Goal: Task Accomplishment & Management: Manage account settings

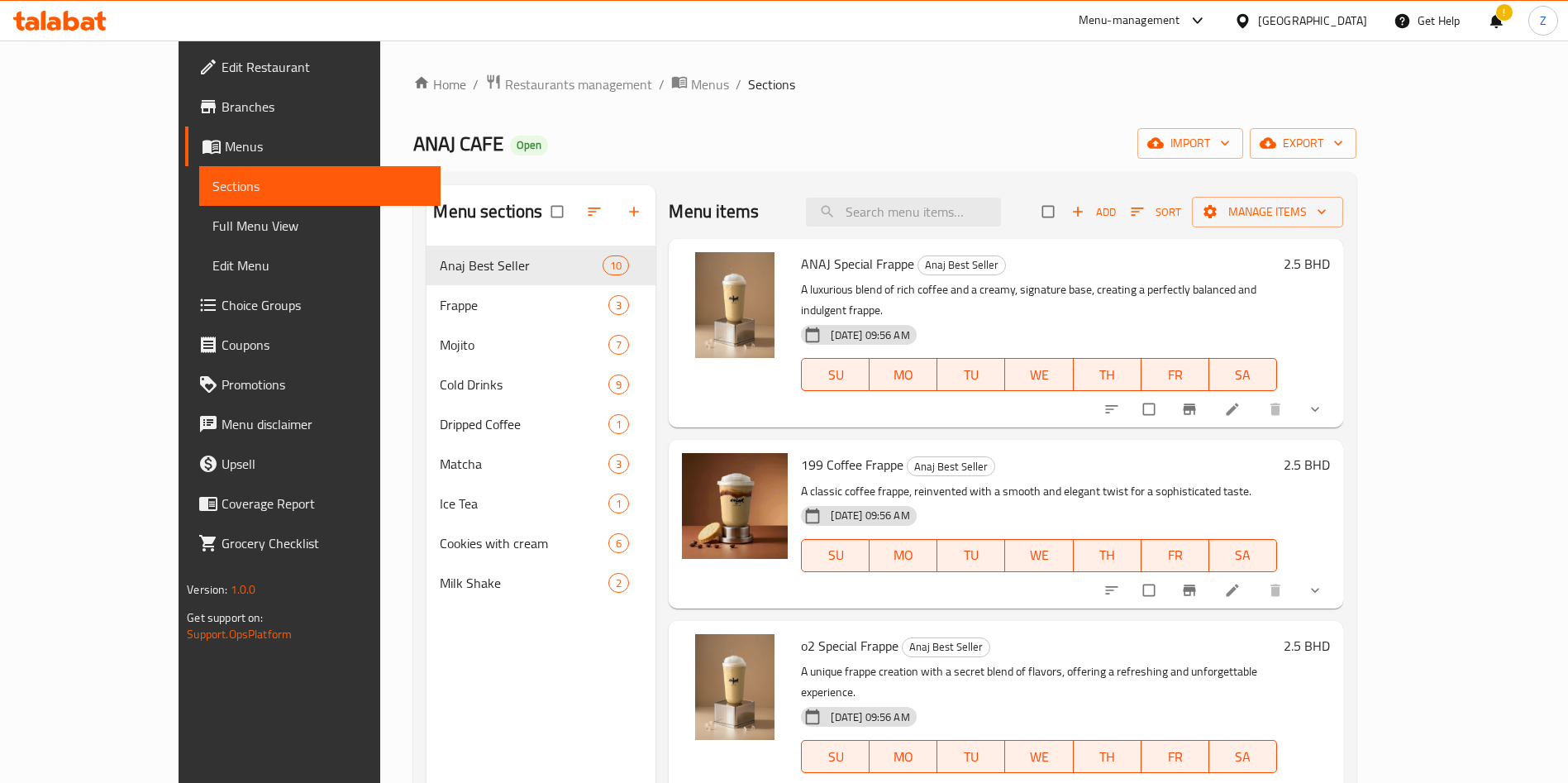
click at [1218, 84] on ol "Home / Restaurants management / Menus / Sections" at bounding box center [884, 84] width 942 height 22
click at [222, 344] on span "Coupons" at bounding box center [324, 344] width 206 height 20
click at [222, 311] on span "Choice Groups" at bounding box center [324, 304] width 206 height 20
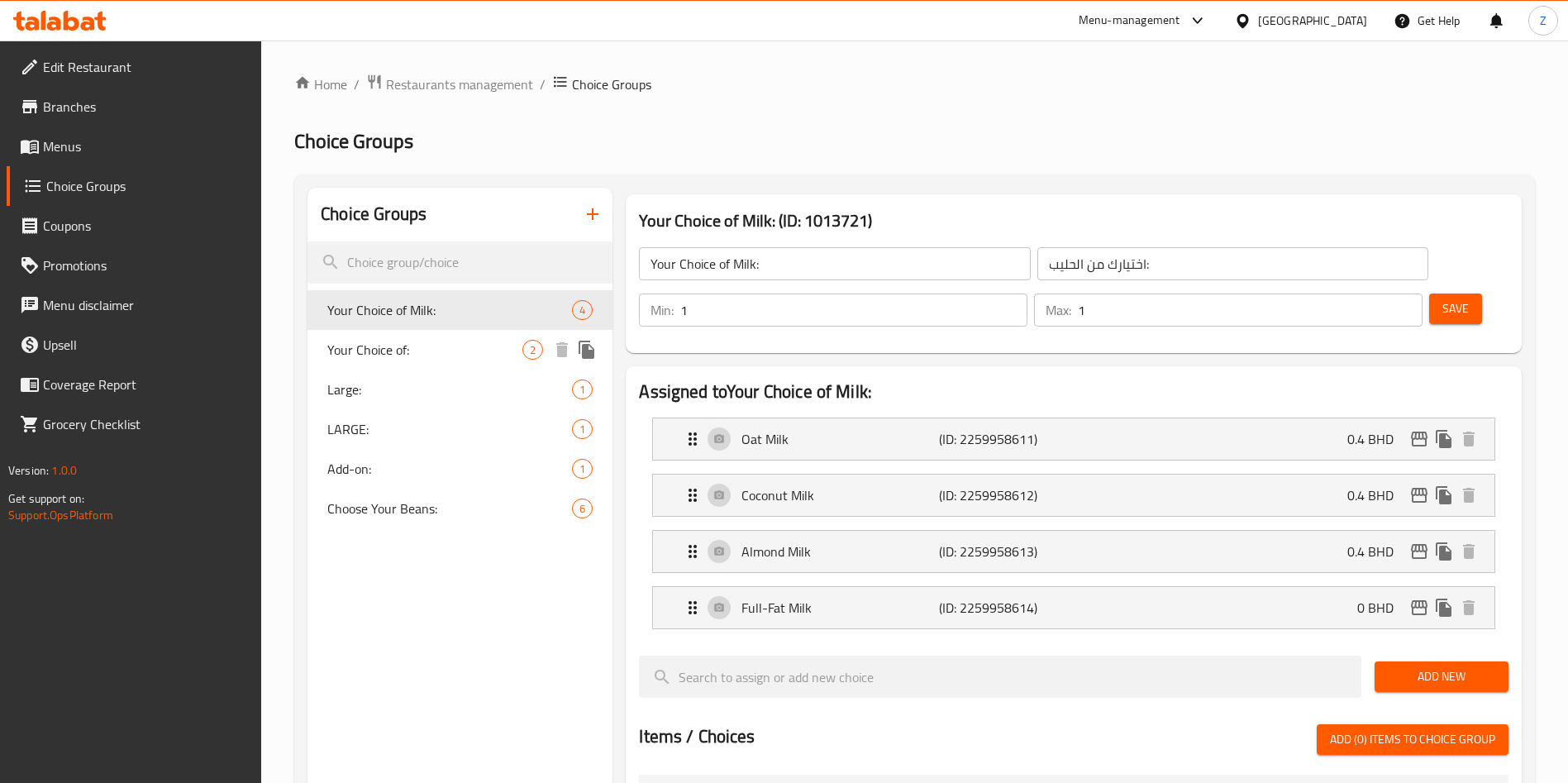
click at [401, 355] on span "Your Choice of:" at bounding box center [425, 349] width 195 height 20
type input "Your Choice of:"
type input "اختيارك من:"
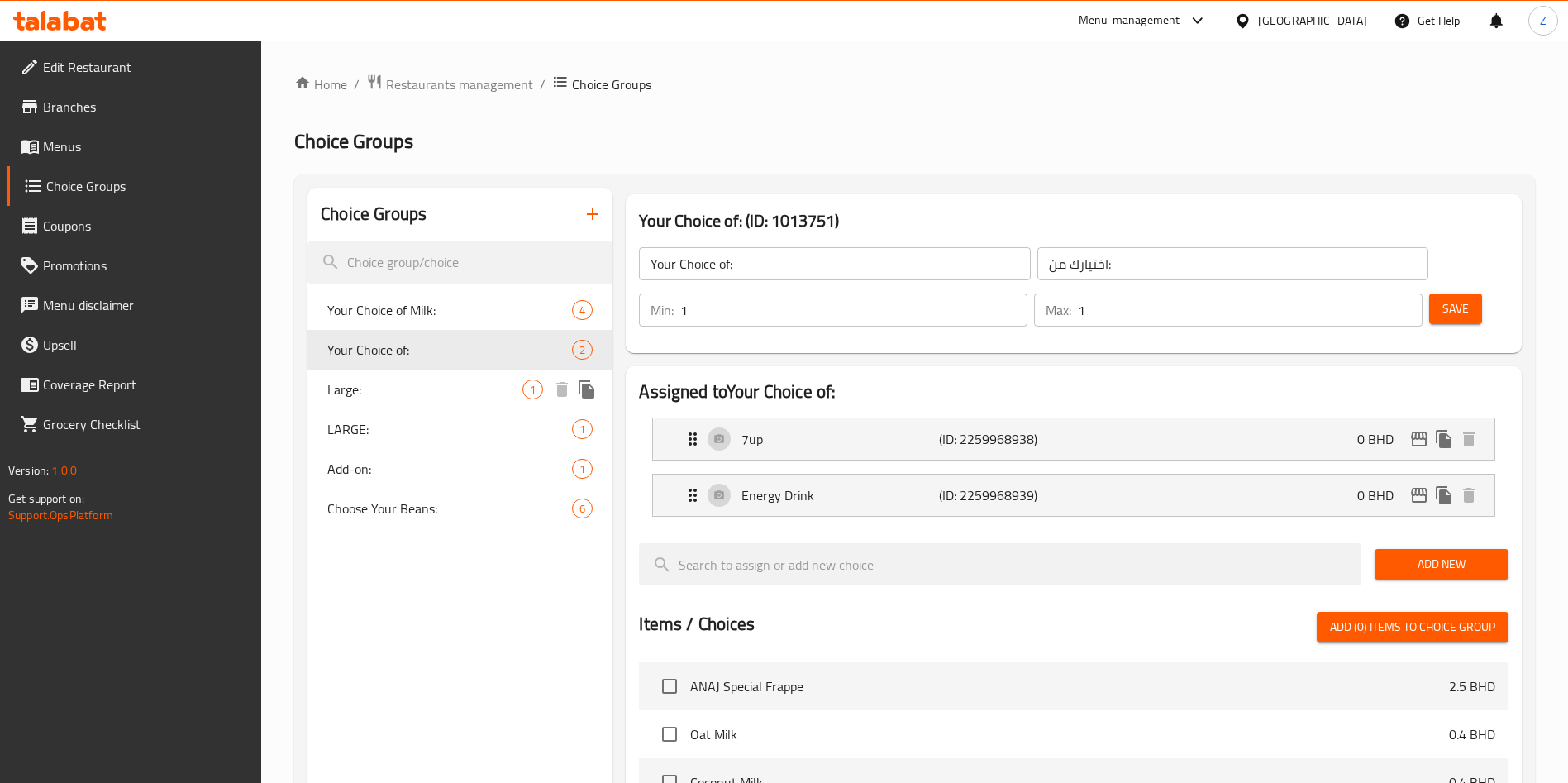
click at [379, 384] on span "Large:" at bounding box center [425, 389] width 195 height 20
type input "Large:"
type input "كبير:"
type input "0"
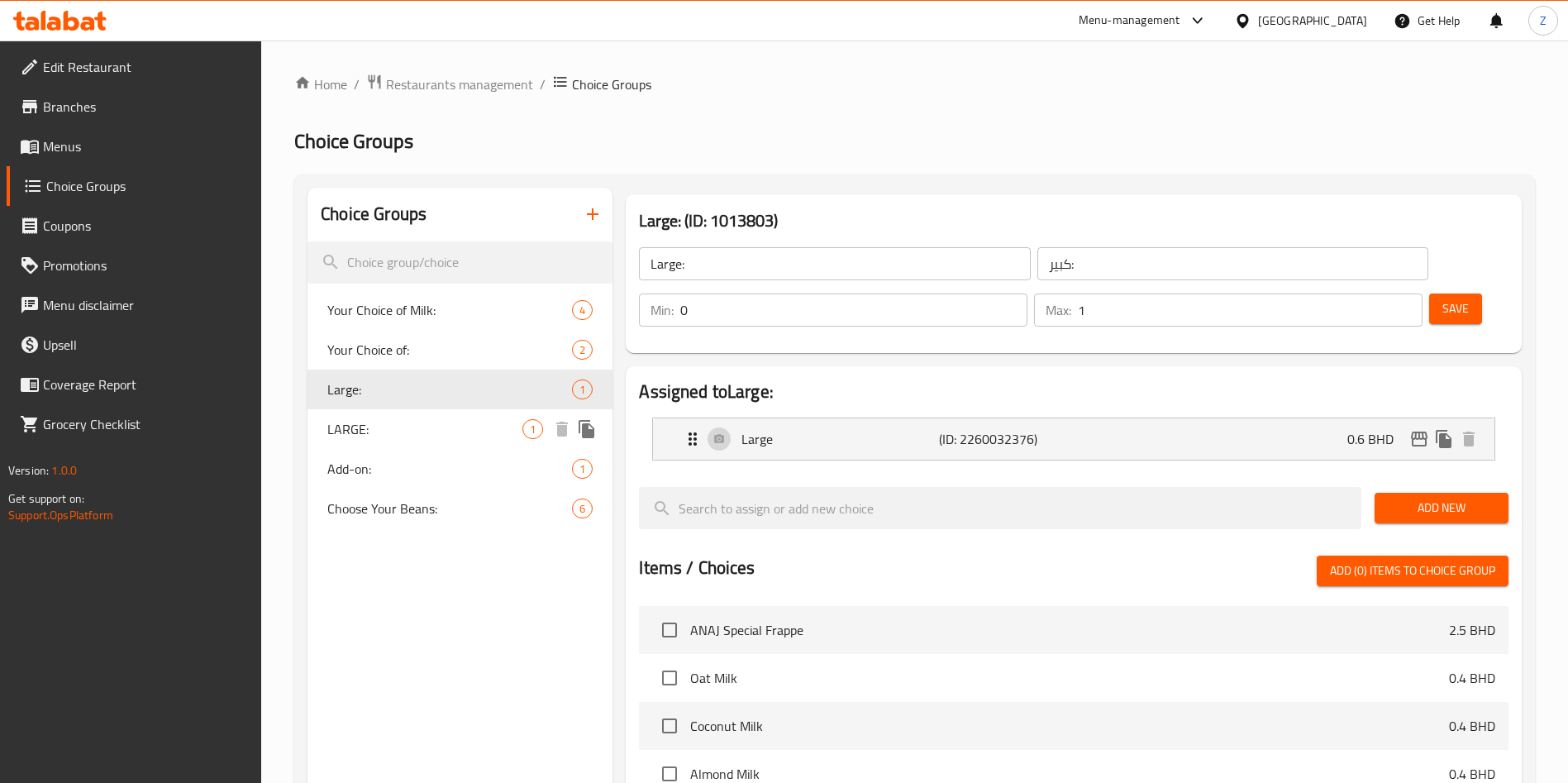
click at [373, 428] on span "LARGE:" at bounding box center [425, 428] width 195 height 20
type input "LARGE:"
type input "لارج:"
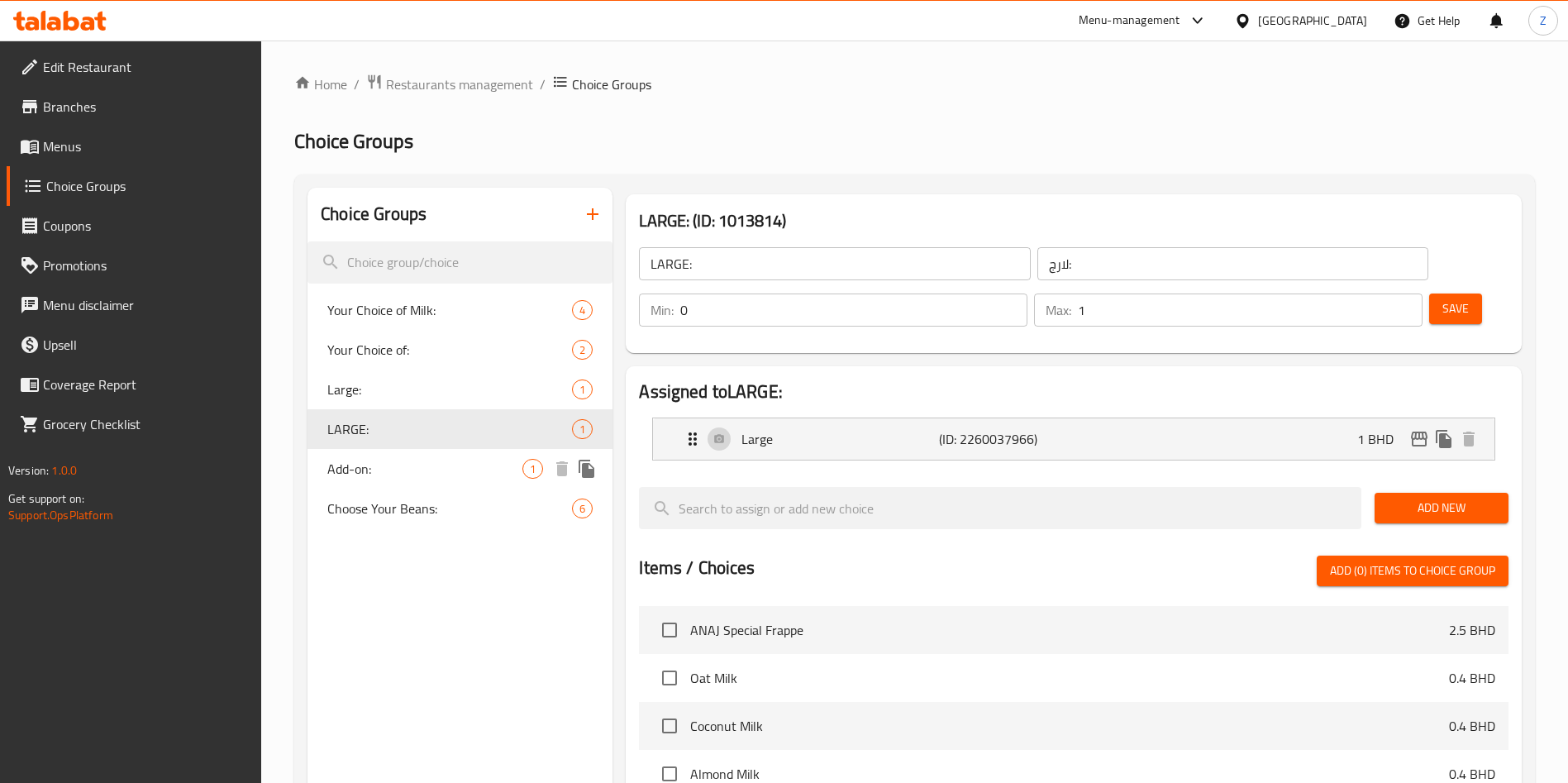
drag, startPoint x: 359, startPoint y: 472, endPoint x: 351, endPoint y: 520, distance: 48.7
click at [359, 473] on span "Add-on:" at bounding box center [425, 468] width 195 height 20
type input "Add-on:"
type input "الإضافات:"
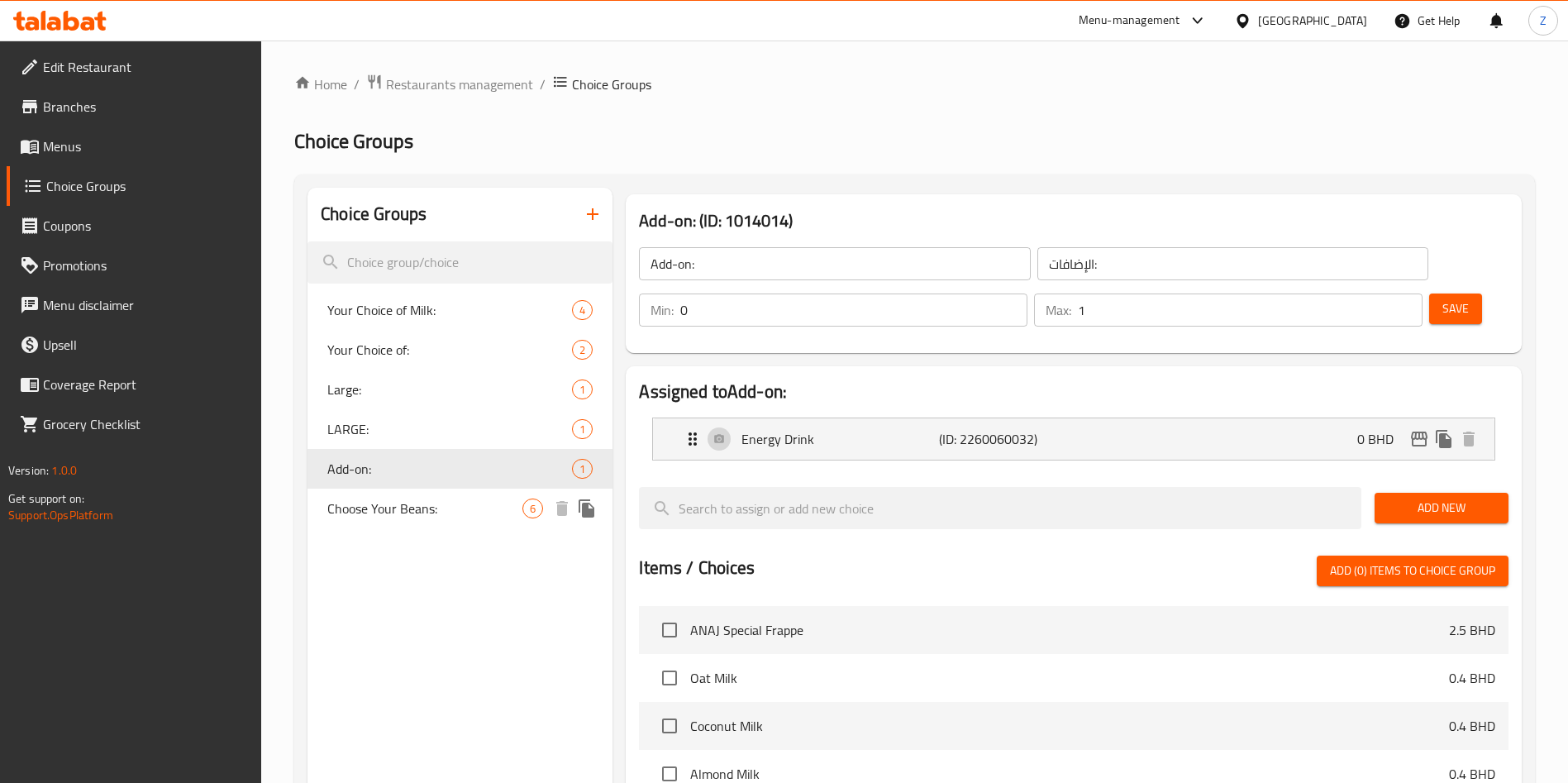
click at [349, 519] on span "Choose Your Beans:" at bounding box center [425, 508] width 195 height 20
type input "Choose Your Beans:"
type input "اختار حبوب القهوة المفضلة لديك:"
type input "1"
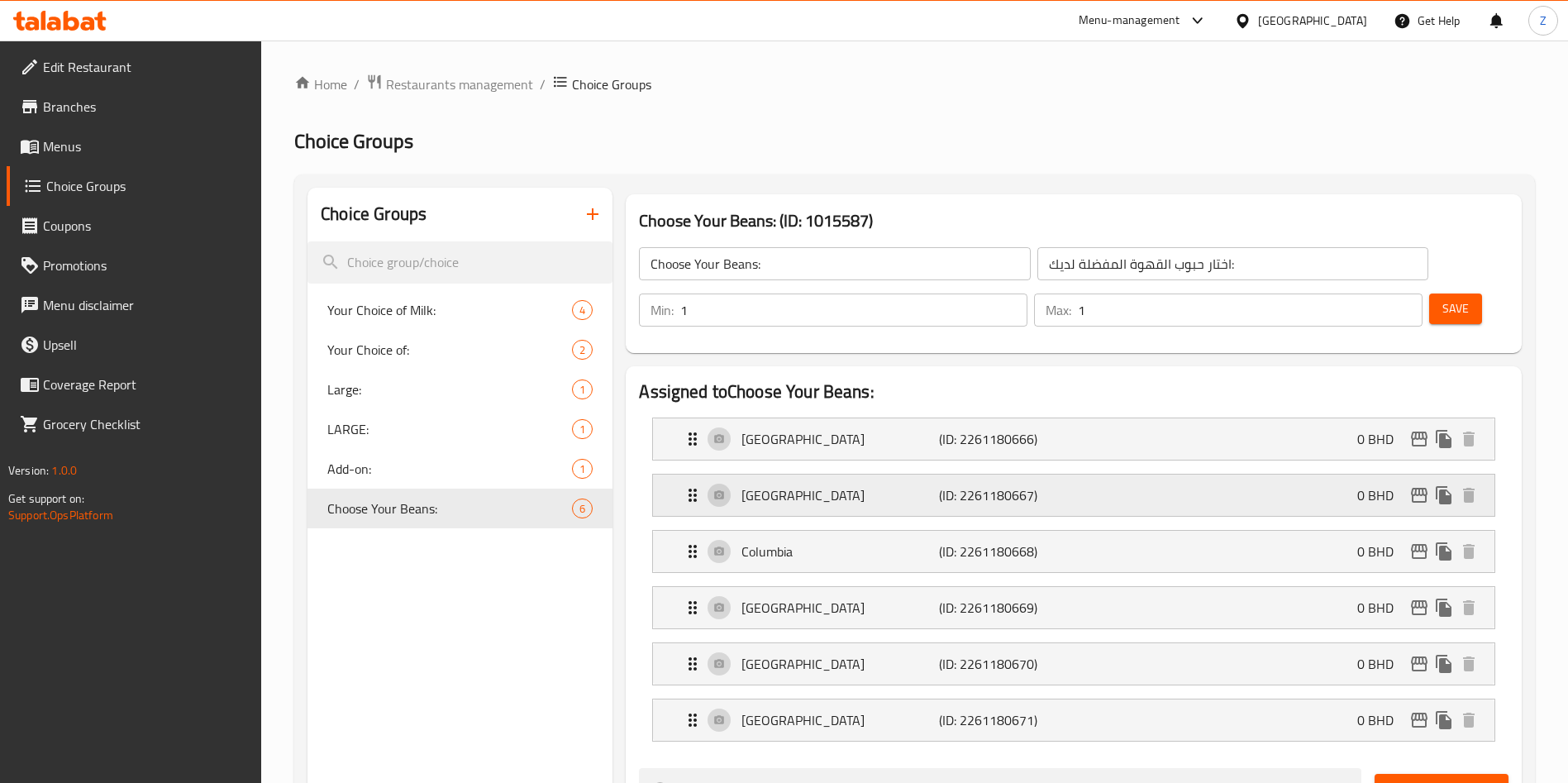
click at [1380, 485] on p "0 BHD" at bounding box center [1382, 495] width 49 height 20
click at [1325, 475] on div "Ethiopia (ID: 2261180667) 0 BHD" at bounding box center [1078, 496] width 792 height 42
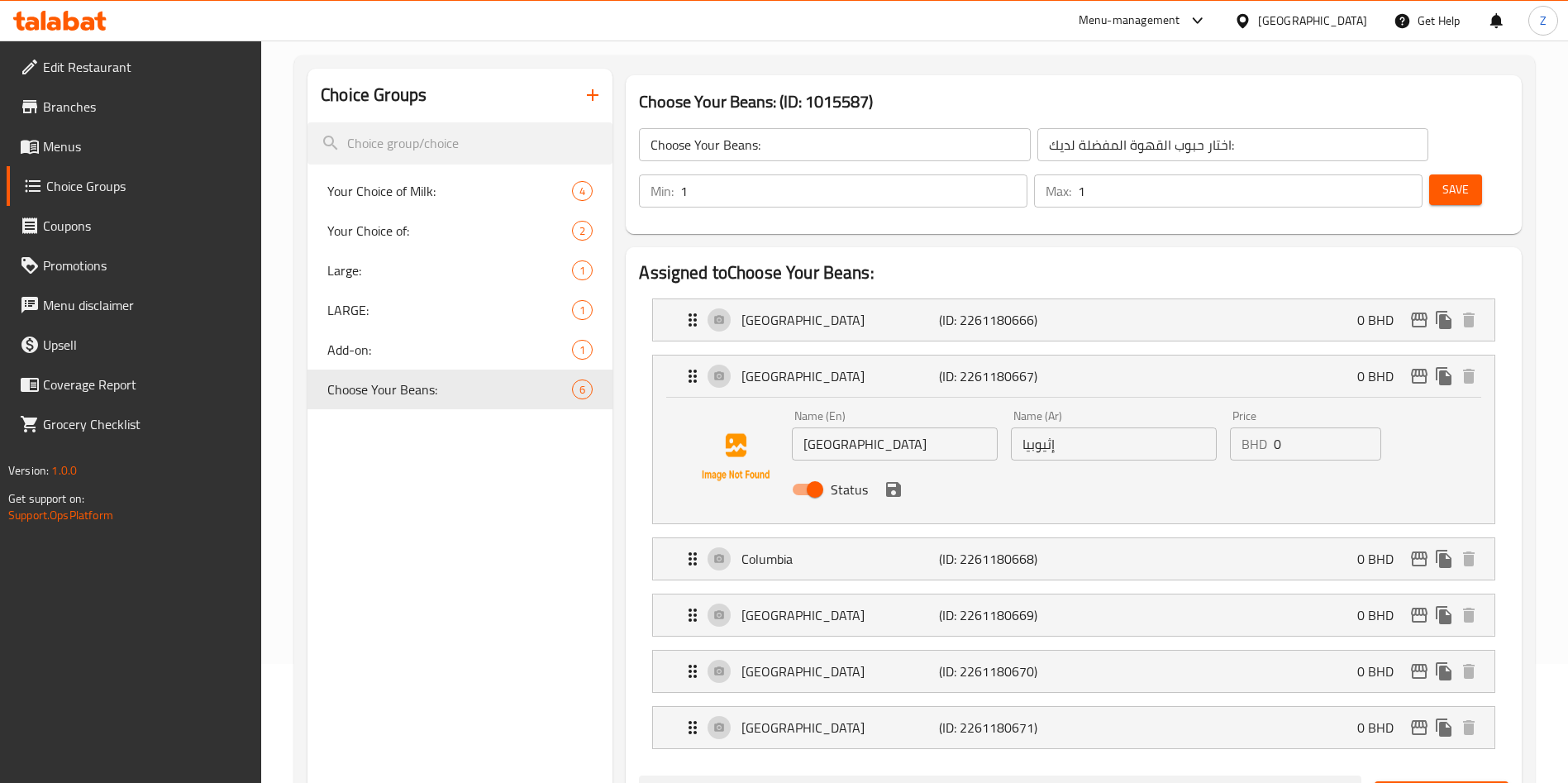
scroll to position [248, 0]
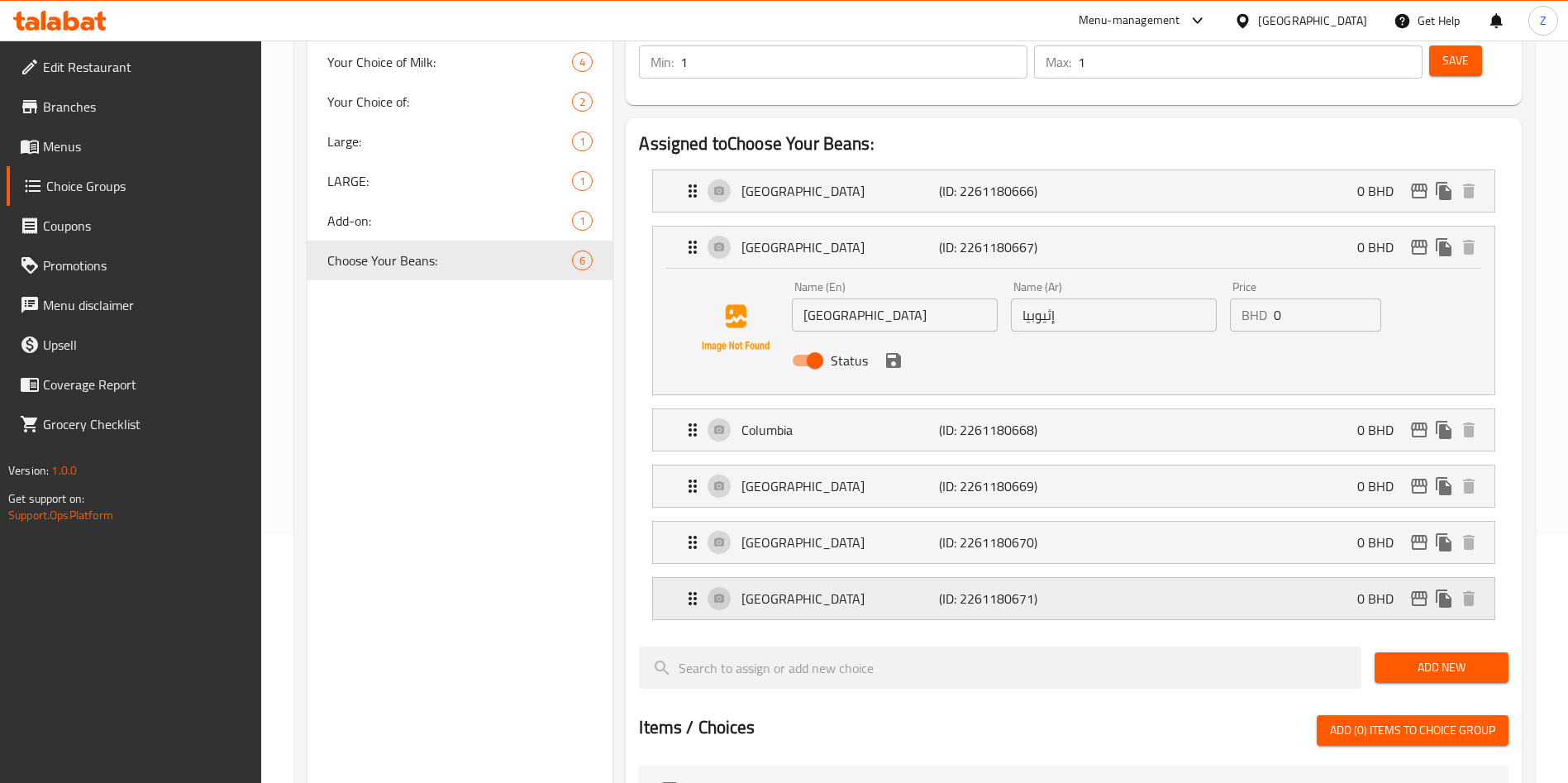
click at [931, 589] on p "Costa Rica" at bounding box center [840, 598] width 197 height 20
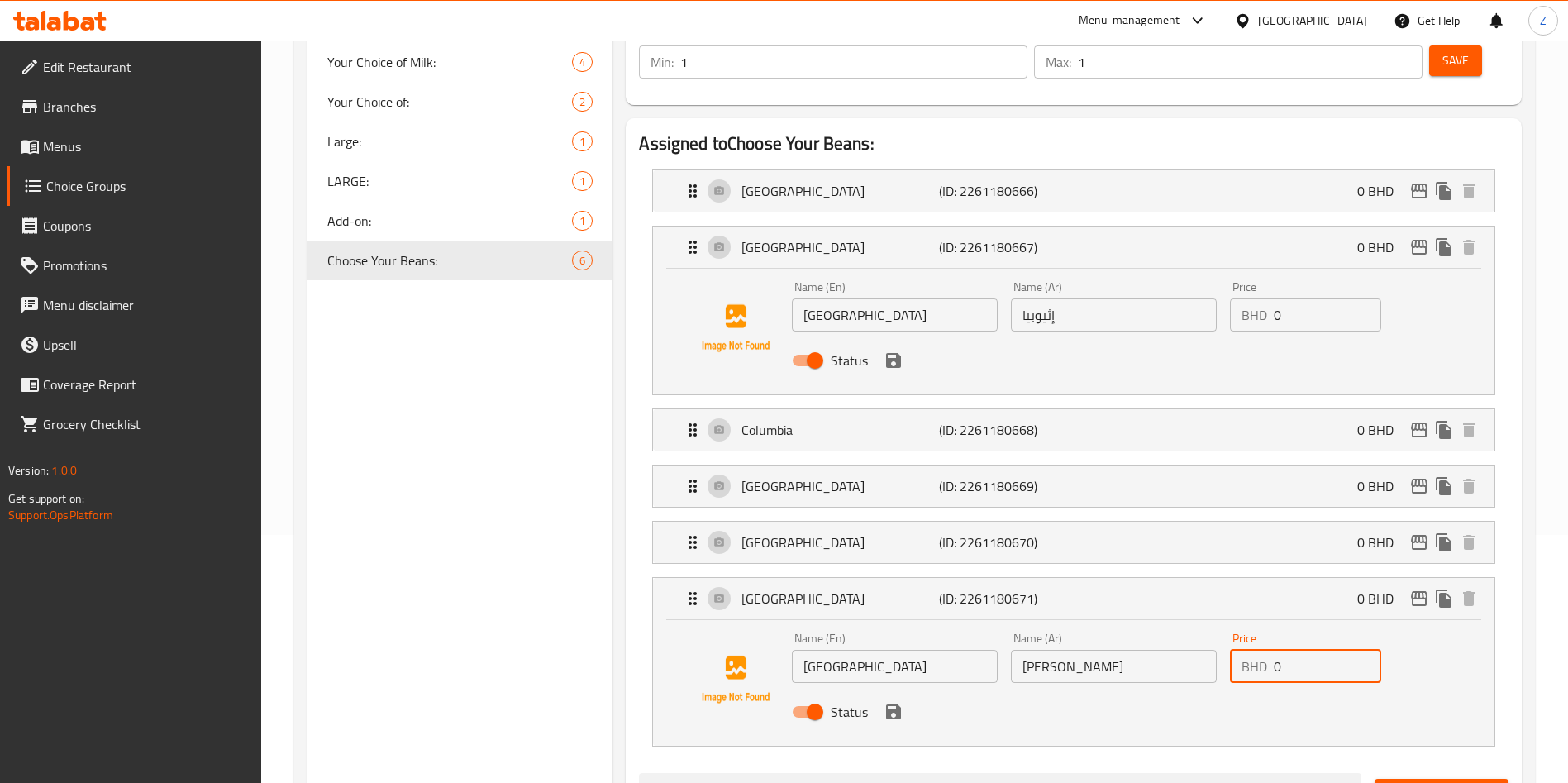
click at [1312, 649] on input "0" at bounding box center [1327, 665] width 107 height 33
type input "0.3"
click at [891, 700] on button "save" at bounding box center [894, 712] width 25 height 25
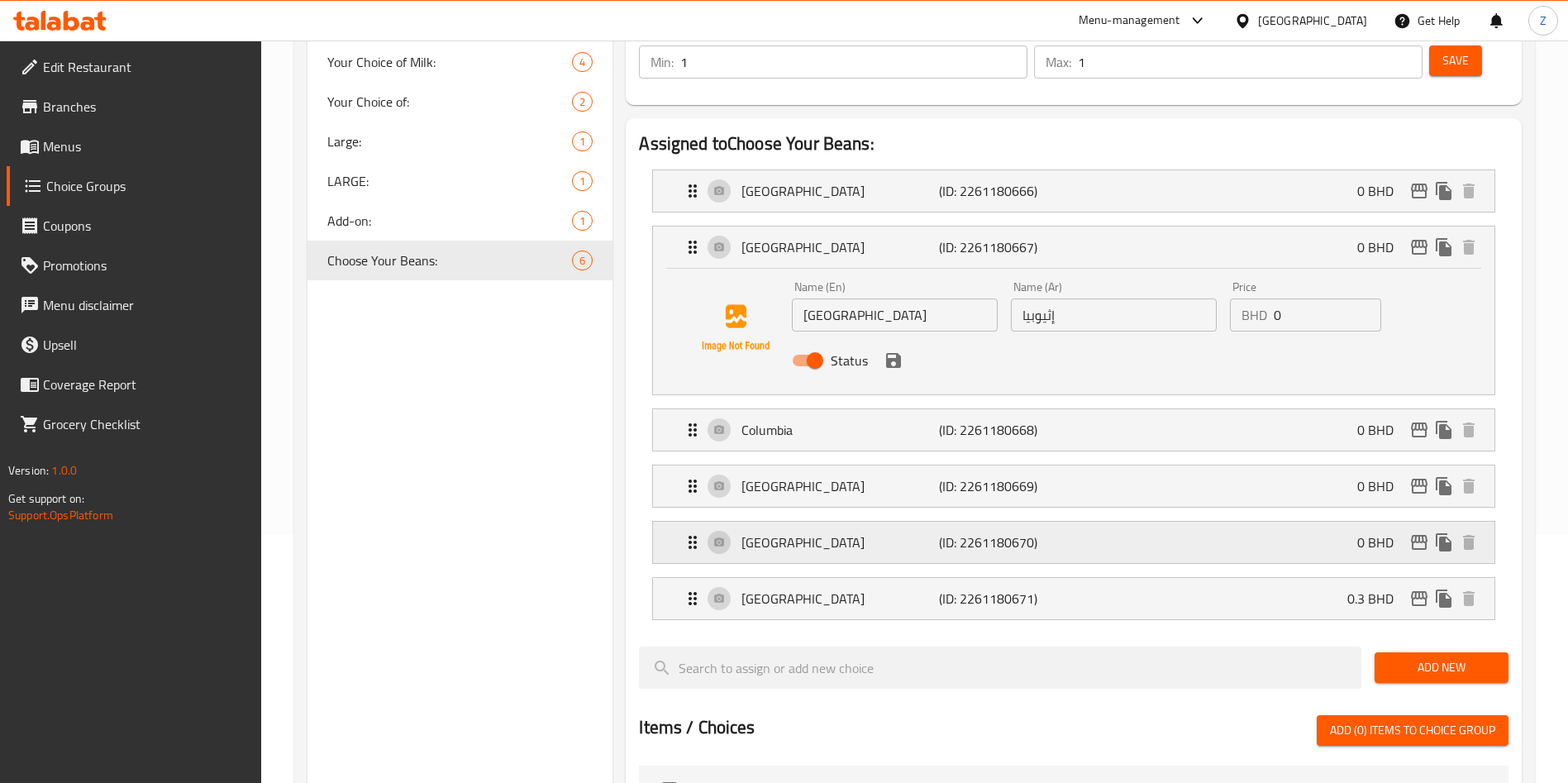
click at [1388, 533] on p "0 BHD" at bounding box center [1382, 542] width 49 height 20
drag, startPoint x: 1358, startPoint y: 481, endPoint x: 1361, endPoint y: 488, distance: 7.6
click at [1358, 521] on div "Indonesia (ID: 2261180670) 0 BHD" at bounding box center [1078, 542] width 792 height 42
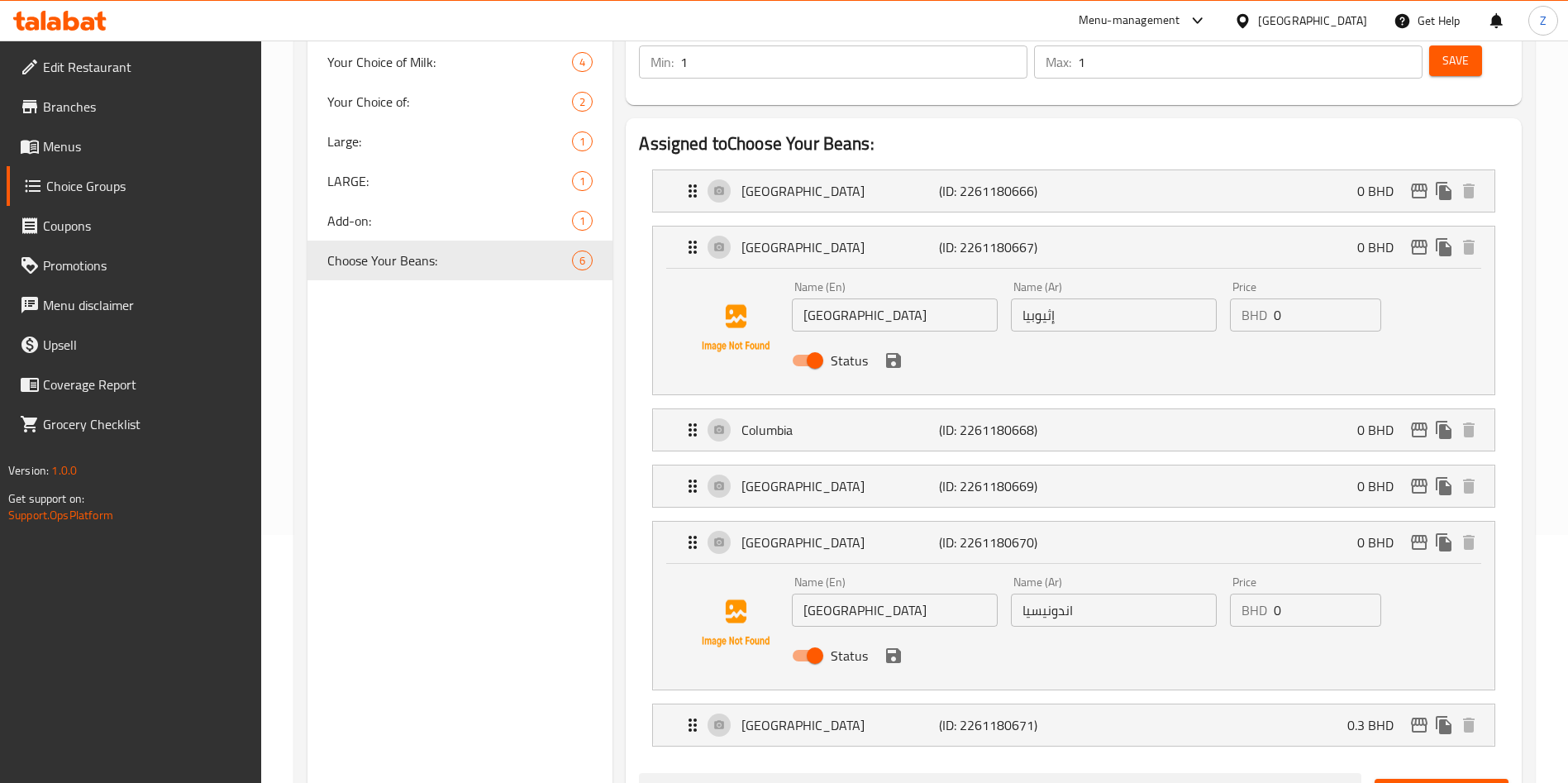
click at [1355, 593] on input "0" at bounding box center [1327, 610] width 107 height 33
click at [890, 648] on icon "save" at bounding box center [894, 656] width 15 height 15
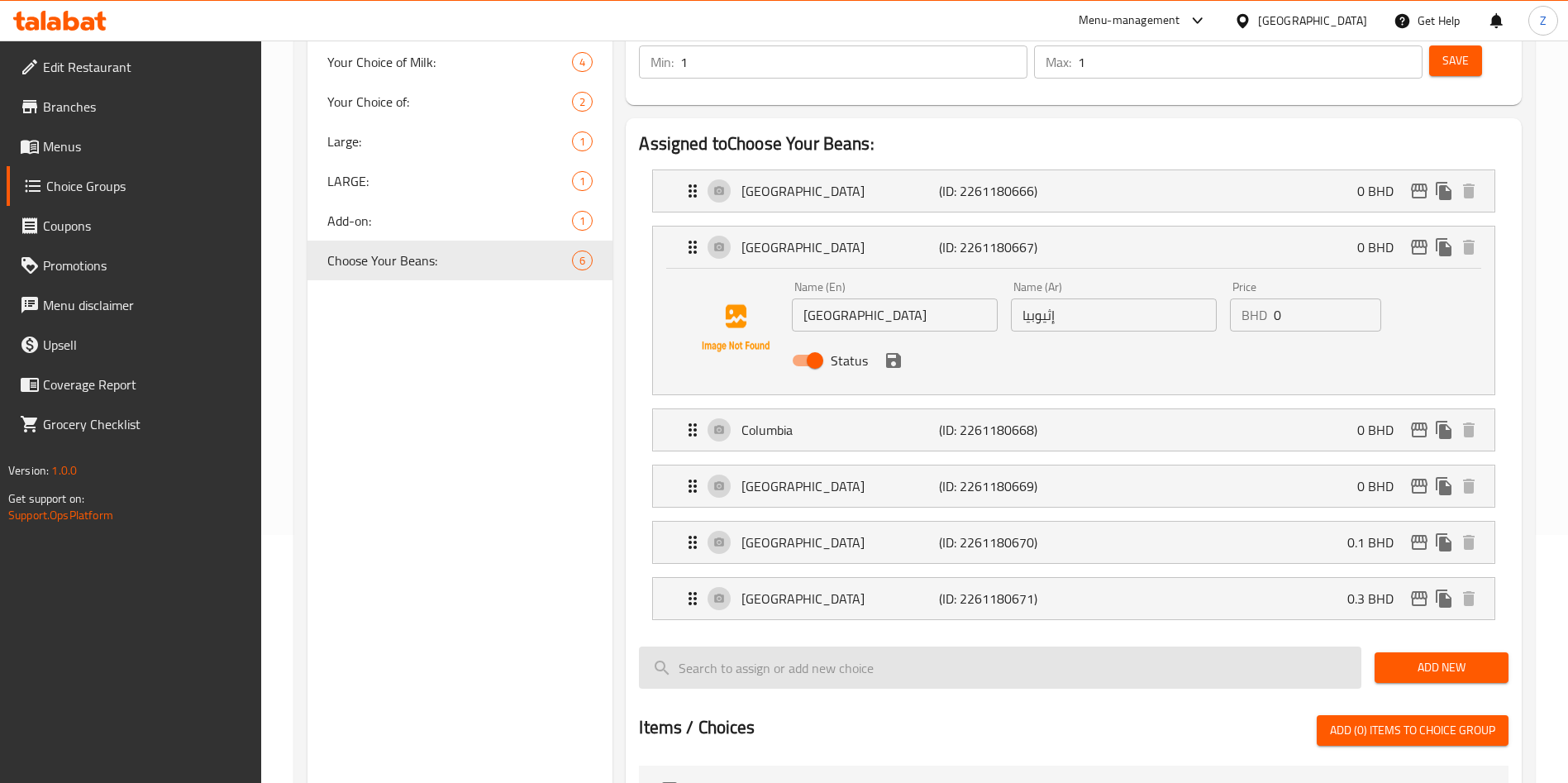
type input "0.1"
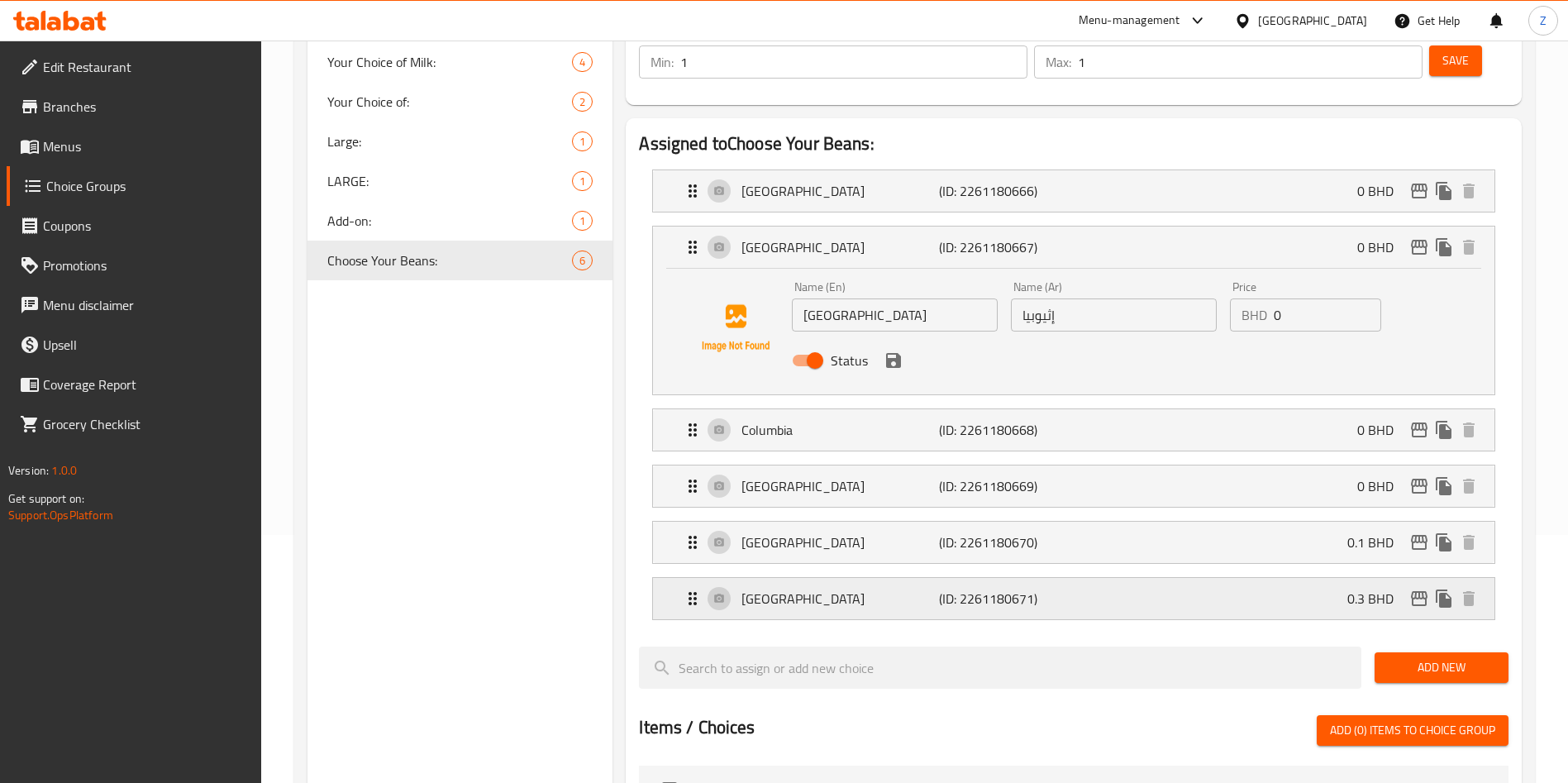
click at [1231, 578] on div "Costa Rica (ID: 2261180671) 0.3 BHD" at bounding box center [1078, 599] width 792 height 42
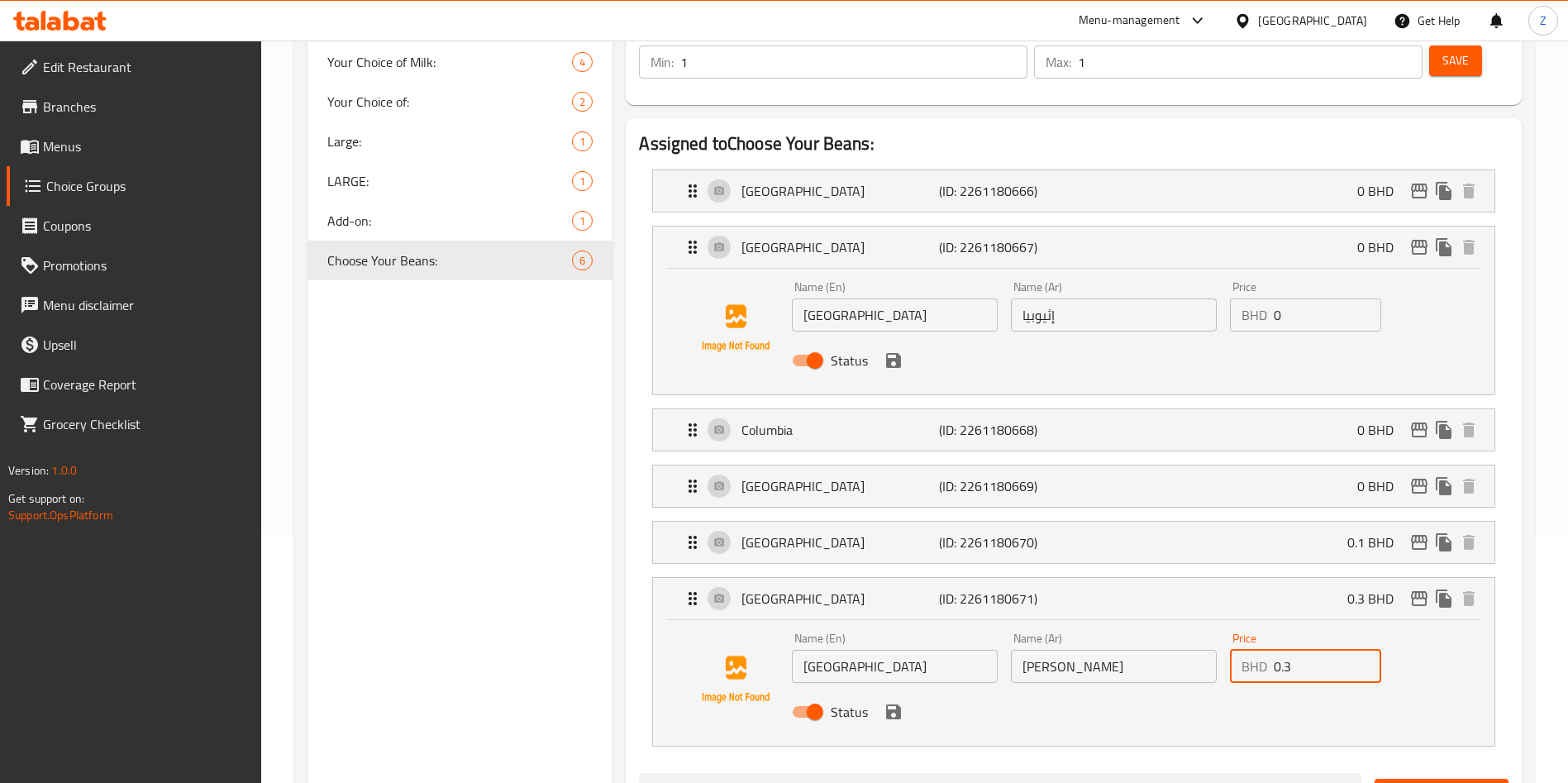
click at [1330, 649] on input "0.3" at bounding box center [1327, 665] width 107 height 33
click at [901, 701] on icon "save" at bounding box center [893, 711] width 20 height 20
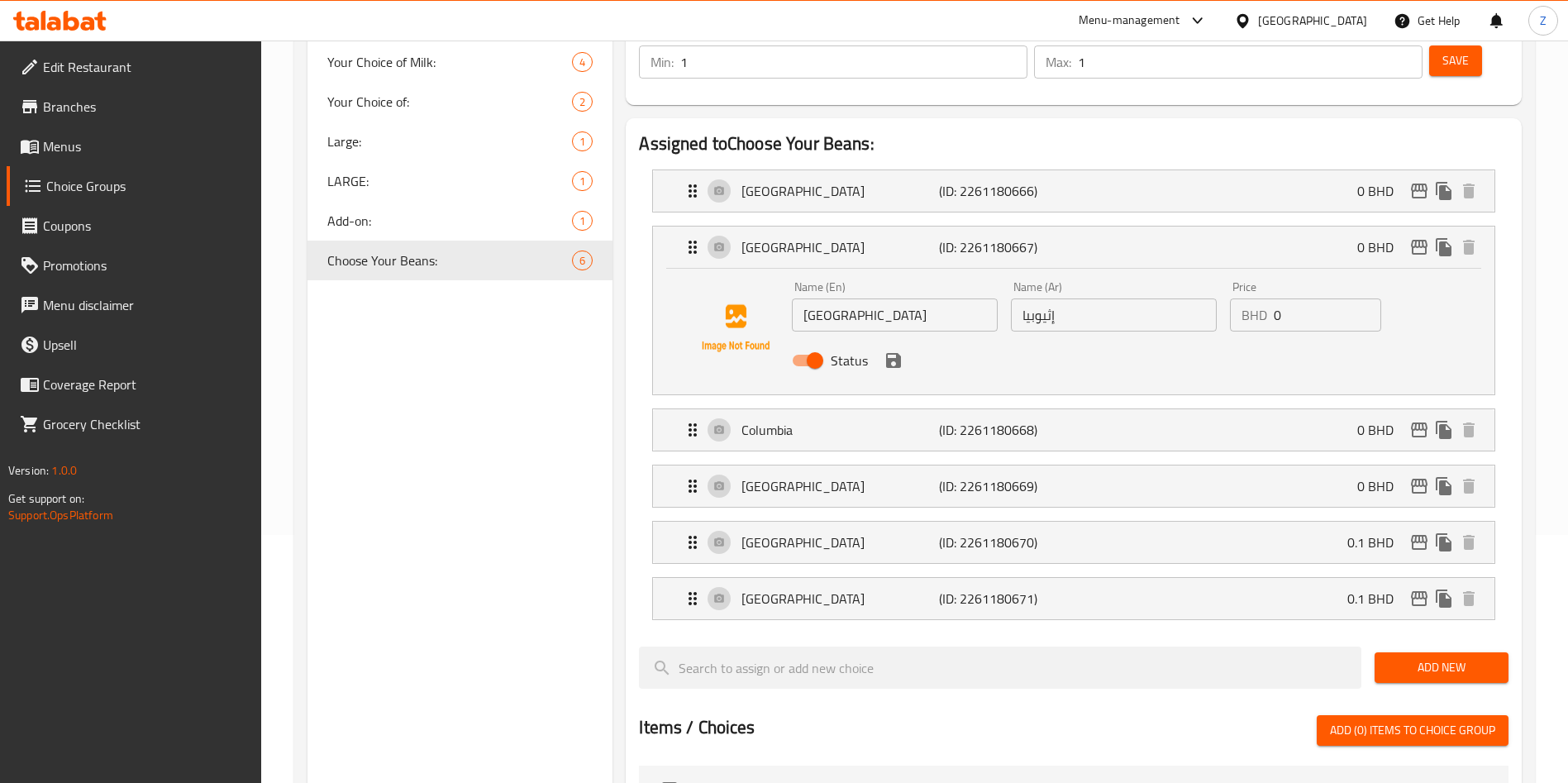
type input "0.1"
click at [1287, 465] on div "Yemen (ID: 2261180669) 0 BHD" at bounding box center [1078, 486] width 792 height 42
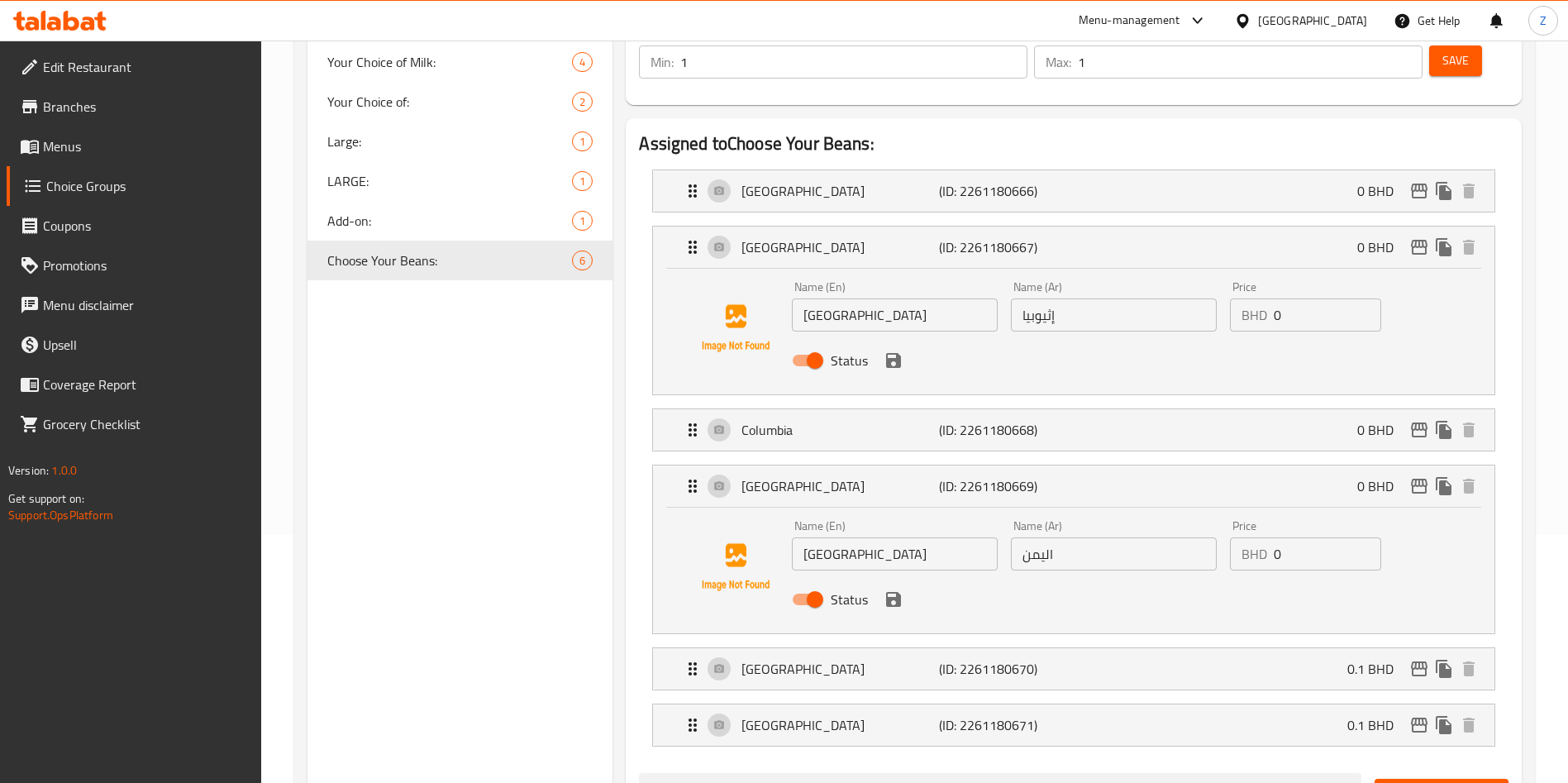
click at [1325, 537] on input "0" at bounding box center [1327, 554] width 107 height 33
click at [891, 592] on icon "save" at bounding box center [894, 599] width 15 height 15
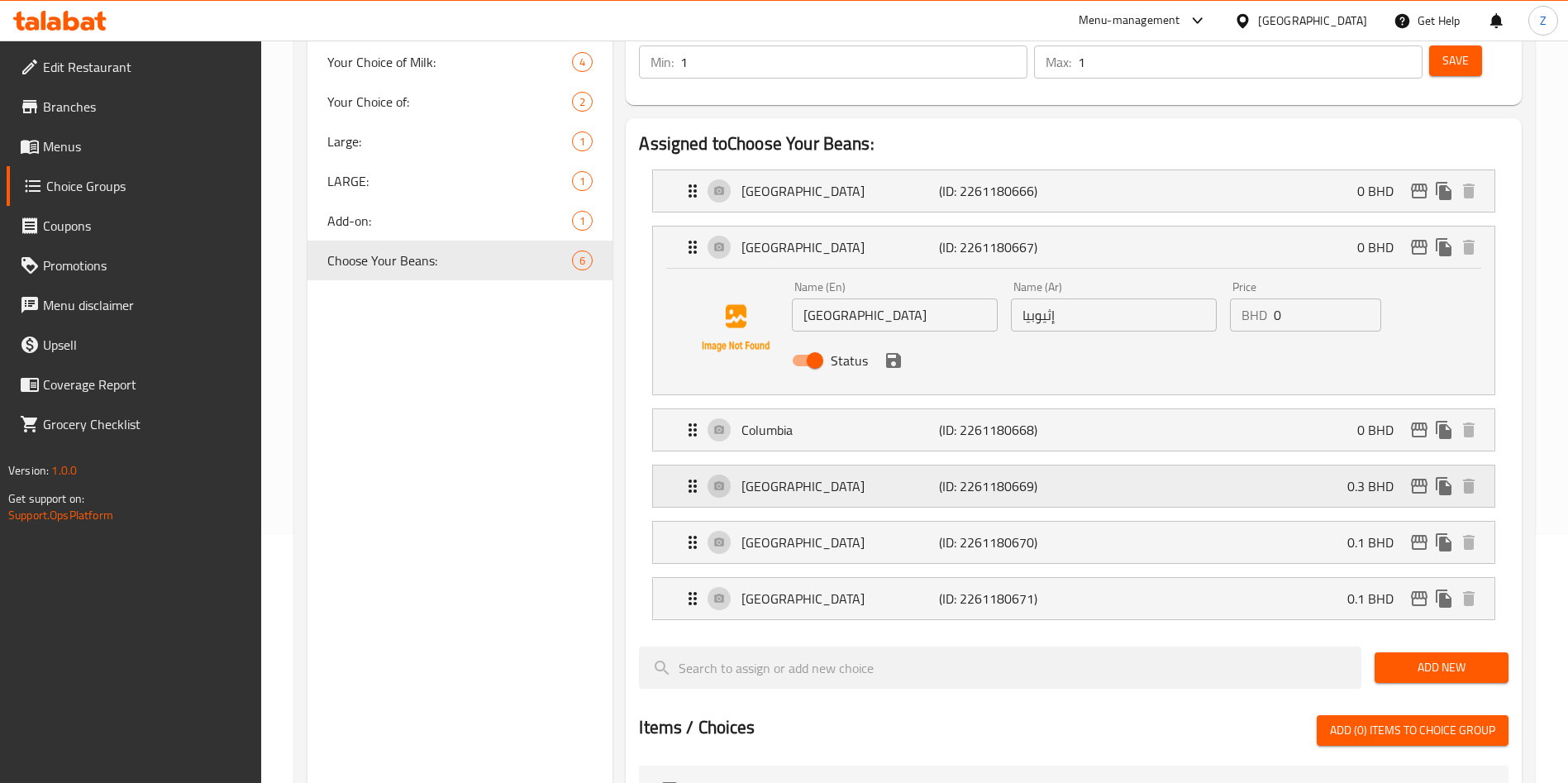
type input "0.3"
click at [890, 353] on icon "save" at bounding box center [894, 360] width 15 height 15
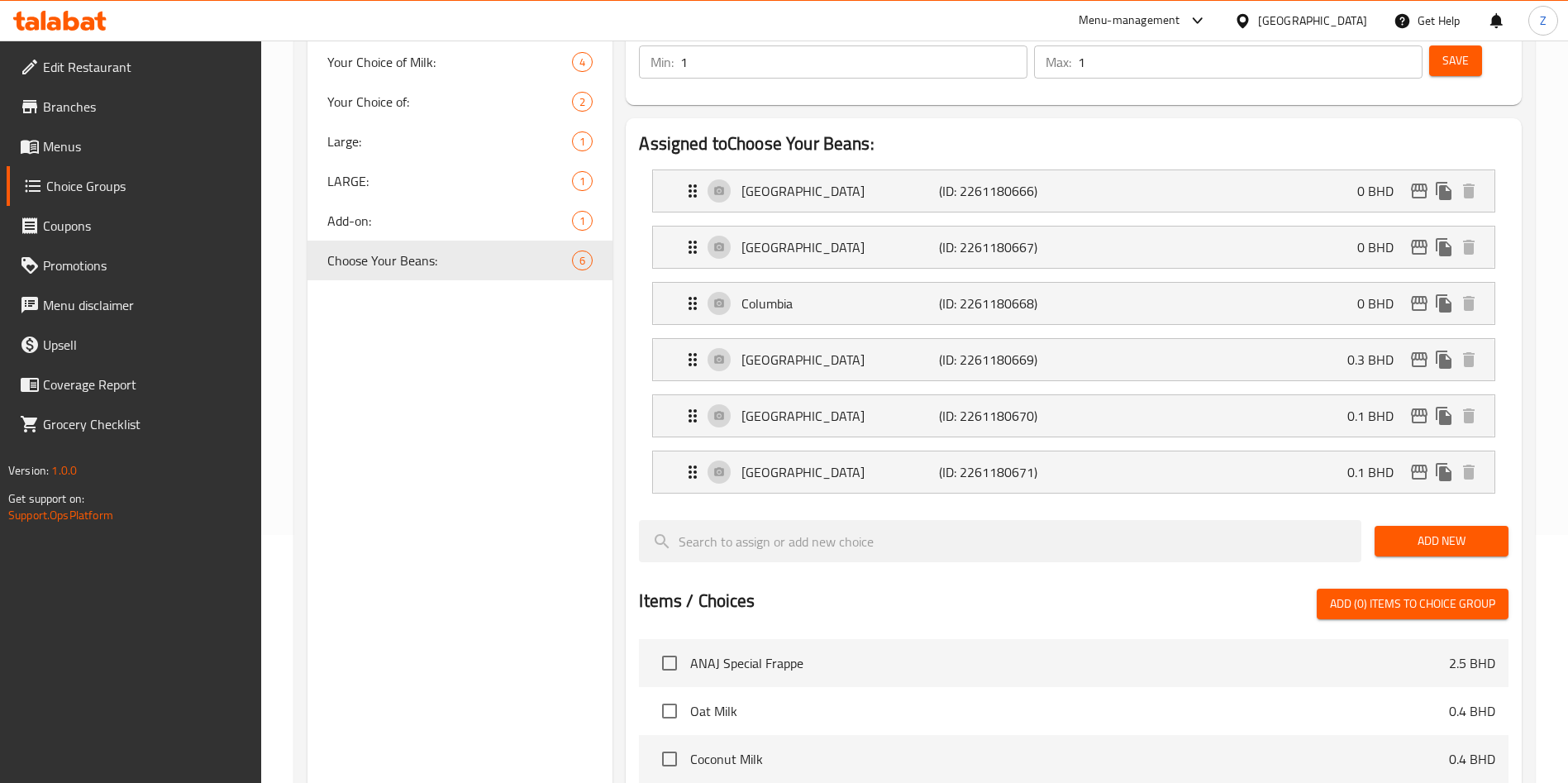
click at [1553, 407] on div "Home / Restaurants management / Choice Groups Choice Groups Choice Groups Your …" at bounding box center [915, 537] width 1307 height 1491
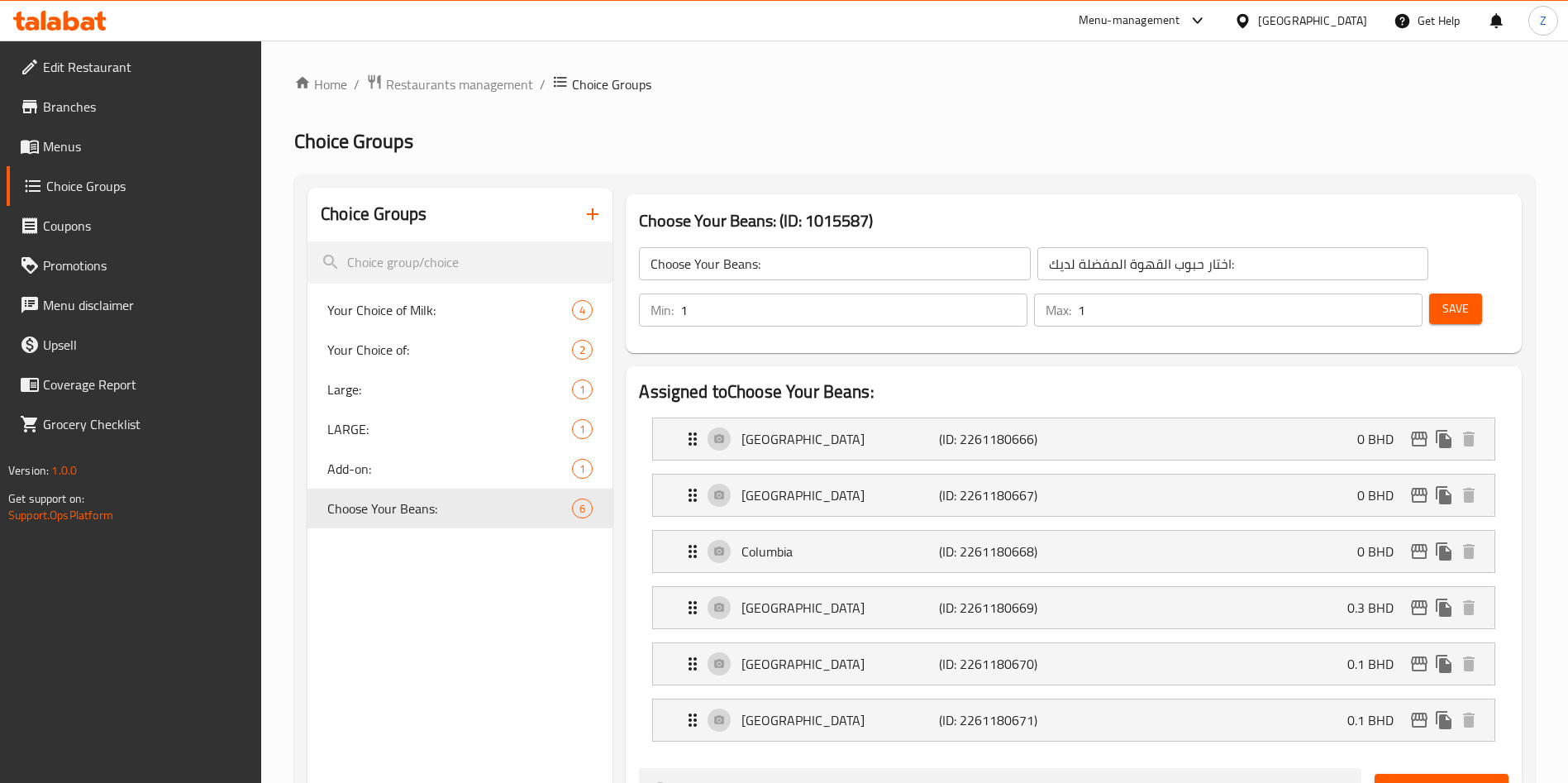
click at [1445, 294] on button "Save" at bounding box center [1456, 309] width 53 height 30
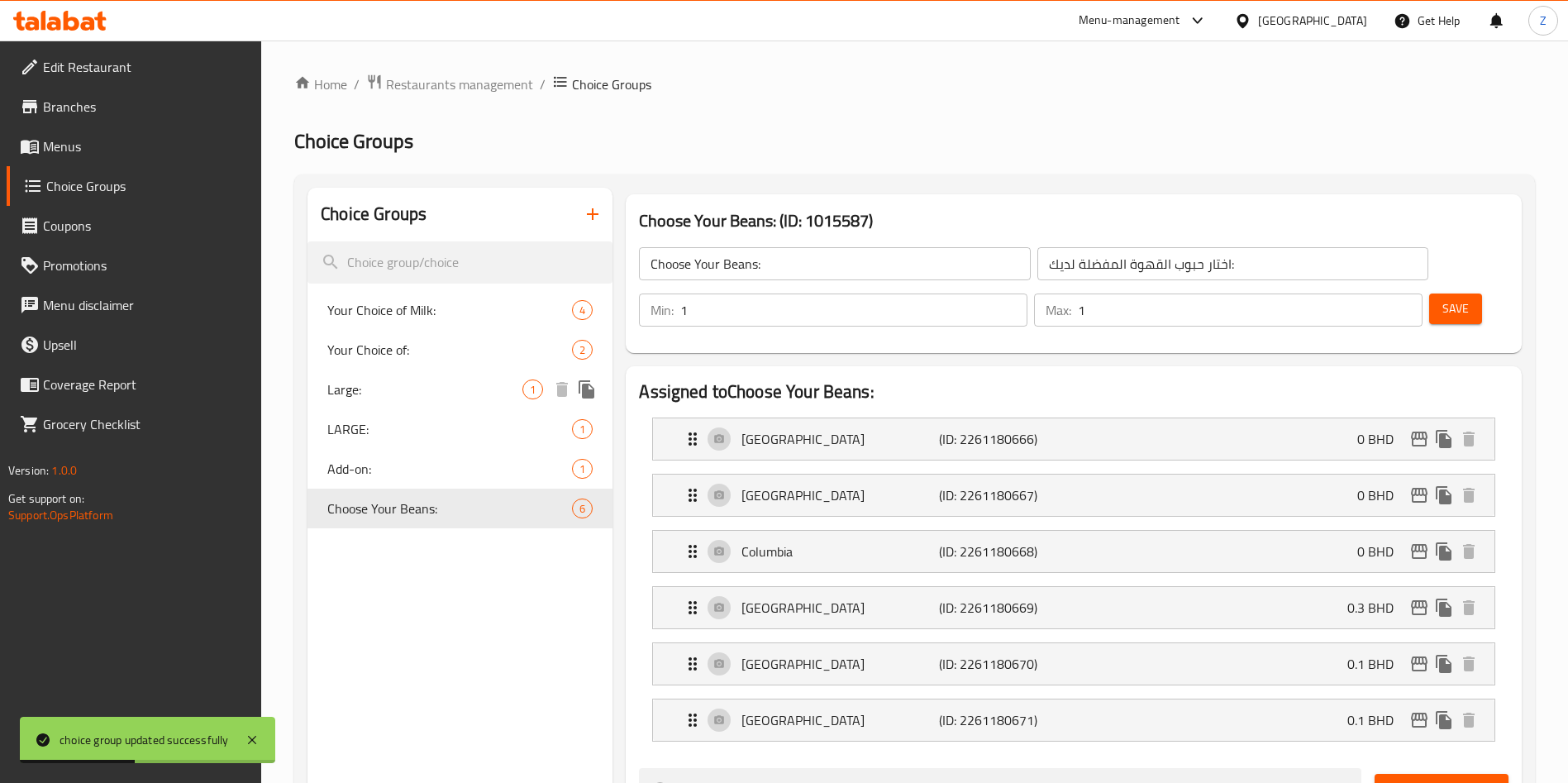
click at [475, 395] on span "Large:" at bounding box center [425, 389] width 195 height 20
type input "Large:"
type input "كبير:"
type input "0"
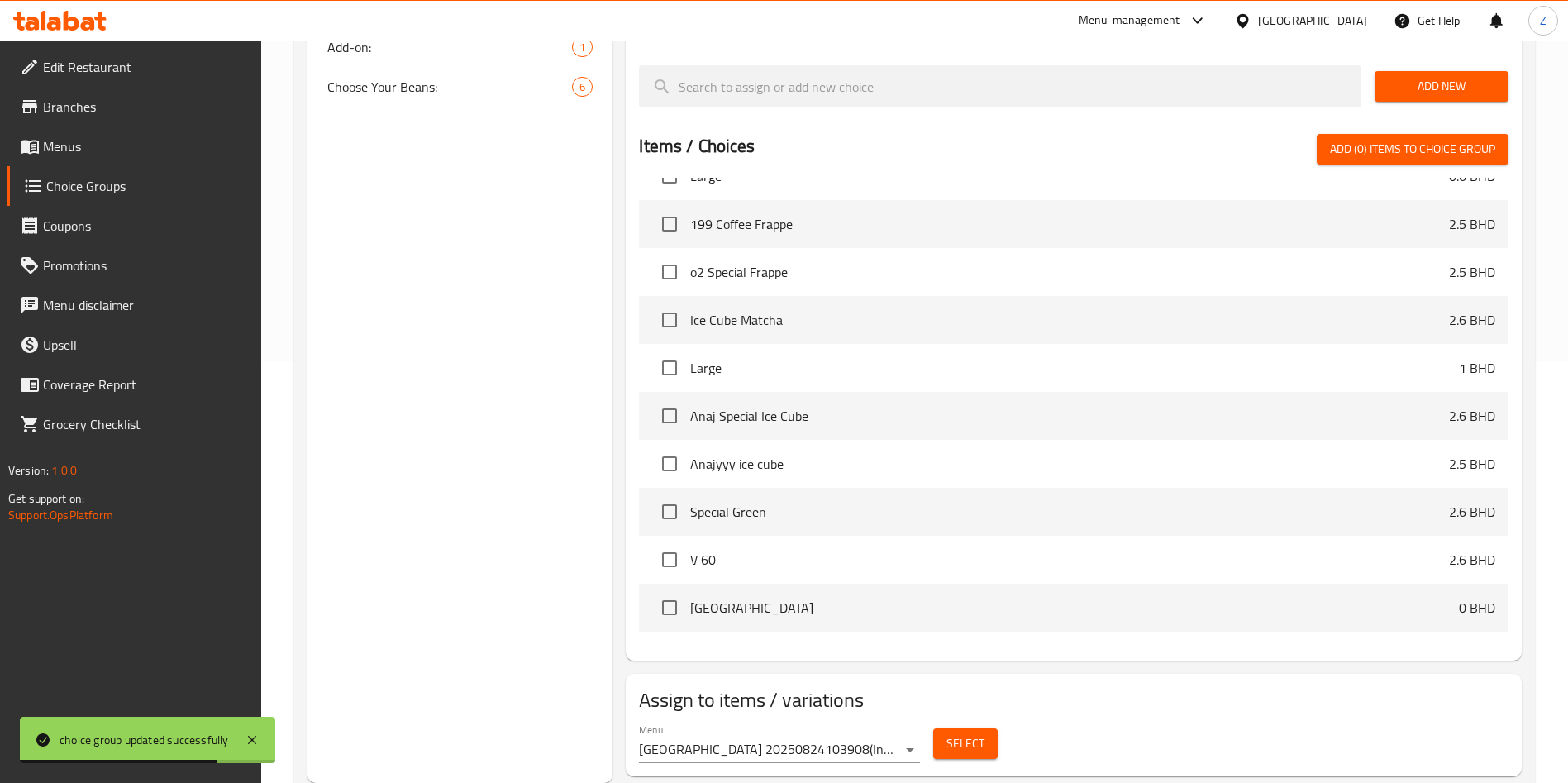
scroll to position [496, 0]
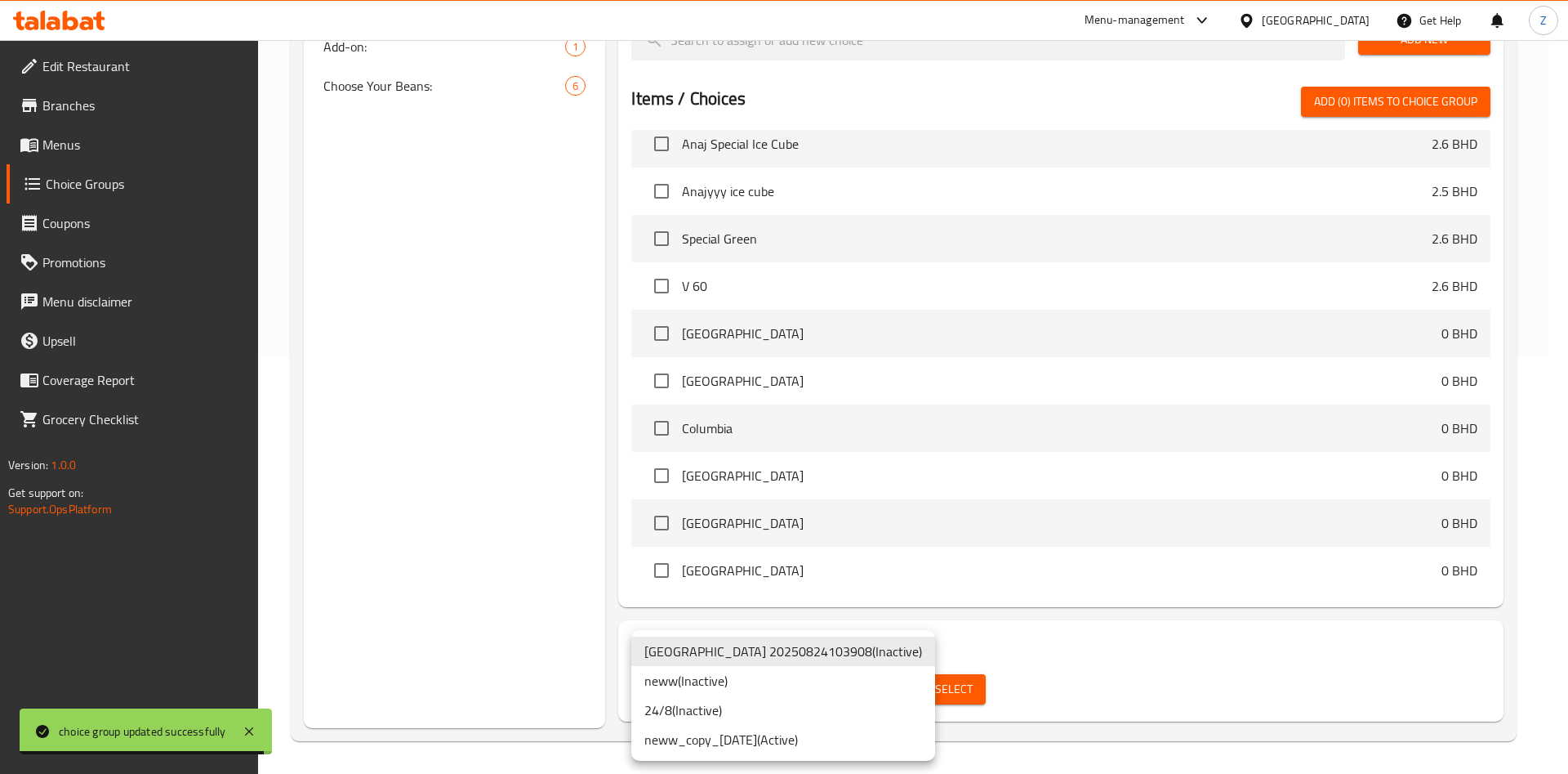
drag, startPoint x: 798, startPoint y: 750, endPoint x: 829, endPoint y: 739, distance: 32.9
click at [799, 750] on li "neww_copy_25/08/2025 ( Active )" at bounding box center [783, 739] width 303 height 29
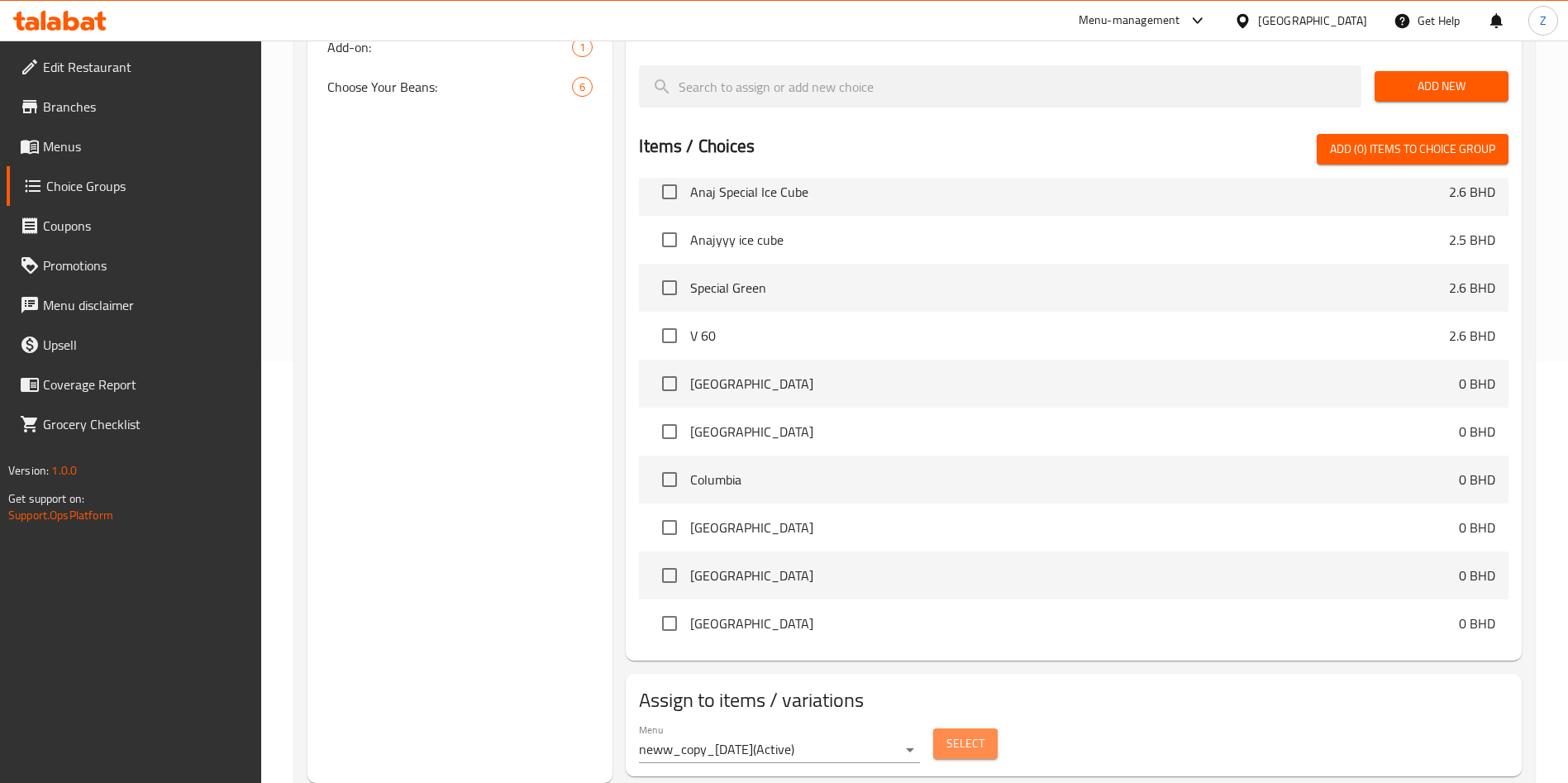
click at [952, 734] on span "Select" at bounding box center [966, 744] width 38 height 21
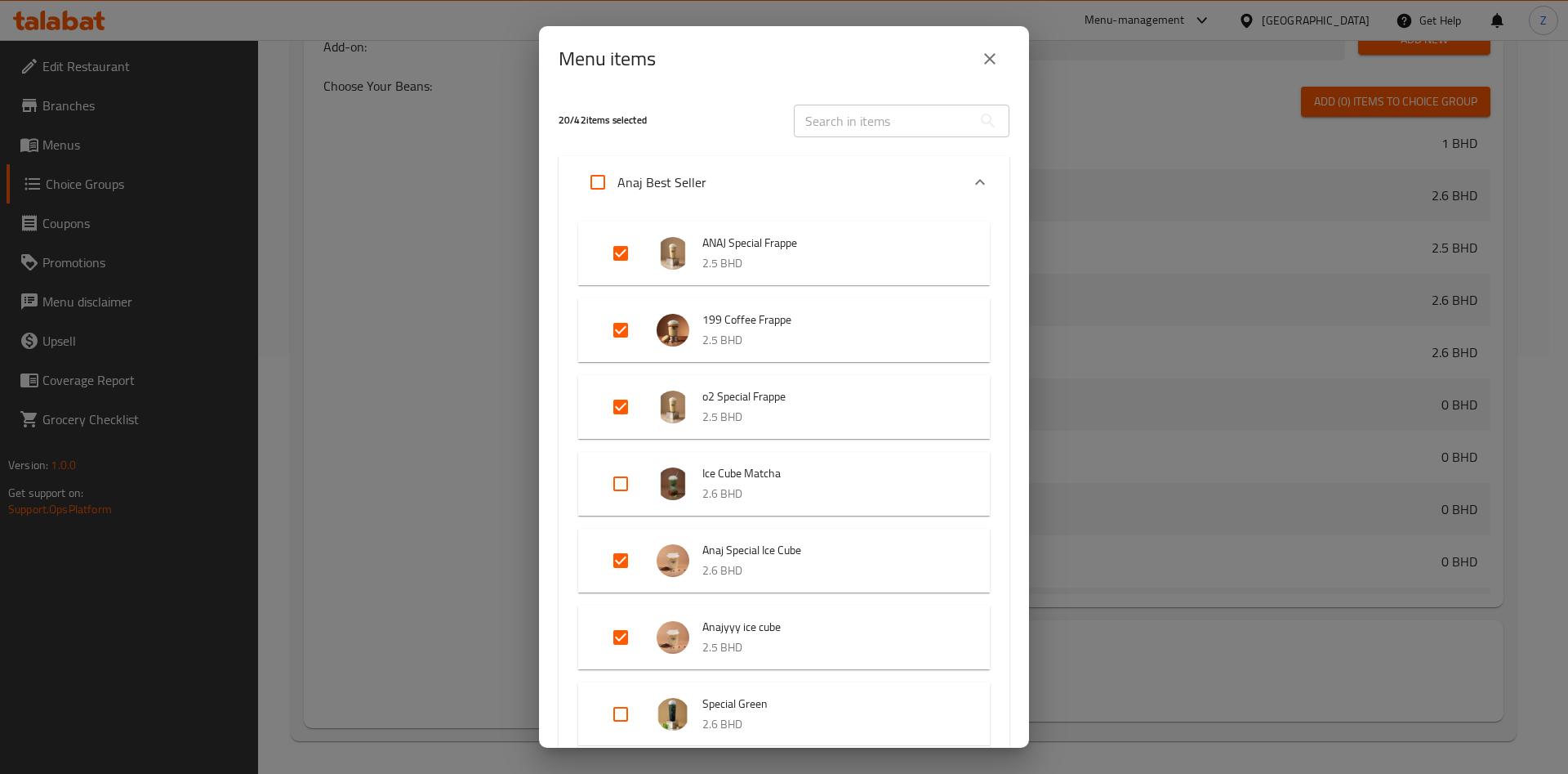
click at [834, 120] on input "text" at bounding box center [883, 121] width 178 height 33
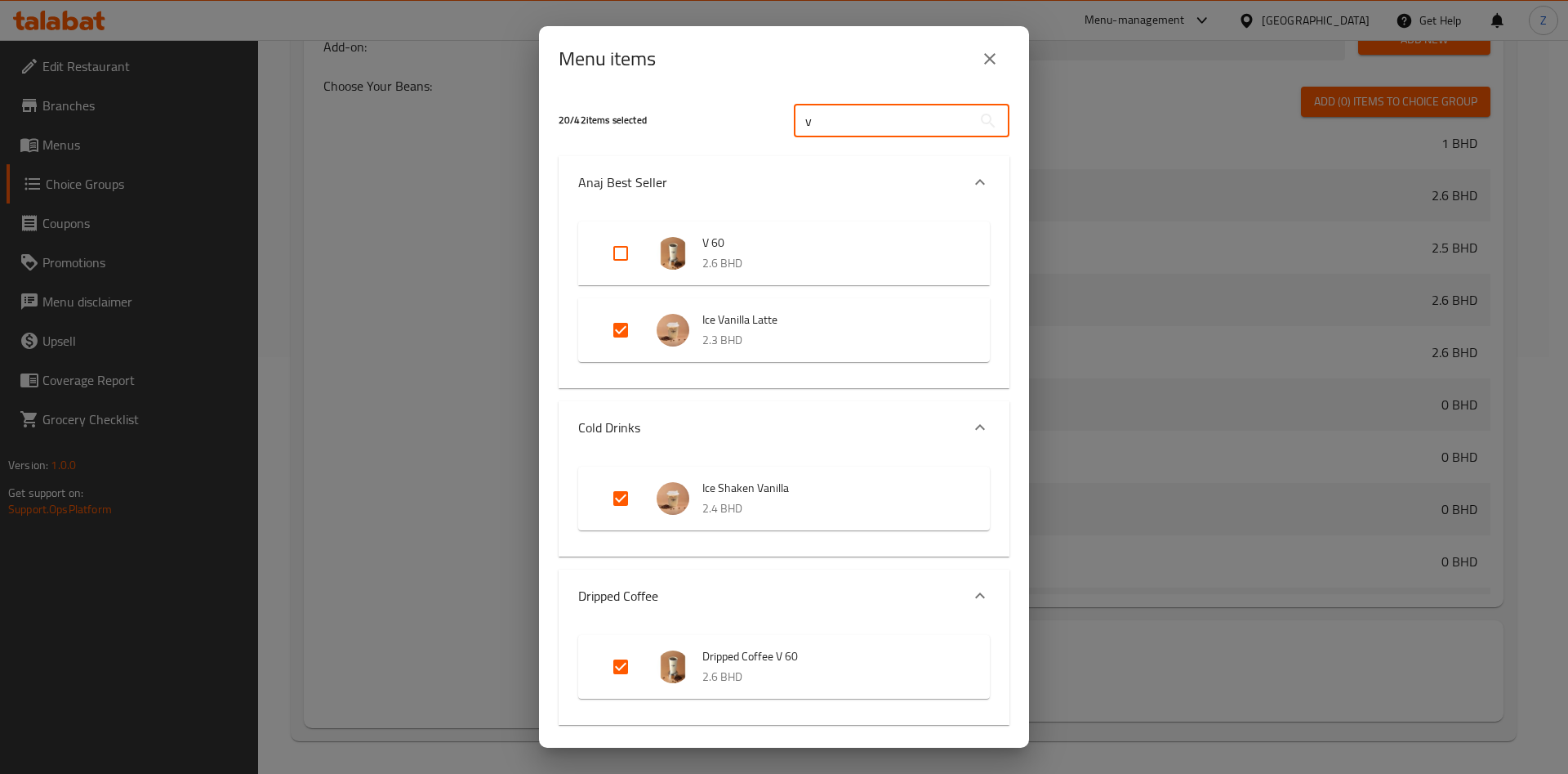
type input "v"
click at [983, 57] on icon "close" at bounding box center [990, 58] width 20 height 20
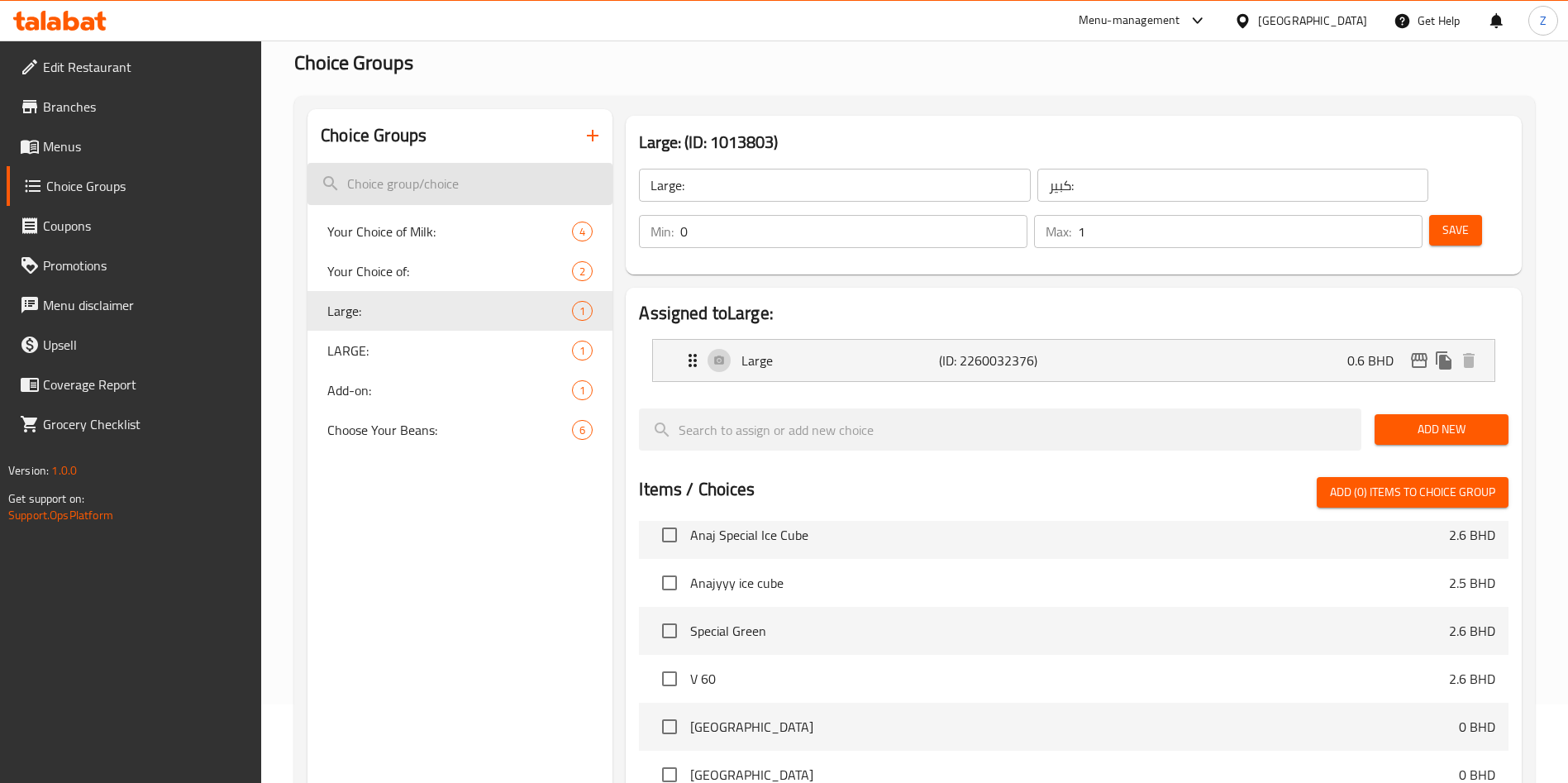
scroll to position [0, 0]
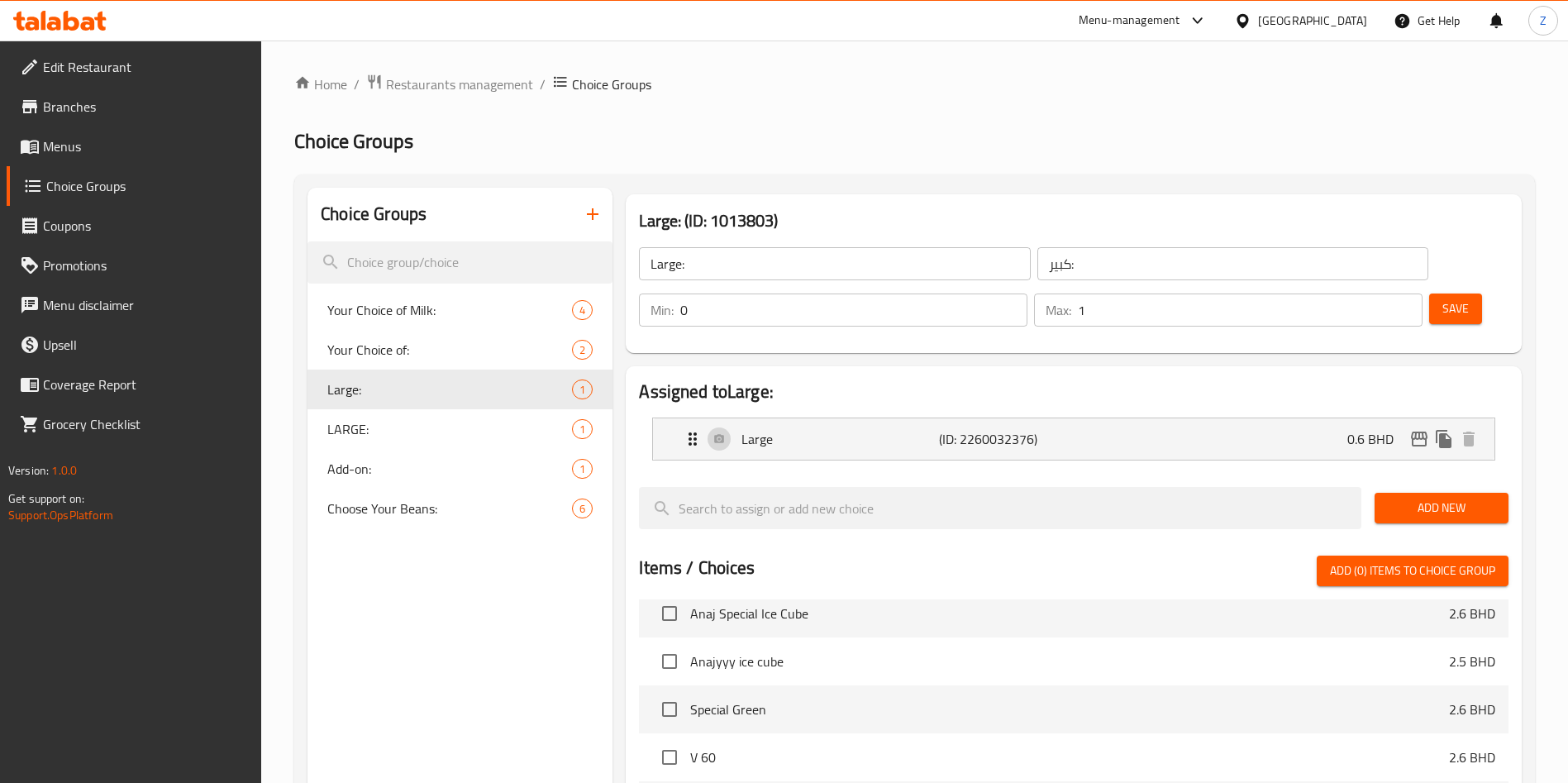
click at [82, 155] on span "Menus" at bounding box center [145, 146] width 206 height 20
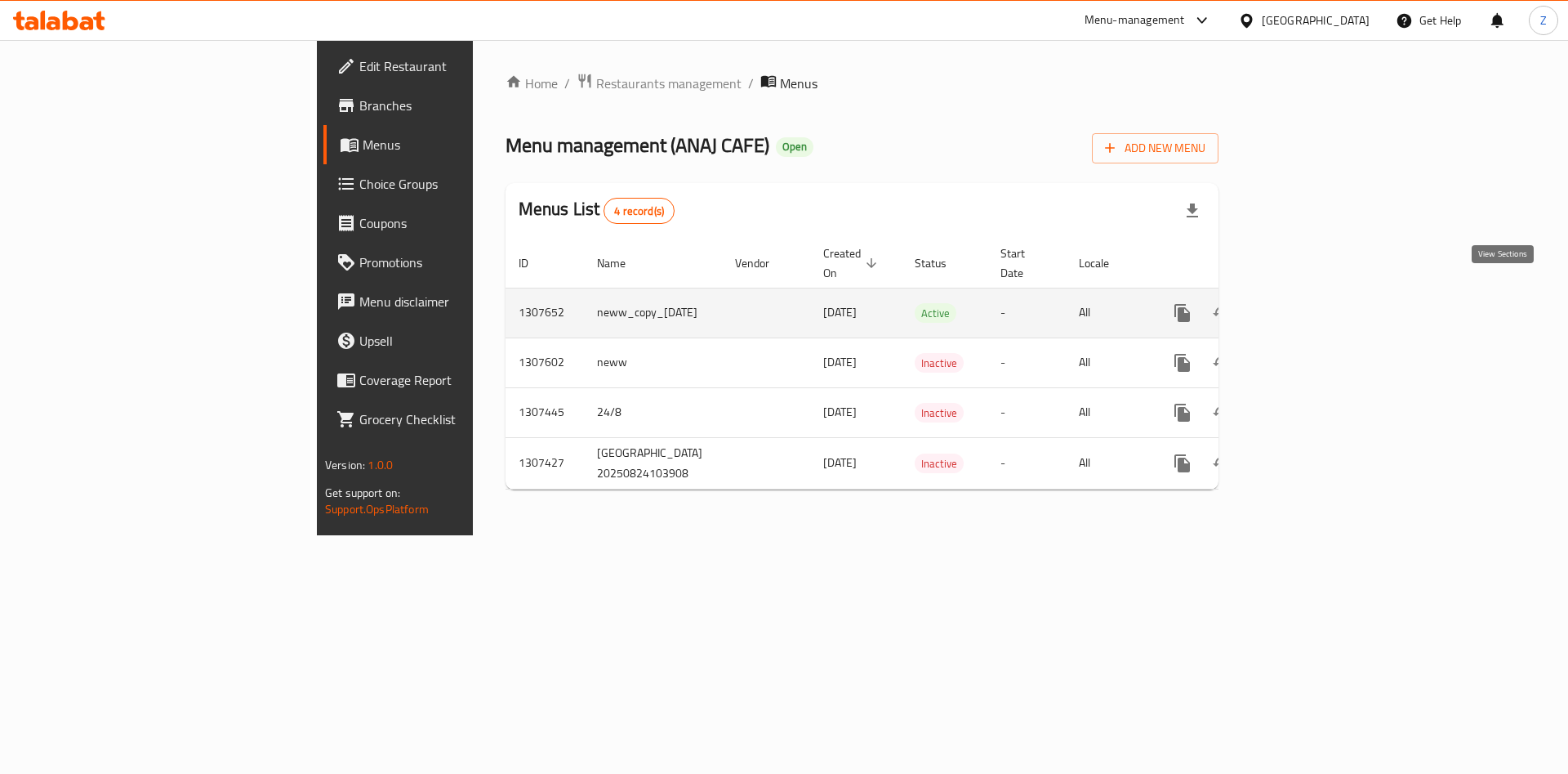
click at [1308, 305] on icon "enhanced table" at bounding box center [1301, 313] width 15 height 15
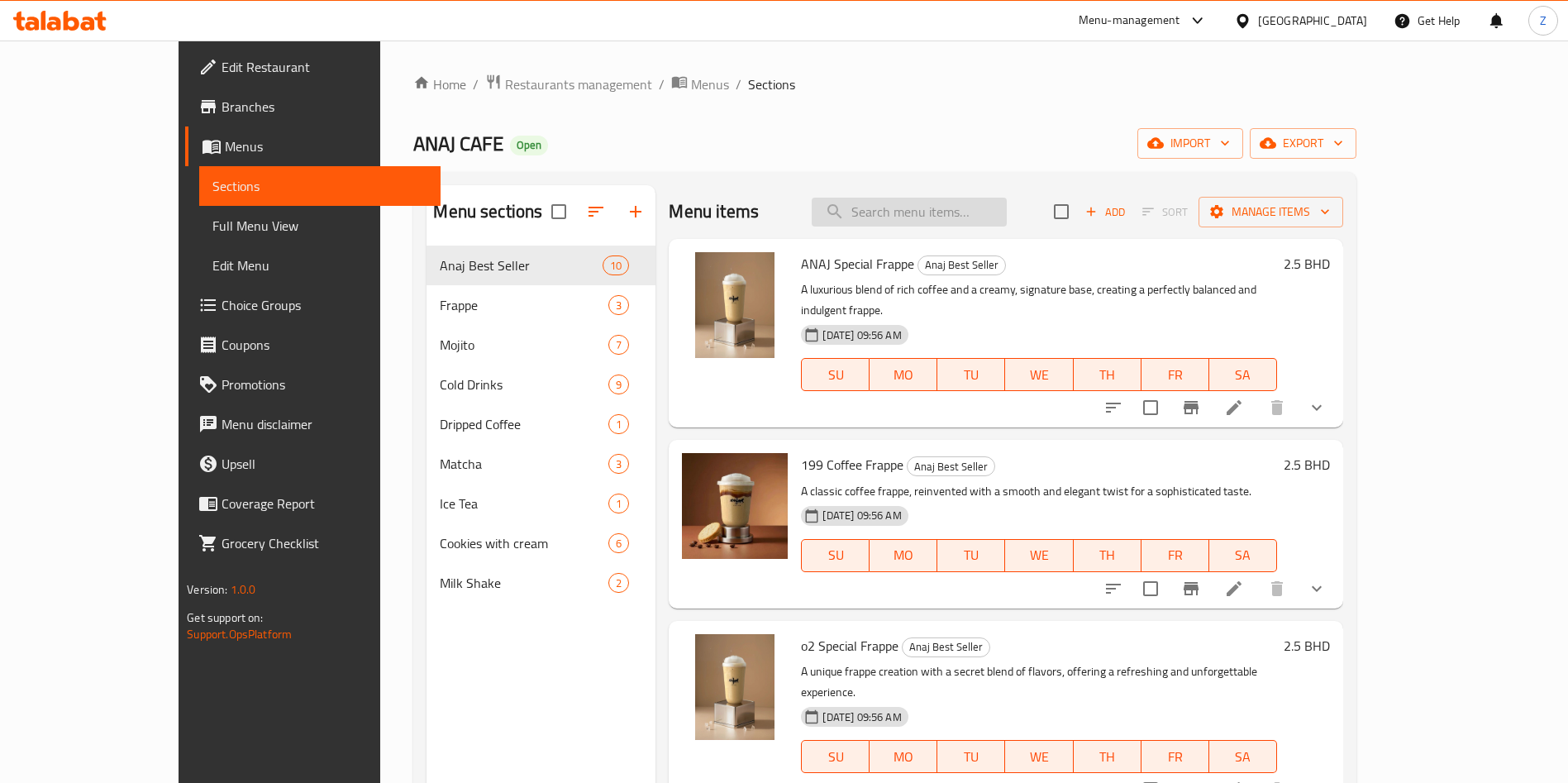
click at [1006, 217] on input "search" at bounding box center [909, 211] width 195 height 29
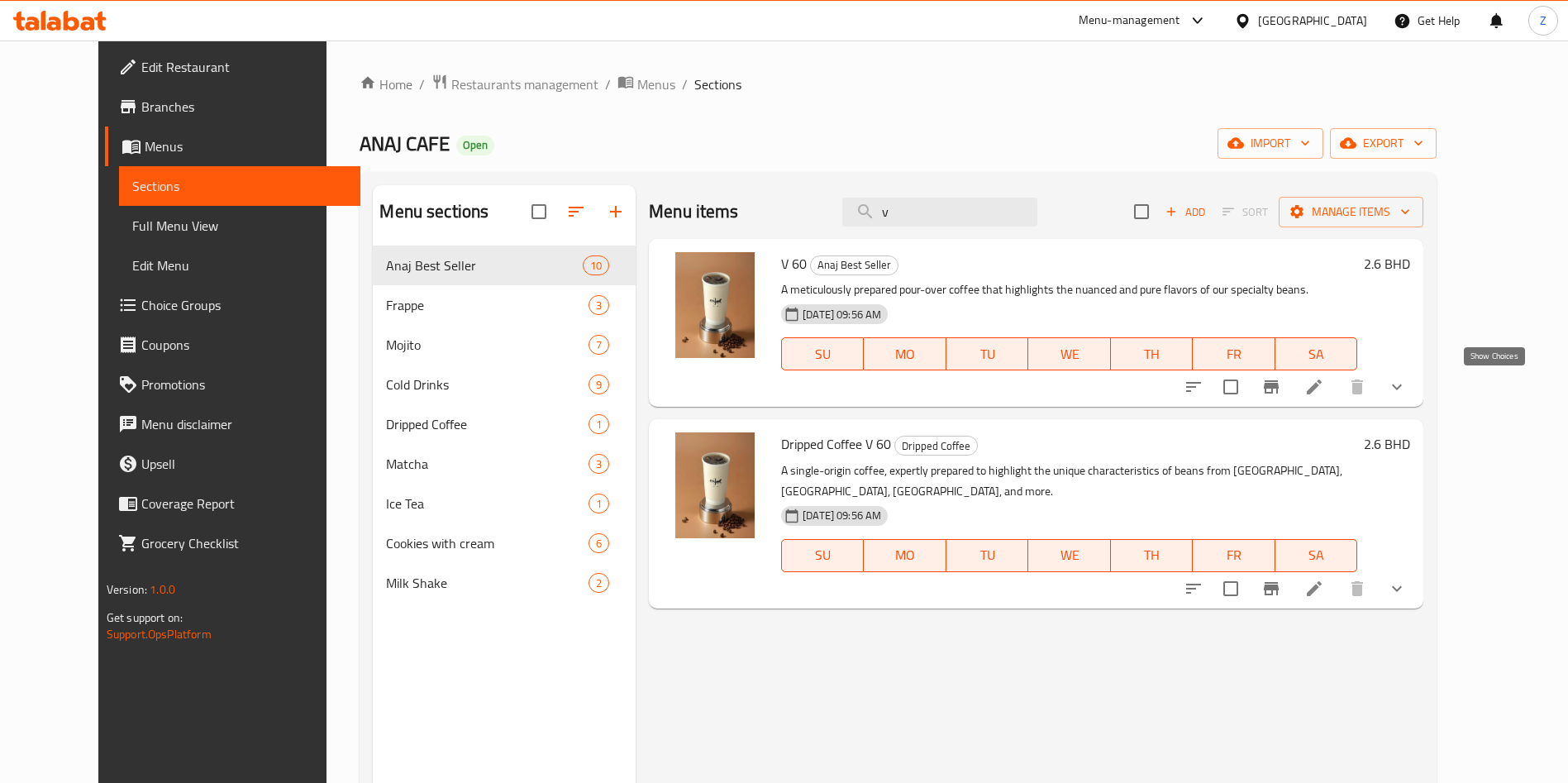
type input "v"
click at [1407, 378] on icon "show more" at bounding box center [1396, 387] width 20 height 20
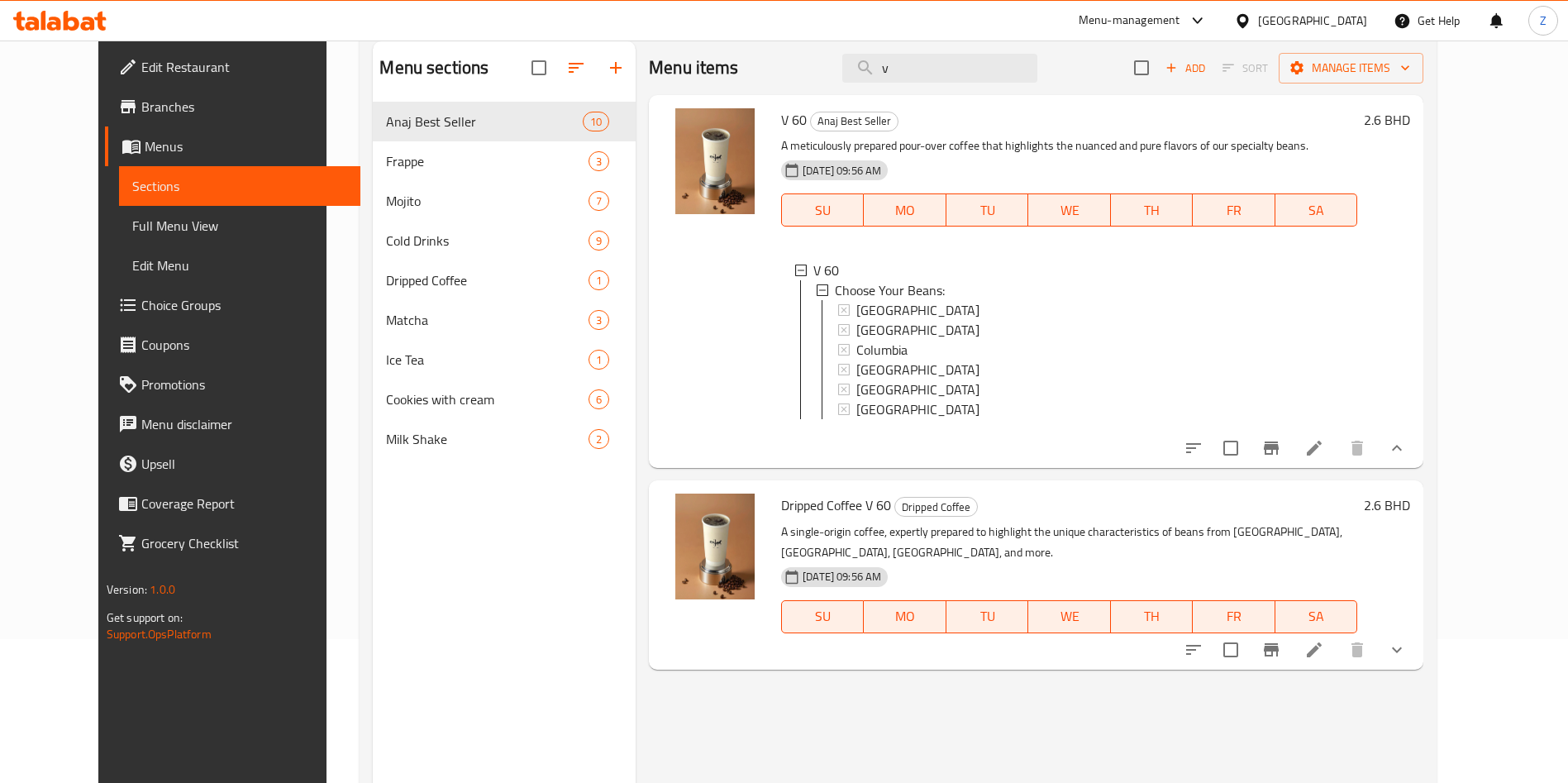
scroll to position [231, 0]
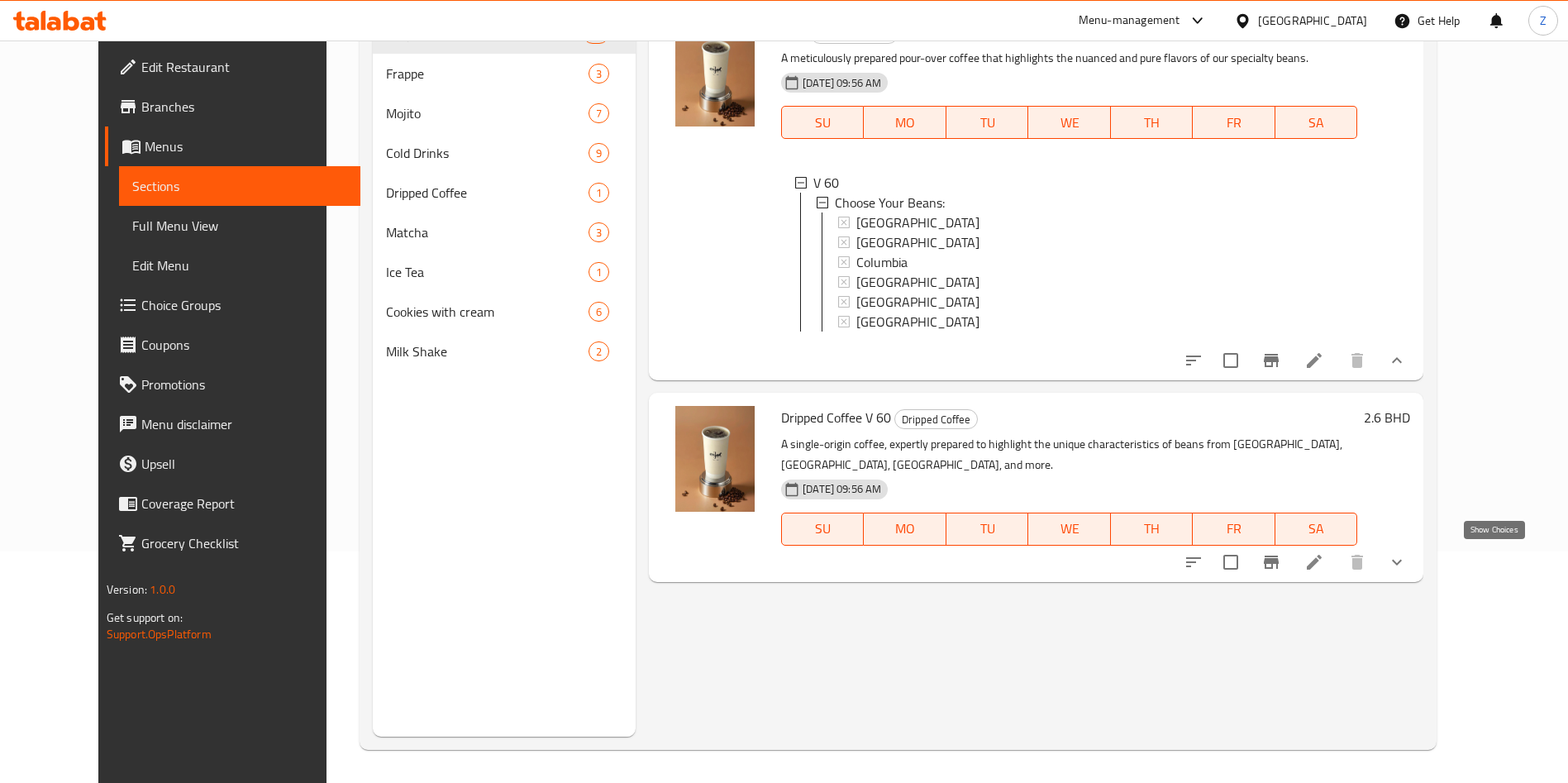
click at [1407, 559] on icon "show more" at bounding box center [1396, 562] width 20 height 20
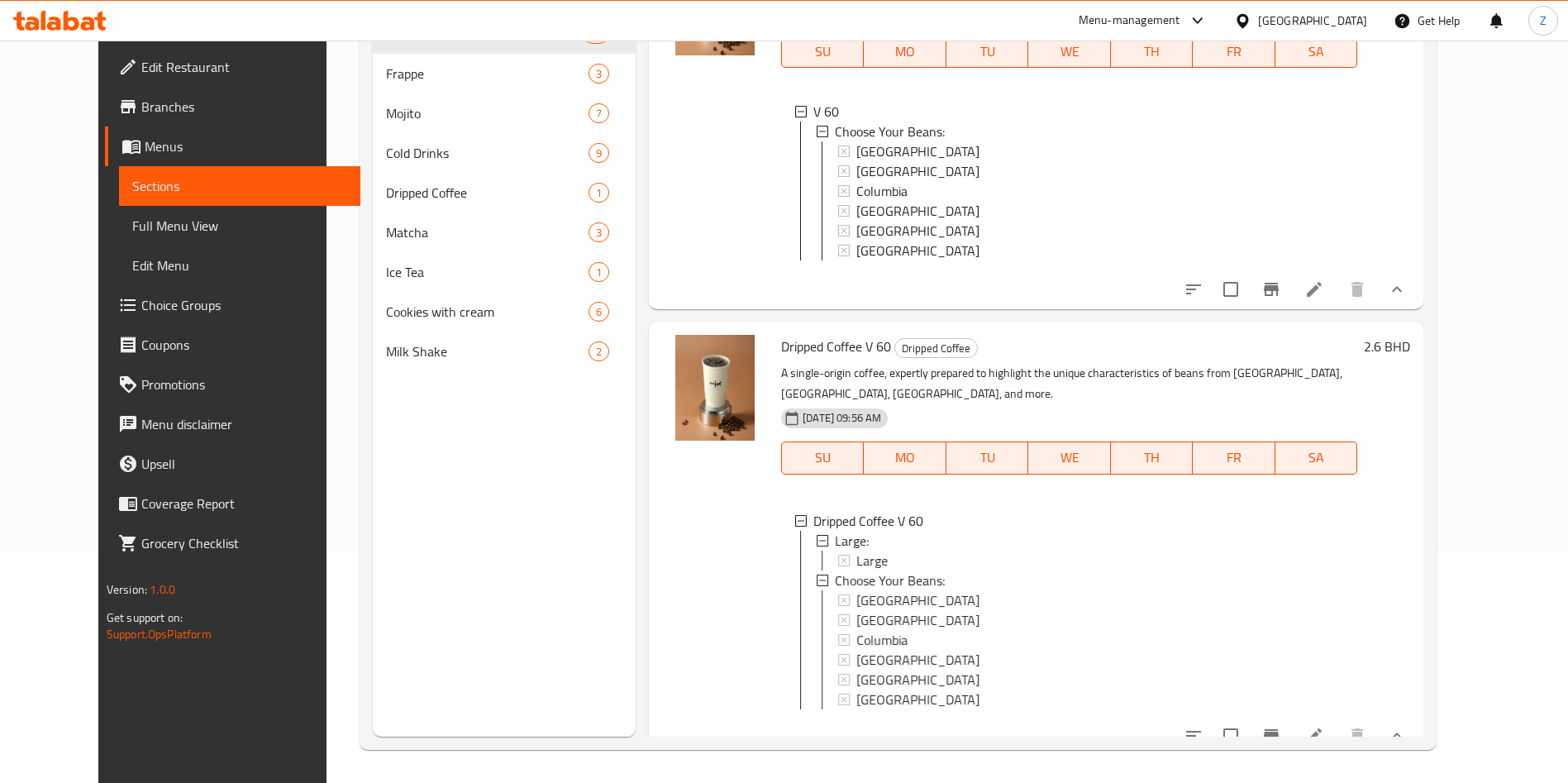
scroll to position [107, 0]
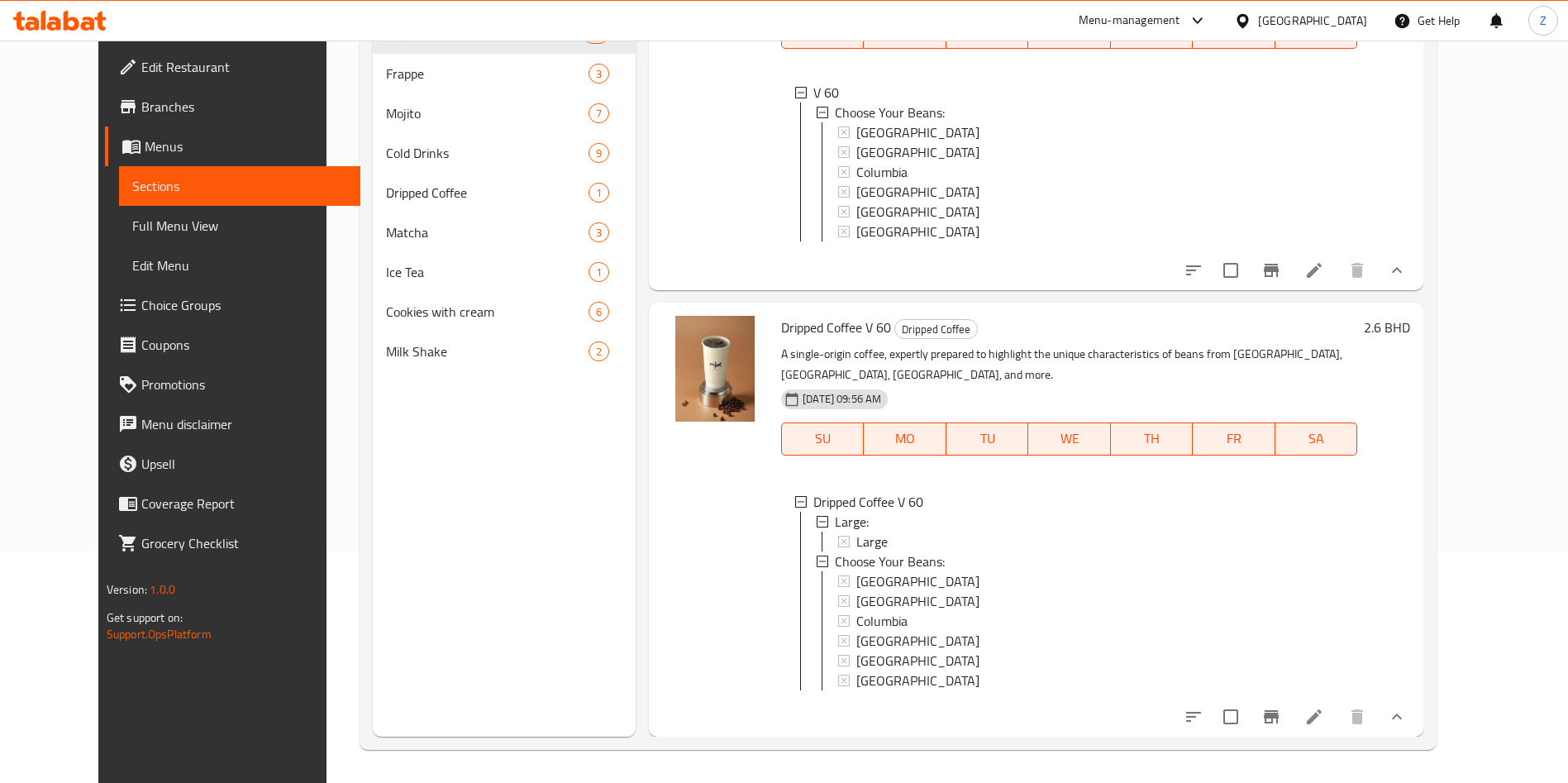
click at [1411, 458] on div "2.6 BHD" at bounding box center [1384, 519] width 53 height 407
click at [141, 303] on span "Choice Groups" at bounding box center [244, 304] width 206 height 20
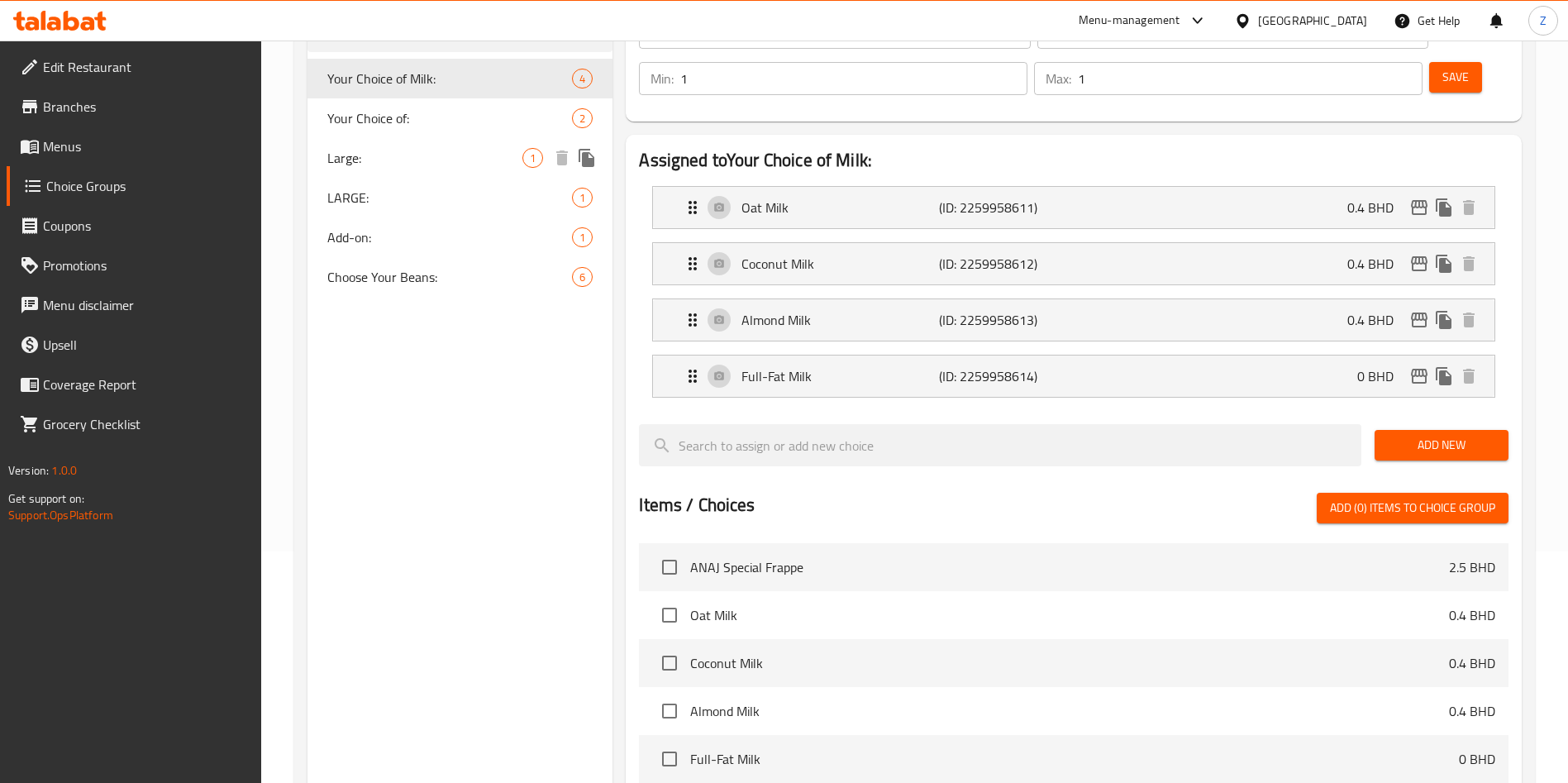
click at [408, 152] on span "Large:" at bounding box center [425, 157] width 195 height 20
type input "Large:"
type input "كبير:"
type input "0"
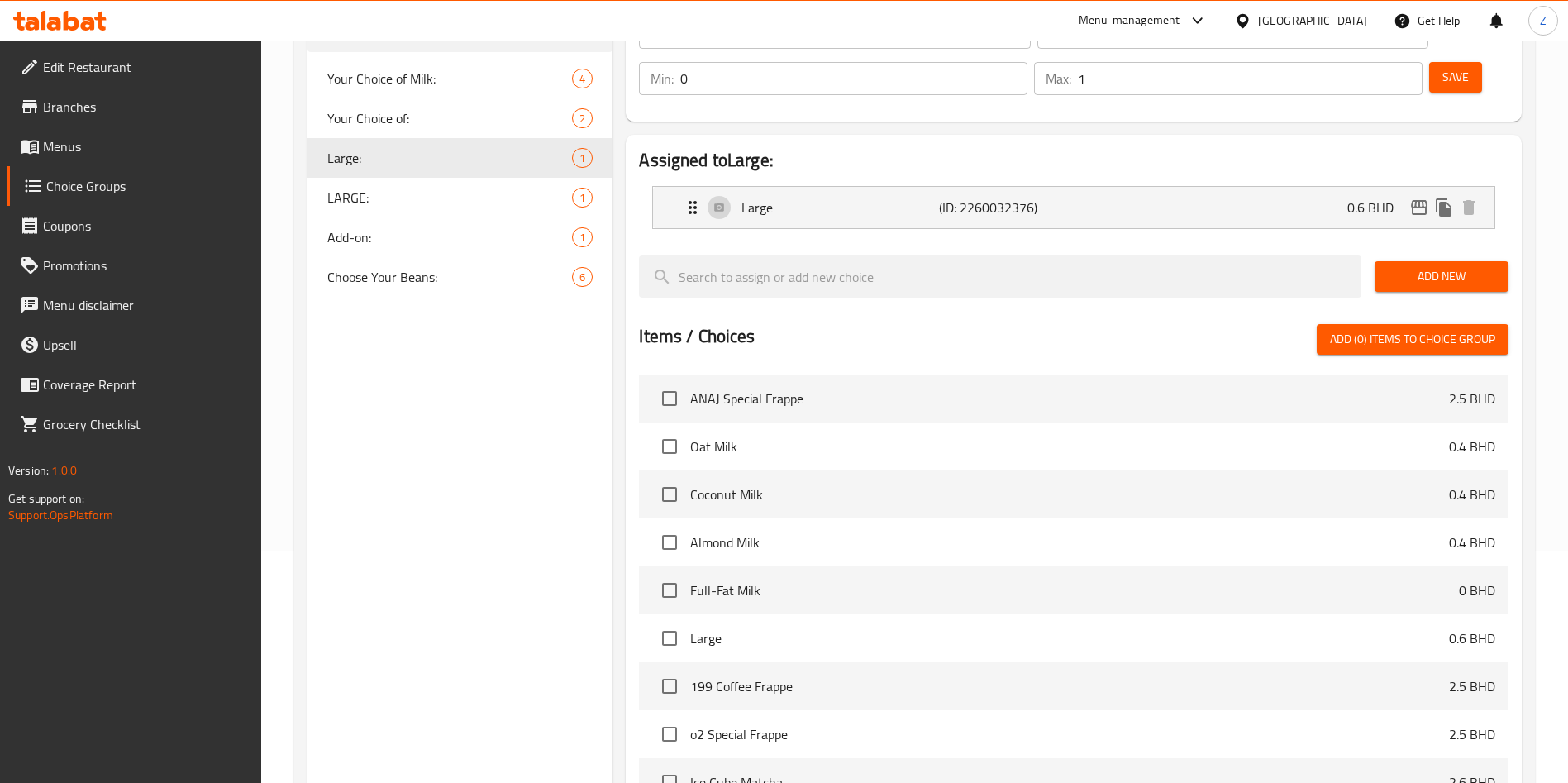
click at [1541, 141] on div "Home / Restaurants management / Choice Groups Choice Groups Choice Groups Your …" at bounding box center [915, 414] width 1307 height 1211
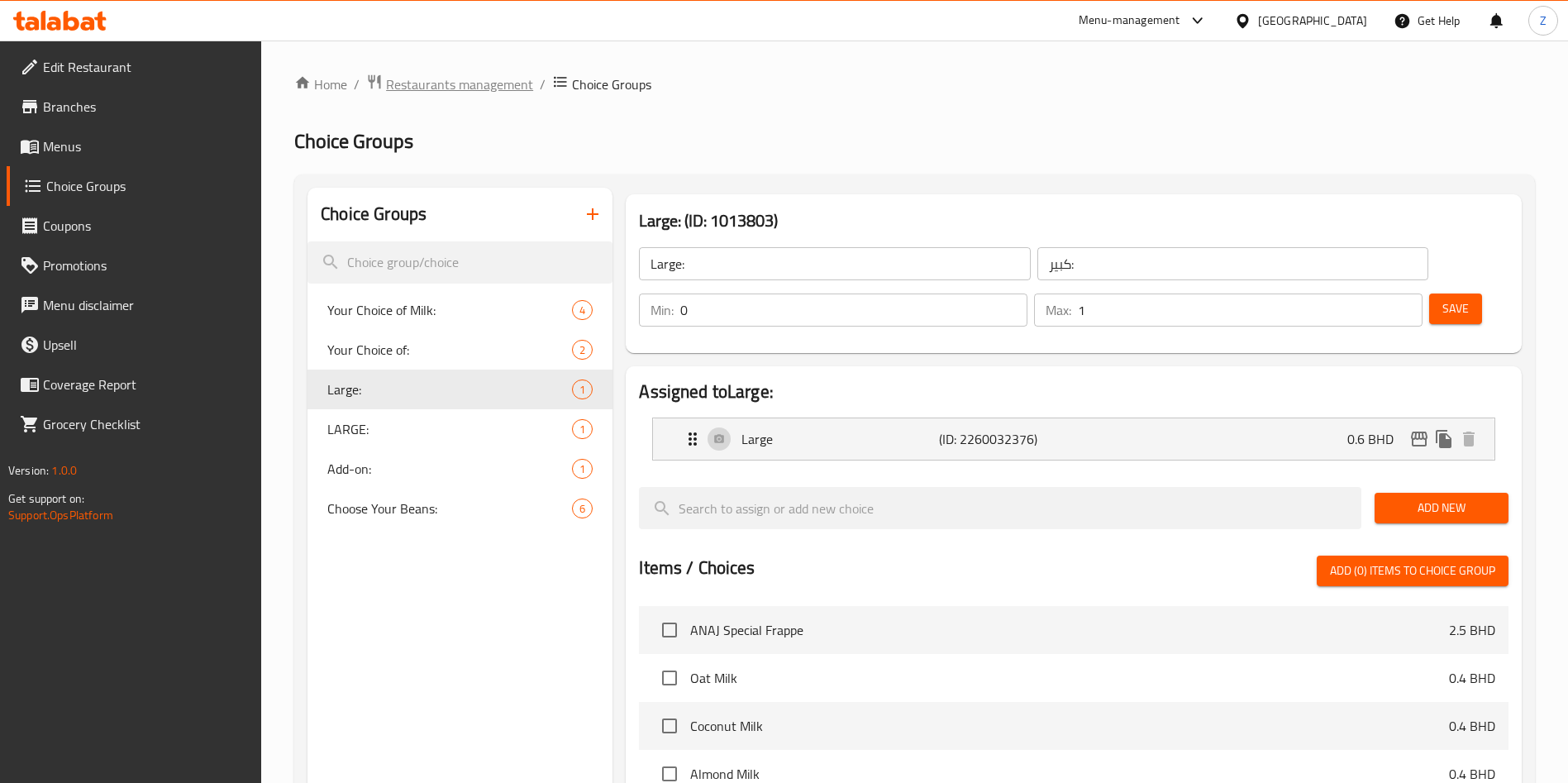
click at [477, 74] on span "Restaurants management" at bounding box center [459, 83] width 147 height 20
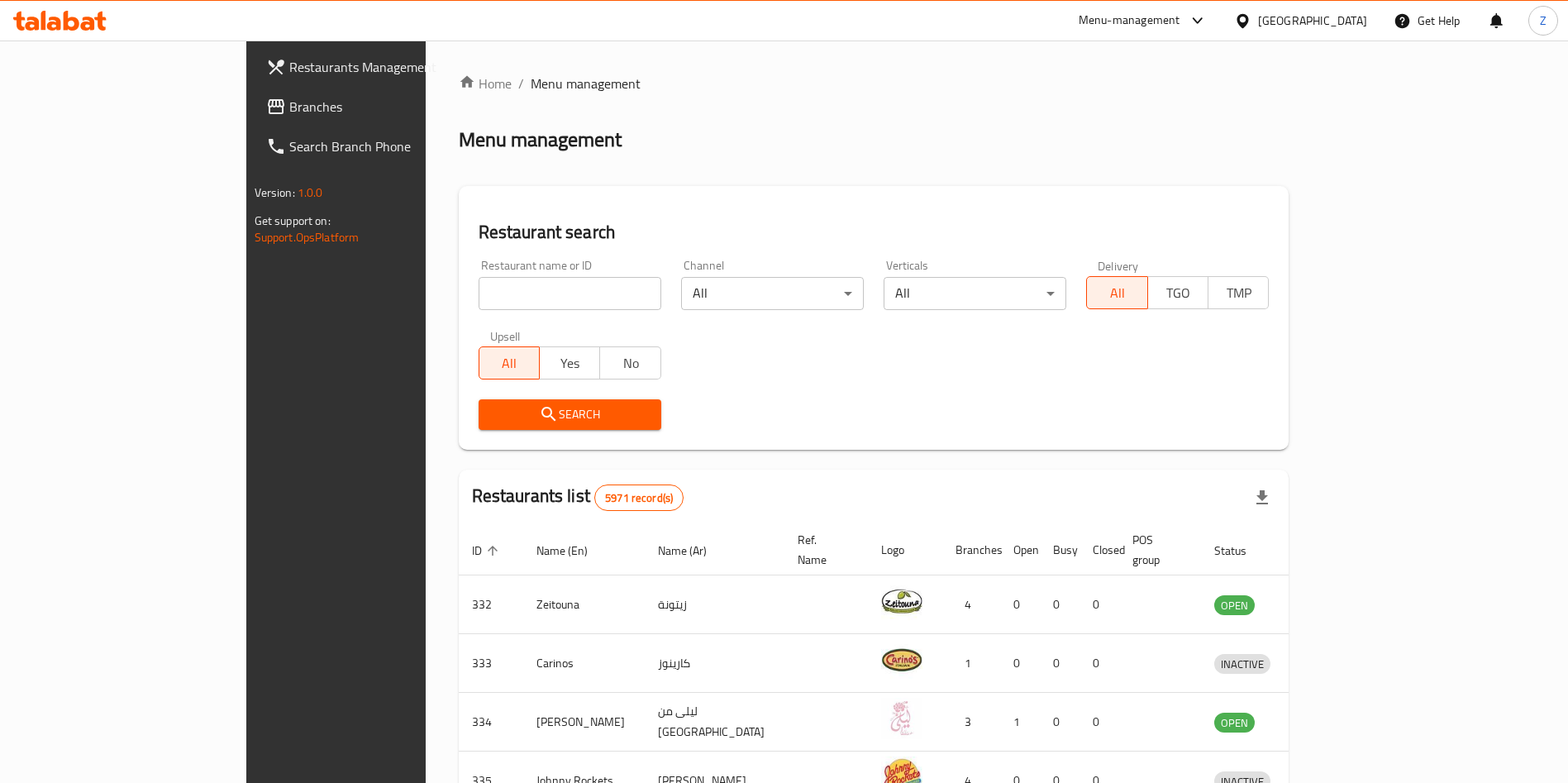
click at [479, 292] on input "search" at bounding box center [570, 293] width 183 height 33
type input "e"
type input "m"
type input "guji"
click button "Search" at bounding box center [570, 414] width 183 height 30
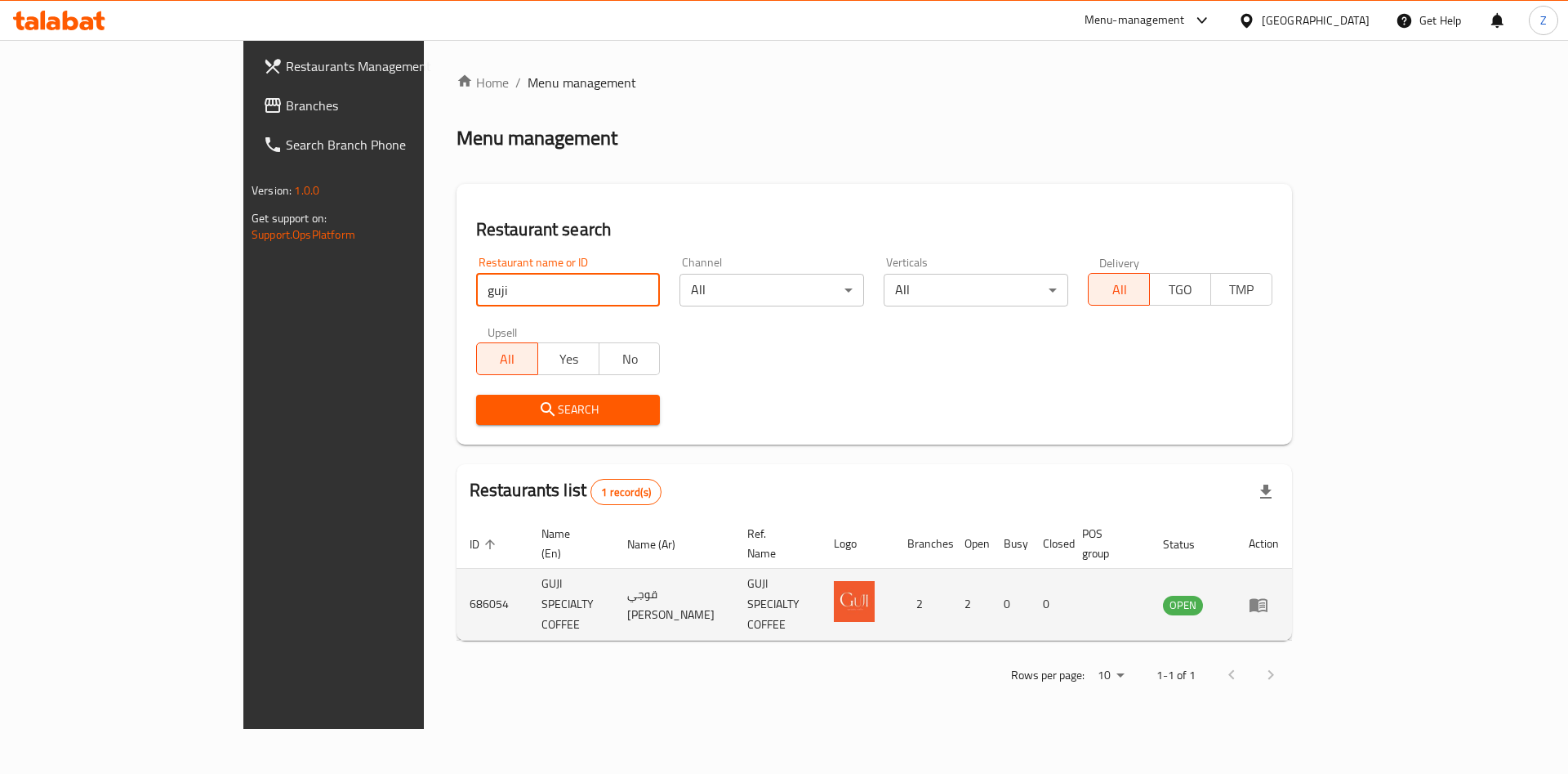
click at [1268, 595] on icon "enhanced table" at bounding box center [1258, 604] width 20 height 20
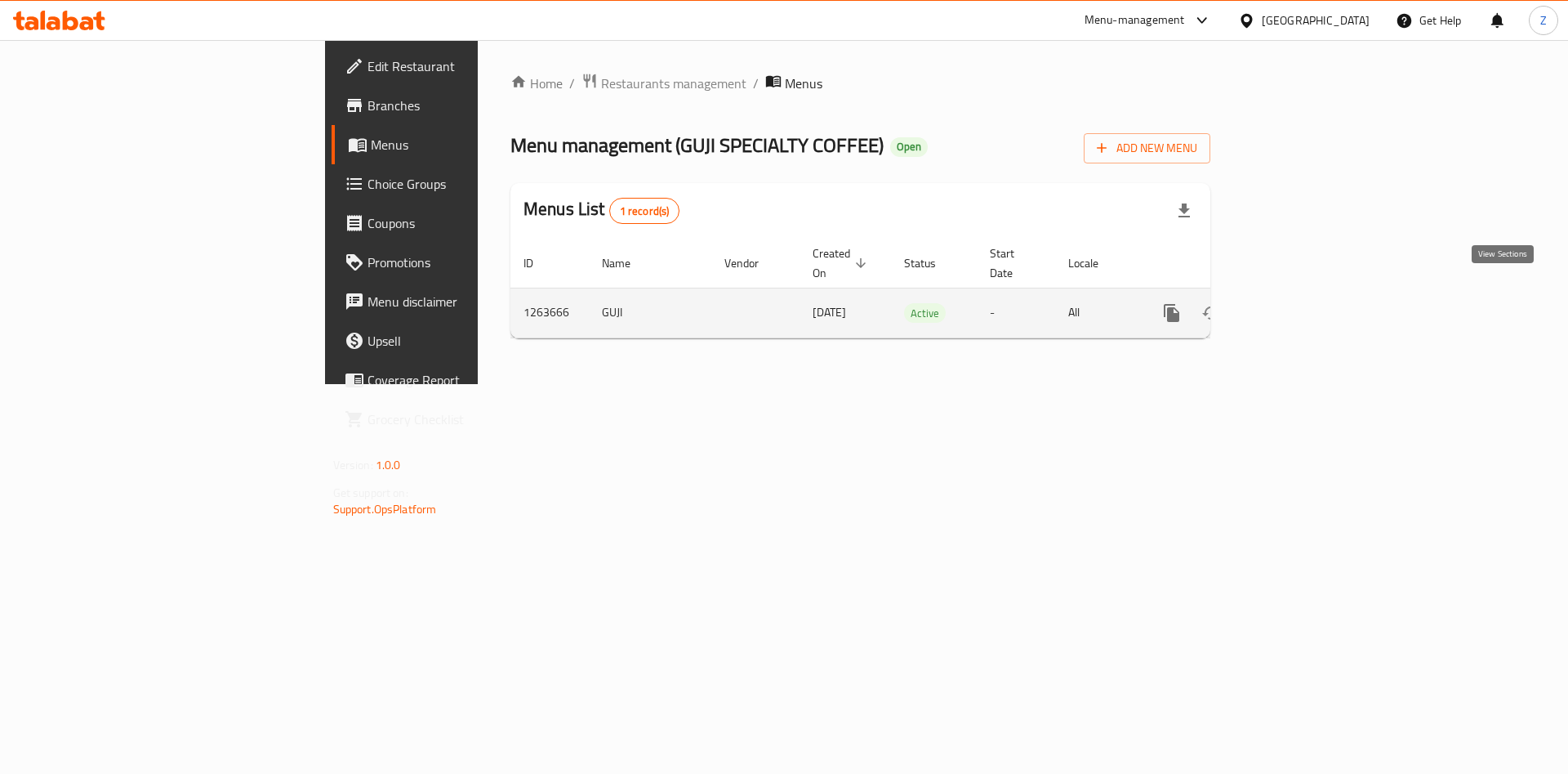
click at [1300, 304] on icon "enhanced table" at bounding box center [1290, 313] width 20 height 20
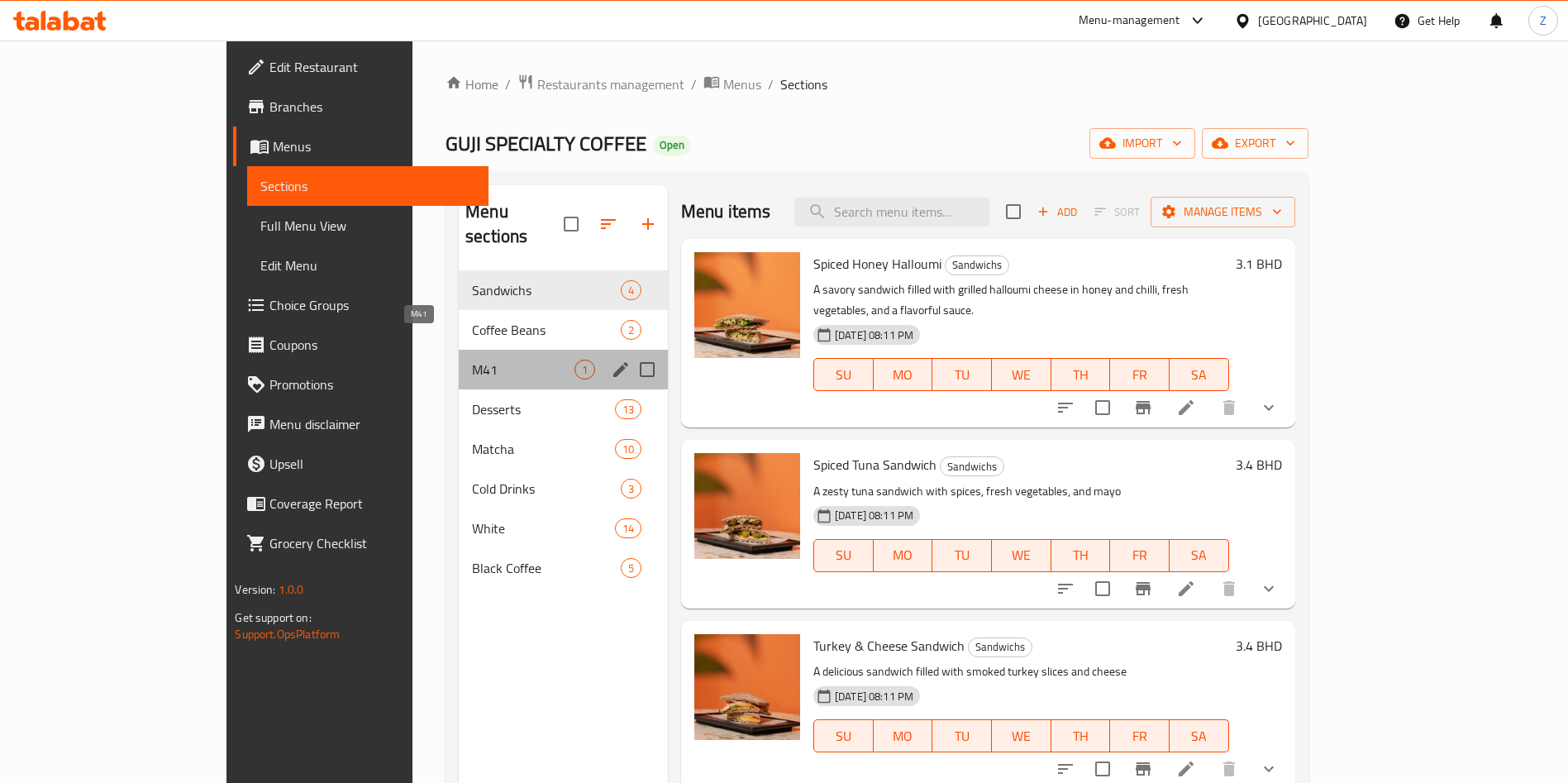
drag, startPoint x: 361, startPoint y: 342, endPoint x: 388, endPoint y: 357, distance: 30.9
click at [472, 359] on span "M41" at bounding box center [523, 369] width 102 height 20
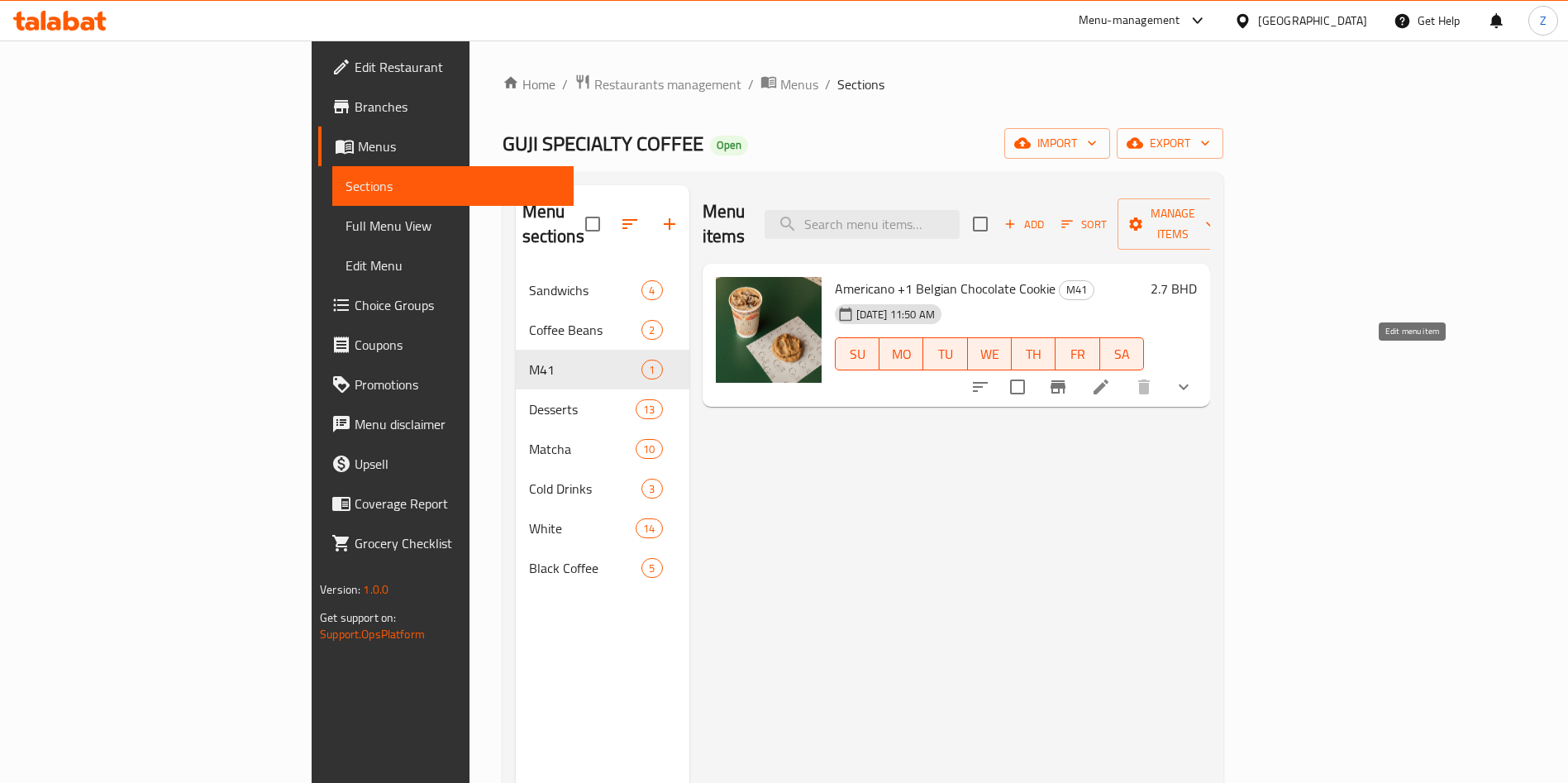
click at [1111, 377] on icon at bounding box center [1101, 387] width 20 height 20
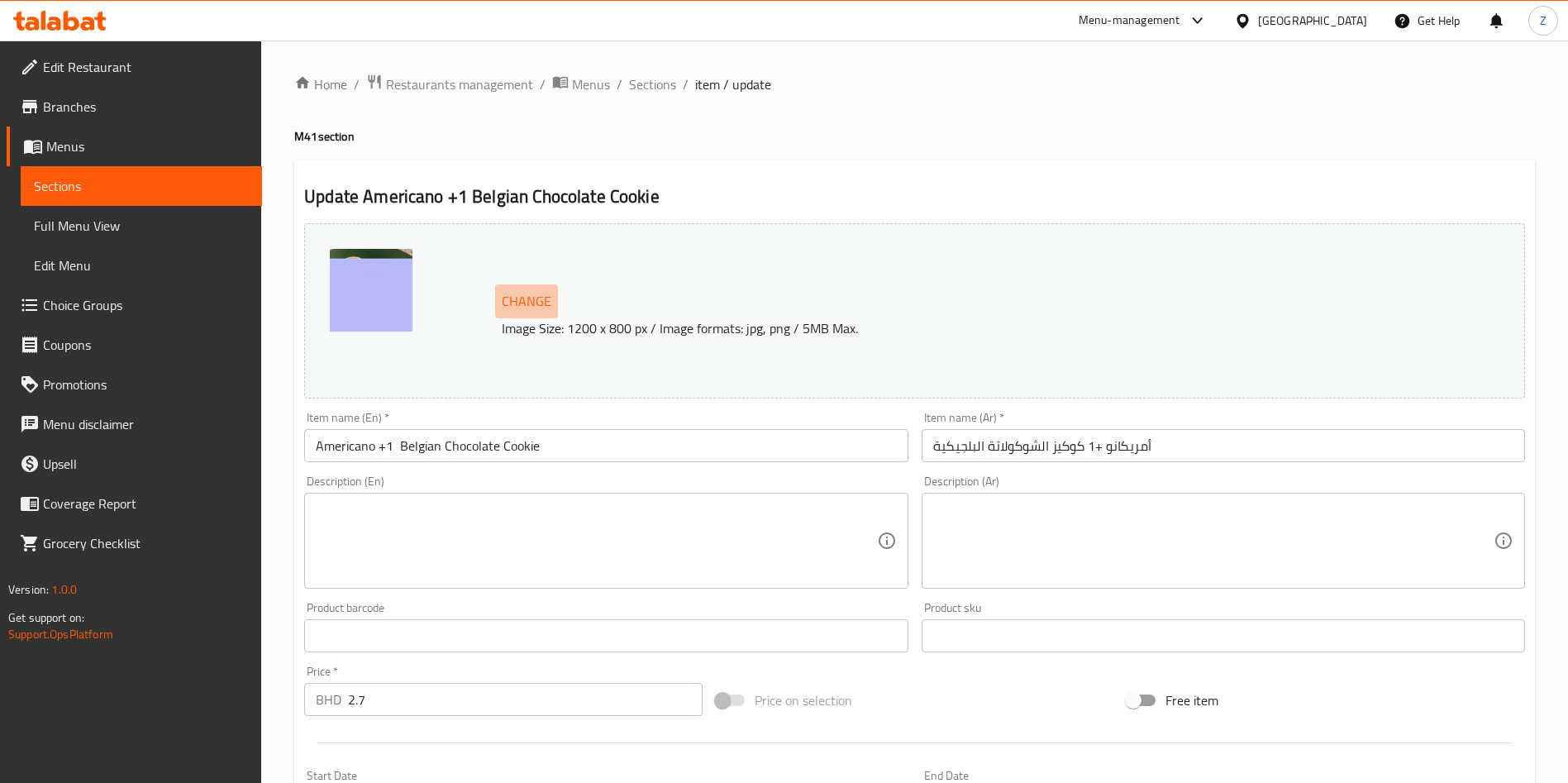
click at [526, 303] on span "Change" at bounding box center [526, 300] width 49 height 24
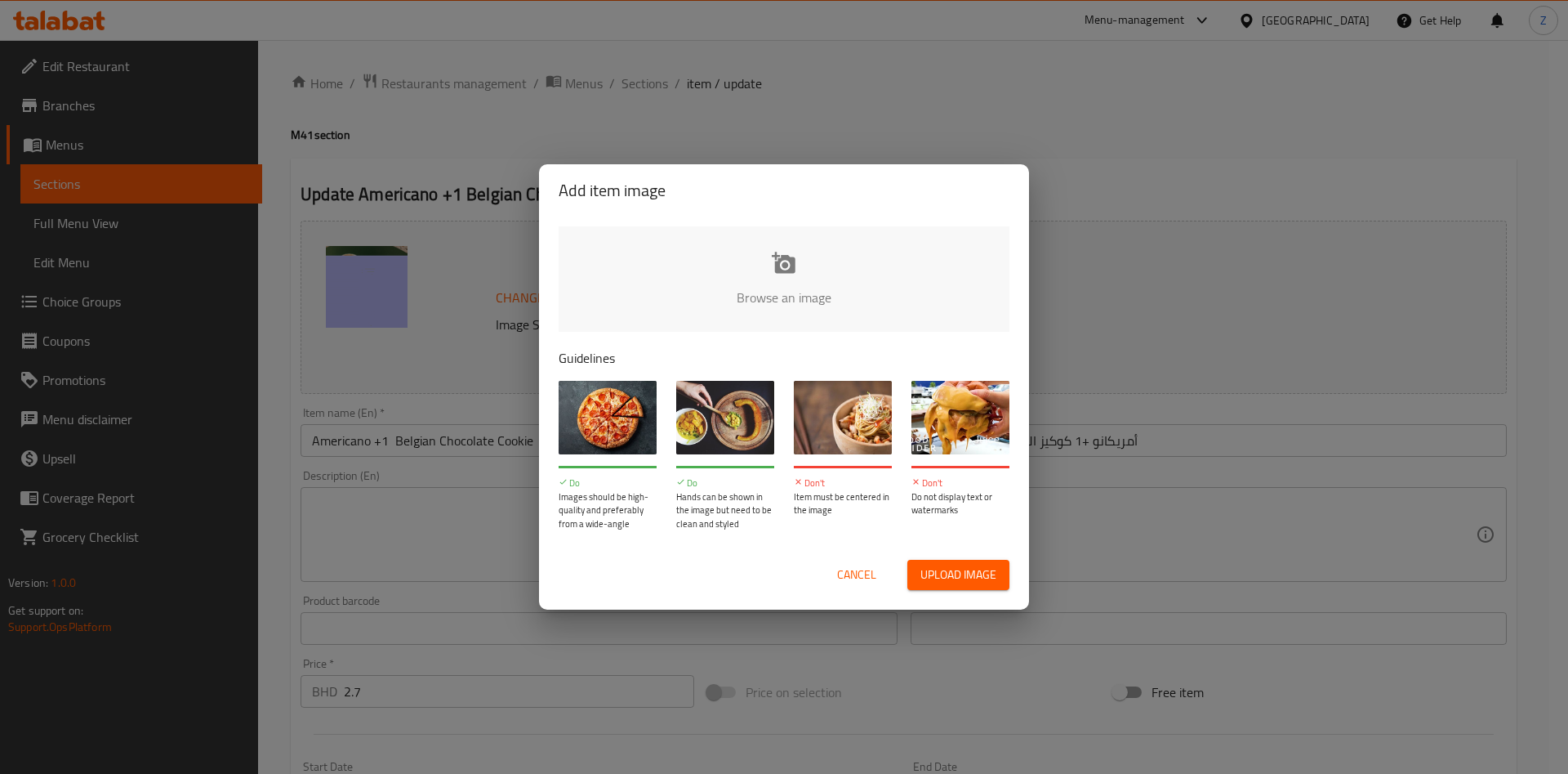
click at [806, 280] on input "file" at bounding box center [1337, 303] width 1556 height 153
type input "C:\fakepath\Gemini_Generated_Image_61gou561gou561go.png"
click at [762, 248] on input "file" at bounding box center [1337, 303] width 1556 height 153
click at [808, 291] on input "file" at bounding box center [1337, 303] width 1556 height 153
drag, startPoint x: 850, startPoint y: 578, endPoint x: 837, endPoint y: 585, distance: 14.8
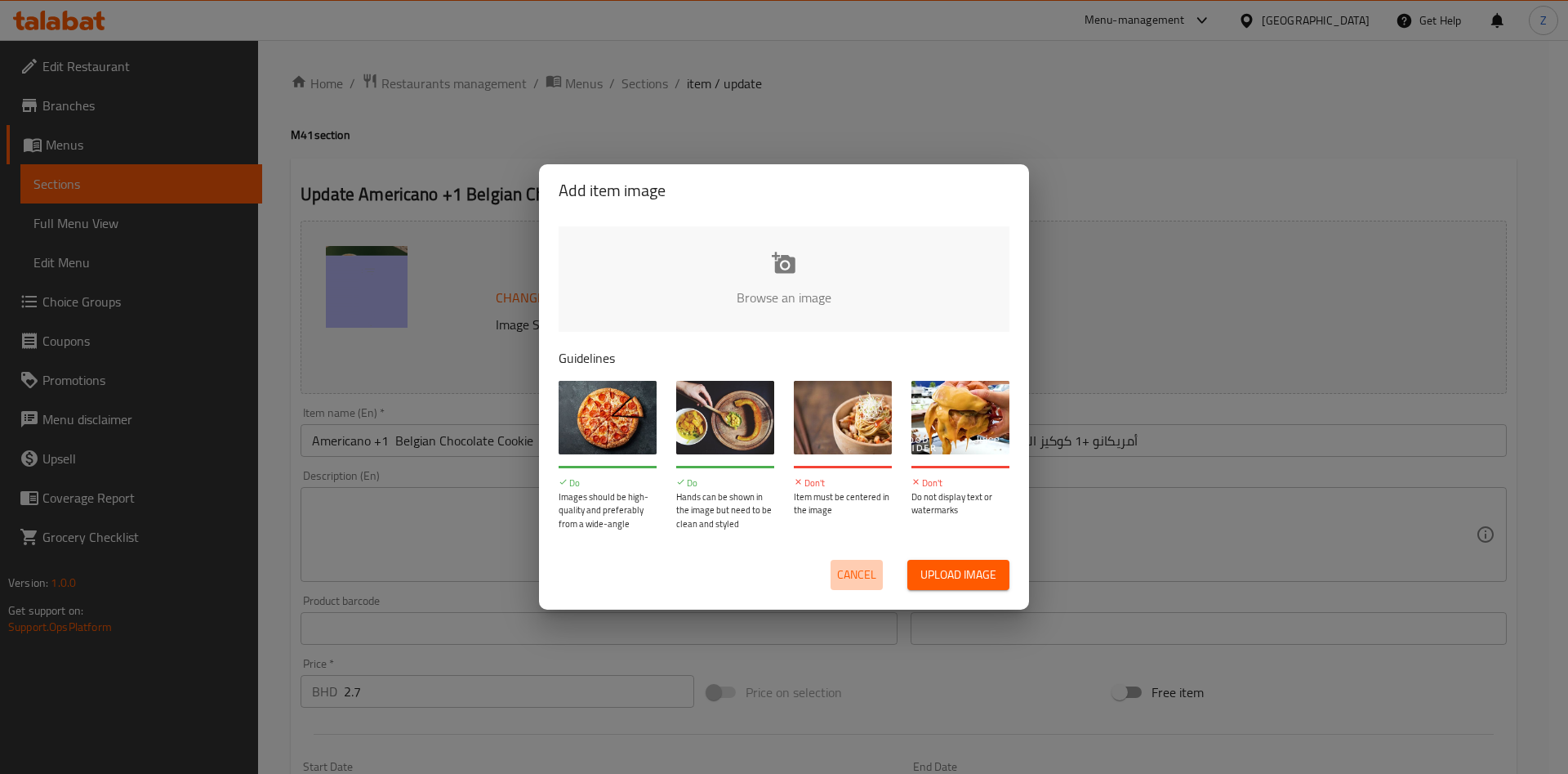
click at [849, 577] on span "Cancel" at bounding box center [857, 575] width 39 height 21
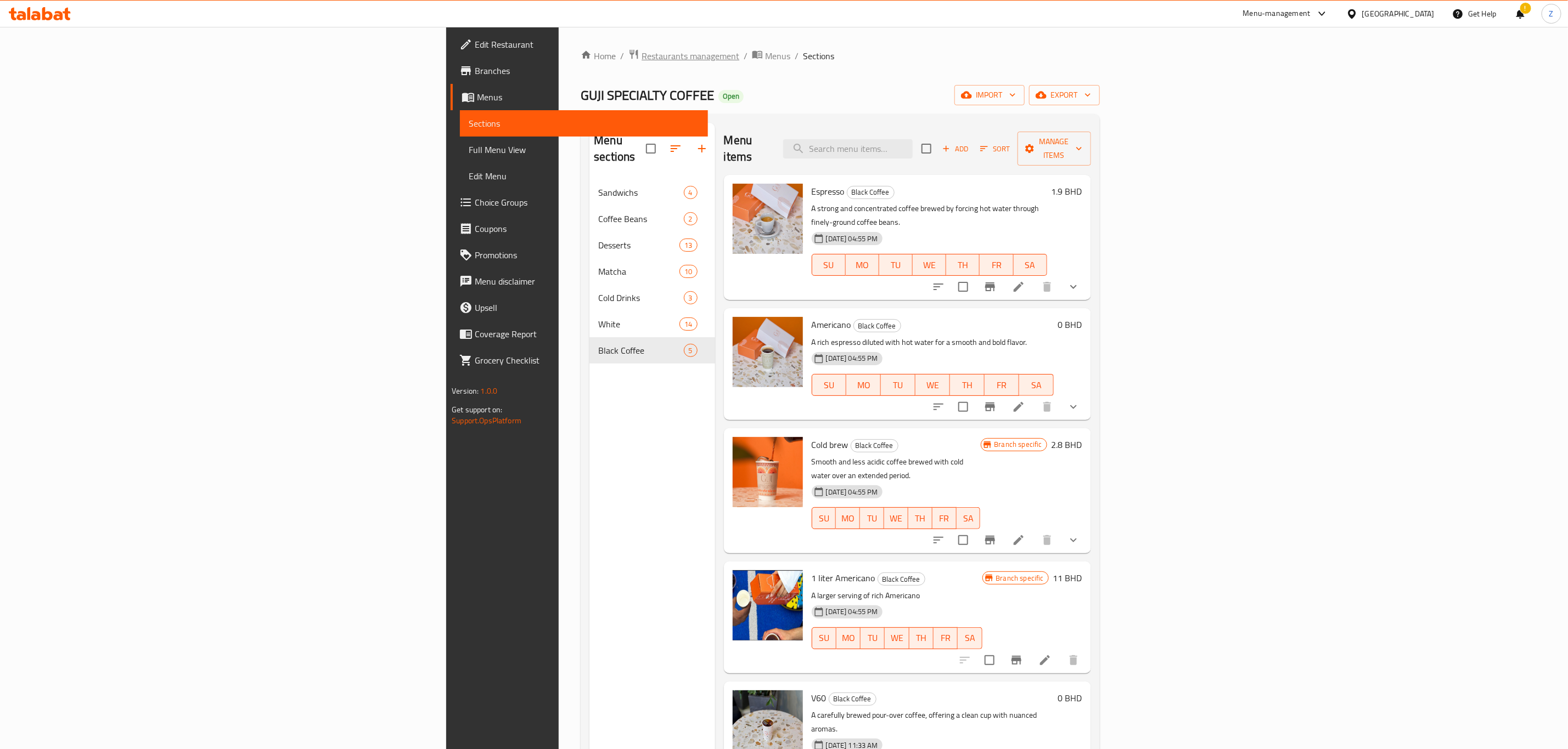
click at [642, 54] on span "Restaurants management" at bounding box center [690, 55] width 98 height 13
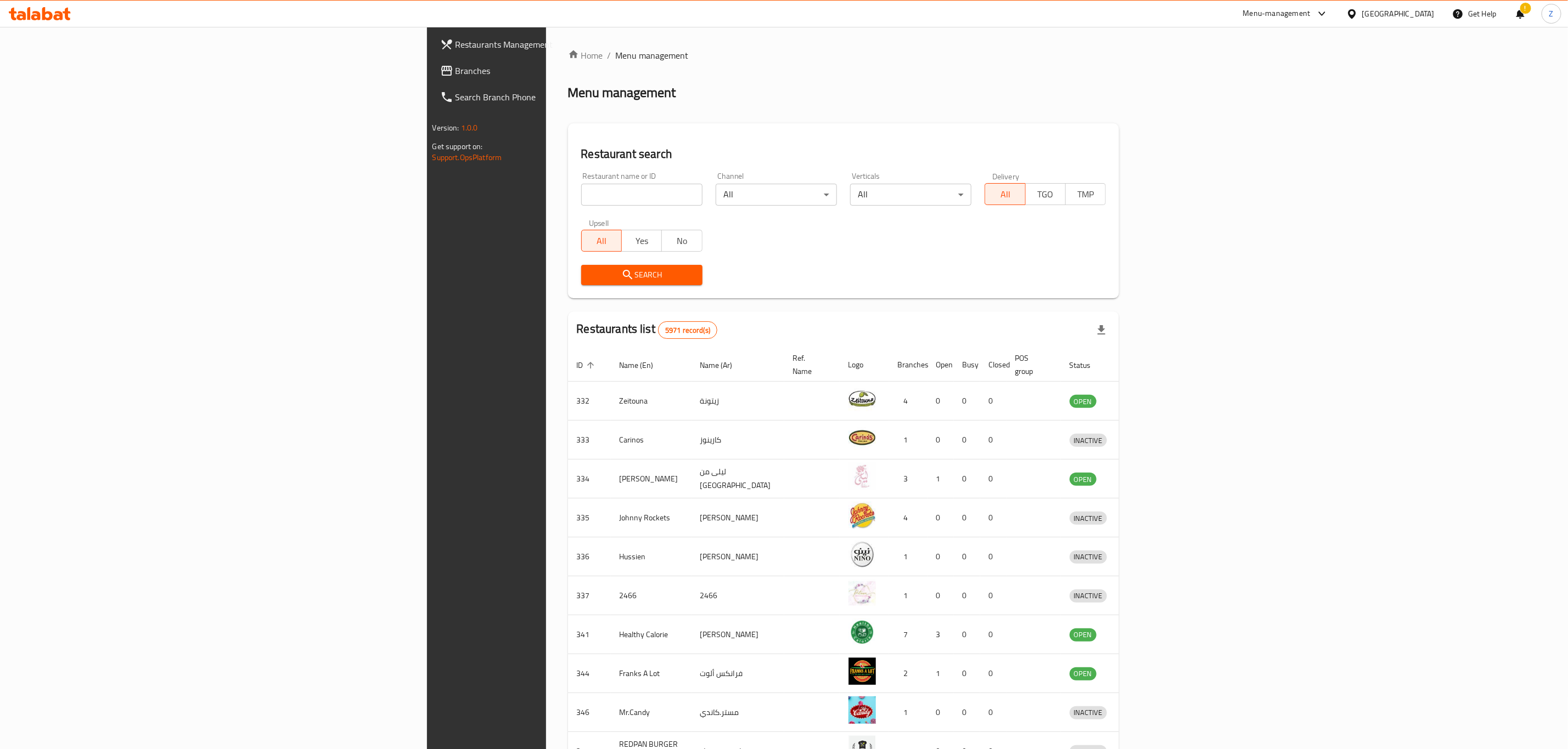
click at [581, 193] on input "search" at bounding box center [642, 194] width 121 height 22
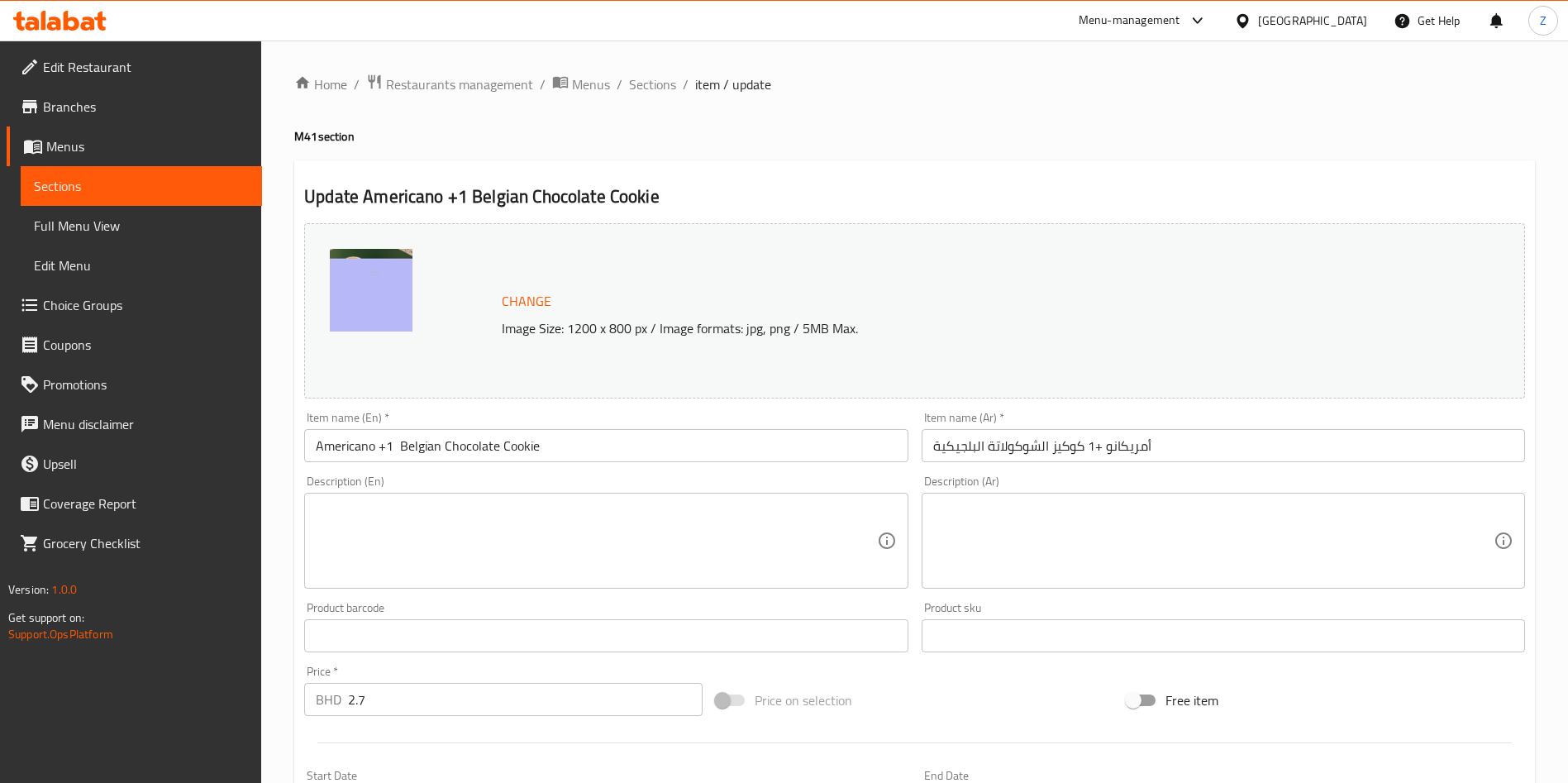
click at [540, 291] on span "Change" at bounding box center [526, 300] width 49 height 24
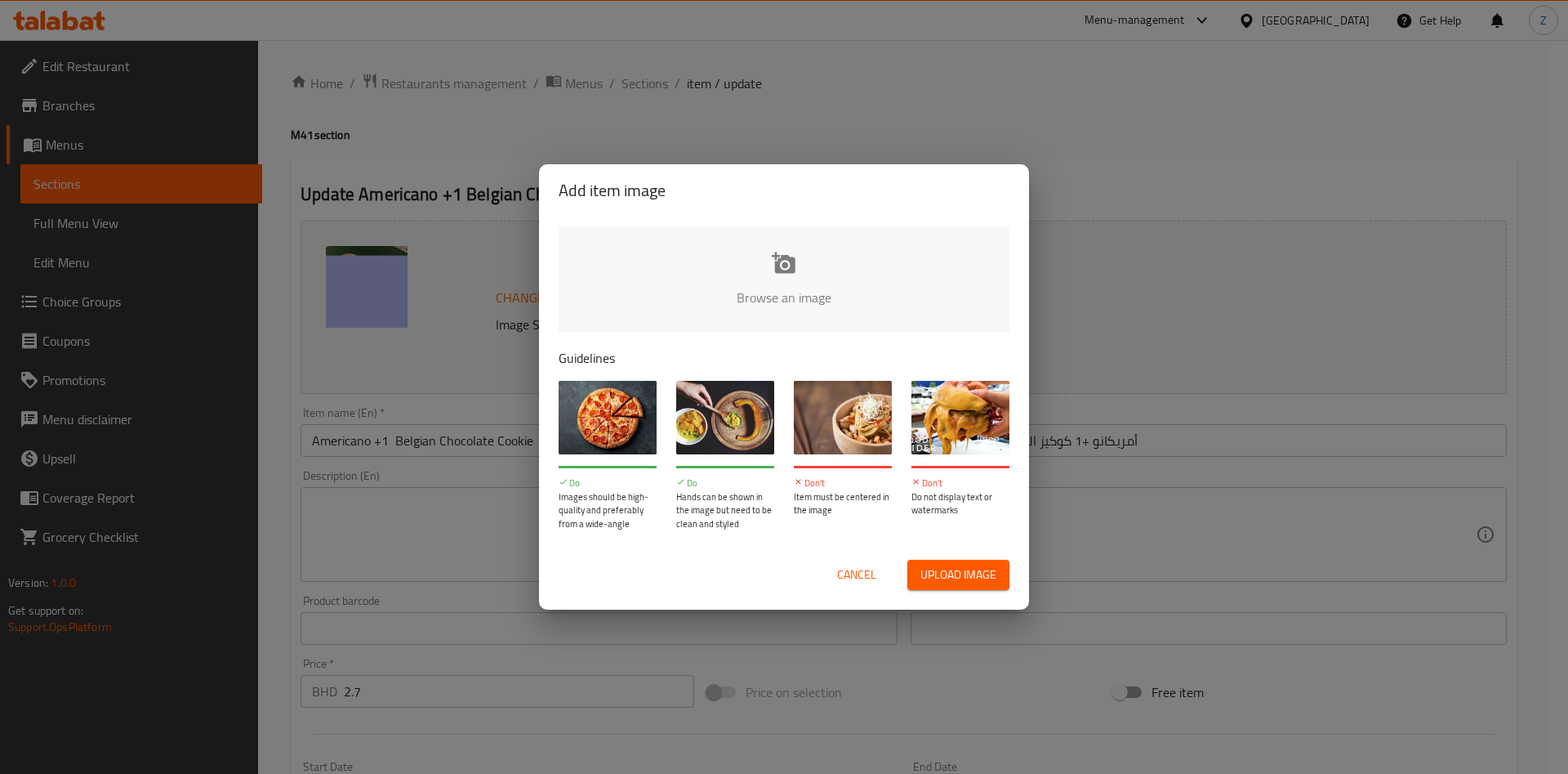
click at [761, 281] on input "file" at bounding box center [1337, 303] width 1556 height 153
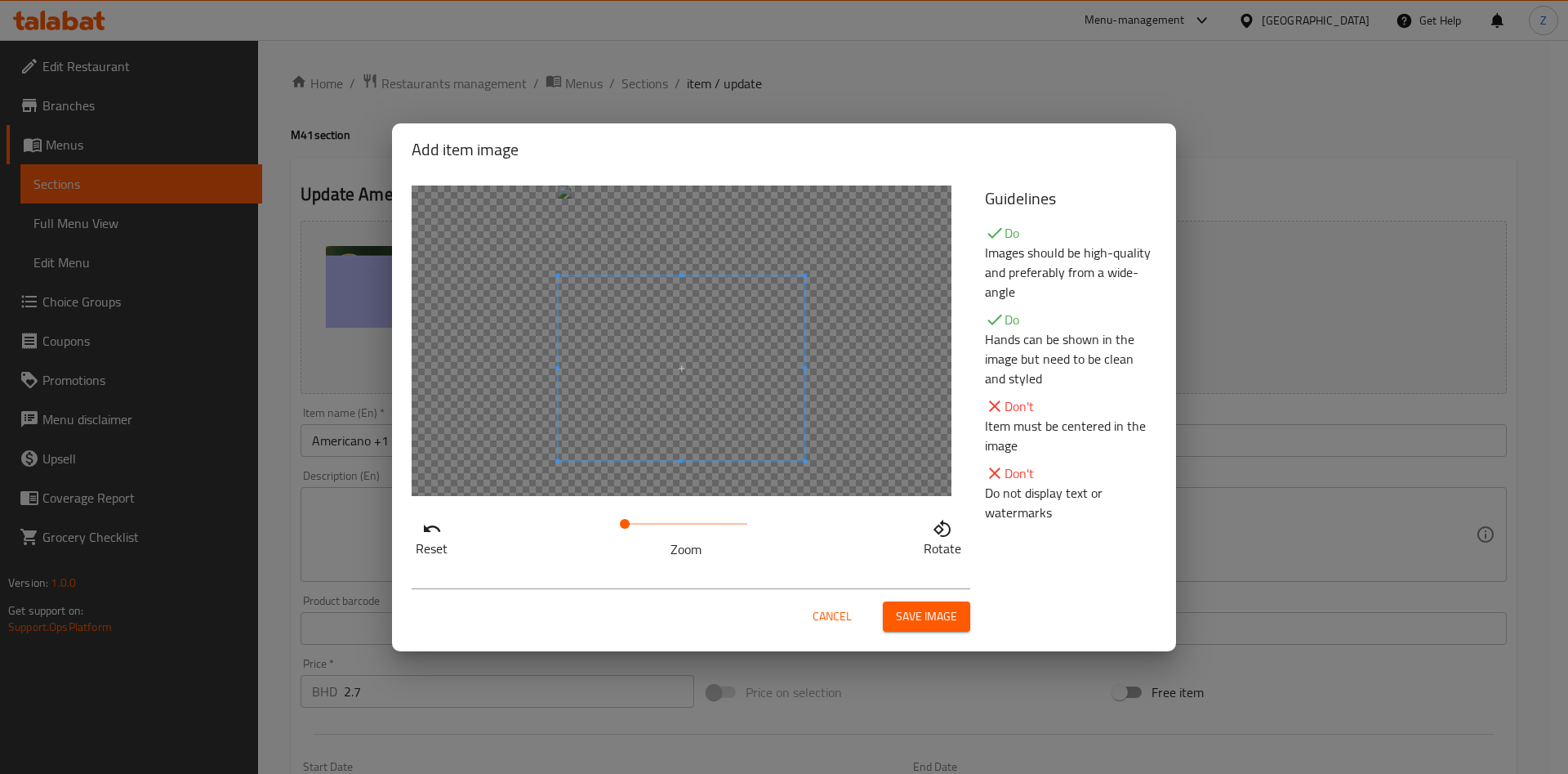
click at [649, 417] on span at bounding box center [681, 368] width 246 height 186
click at [939, 616] on span "Save image" at bounding box center [926, 617] width 61 height 21
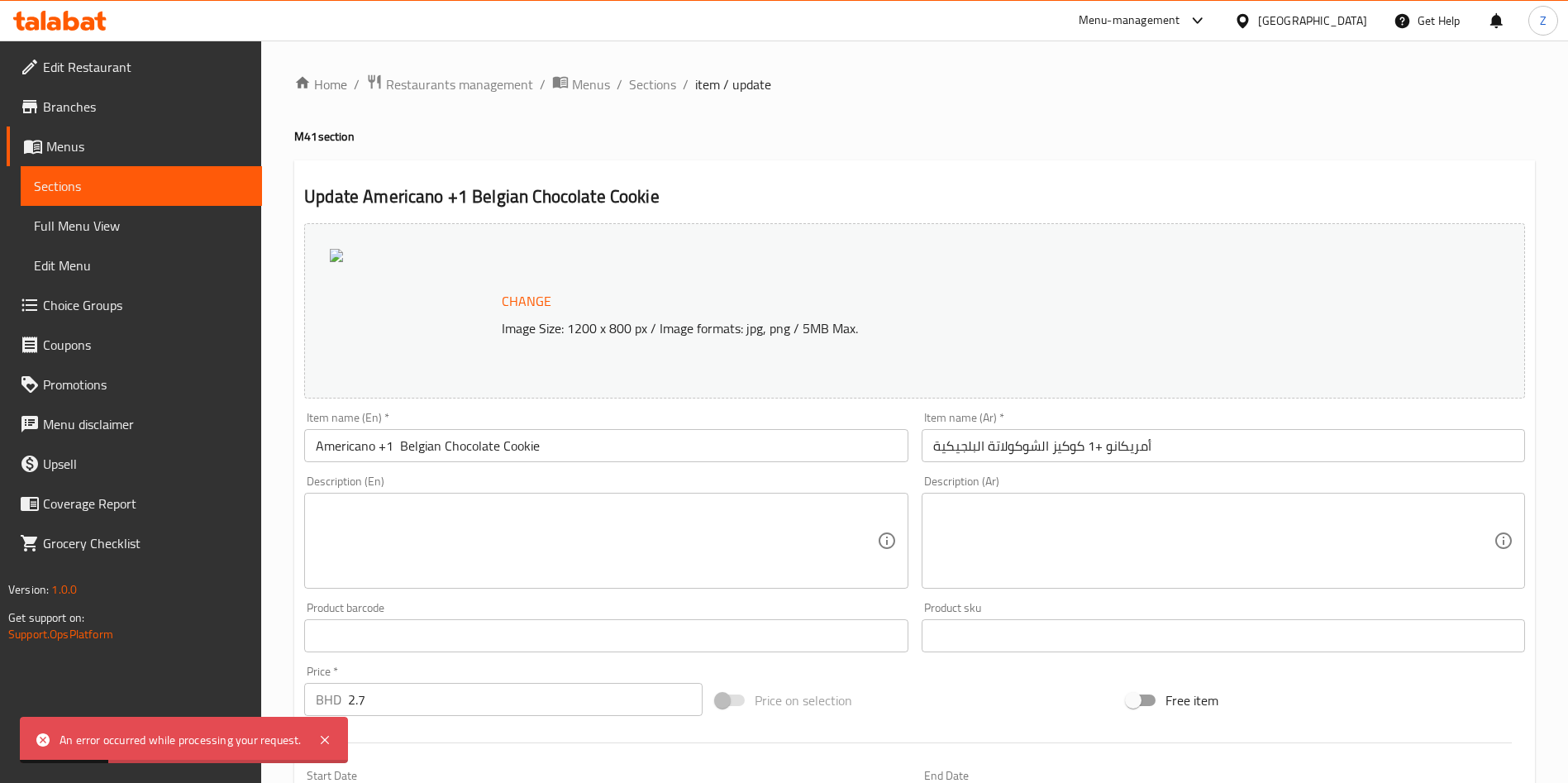
click at [520, 294] on span "Change" at bounding box center [526, 300] width 49 height 24
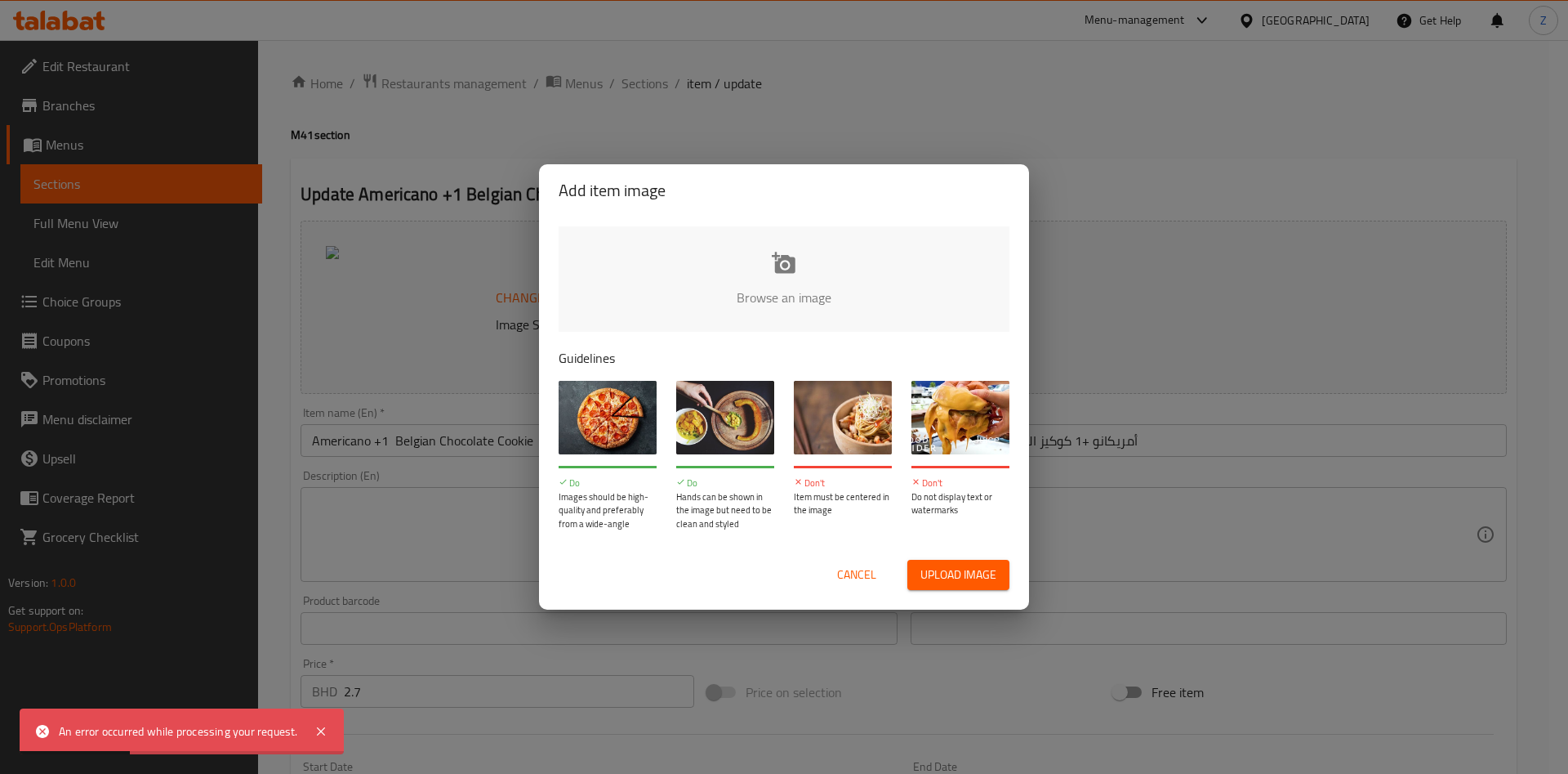
click at [791, 267] on input "file" at bounding box center [1337, 303] width 1556 height 153
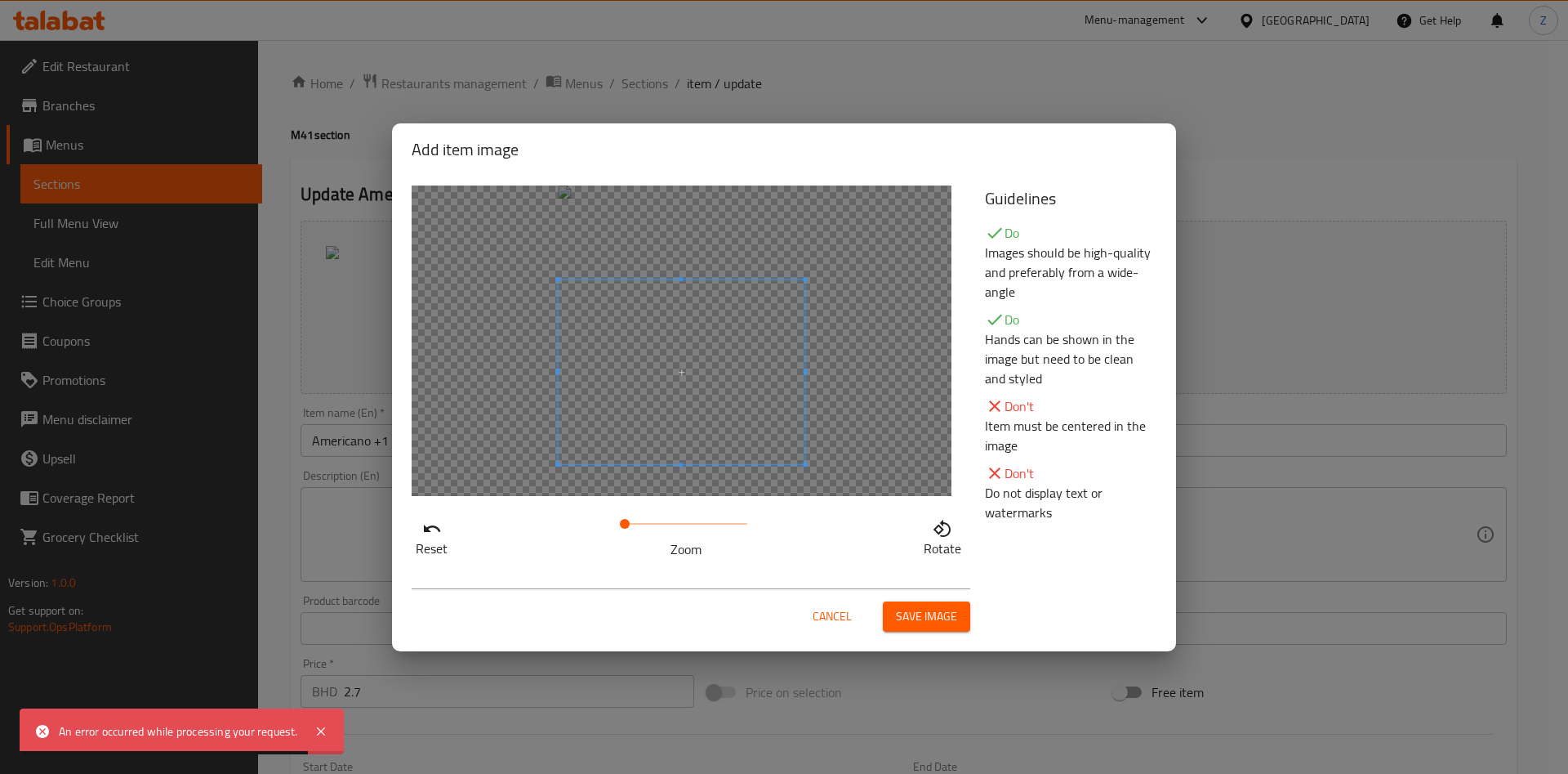
click at [697, 431] on span at bounding box center [681, 372] width 246 height 186
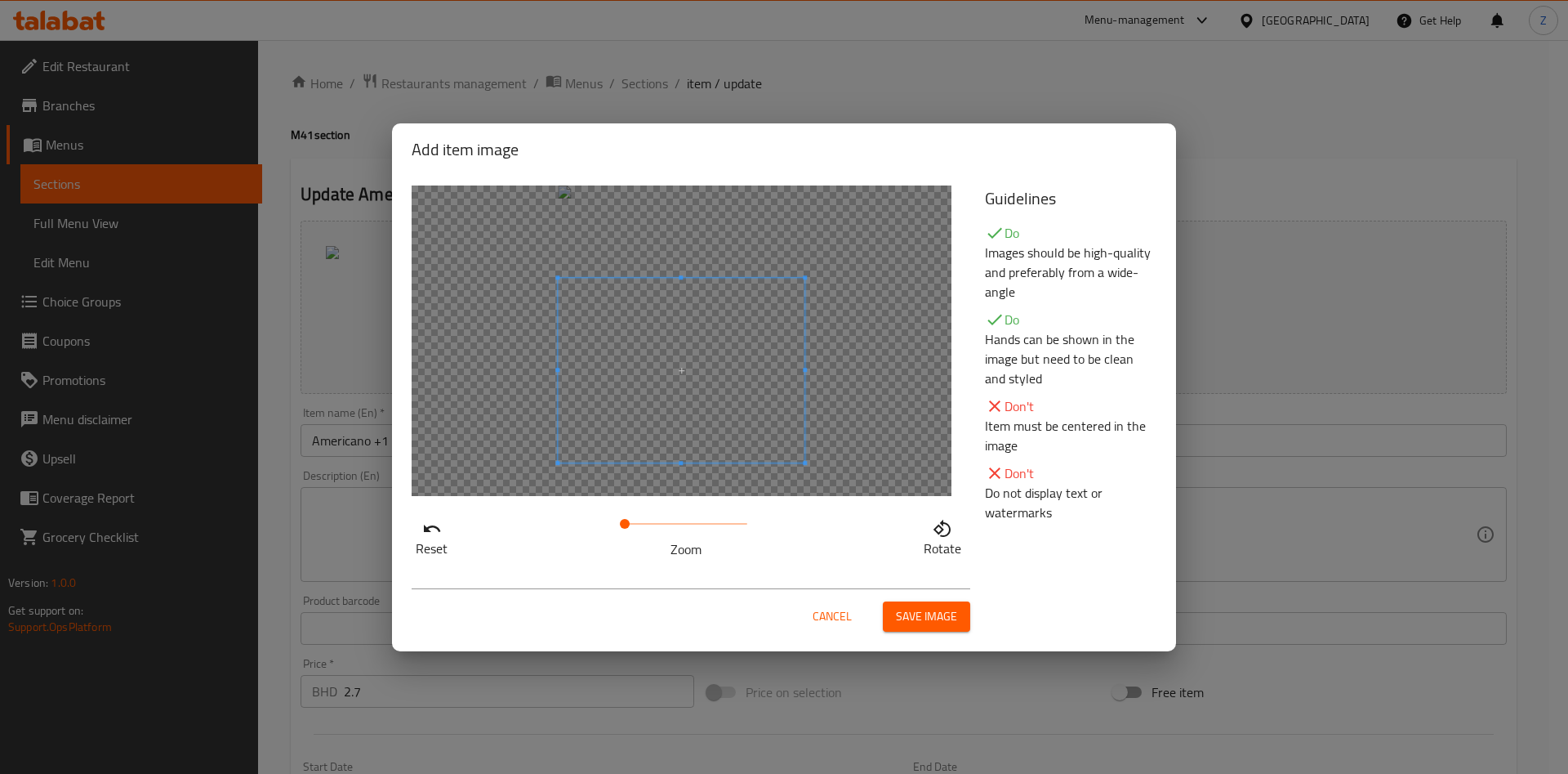
click at [707, 418] on span at bounding box center [681, 371] width 246 height 186
click at [949, 618] on span "Save image" at bounding box center [926, 617] width 61 height 21
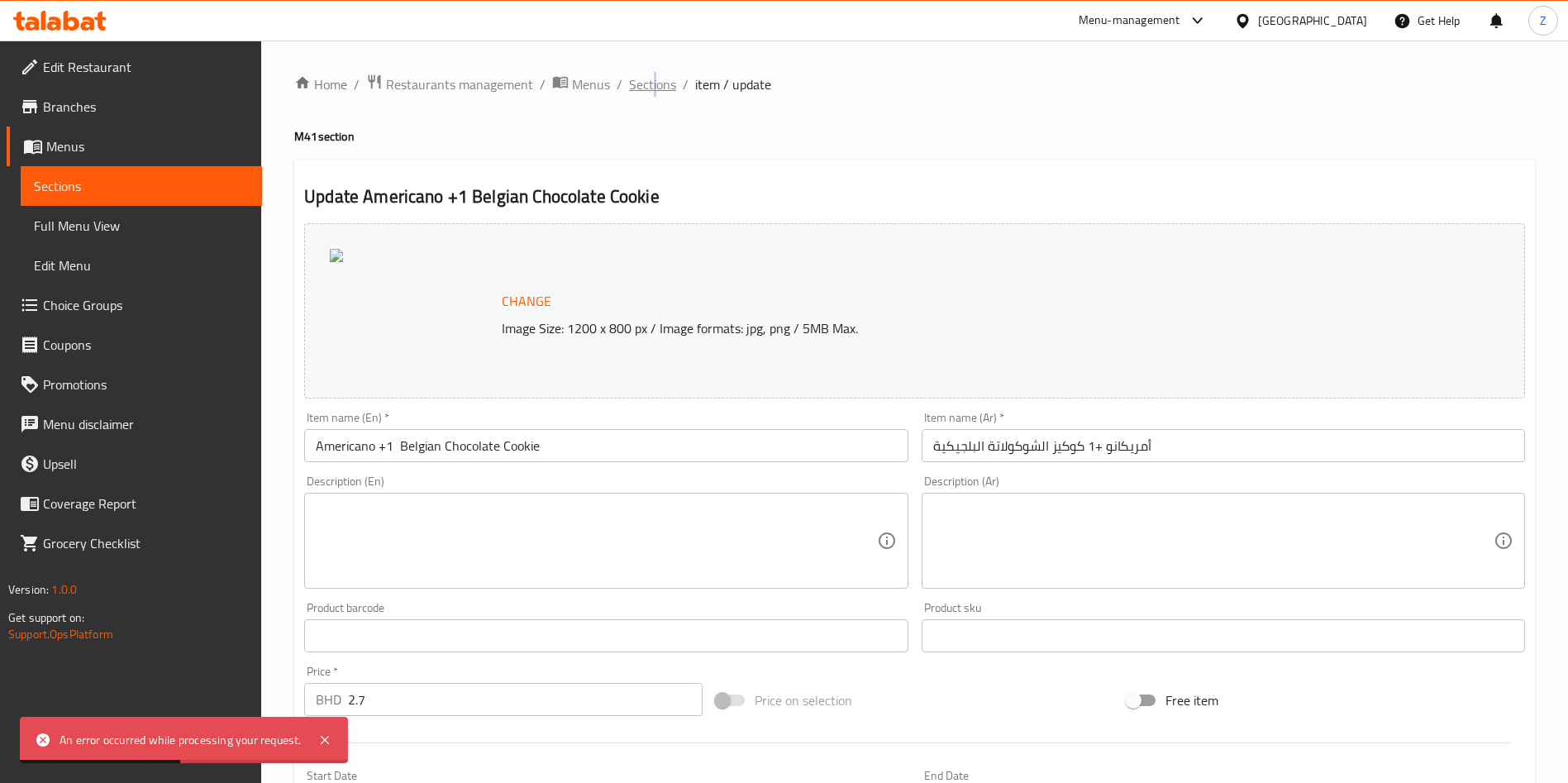
drag, startPoint x: 655, startPoint y: 66, endPoint x: 651, endPoint y: 74, distance: 8.9
click at [651, 67] on div "Home / Restaurants management / Menus / Sections / item / update M41 section Up…" at bounding box center [915, 630] width 1307 height 1179
click at [661, 89] on span "Sections" at bounding box center [653, 83] width 47 height 20
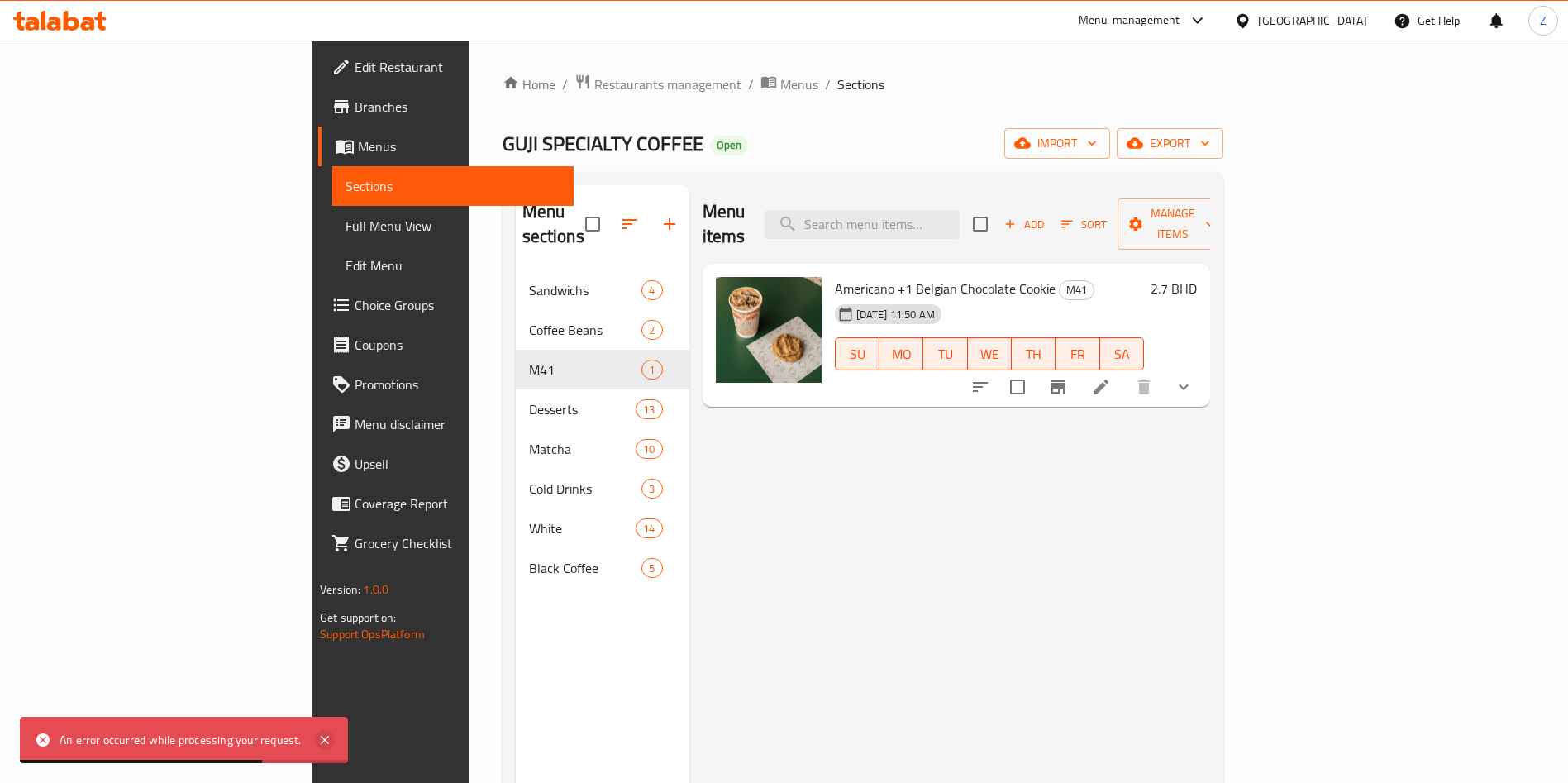
click at [321, 735] on icon at bounding box center [324, 739] width 20 height 20
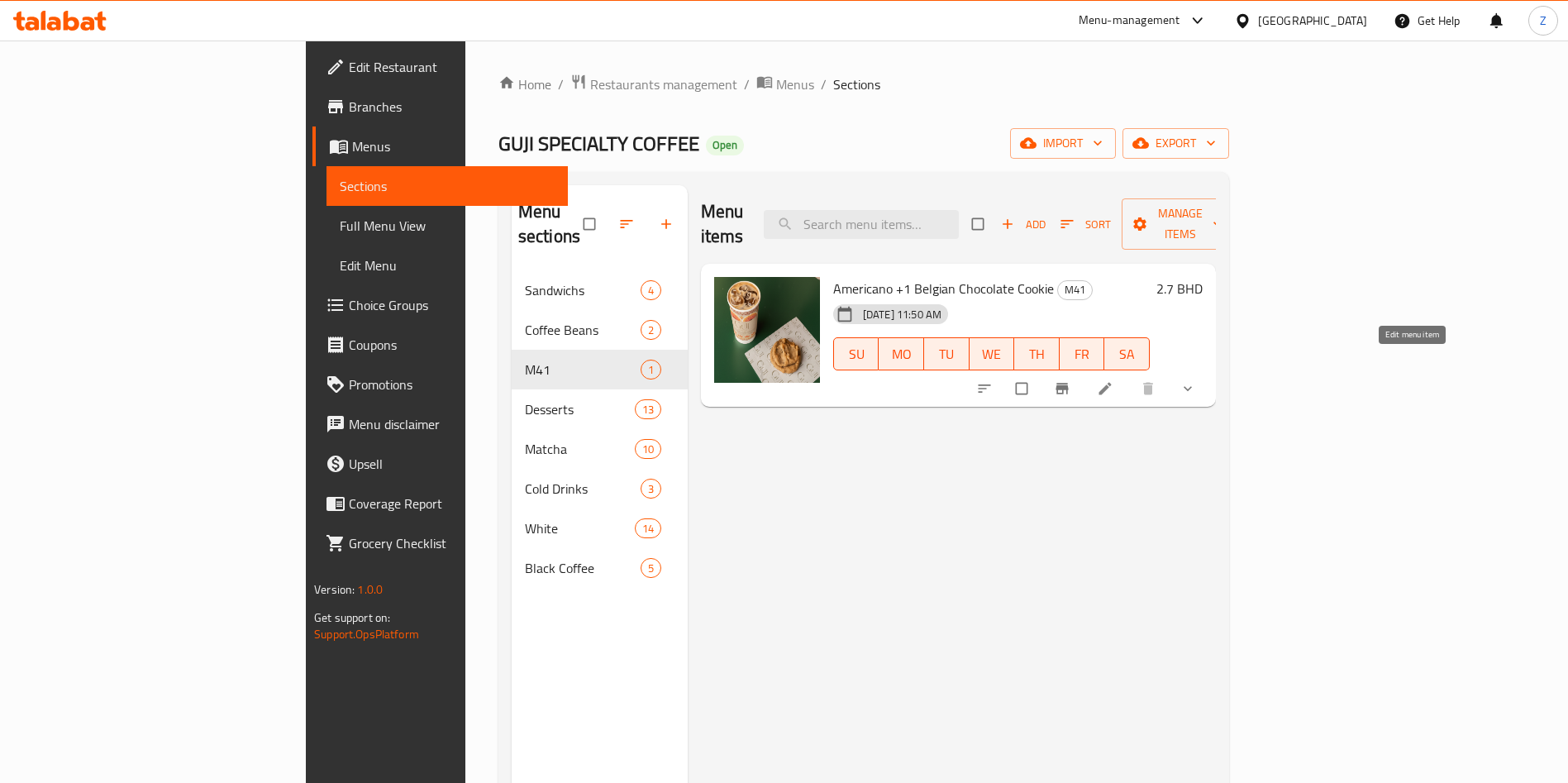
click at [1114, 380] on icon at bounding box center [1104, 388] width 16 height 16
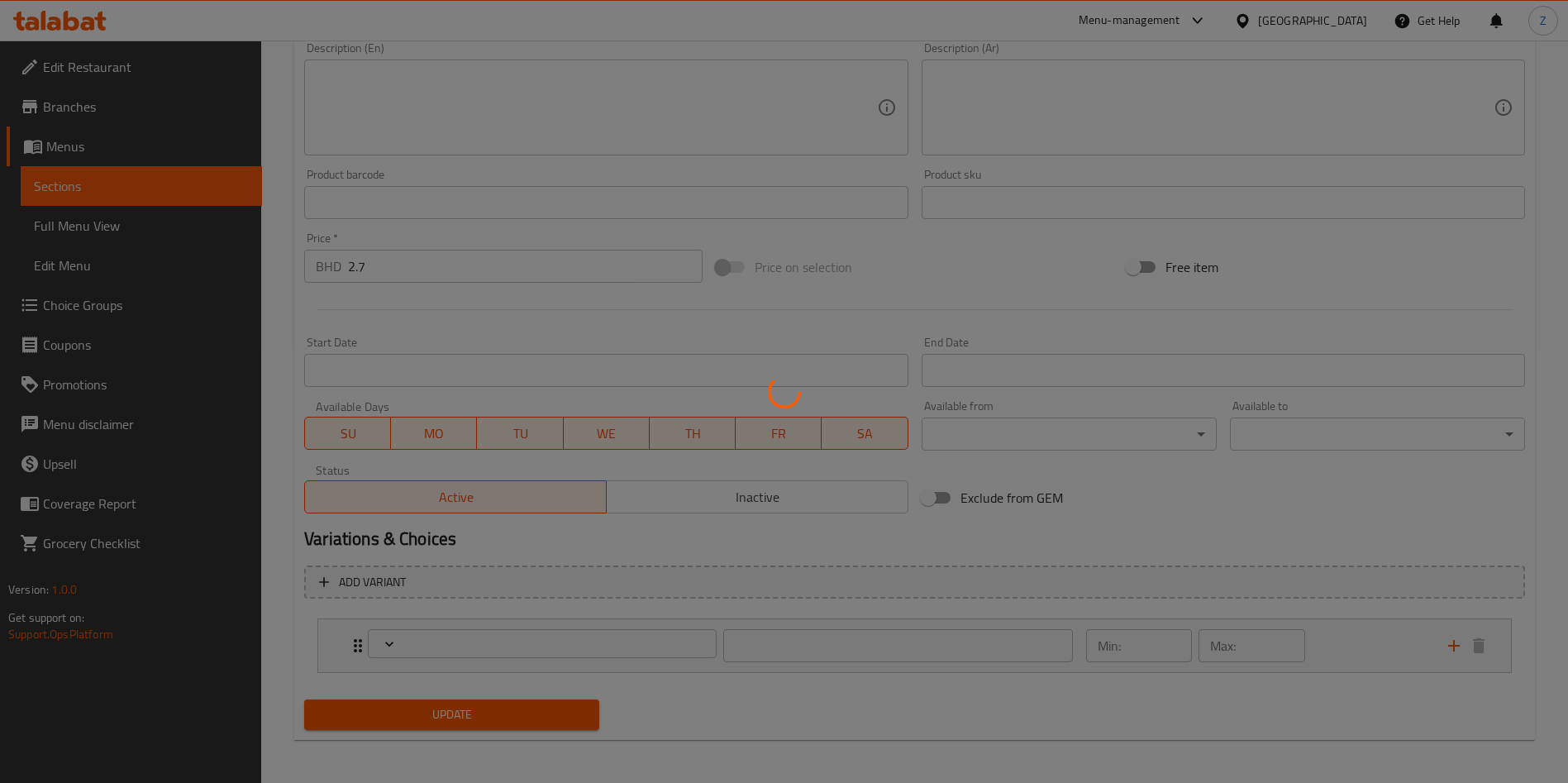
scroll to position [436, 0]
click at [362, 587] on div at bounding box center [784, 392] width 1568 height 783
type input "اختيارك من القهوة"
type input "1"
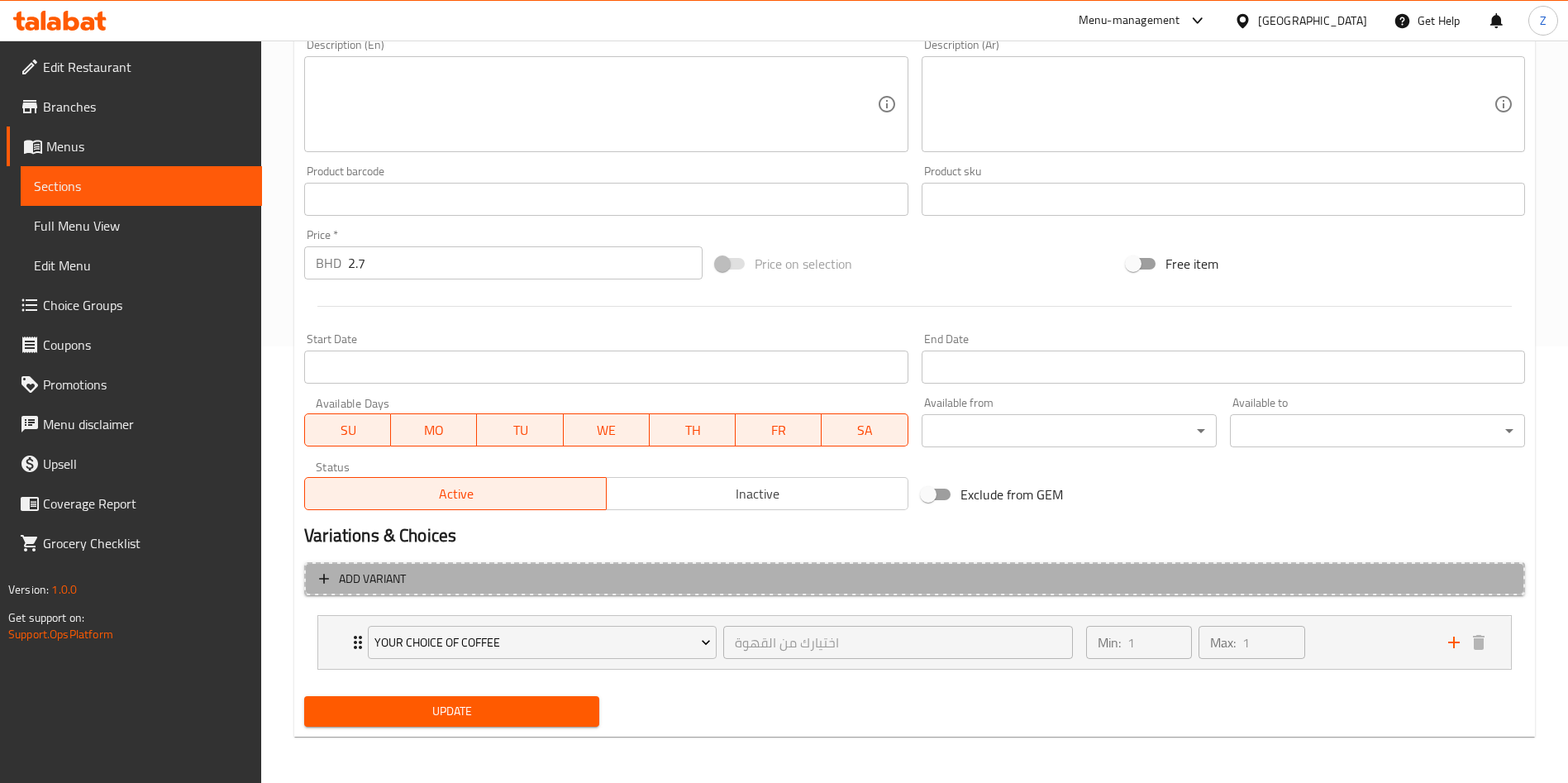
click at [372, 573] on span "Add variant" at bounding box center [373, 579] width 67 height 21
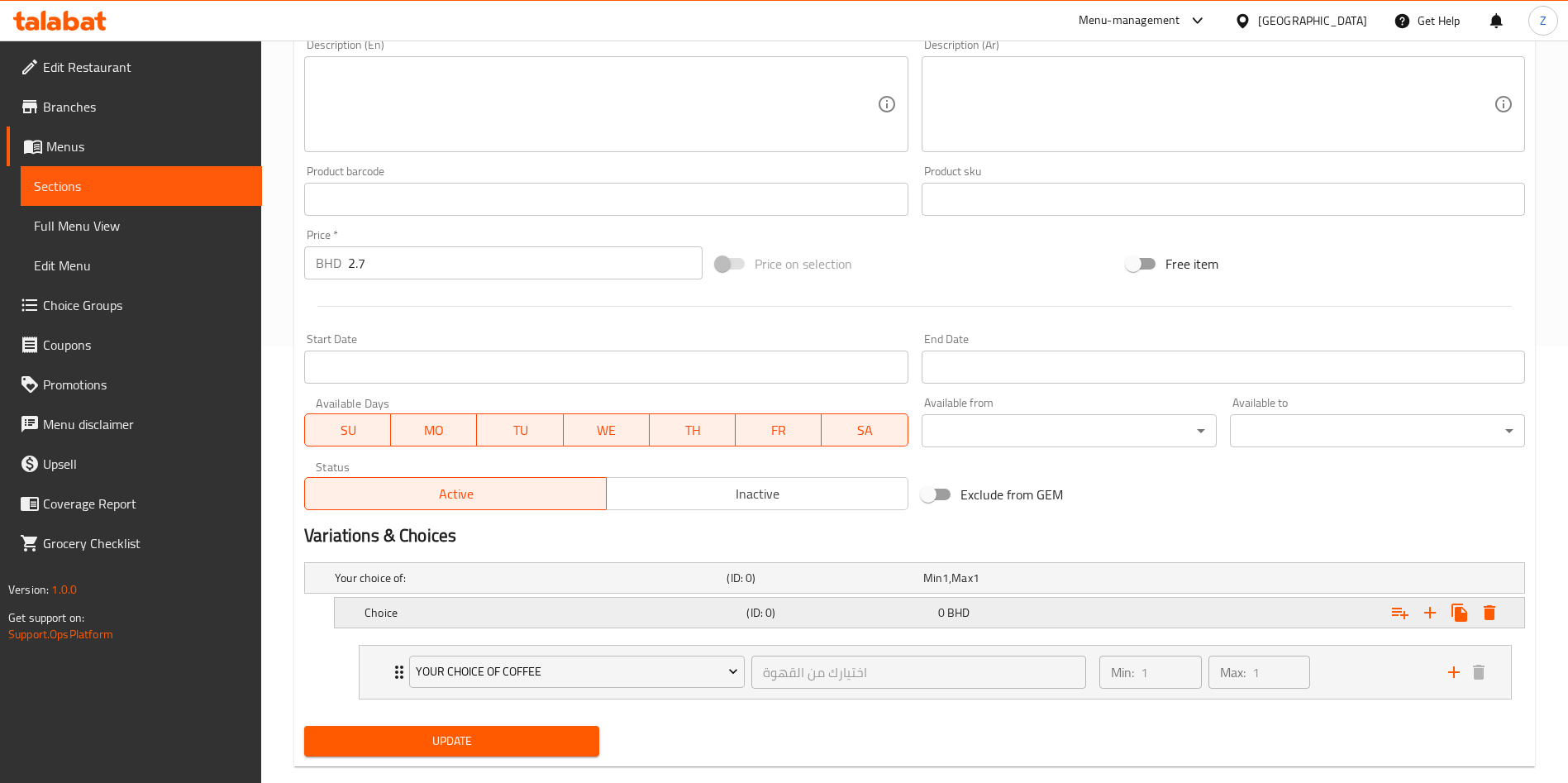
drag, startPoint x: 460, startPoint y: 599, endPoint x: 531, endPoint y: 645, distance: 84.6
click at [460, 601] on div "Choice" at bounding box center [552, 612] width 382 height 23
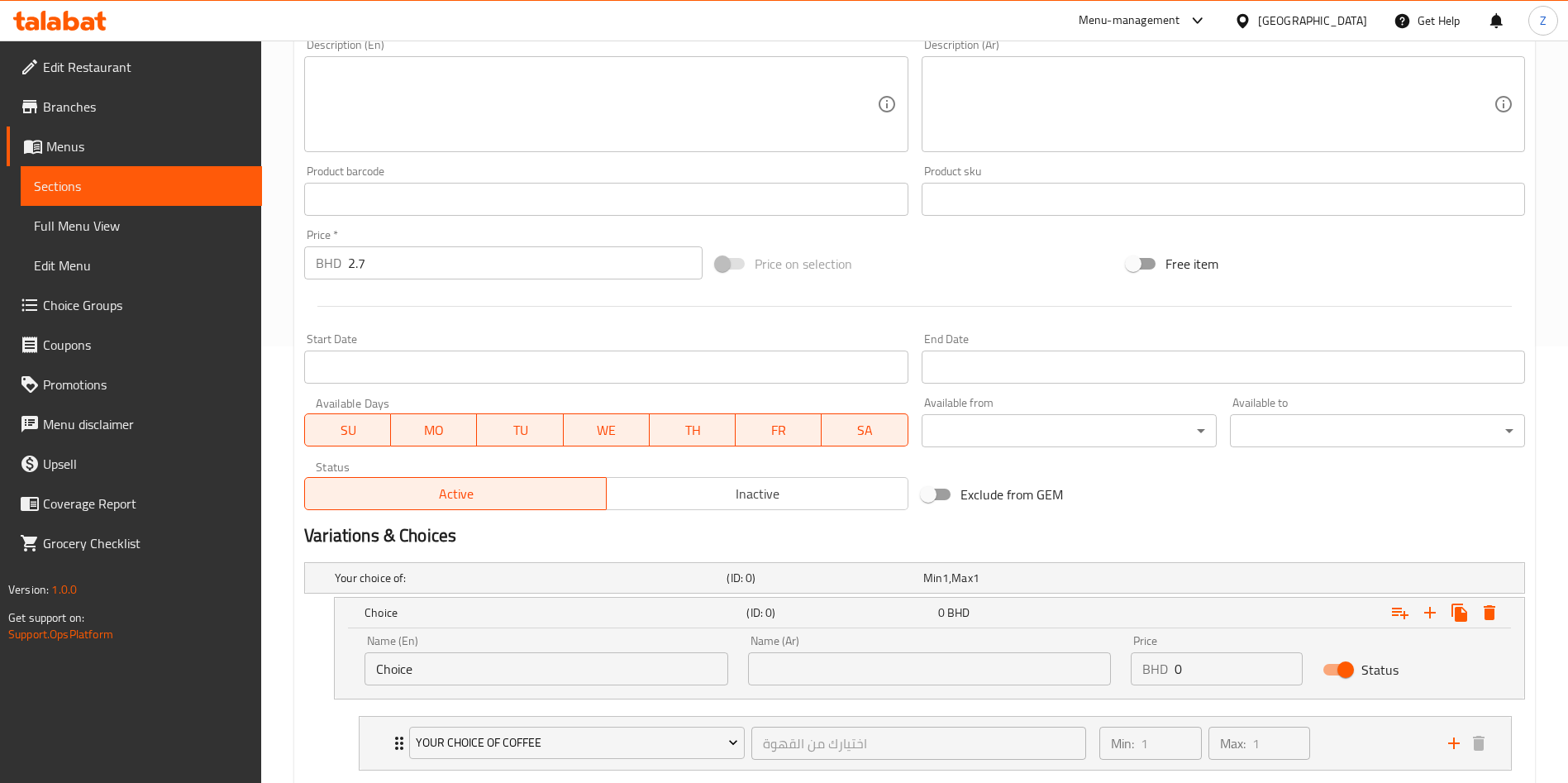
drag, startPoint x: 515, startPoint y: 651, endPoint x: 288, endPoint y: 678, distance: 228.6
click at [323, 666] on div "Choice (ID: 0) 0 BHD Name (En) Choice Name (En) Name (Ar) Name (Ar) Price BHD 0…" at bounding box center [915, 648] width 1221 height 102
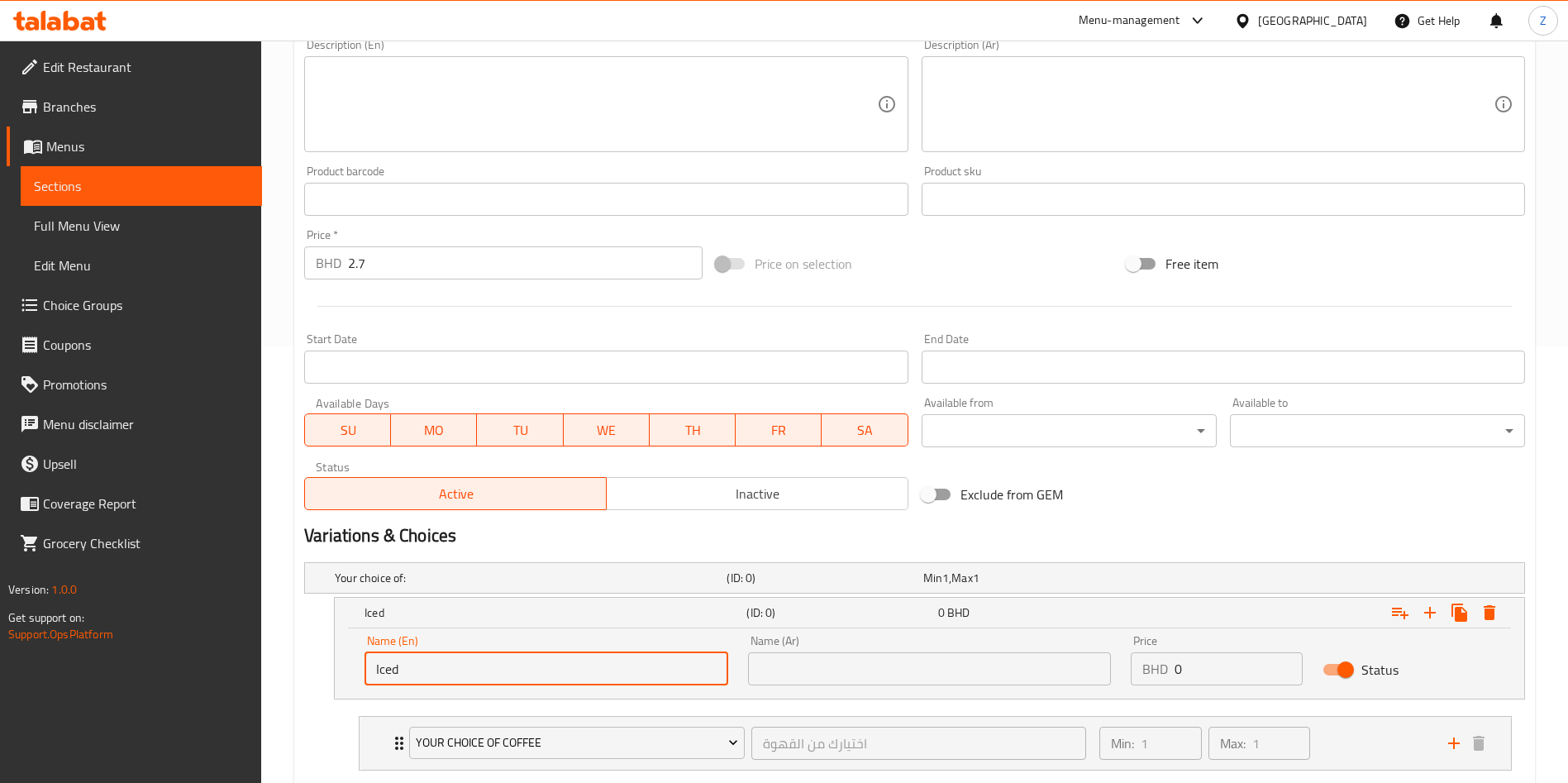
type input "Iced"
click at [990, 667] on input "text" at bounding box center [930, 668] width 364 height 33
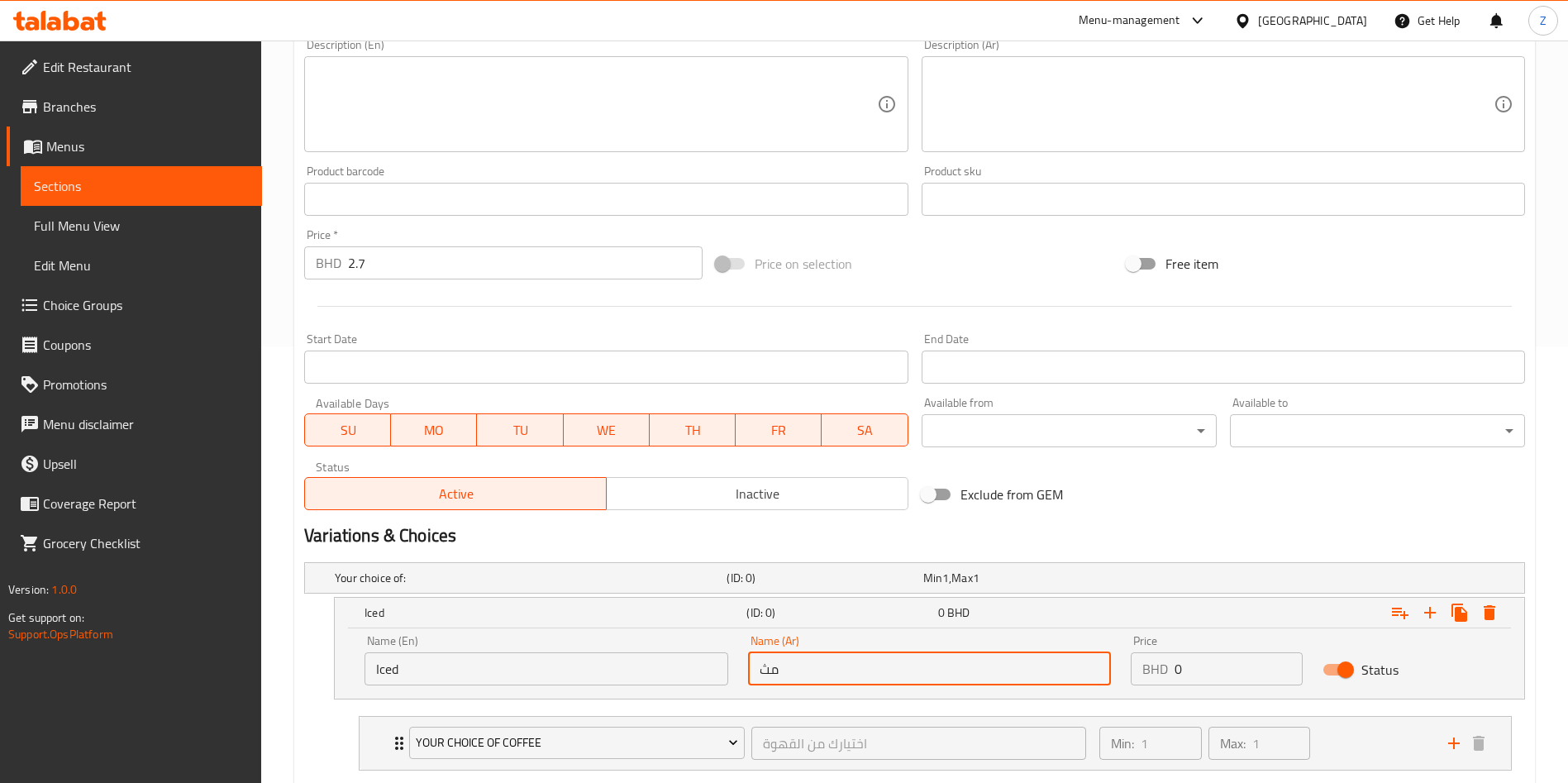
type input "م"
drag, startPoint x: 475, startPoint y: 673, endPoint x: 214, endPoint y: 708, distance: 263.3
click at [242, 701] on div "Edit Restaurant Branches Menus Sections Full Menu View Edit Menu Choice Groups …" at bounding box center [784, 244] width 1568 height 1280
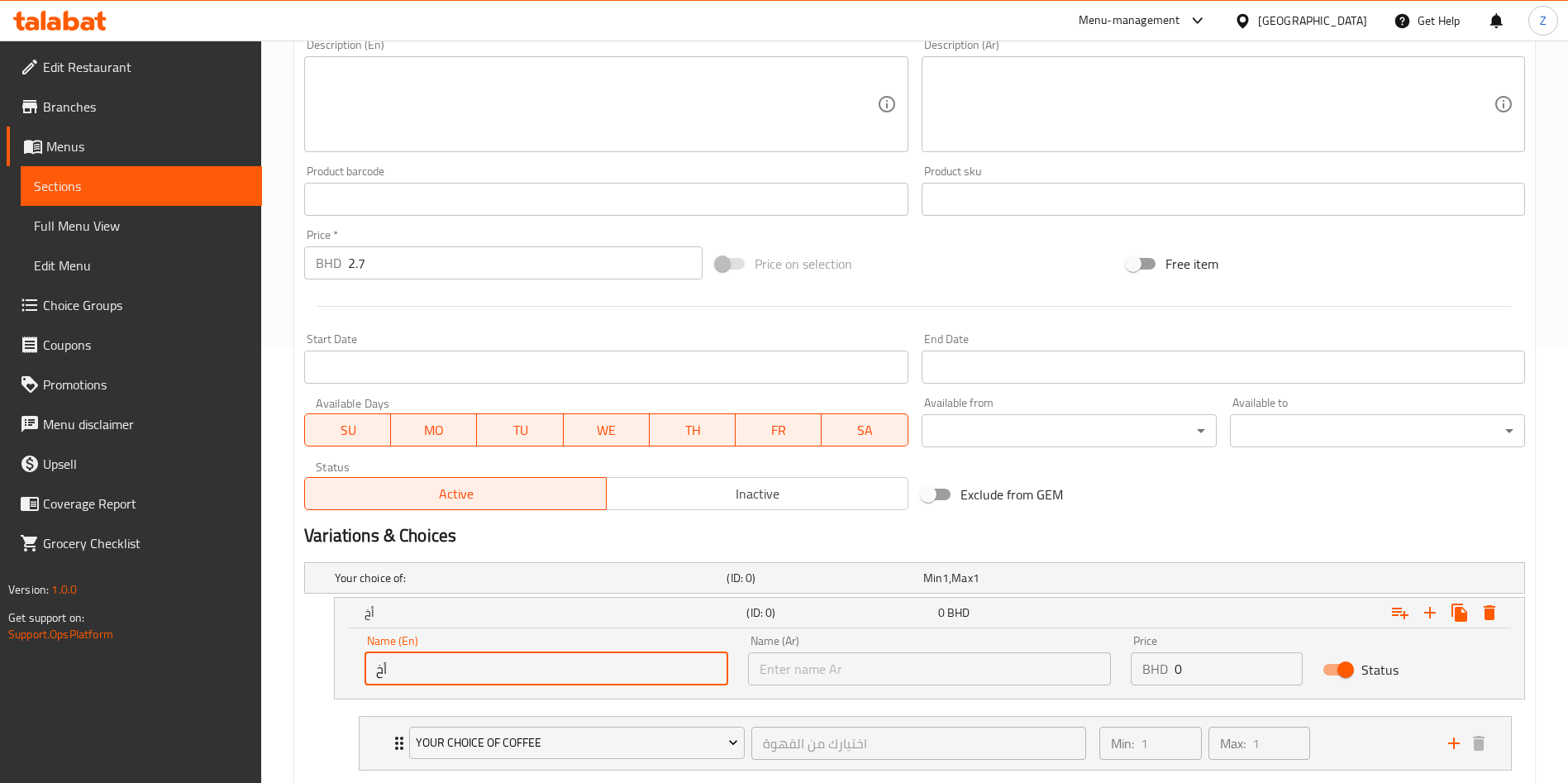
type input "أ"
type input "Hot"
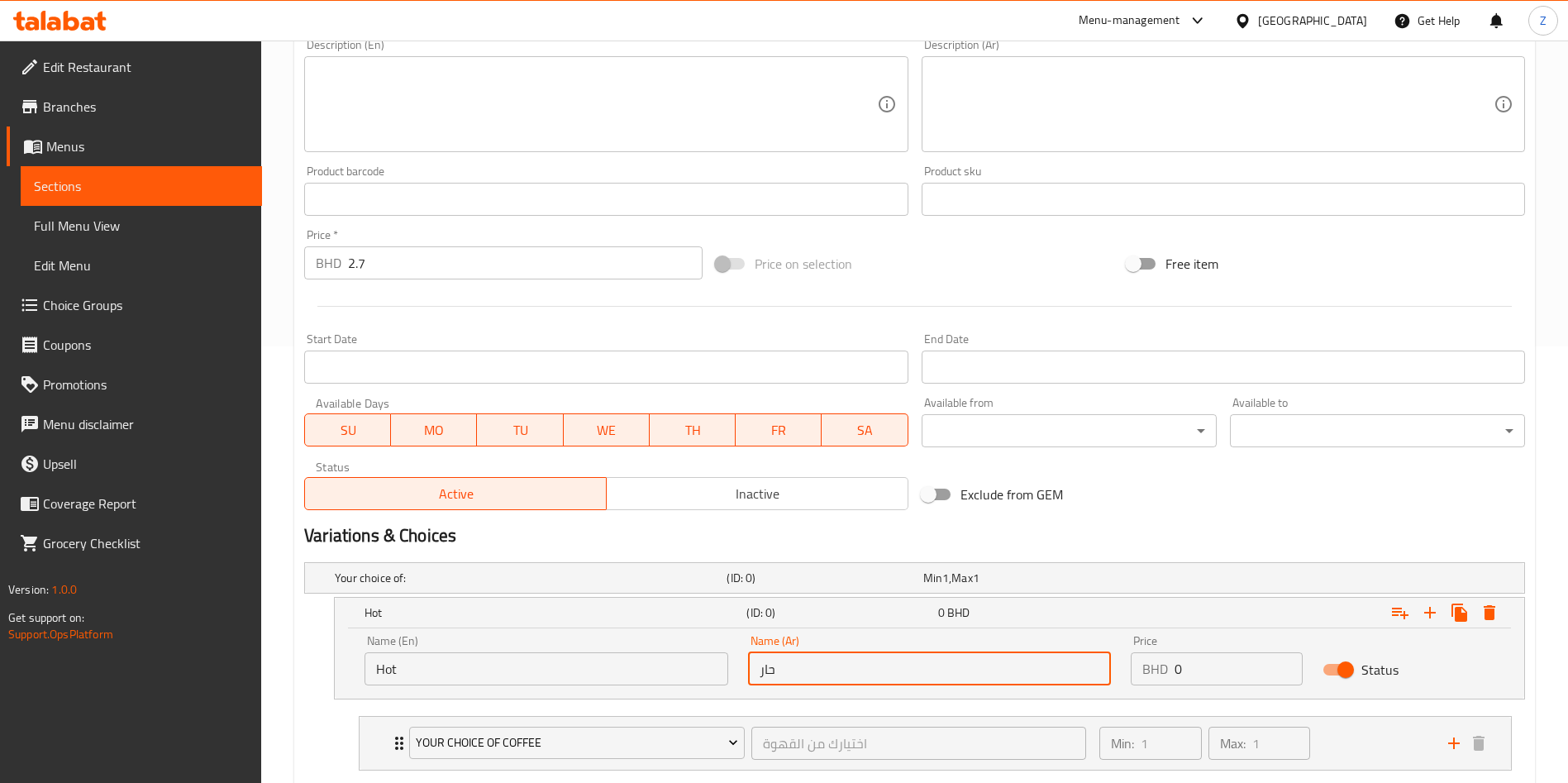
type input "حار"
drag, startPoint x: 1209, startPoint y: 660, endPoint x: 1063, endPoint y: 692, distance: 149.5
click at [1096, 680] on div "Name (En) Hot Name (En) Name (Ar) حار Name (Ar) Price BHD 0 Price Status" at bounding box center [929, 660] width 1150 height 70
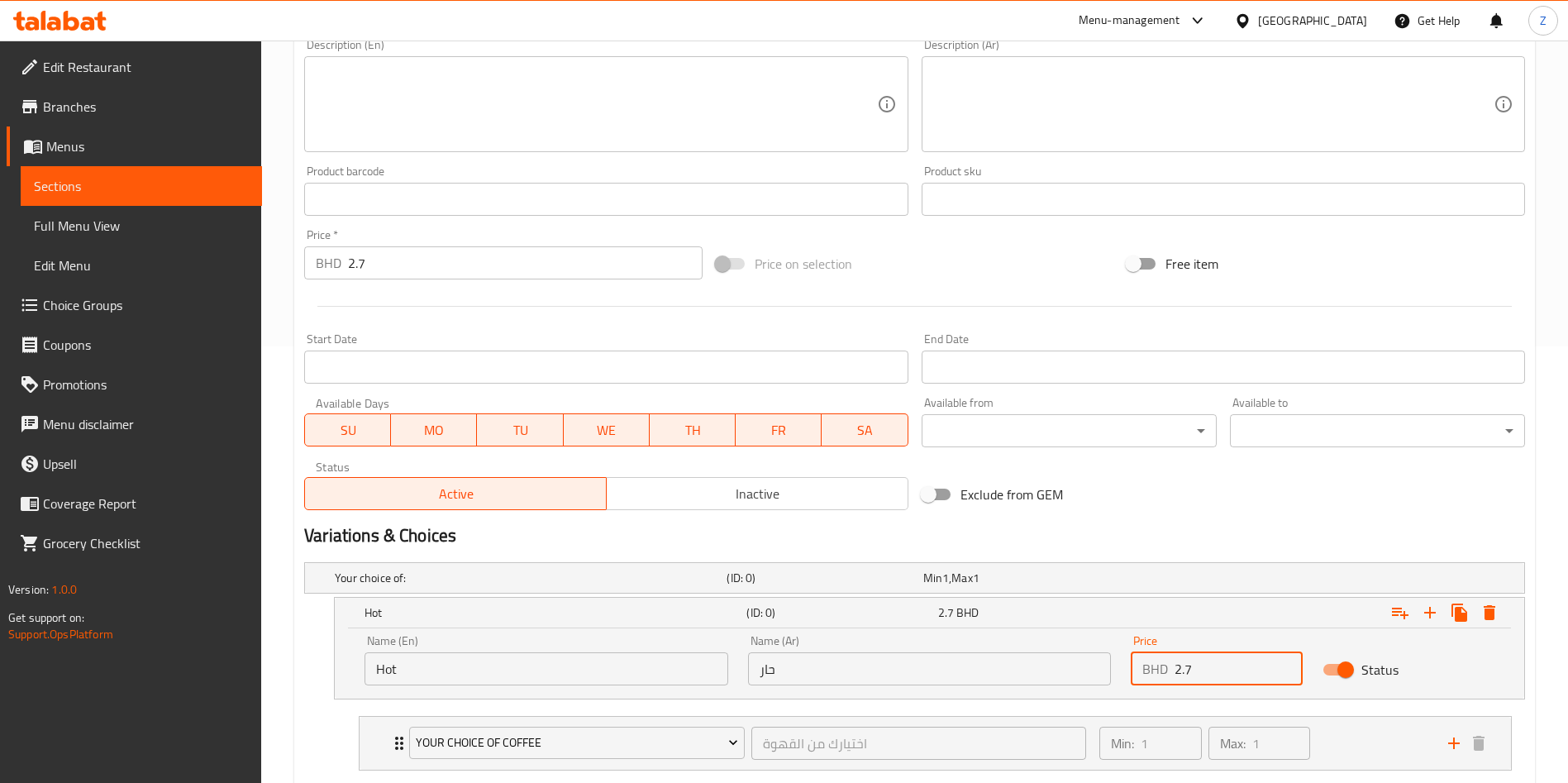
type input "2.7"
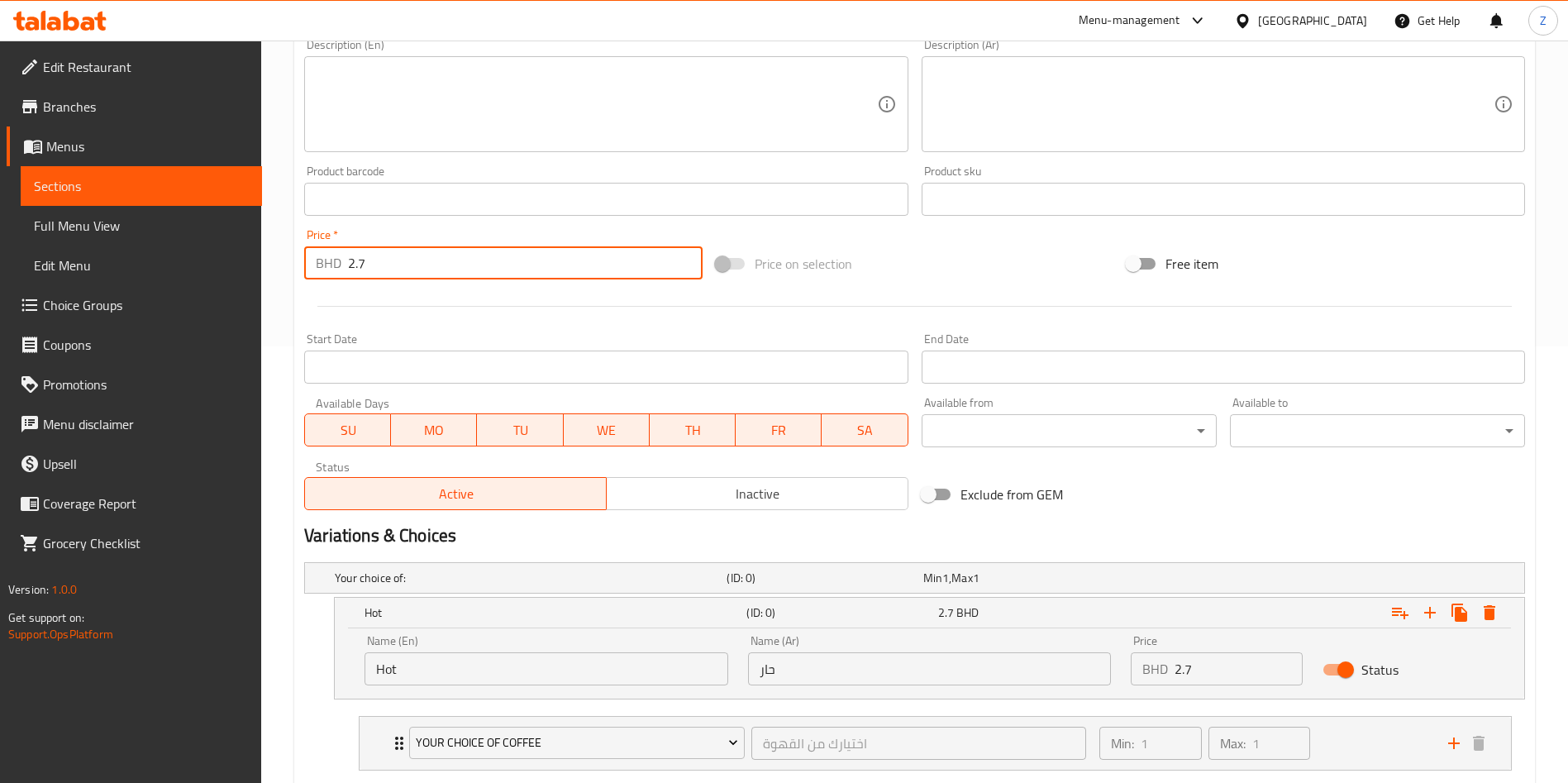
drag, startPoint x: 471, startPoint y: 275, endPoint x: 305, endPoint y: 303, distance: 168.3
click at [317, 300] on div "Change Image Size: 1200 x 800 px / Image formats: jpg, png / 5MB Max. Item name…" at bounding box center [915, 148] width 1234 height 737
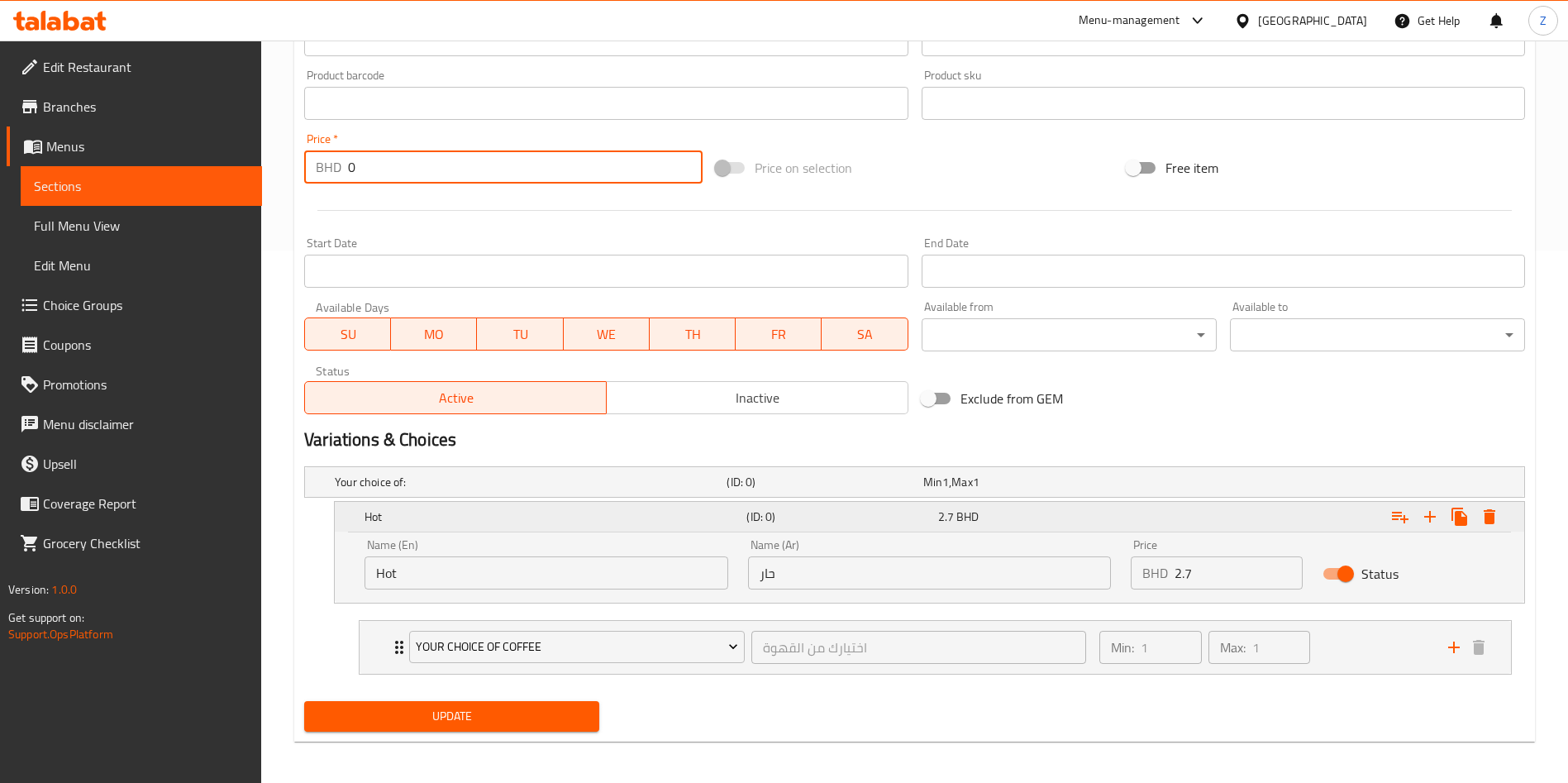
scroll to position [537, 0]
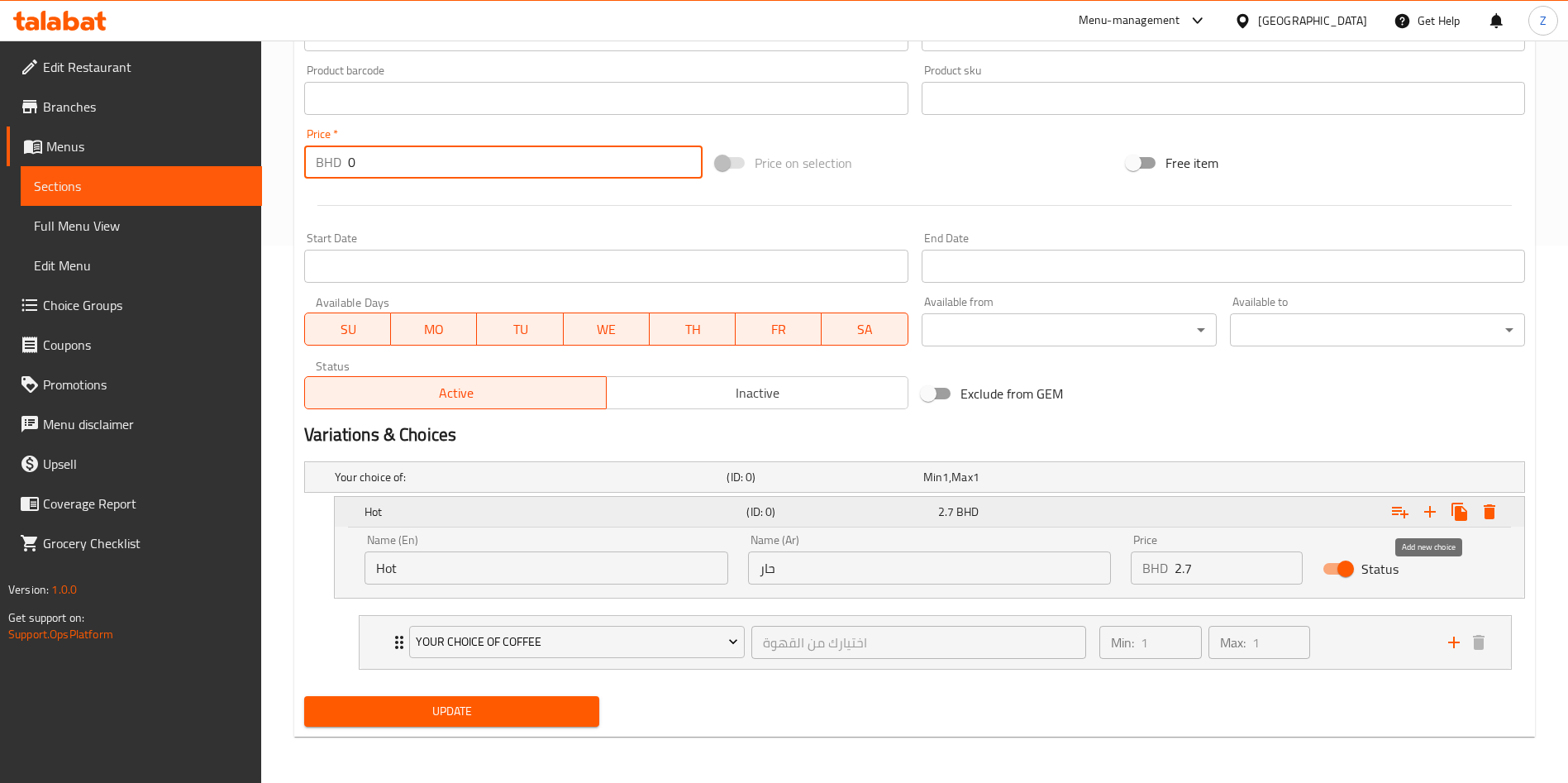
type input "0"
click at [1437, 506] on icon "Expand" at bounding box center [1430, 511] width 20 height 20
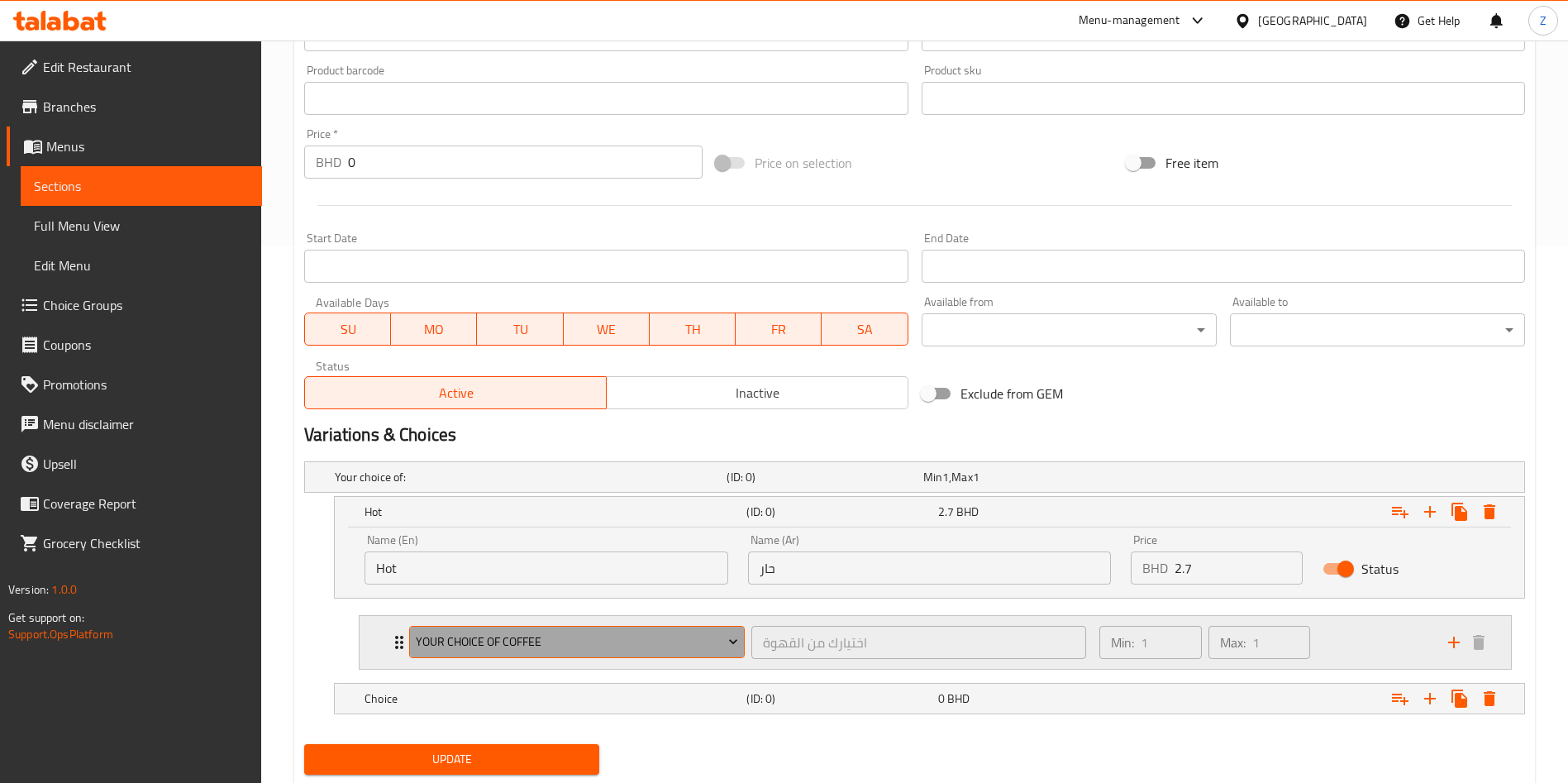
click at [463, 635] on span "Your choice of coffee" at bounding box center [577, 642] width 323 height 21
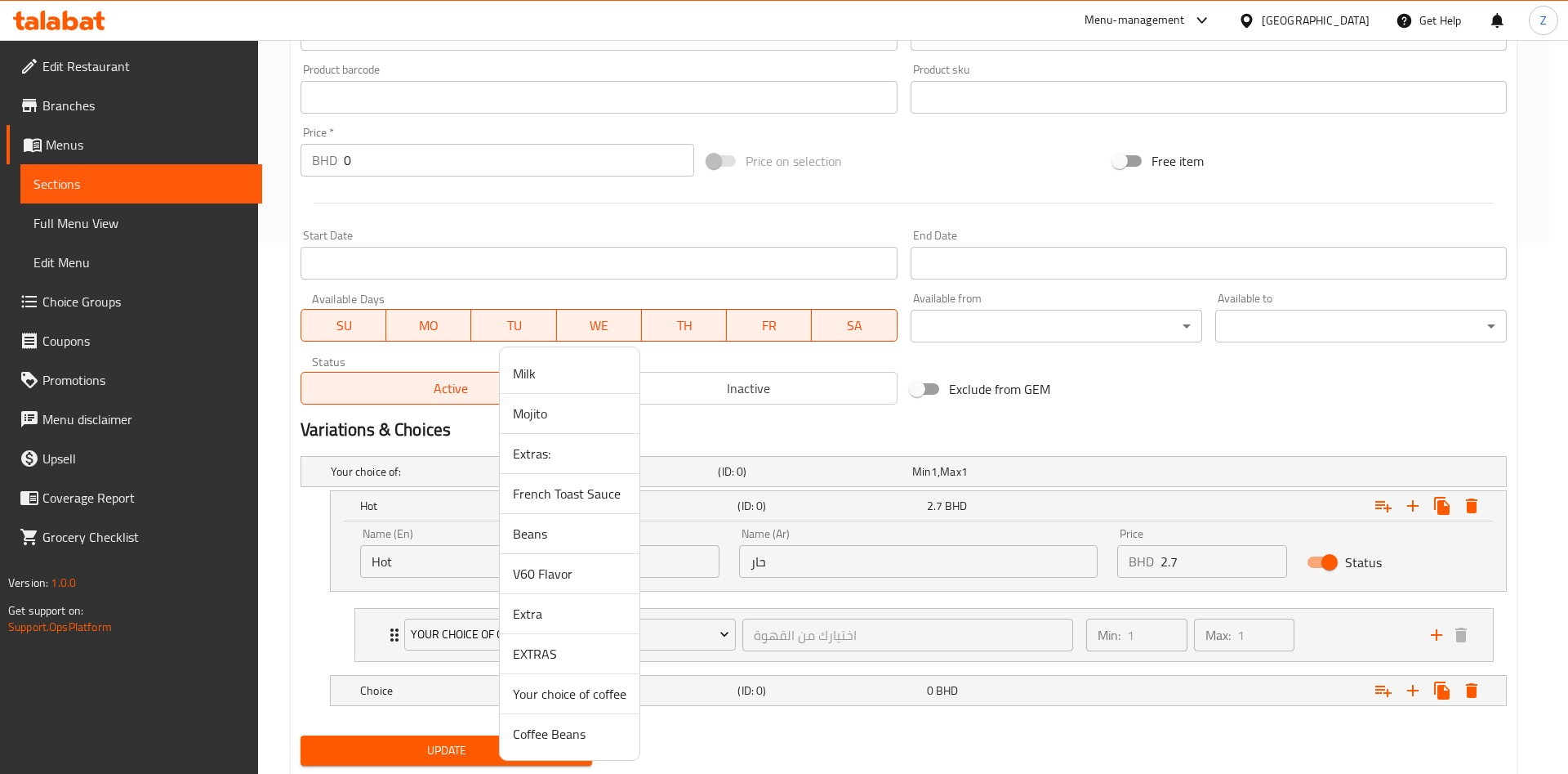
click at [572, 738] on span "Coffee Beans" at bounding box center [570, 734] width 113 height 20
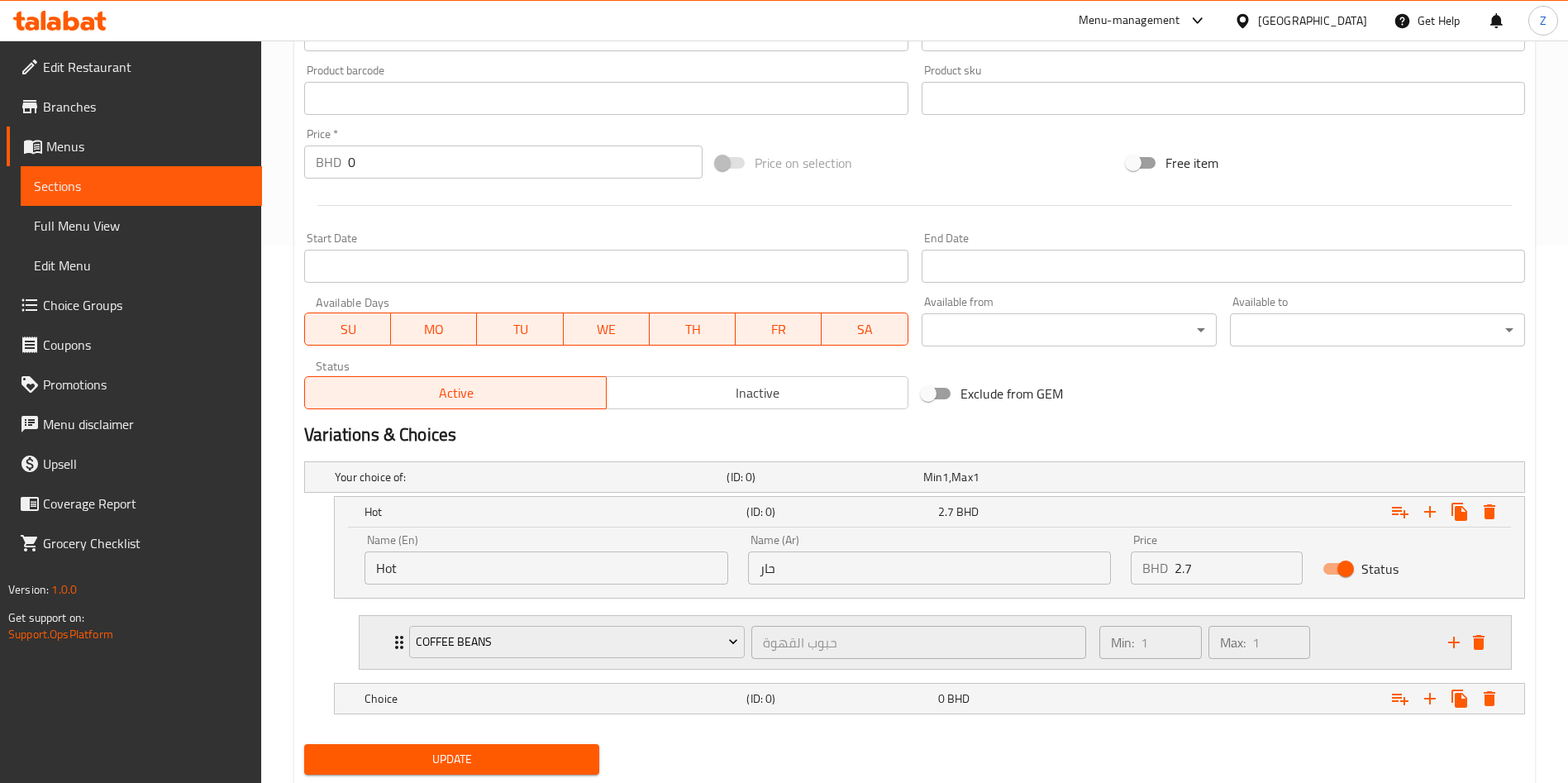
click at [385, 647] on div "Coffee Beans حبوب القهوة ​ Min: 1 ​ Max: 1 ​" at bounding box center [935, 643] width 1152 height 53
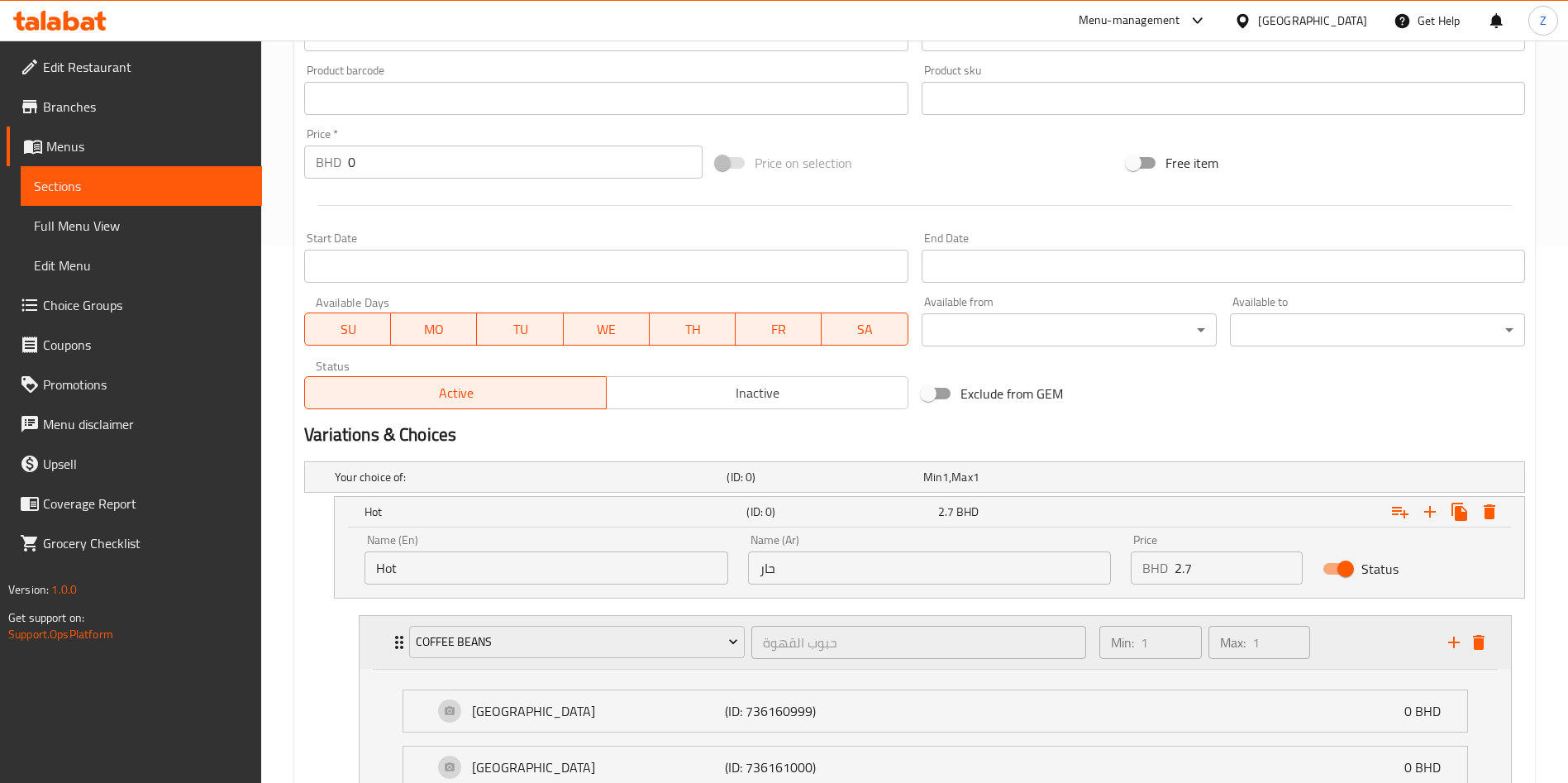
click at [384, 647] on div "Coffee Beans حبوب القهوة ​ Min: 1 ​ Max: 1 ​" at bounding box center [935, 643] width 1152 height 53
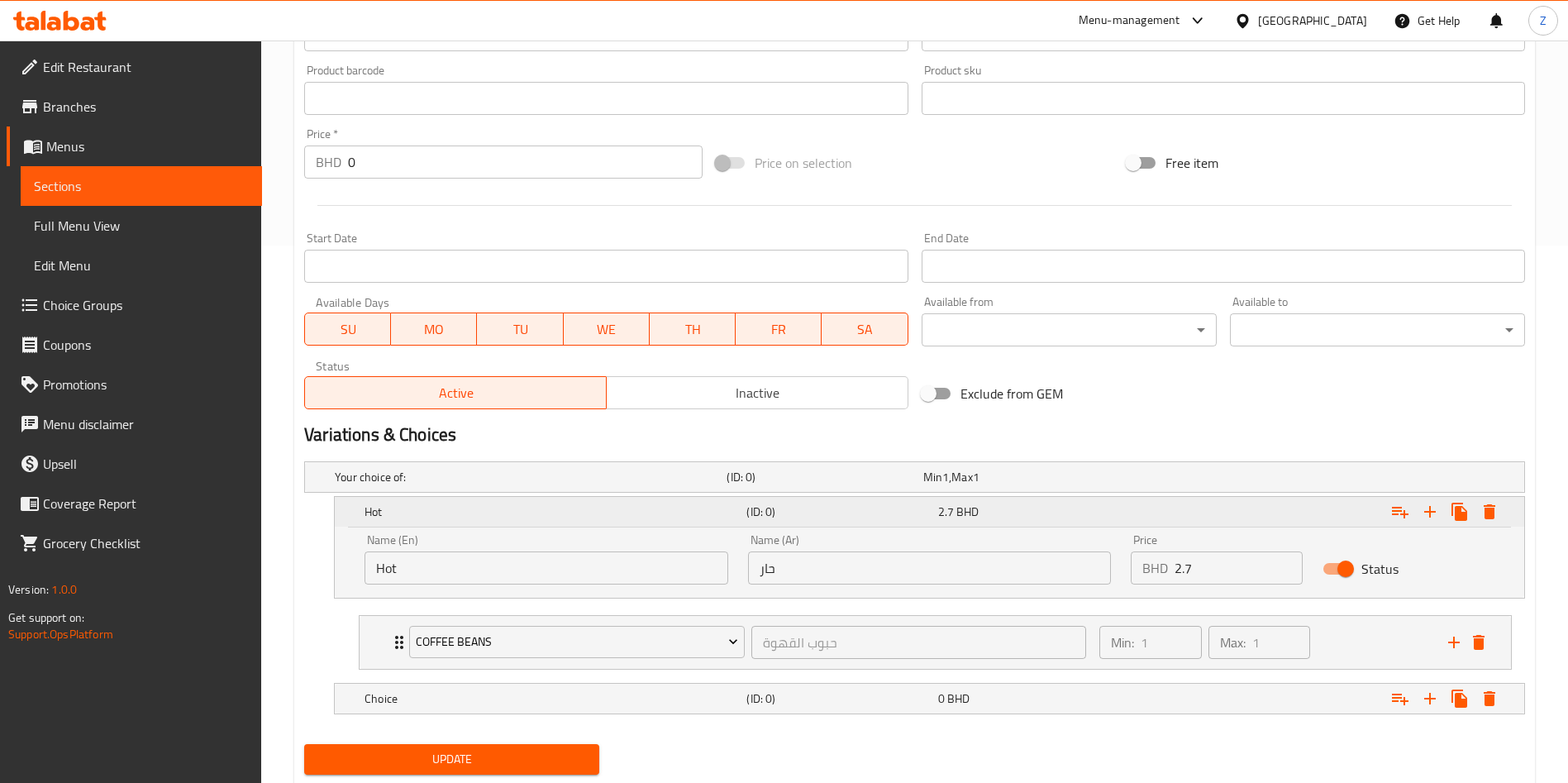
click at [349, 518] on div "Hot (ID: 0) 2.7 BHD" at bounding box center [929, 511] width 1190 height 29
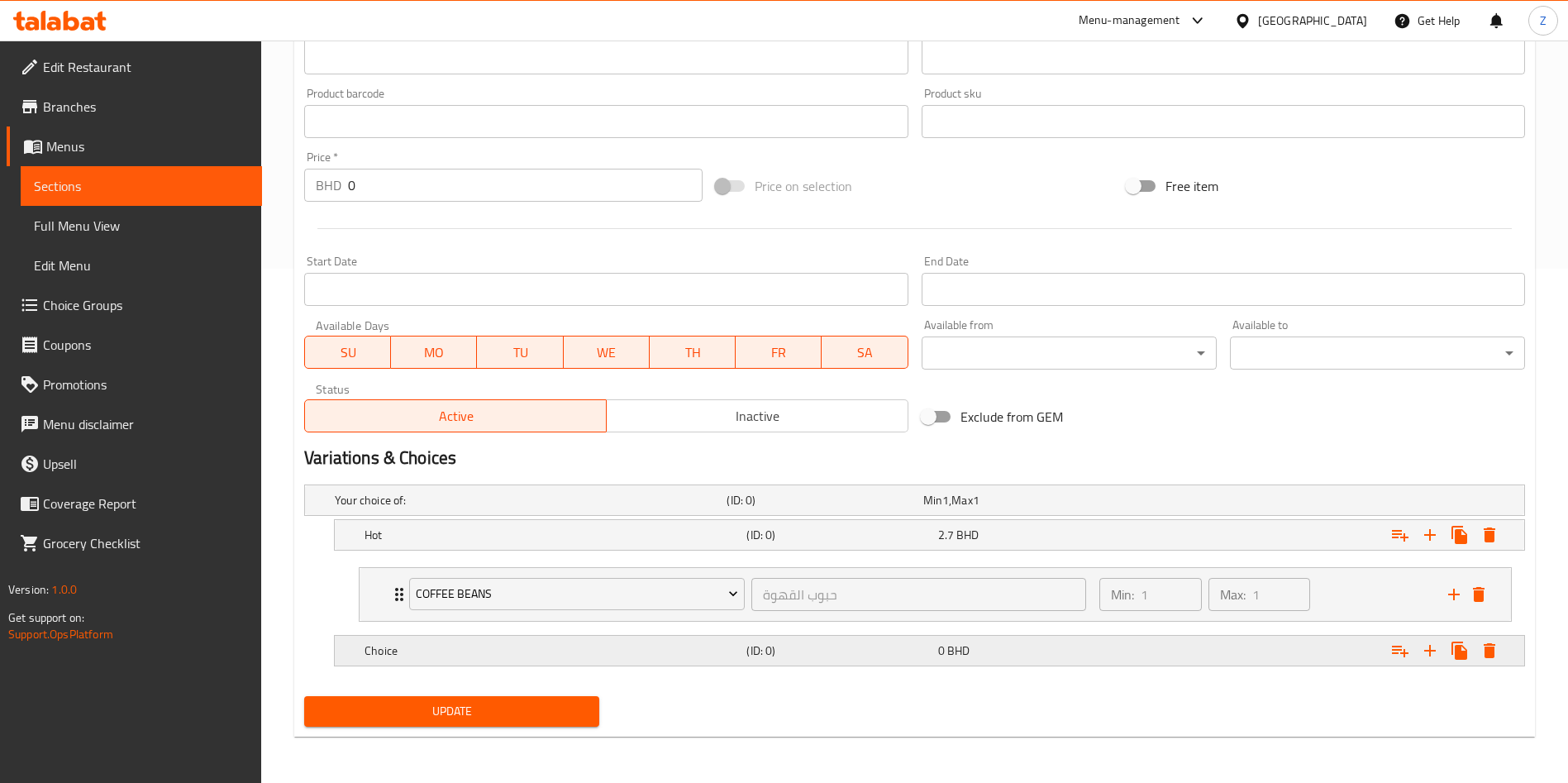
scroll to position [514, 0]
click at [386, 662] on div "Choice (ID: 0) 0 BHD" at bounding box center [935, 650] width 1147 height 36
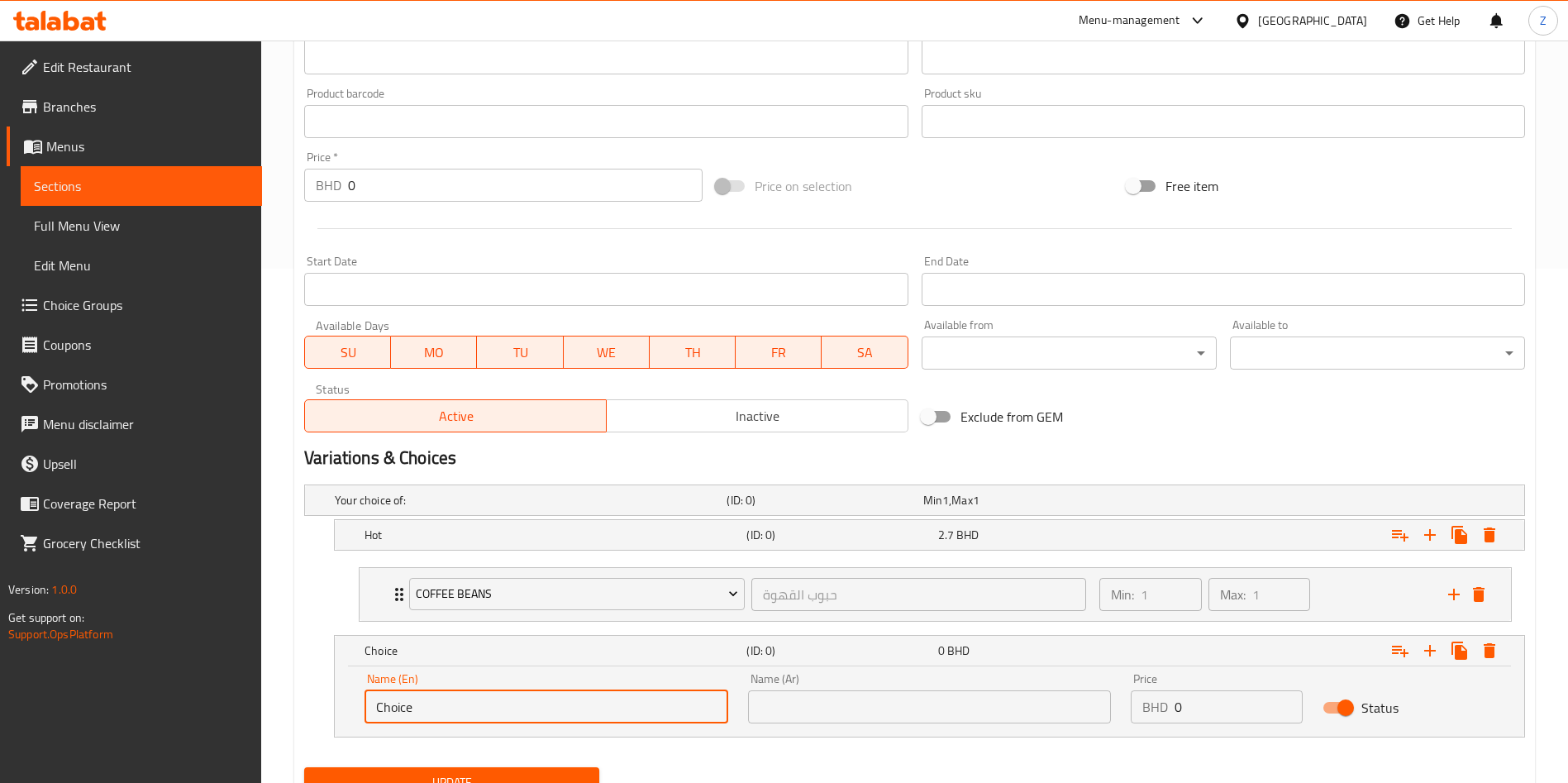
drag, startPoint x: 410, startPoint y: 695, endPoint x: 254, endPoint y: 750, distance: 165.4
click at [289, 720] on div "Home / Restaurants management / Menus / Sections / item / update M41 section Up…" at bounding box center [915, 190] width 1307 height 1328
type input "Iced"
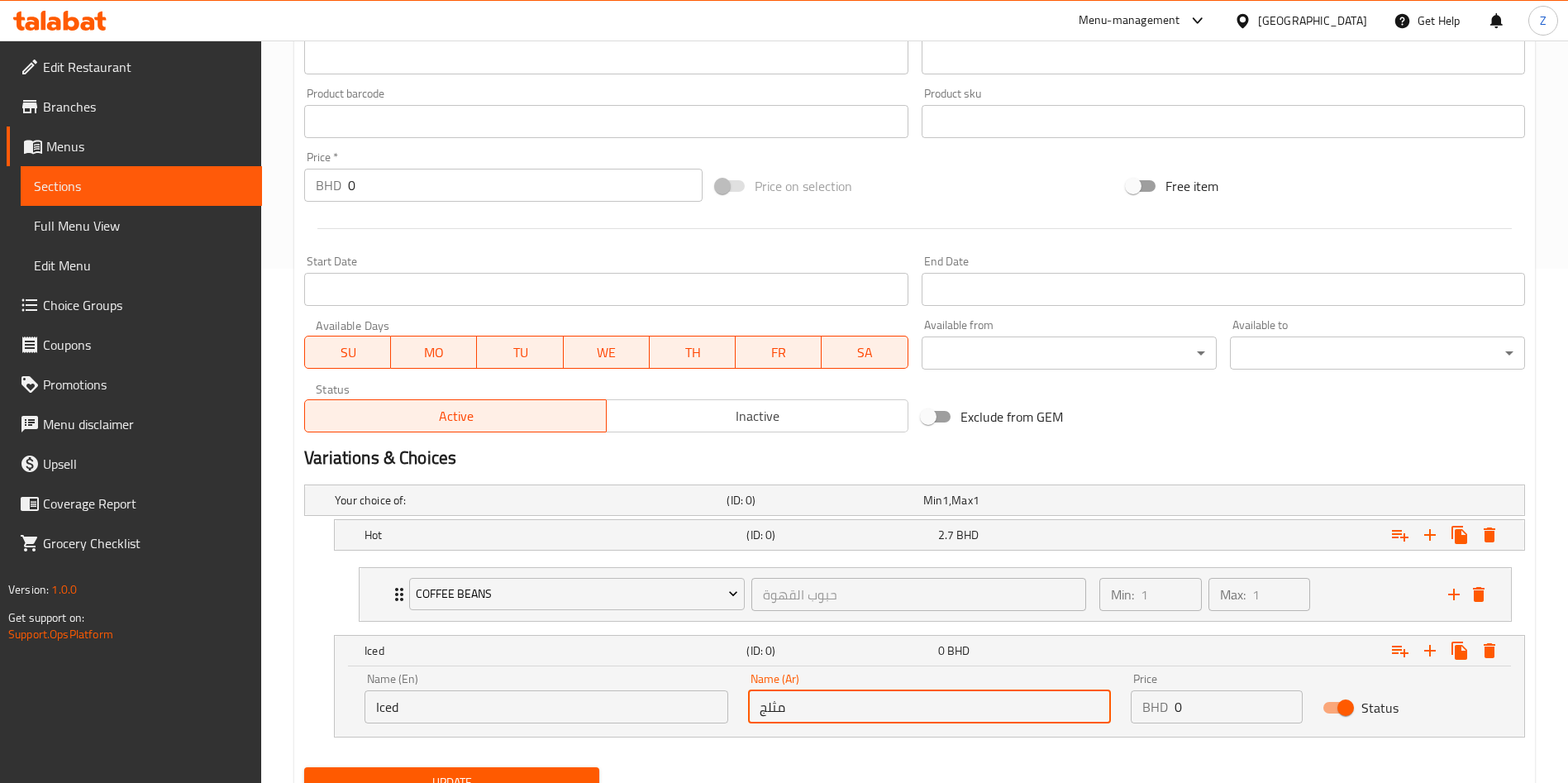
type input "مثلج"
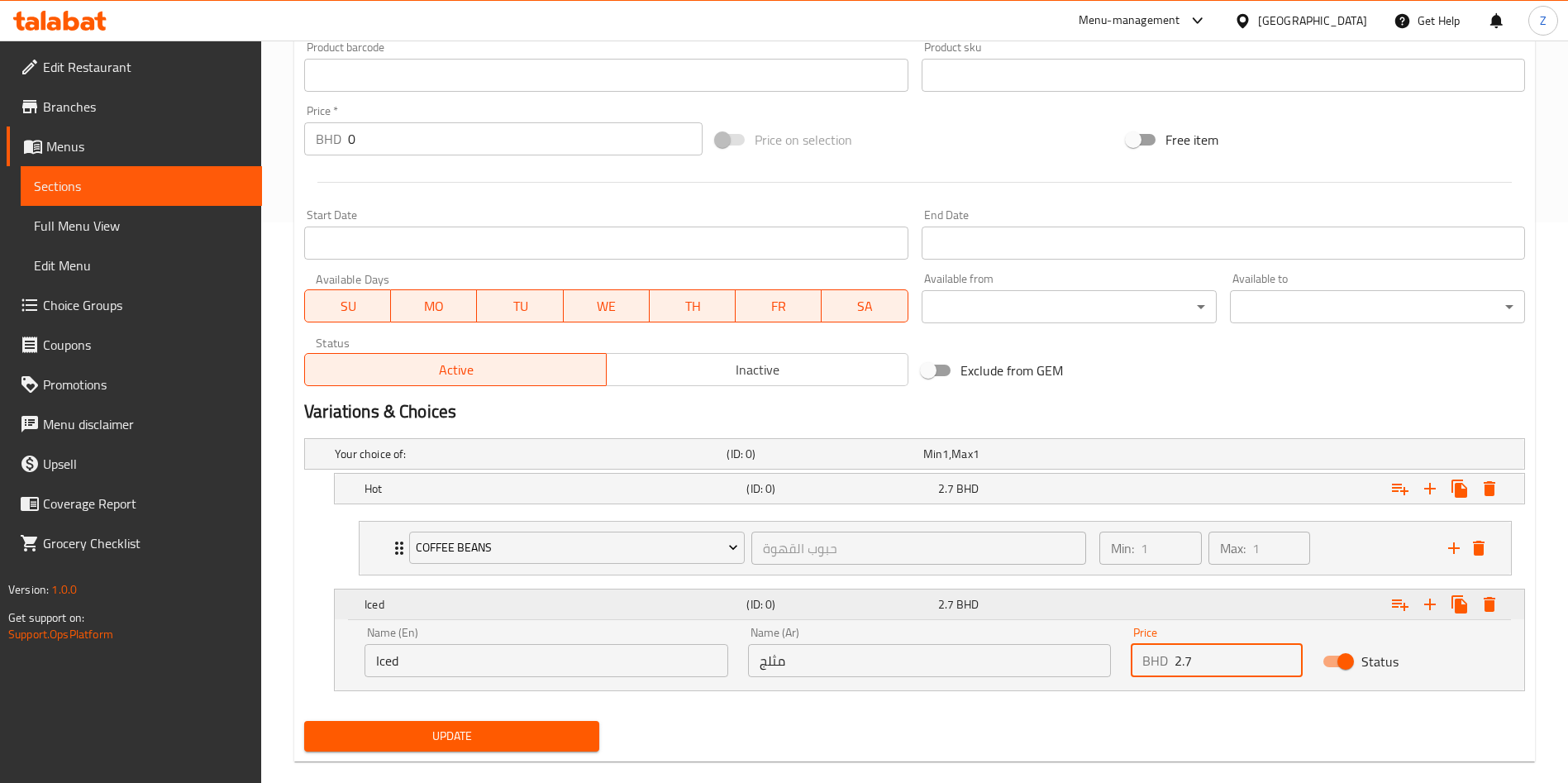
scroll to position [585, 0]
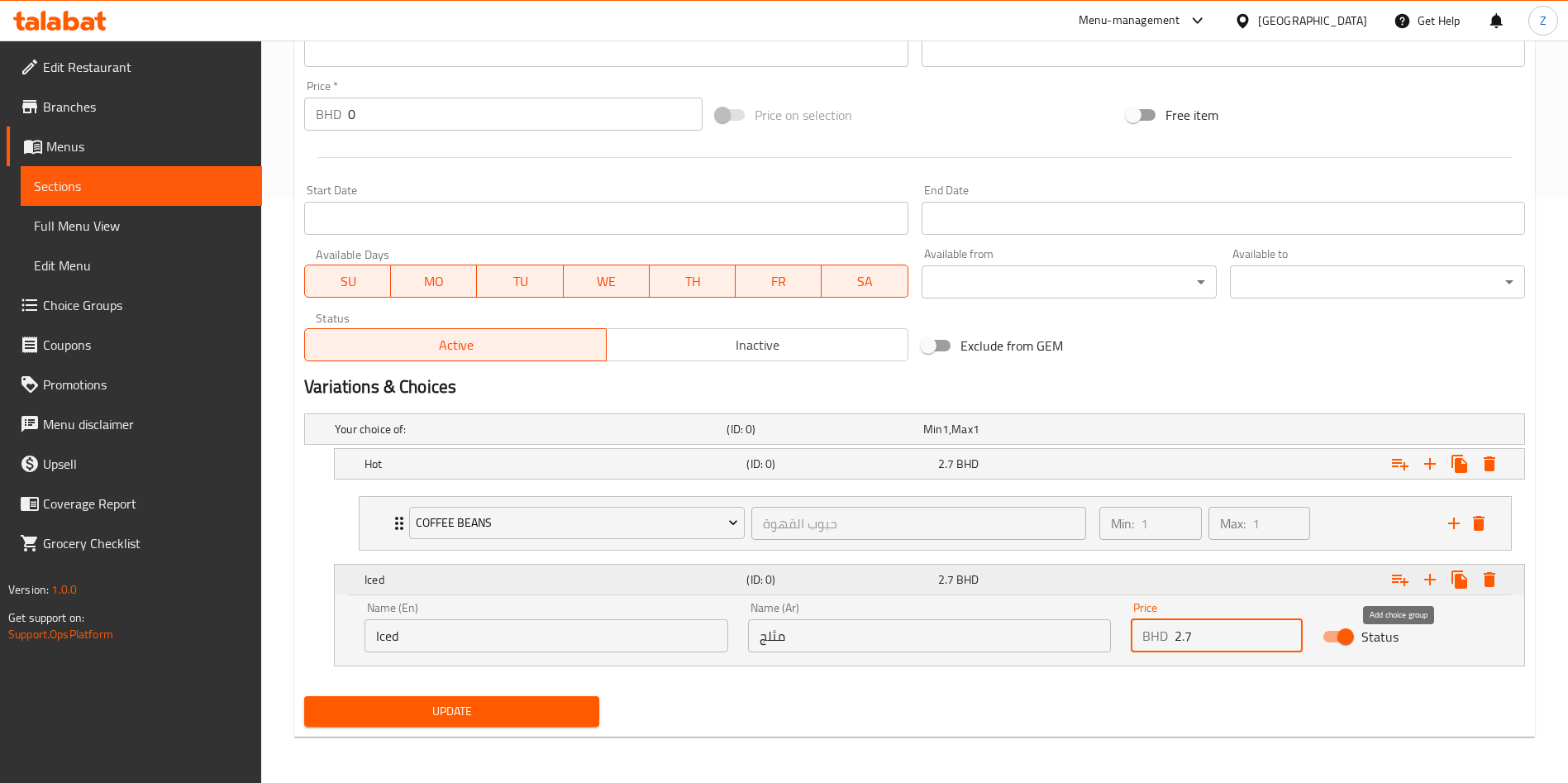
type input "2.7"
click at [1397, 577] on icon "Expand" at bounding box center [1400, 579] width 20 height 20
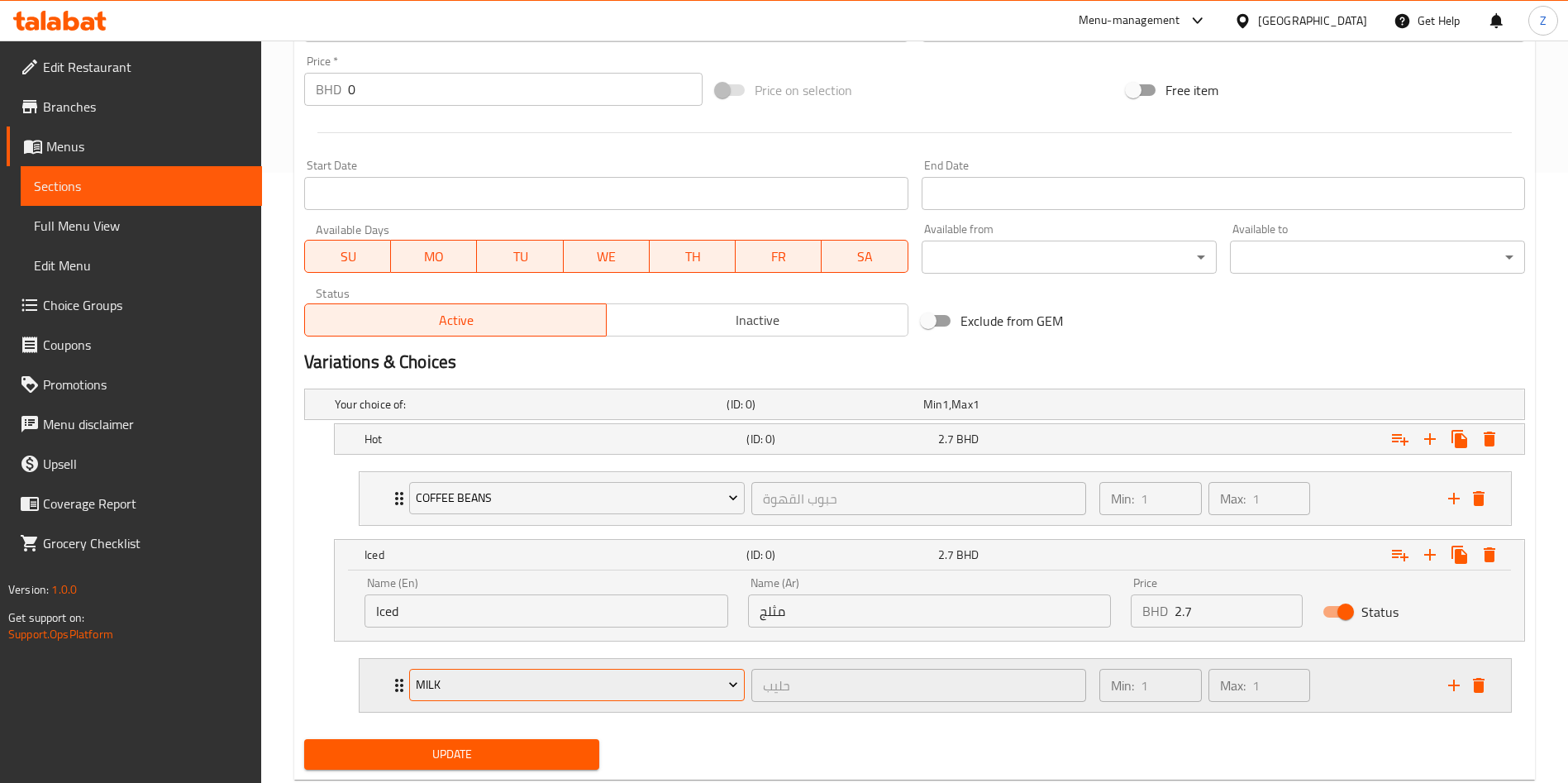
scroll to position [653, 0]
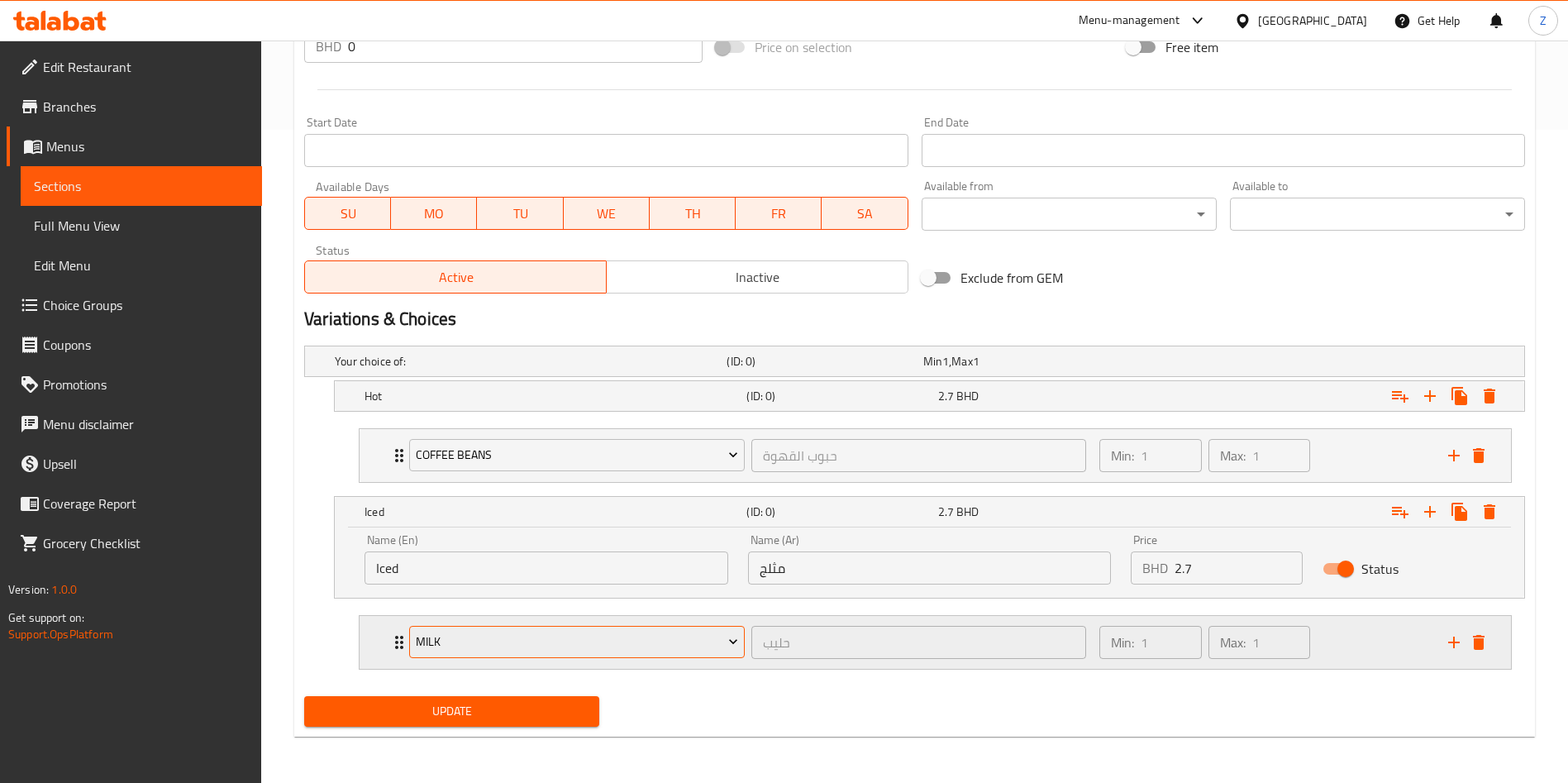
click at [489, 642] on span "Milk" at bounding box center [577, 642] width 323 height 21
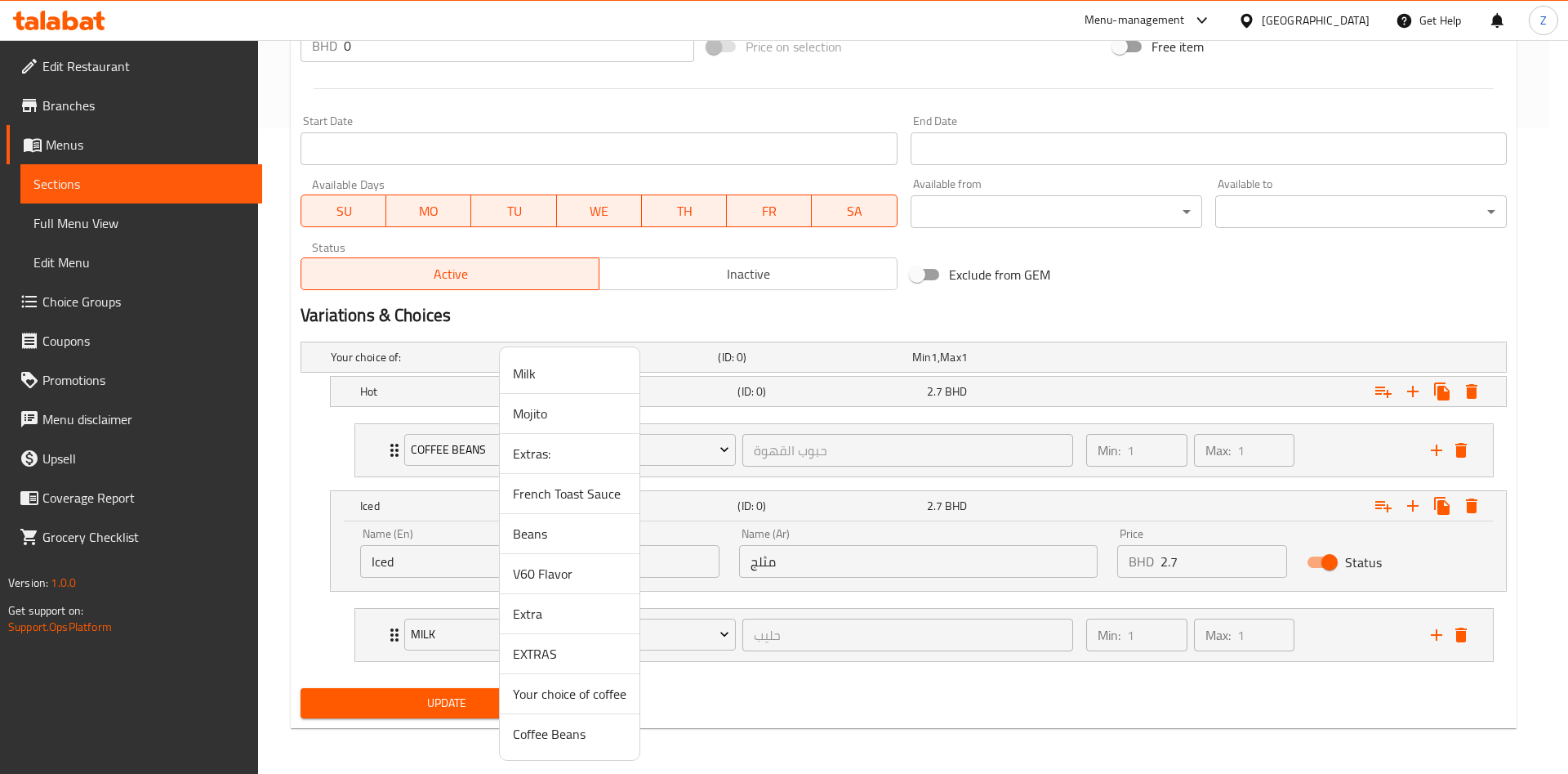
click at [567, 737] on span "Coffee Beans" at bounding box center [570, 734] width 113 height 20
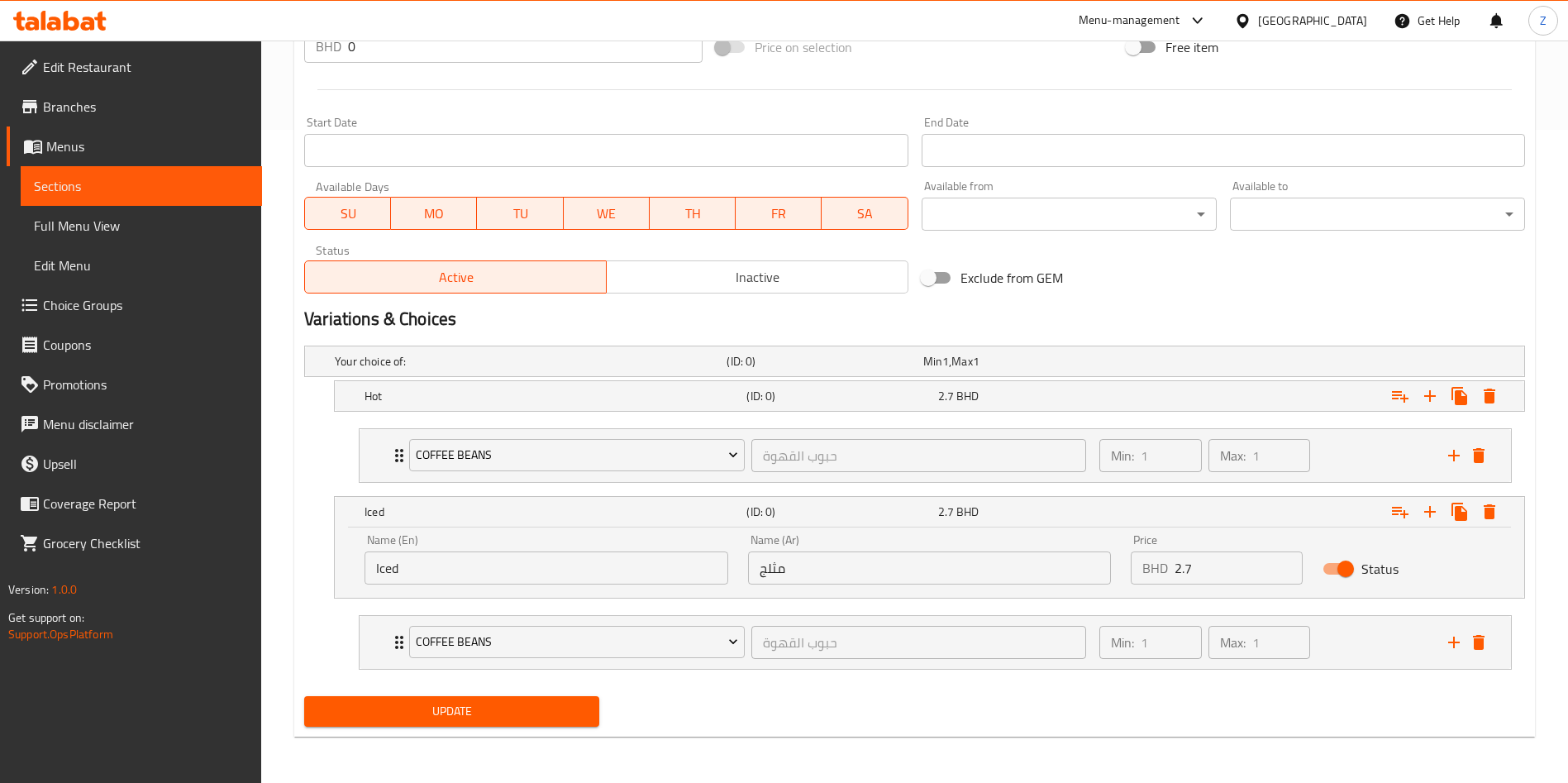
click at [757, 698] on div "Update" at bounding box center [915, 711] width 1234 height 44
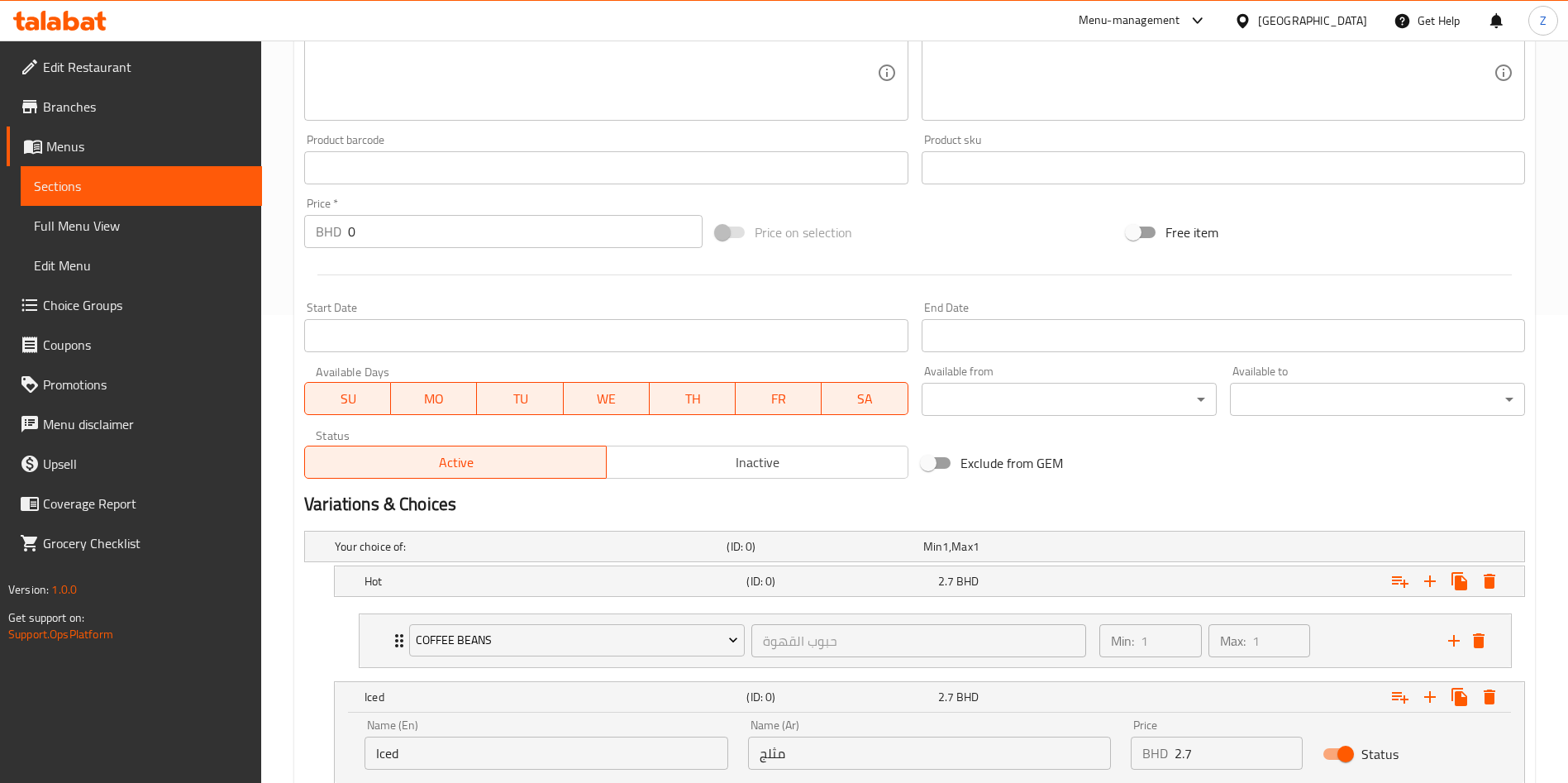
scroll to position [157, 0]
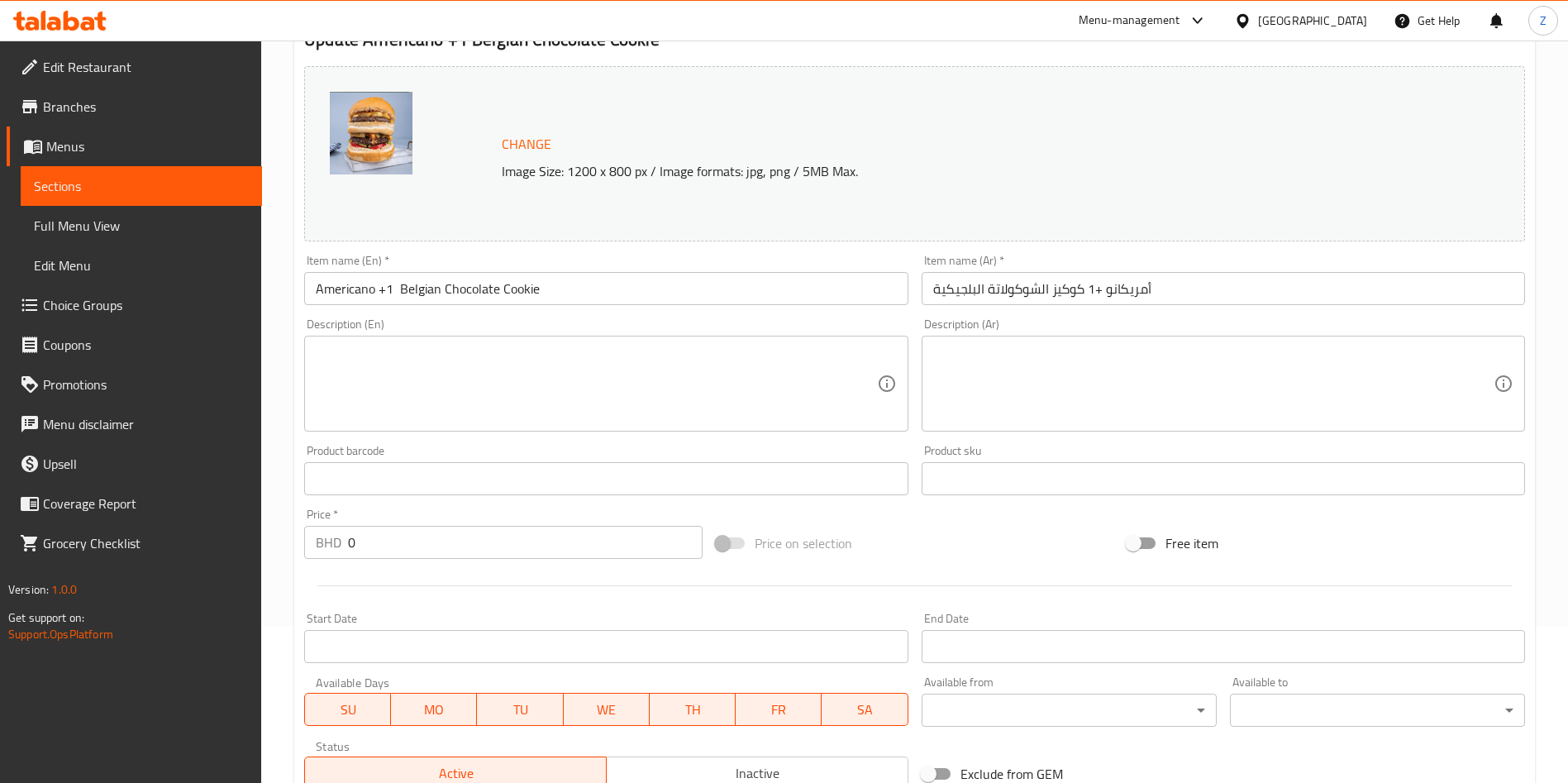
click at [1176, 417] on textarea at bounding box center [1213, 384] width 560 height 79
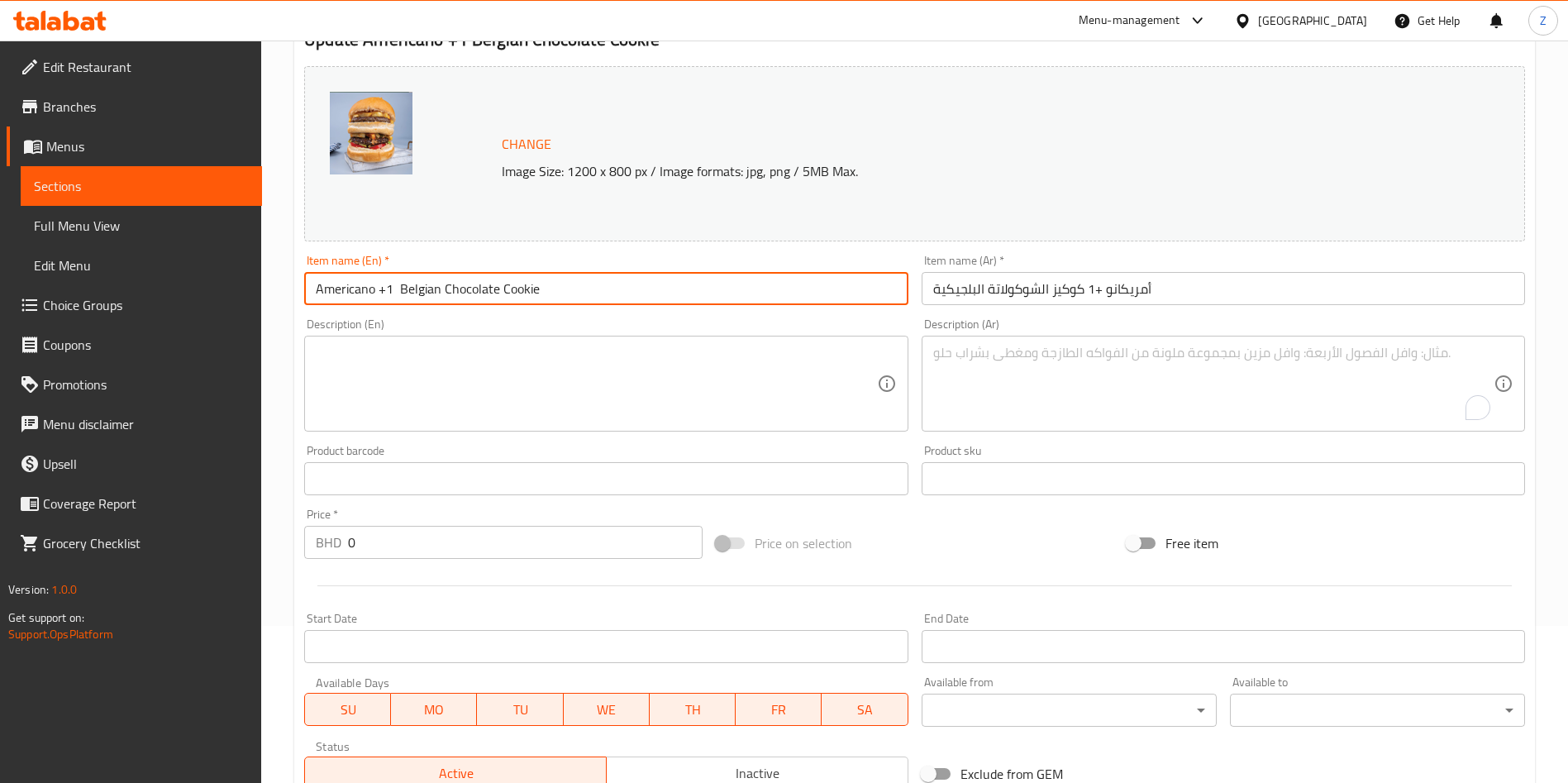
click at [421, 278] on input "Americano +1 Belgian Chocolate Cookie" at bounding box center [606, 288] width 604 height 33
click at [420, 277] on input "Americano +1 Belgian Chocolate Cookie" at bounding box center [606, 288] width 604 height 33
click at [432, 293] on input "Americano +1 Belgian Chocolate Cookie" at bounding box center [606, 288] width 604 height 33
click at [431, 293] on input "Americano +1 Belgian Chocolate Cookie" at bounding box center [606, 288] width 604 height 33
type input "Americano +1 Kinder Chocolate Cookie"
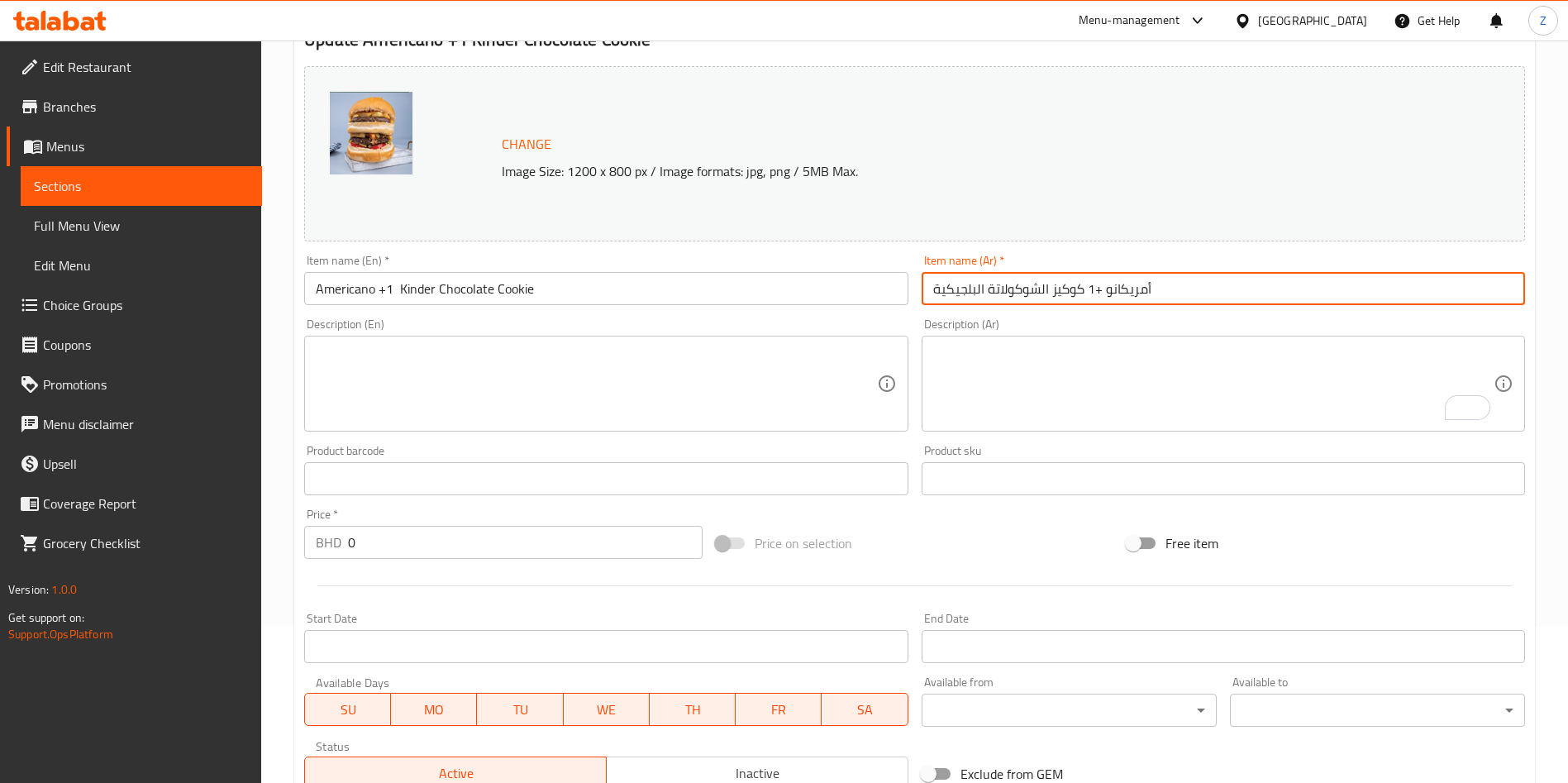
drag, startPoint x: 1050, startPoint y: 287, endPoint x: 921, endPoint y: 283, distance: 129.1
click at [921, 283] on input "أمريكانو +1 كوكيز الشوكولاتة البلجيكية" at bounding box center [1223, 288] width 604 height 33
type input "أمريكانو +1 كوكيز الكيندر"
click at [445, 283] on input "Americano +1 Kinder Chocolate Cookie" at bounding box center [606, 288] width 604 height 33
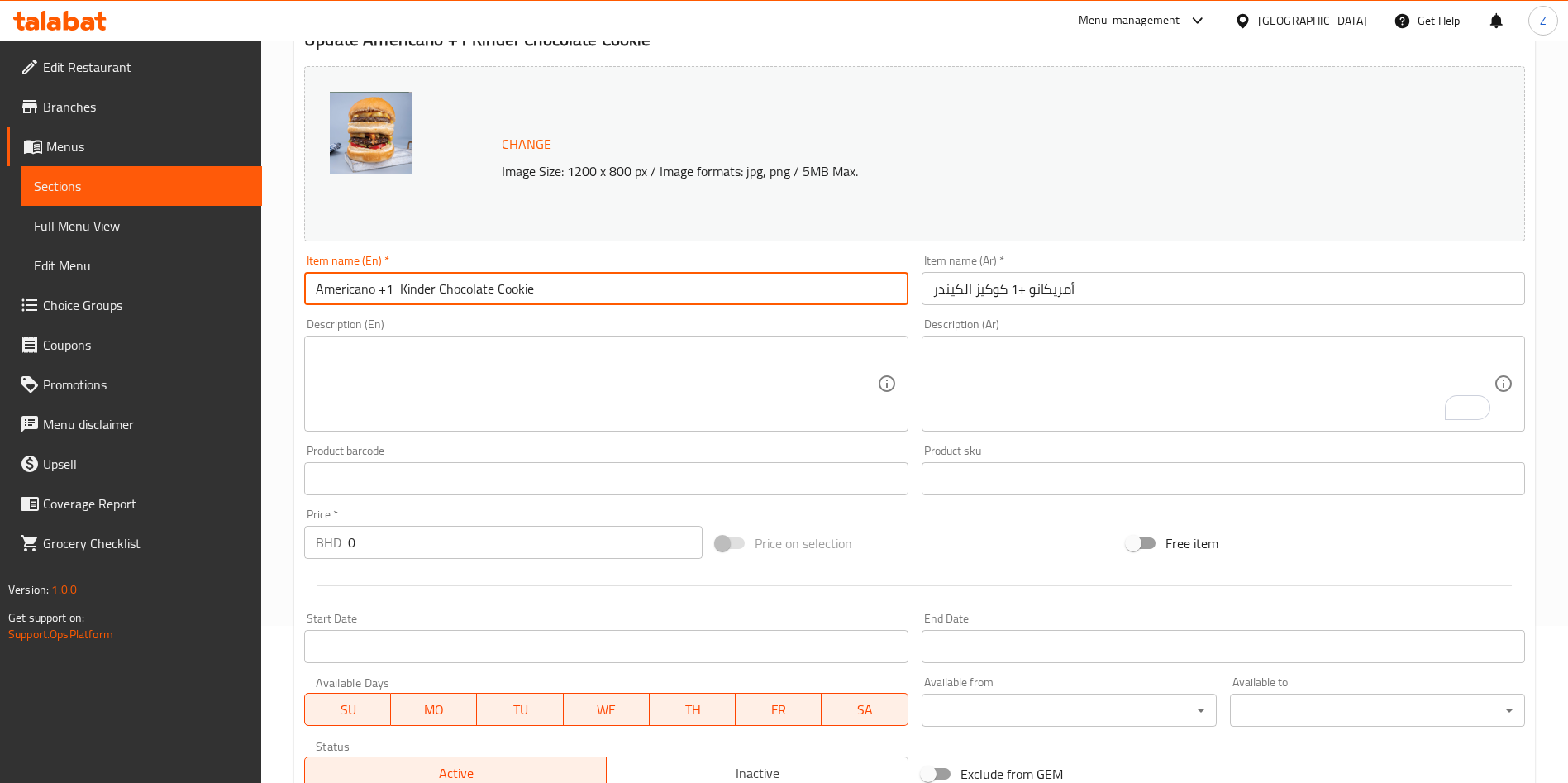
click at [445, 283] on input "Americano +1 Kinder Chocolate Cookie" at bounding box center [606, 288] width 604 height 33
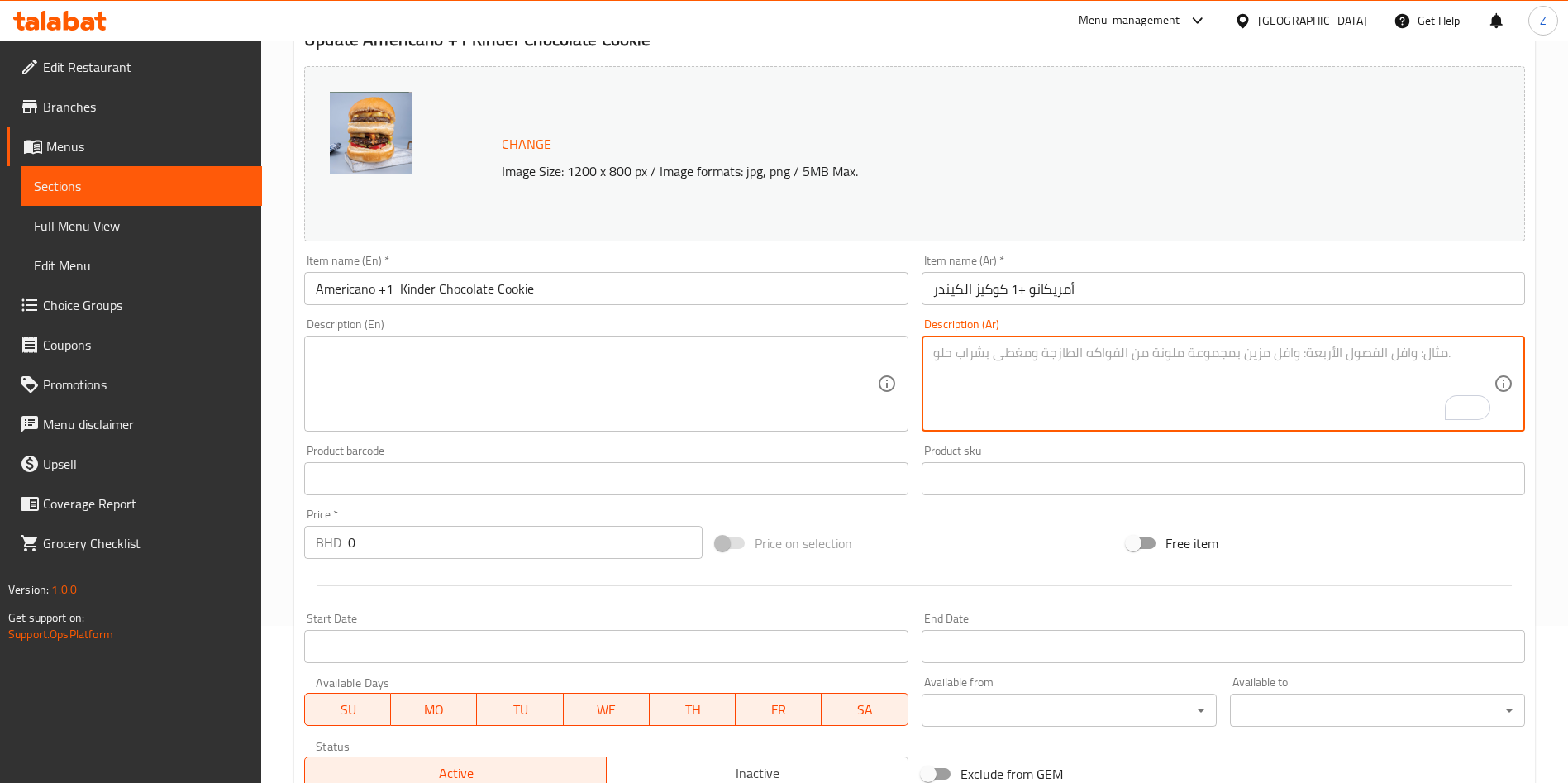
click at [1042, 367] on textarea "To enrich screen reader interactions, please activate Accessibility in Grammarl…" at bounding box center [1213, 384] width 560 height 79
paste textarea "كوب من القهوة الأمريكية الغنية يقدم مع قطعة كوكيز كندر لذيذة"
click at [1184, 349] on textarea "كوب من القهوة الأمريكية الغنية يقدم مع قطعة كوكيز كندر لذيذة" at bounding box center [1213, 384] width 560 height 79
click at [1124, 351] on textarea "كوب من الأمريكانو الغنية يقدم مع قطعة كوكيز كندر لذيذة" at bounding box center [1213, 384] width 560 height 79
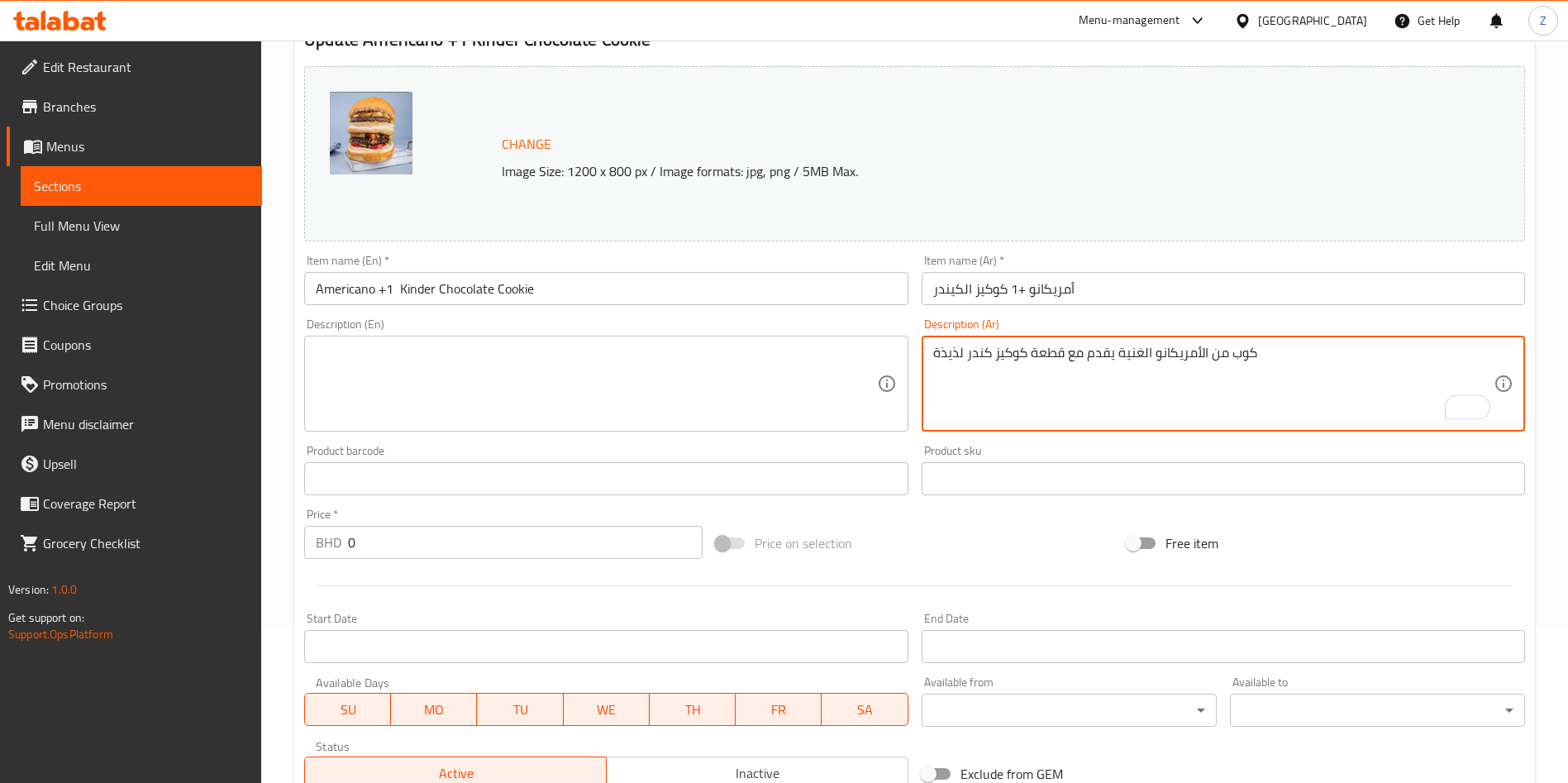
click at [1124, 351] on textarea "كوب من الأمريكانو الغنية يقدم مع قطعة كوكيز كندر لذيذة" at bounding box center [1213, 384] width 560 height 79
type textarea "كوب من الأمريكانو يقدم مع قطعة كوكيز كندر لذيذة"
click at [671, 387] on textarea at bounding box center [595, 384] width 560 height 79
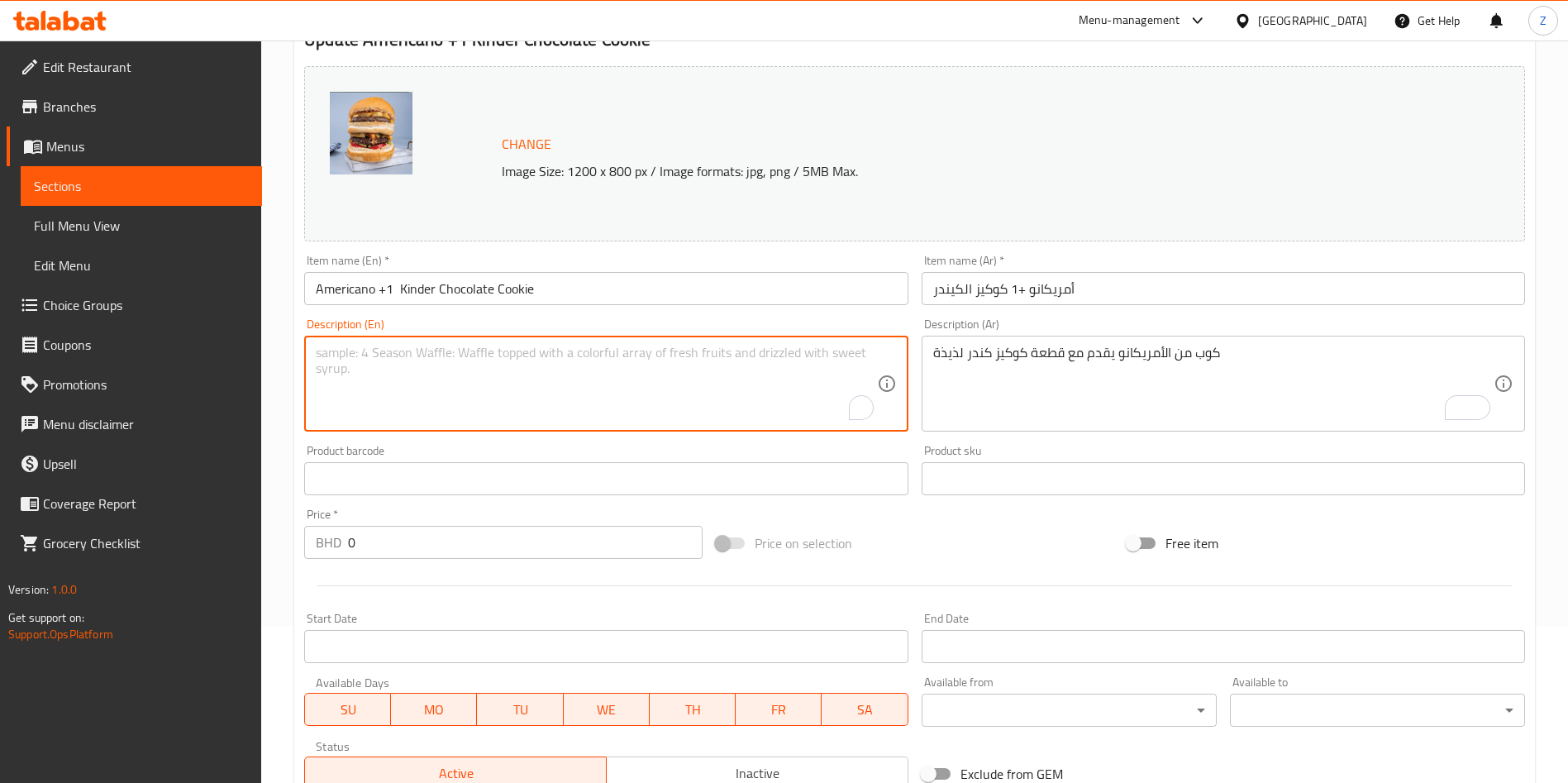
paste textarea "A rich cup of Americano served with one delicious Kinder chocolate cookie"
type textarea "A rich cup of Americano served with one delicious Kinder chocolate cookie."
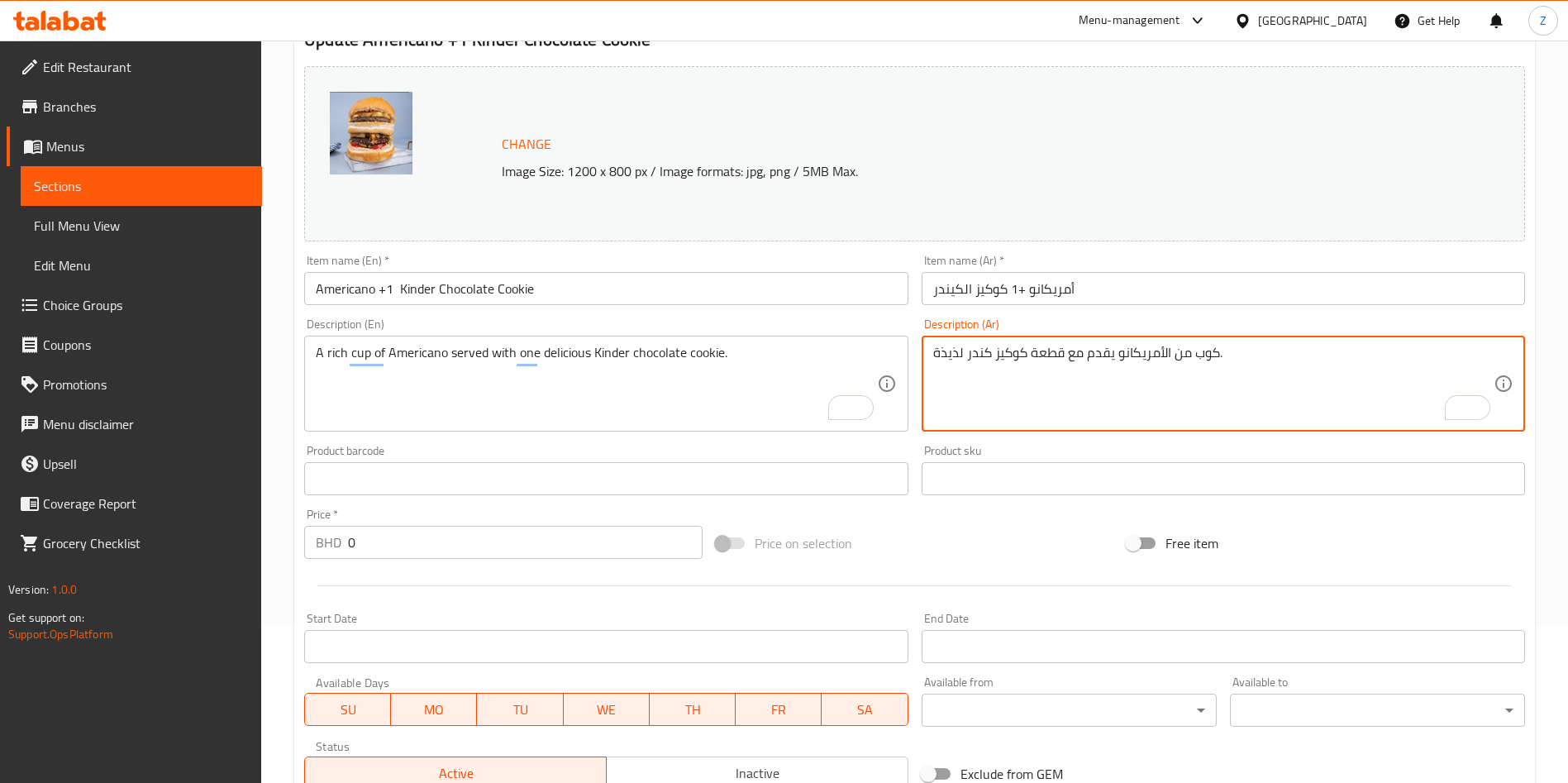
scroll to position [653, 0]
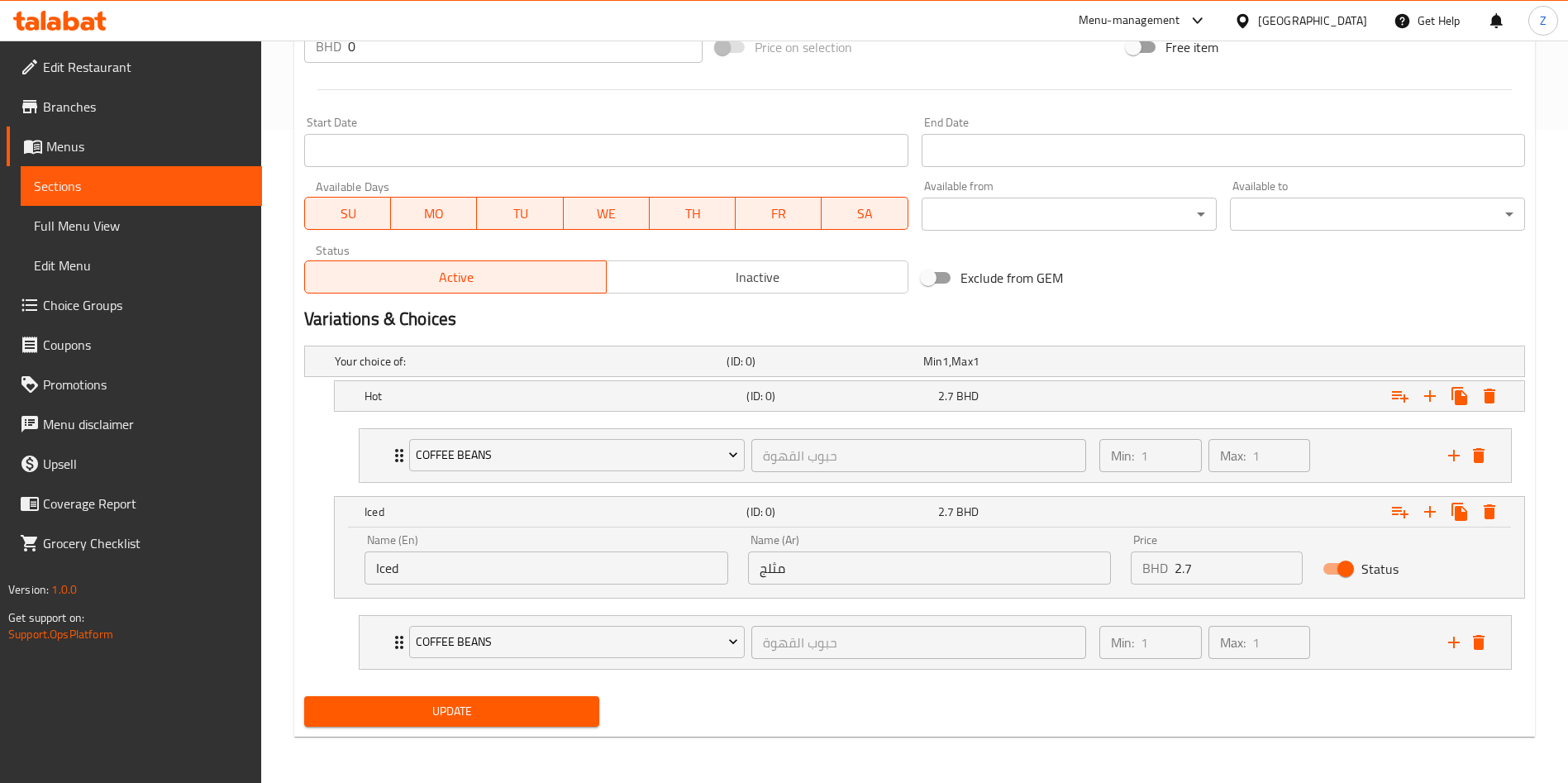
type textarea "كوب من الأمريكانو يقدم مع قطعة كوكيز كندر لذيذة."
click at [465, 705] on span "Update" at bounding box center [451, 712] width 268 height 21
click at [473, 704] on span "Update" at bounding box center [451, 712] width 268 height 21
click at [1116, 404] on div "2.7 BHD" at bounding box center [1030, 396] width 191 height 23
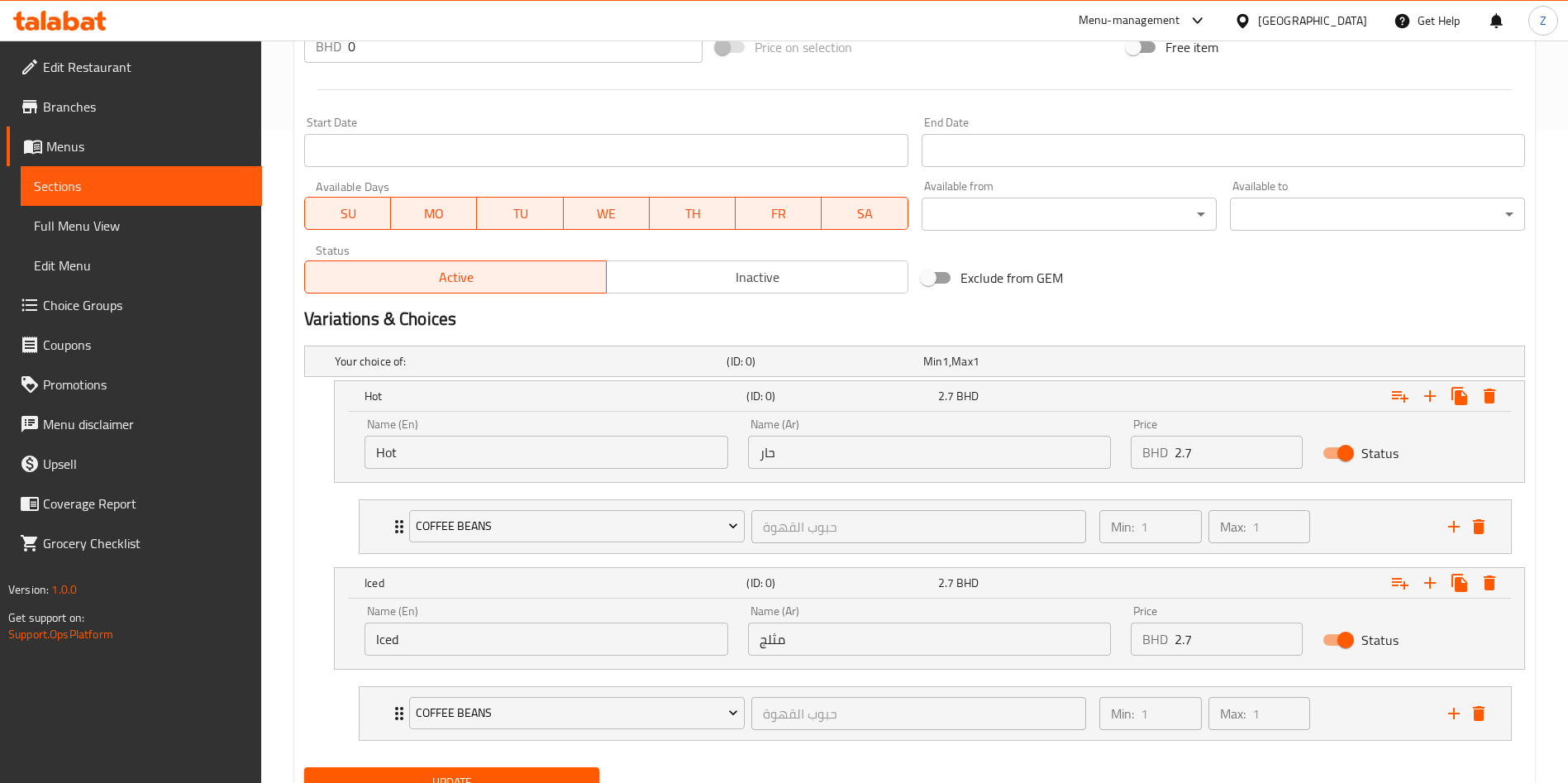
drag, startPoint x: 1212, startPoint y: 449, endPoint x: 1155, endPoint y: 471, distance: 61.1
click at [1158, 463] on div "BHD 2.7 Price" at bounding box center [1216, 452] width 172 height 33
type input "0"
drag, startPoint x: 1231, startPoint y: 643, endPoint x: 1102, endPoint y: 655, distance: 129.6
click at [1109, 652] on div "Name (En) Iced Name (En) Name (Ar) مثلج Name (Ar) Price BHD 2.7 Price Status" at bounding box center [929, 630] width 1150 height 70
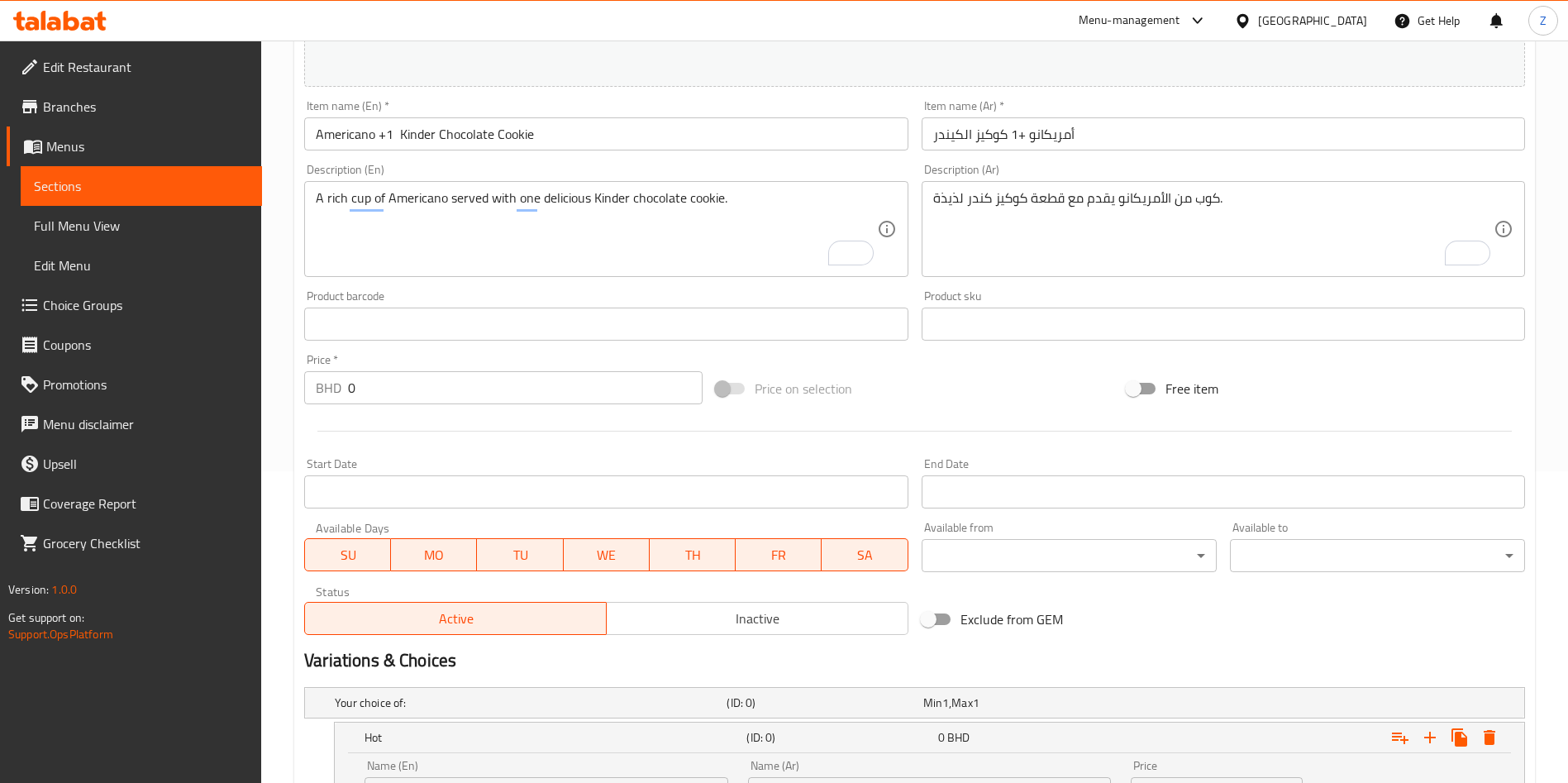
scroll to position [228, 0]
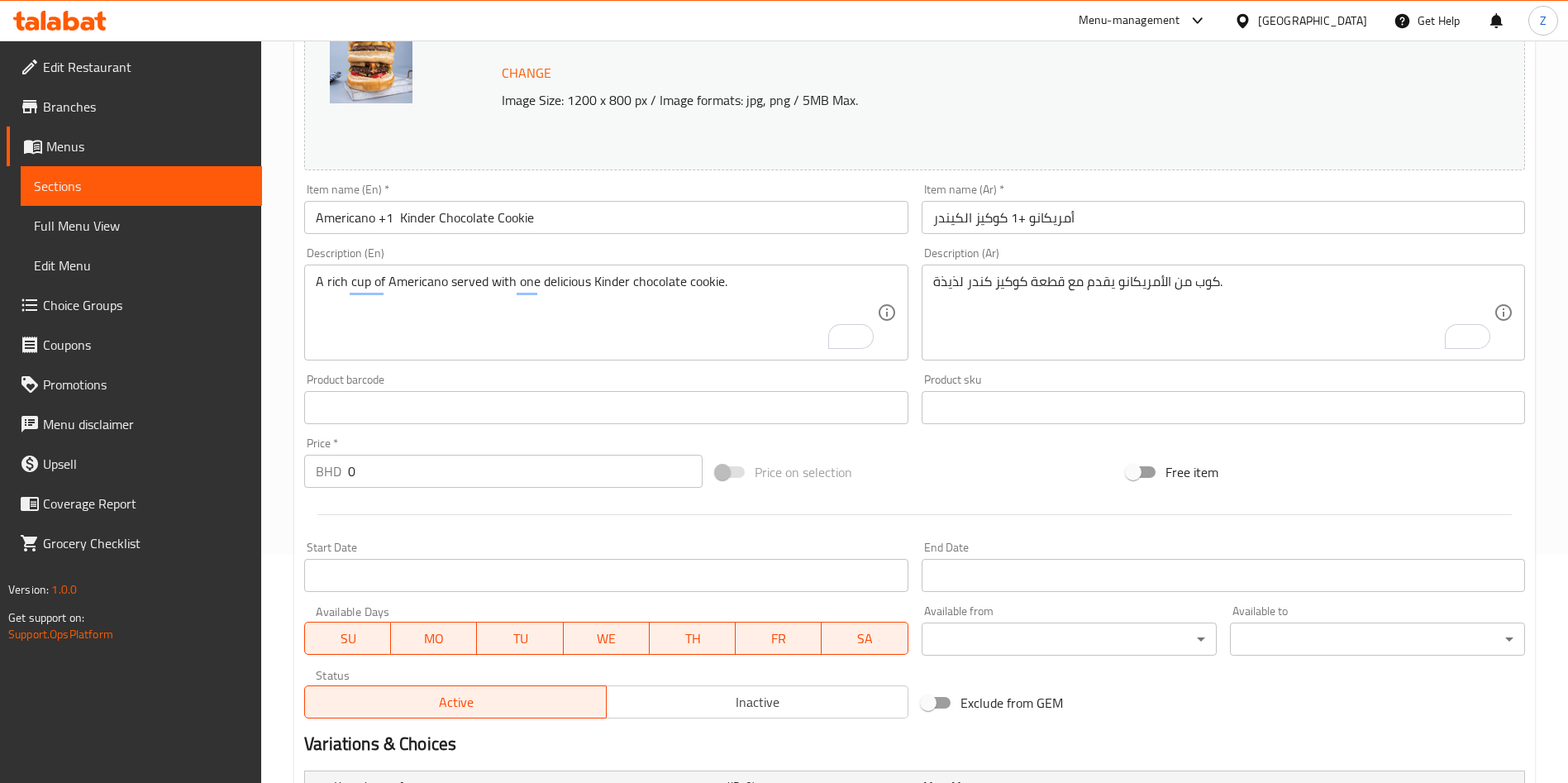
type input "0"
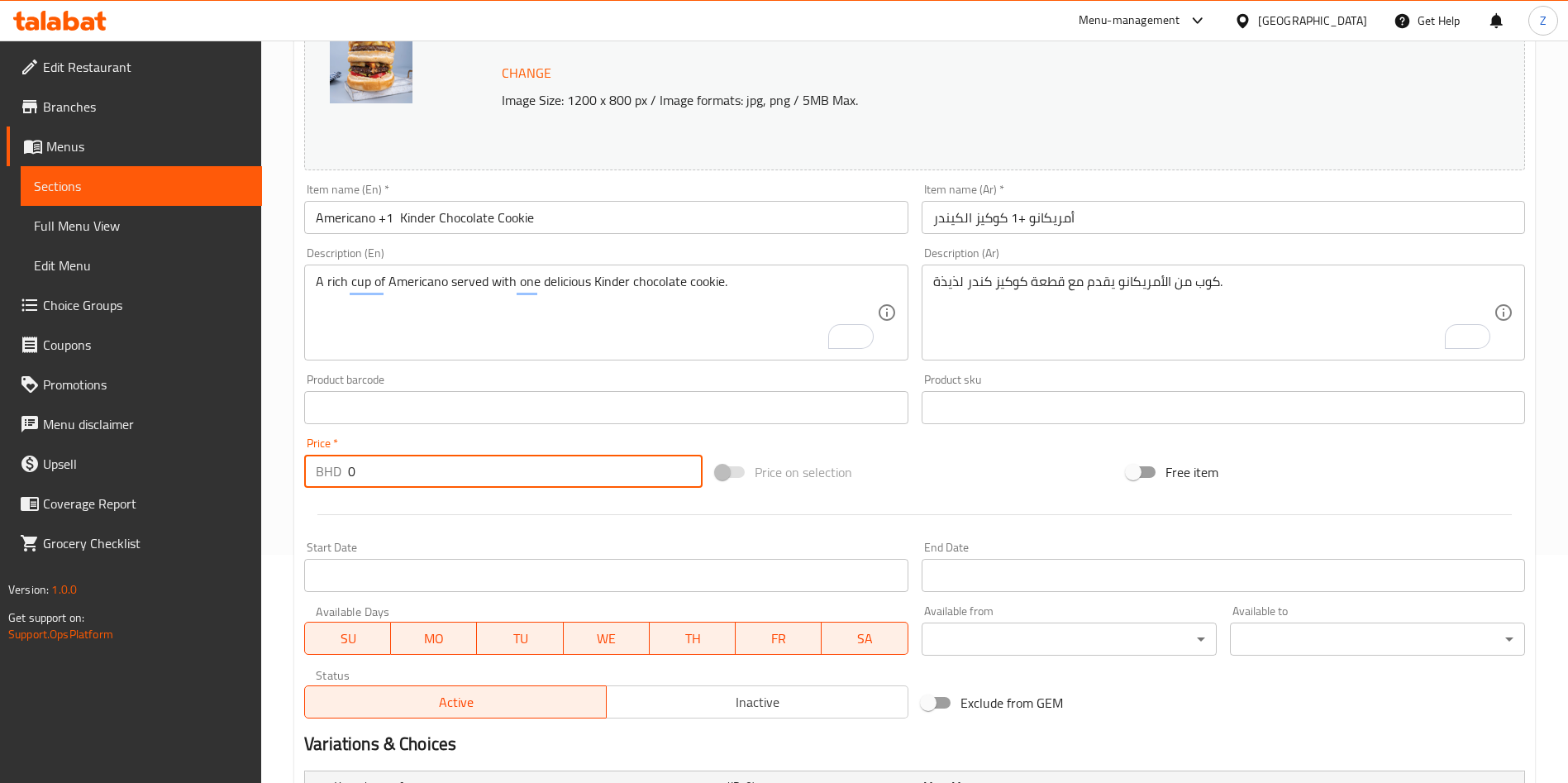
drag, startPoint x: 346, startPoint y: 463, endPoint x: 243, endPoint y: 501, distance: 109.8
click at [263, 488] on div "Home / Restaurants management / Menus / Sections / item / update M41 section Up…" at bounding box center [915, 545] width 1307 height 1466
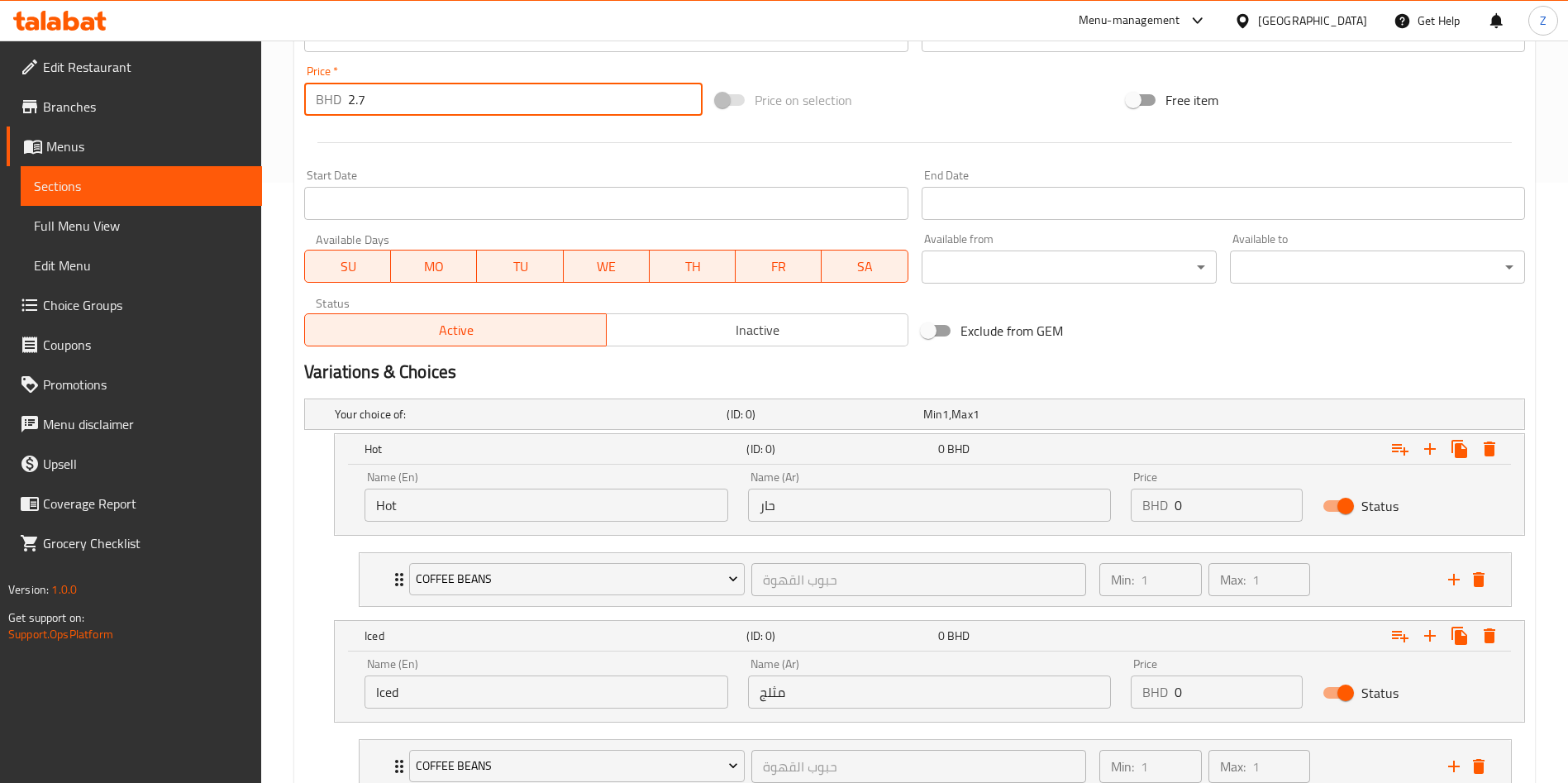
scroll to position [476, 0]
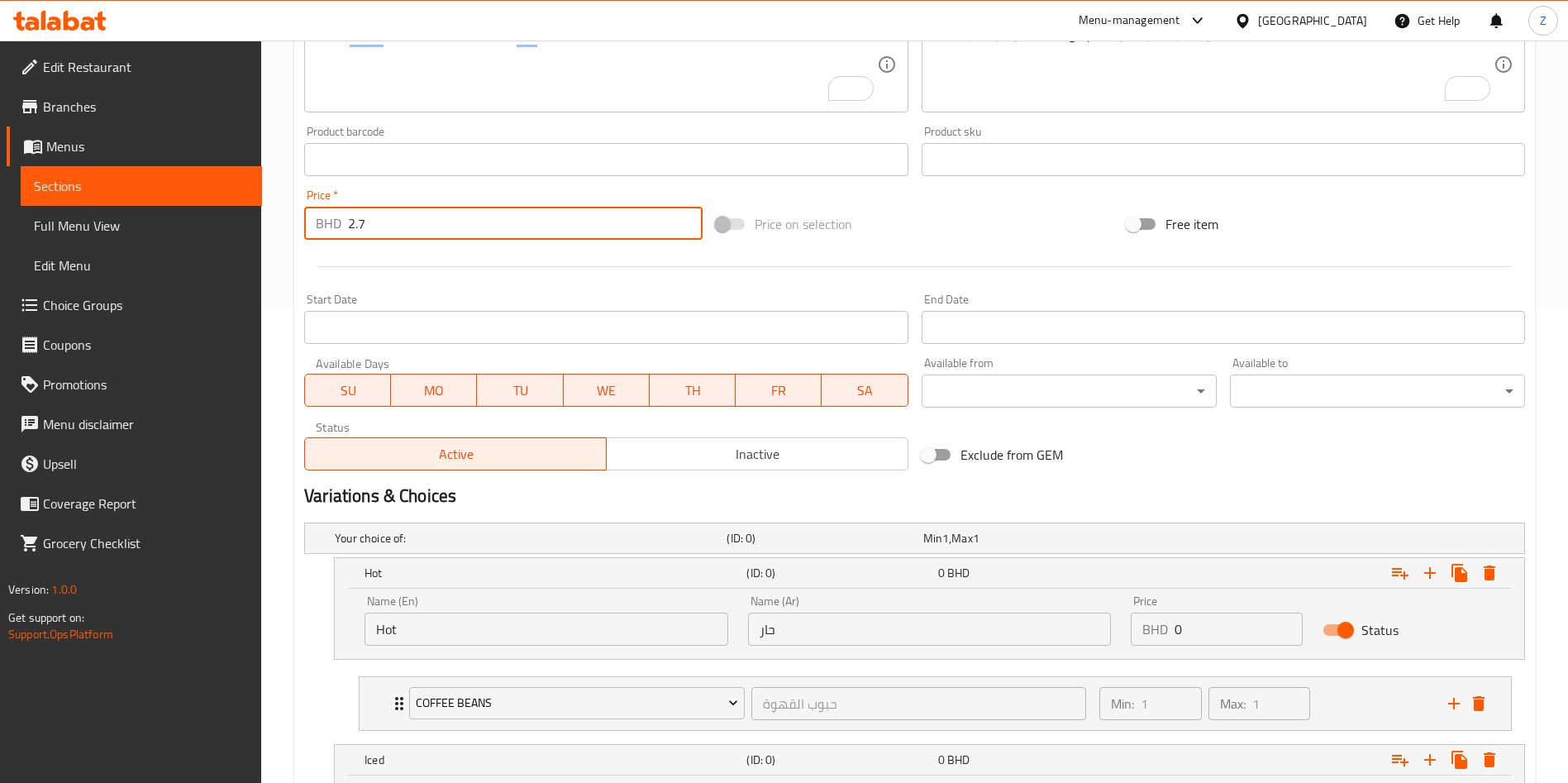
type input "2.7"
drag, startPoint x: 787, startPoint y: 255, endPoint x: 776, endPoint y: 264, distance: 14.2
click at [784, 258] on div at bounding box center [915, 266] width 1234 height 41
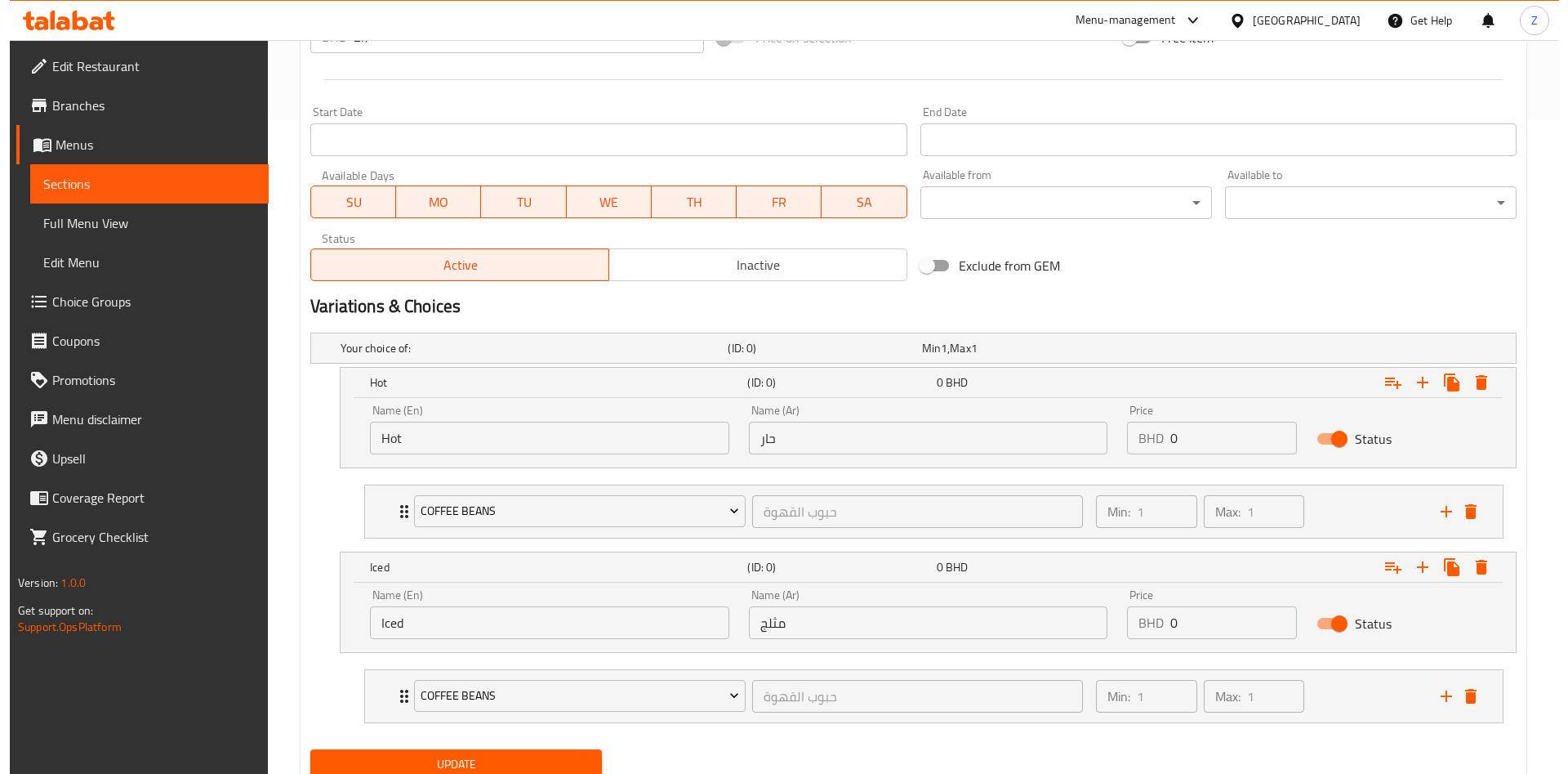
scroll to position [716, 0]
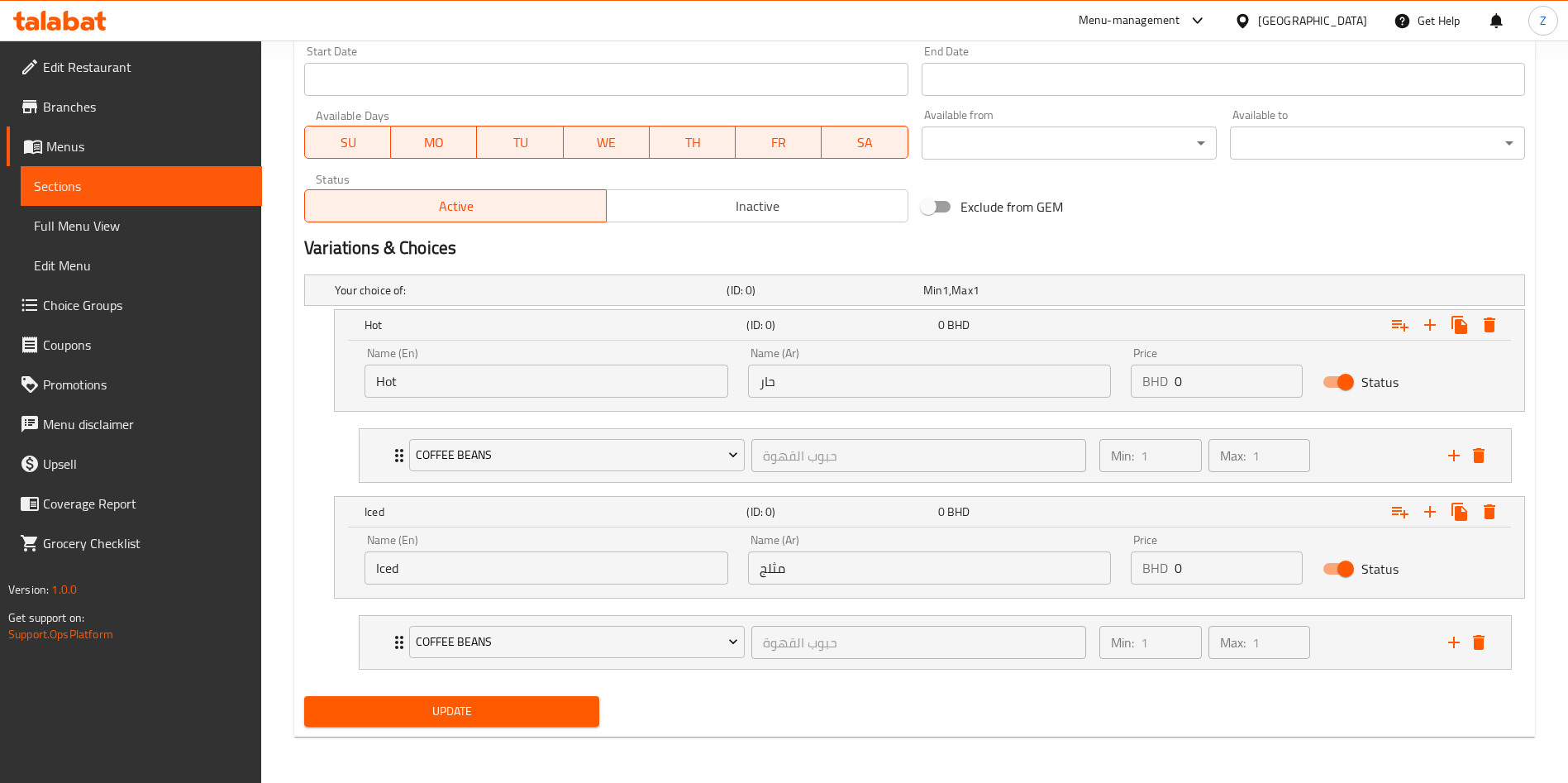
click at [370, 701] on span "Update" at bounding box center [451, 712] width 268 height 21
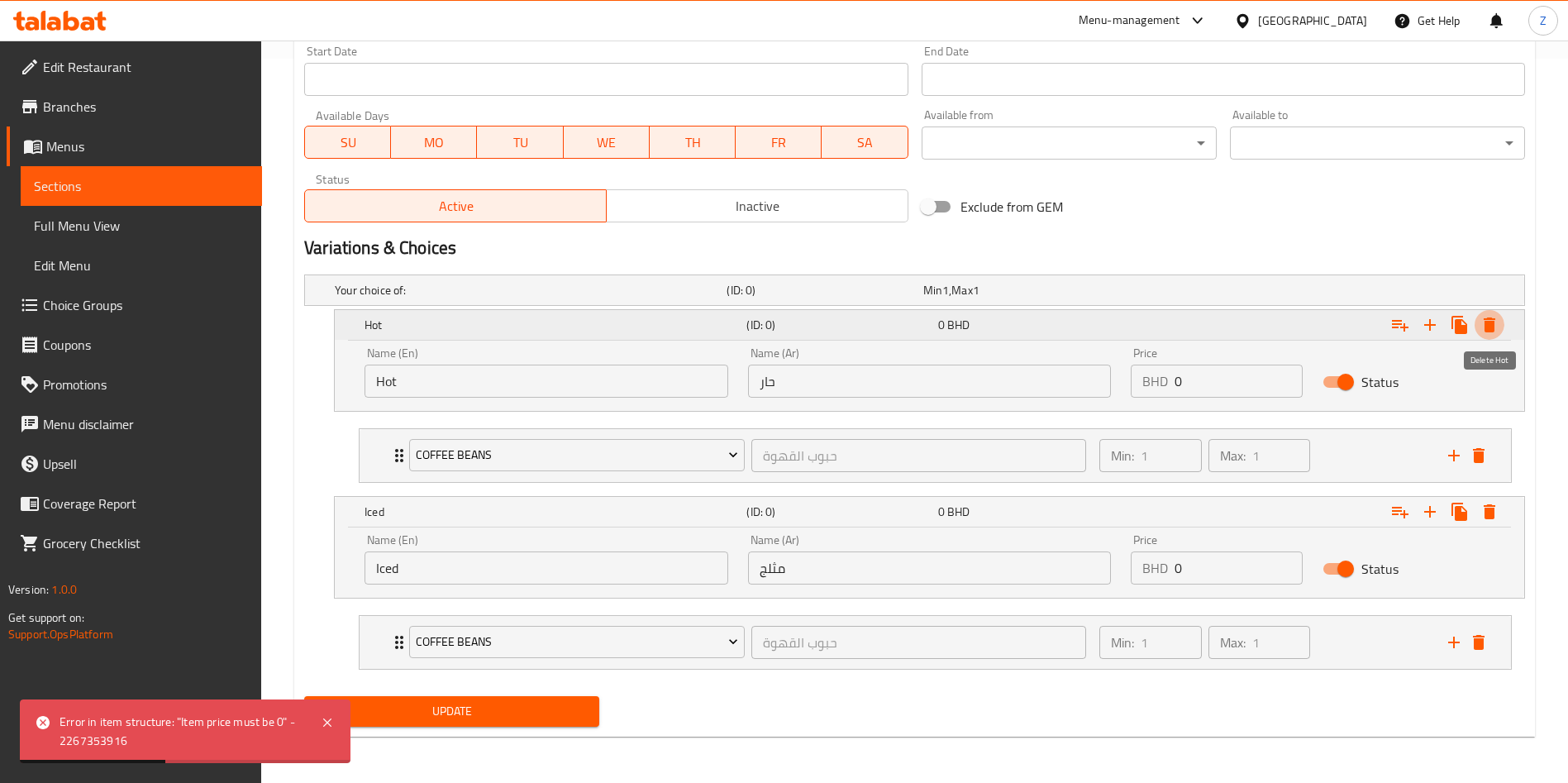
click at [1498, 315] on icon "Expand" at bounding box center [1489, 324] width 20 height 20
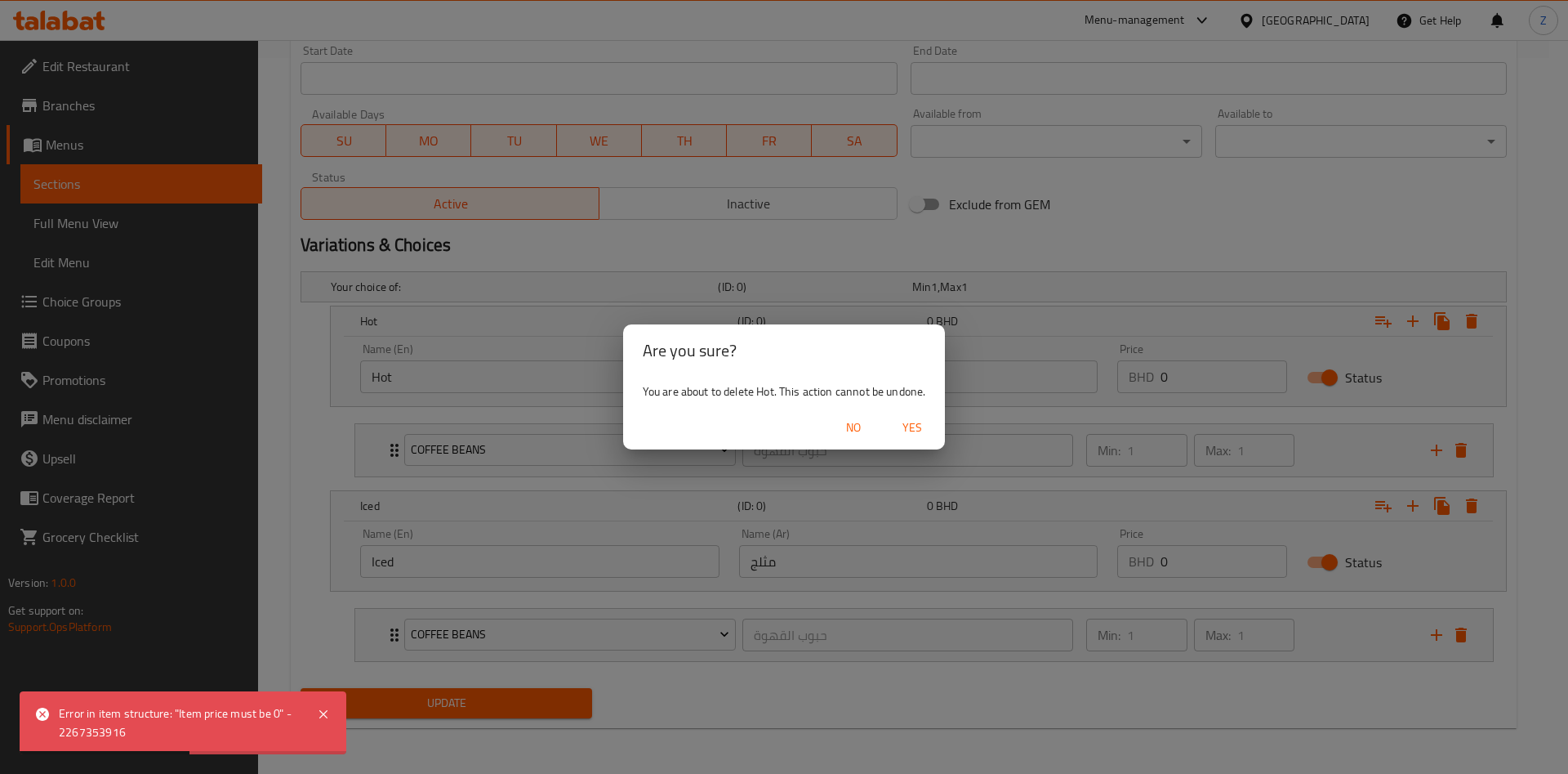
click at [926, 434] on span "Yes" at bounding box center [912, 428] width 39 height 21
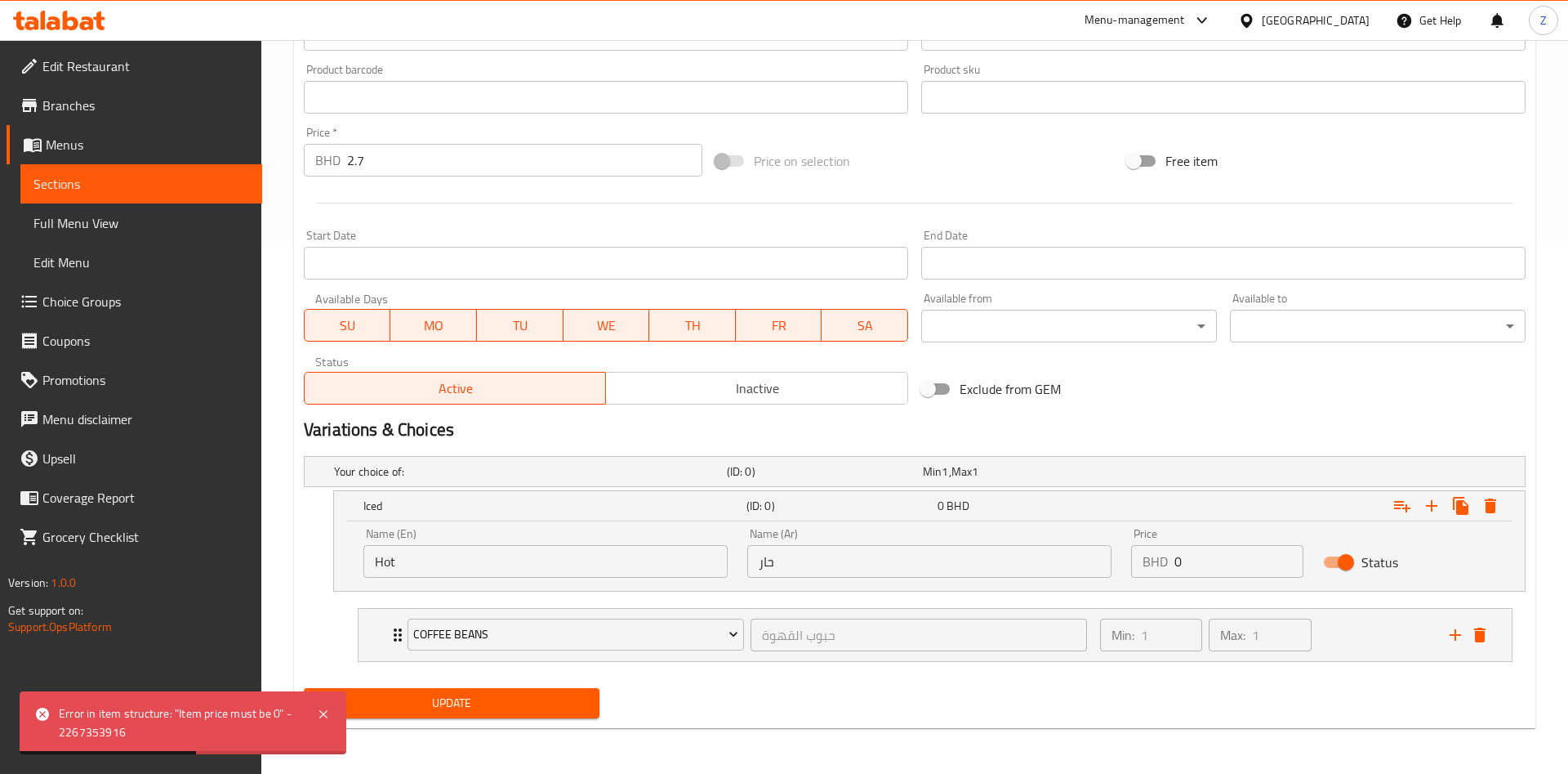
scroll to position [531, 0]
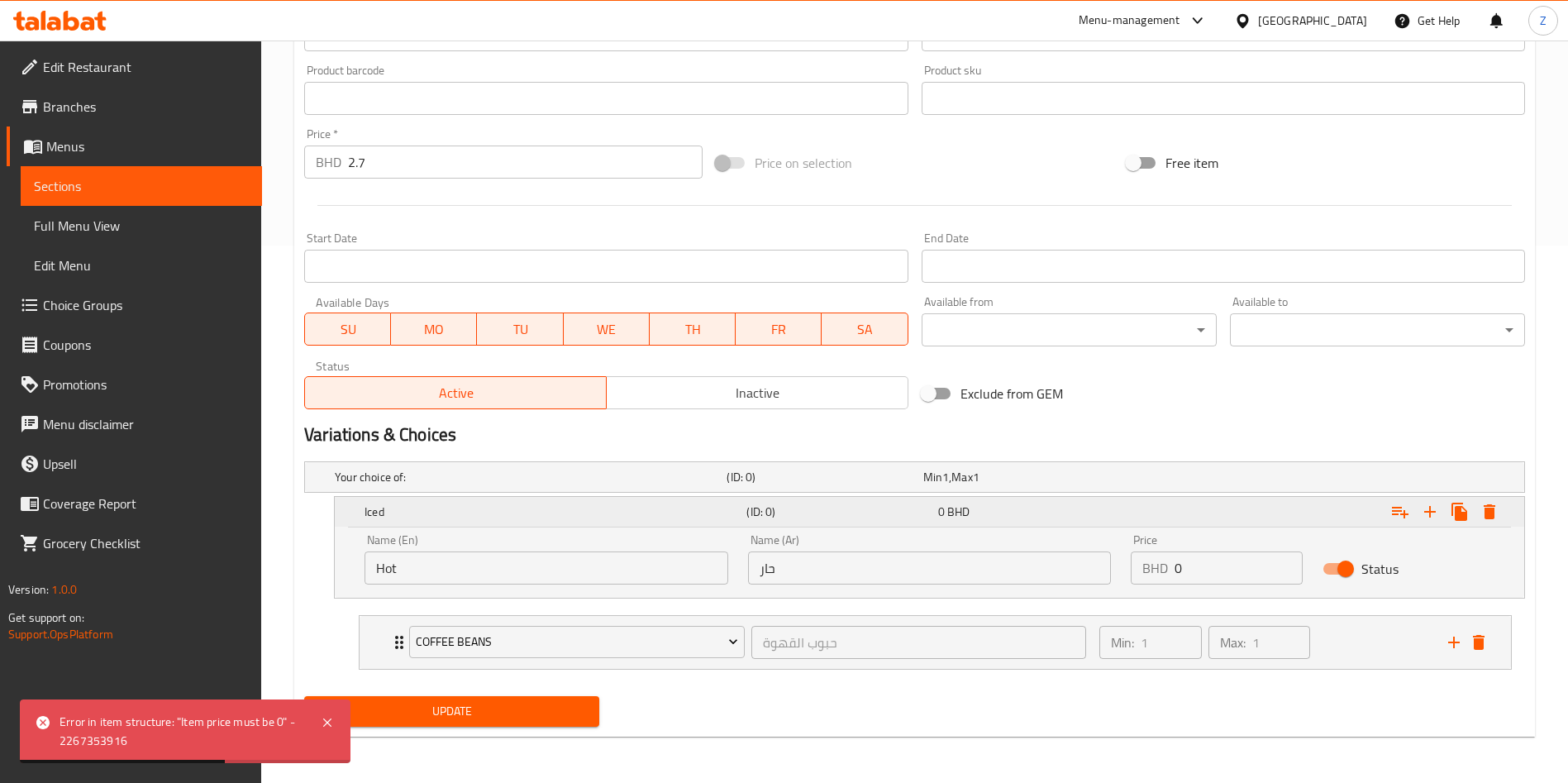
click at [1493, 513] on icon "Expand" at bounding box center [1489, 512] width 11 height 15
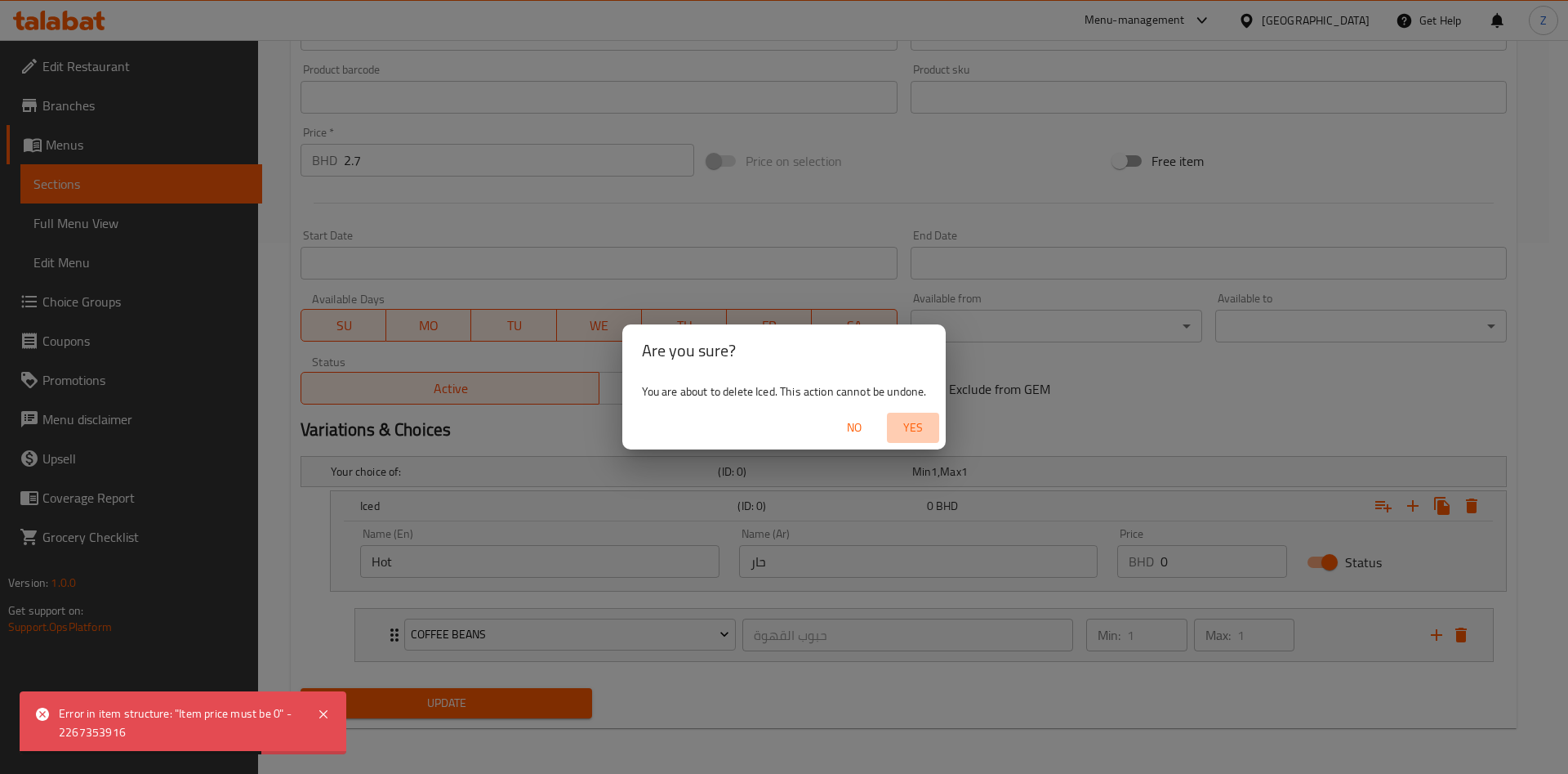
drag, startPoint x: 916, startPoint y: 424, endPoint x: 928, endPoint y: 429, distance: 13.0
click at [915, 424] on span "Yes" at bounding box center [913, 428] width 39 height 21
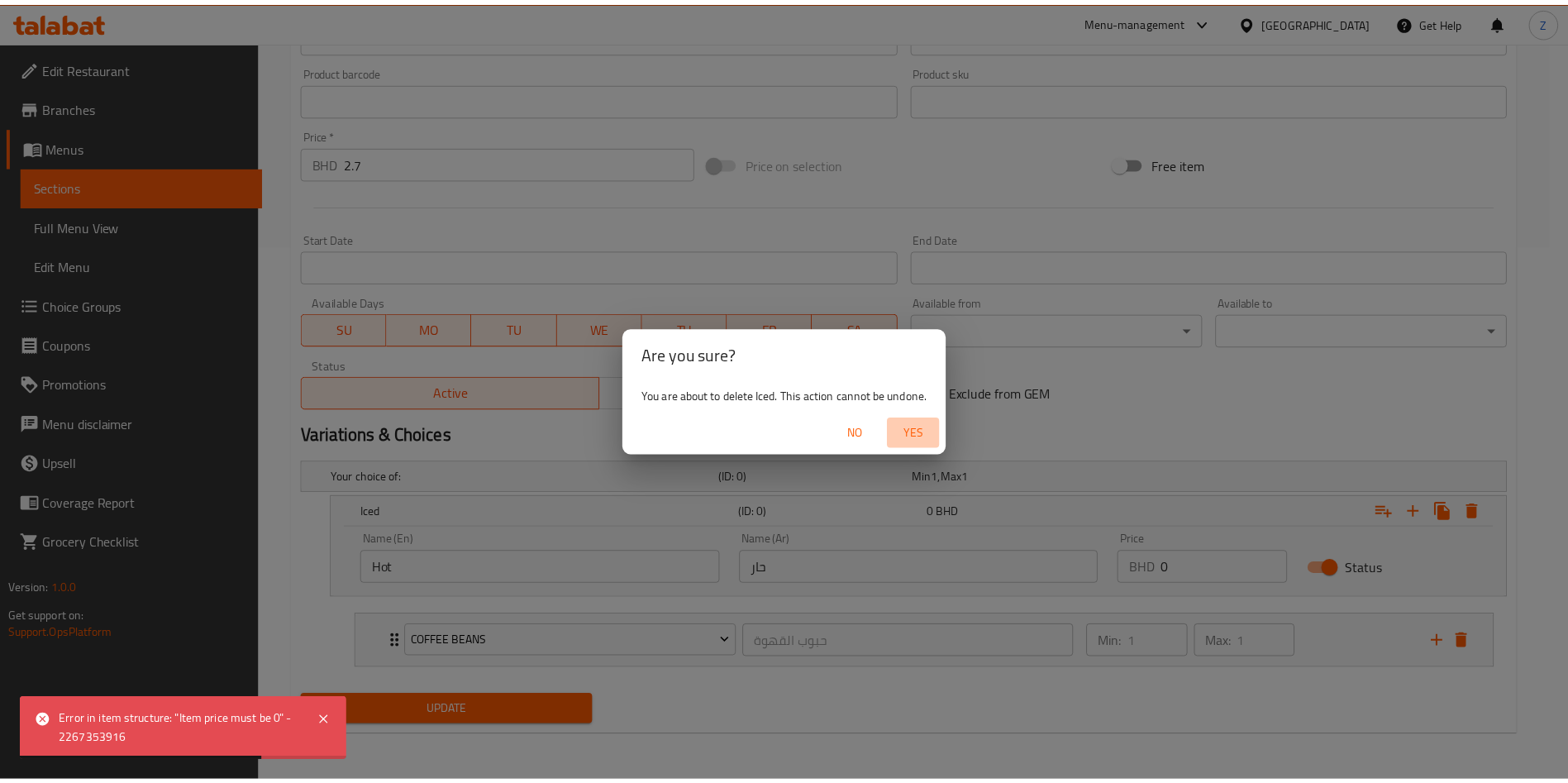
scroll to position [436, 0]
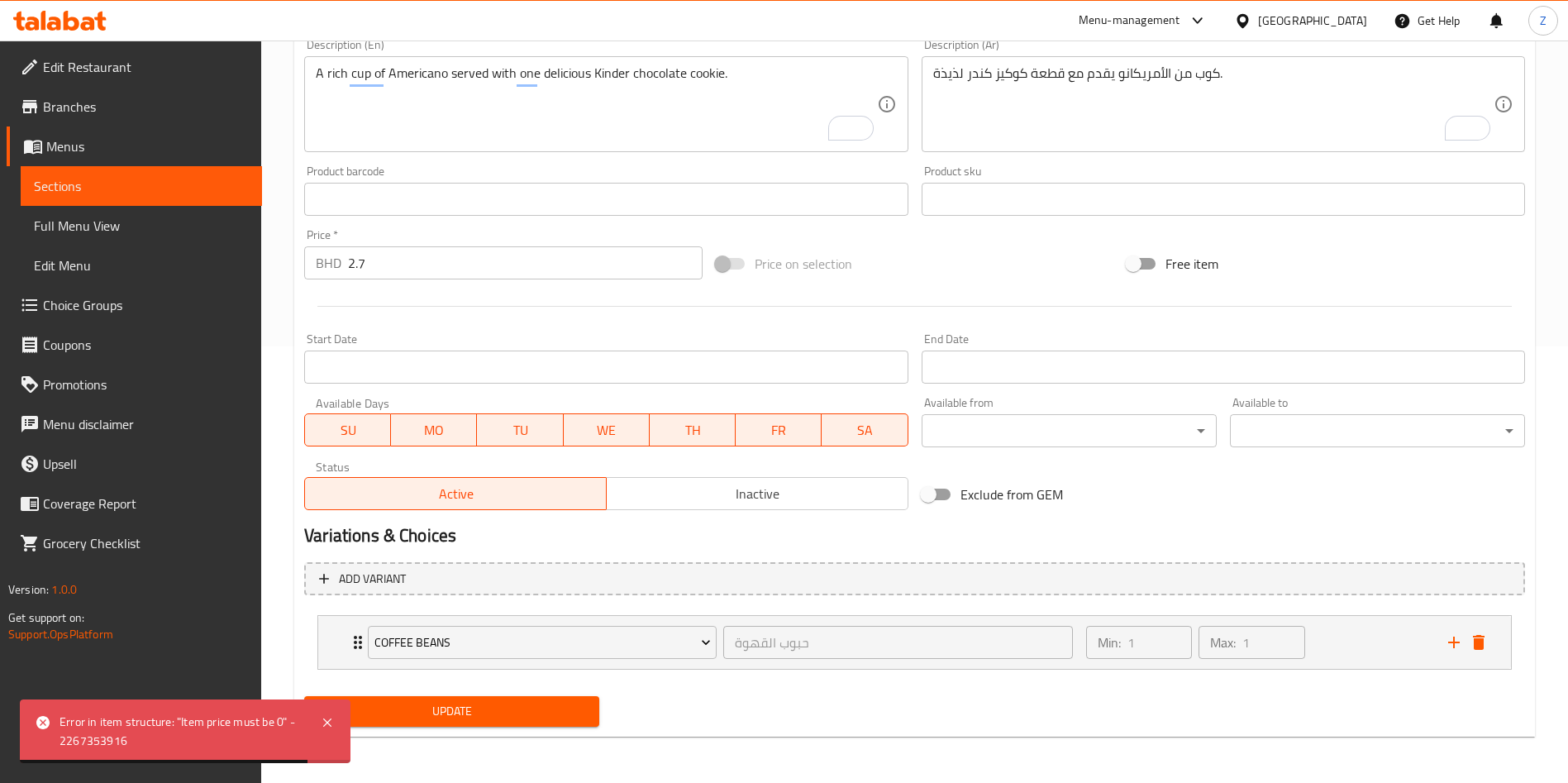
click at [441, 705] on span "Update" at bounding box center [451, 712] width 268 height 21
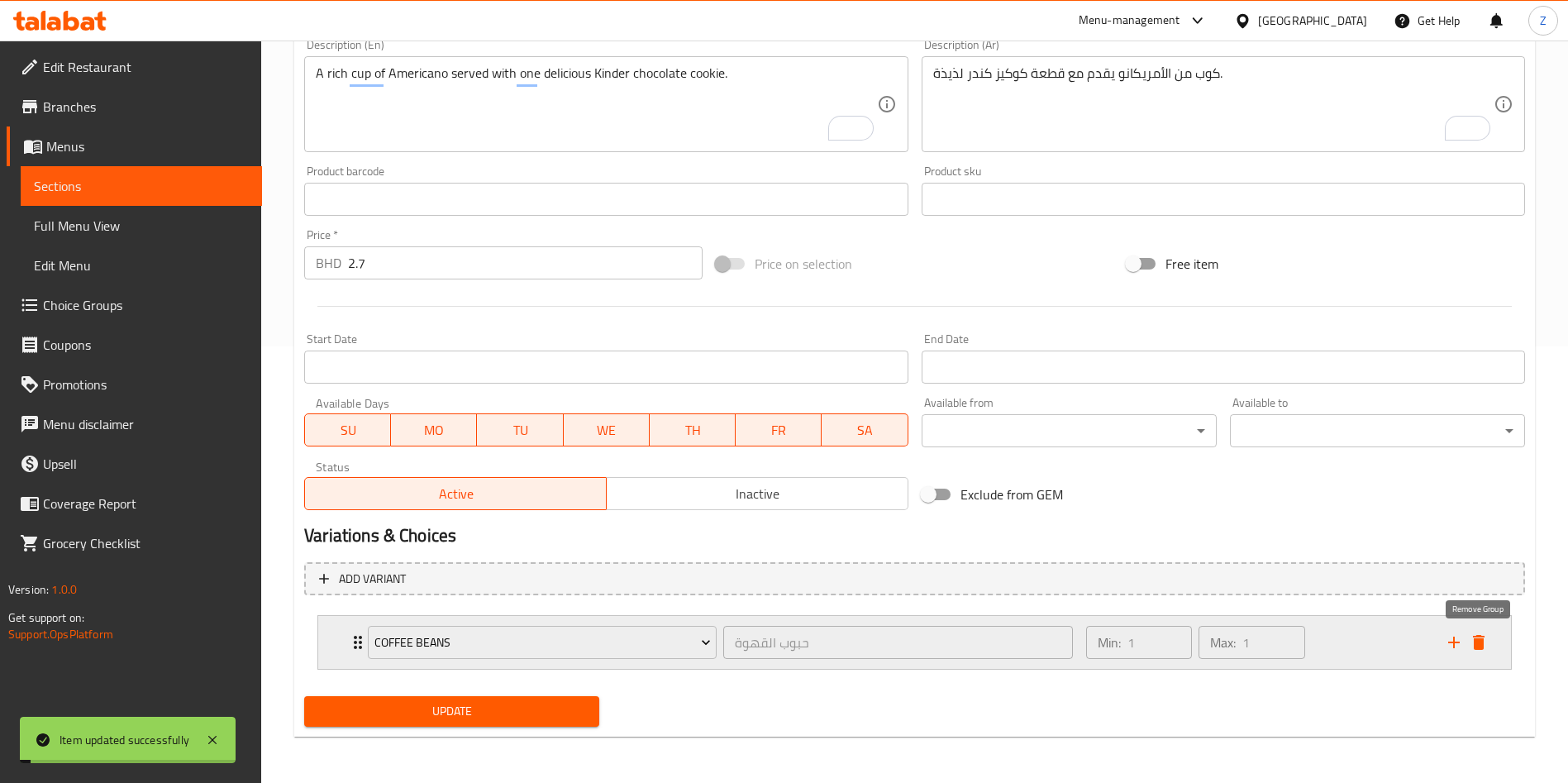
click at [1481, 646] on icon "delete" at bounding box center [1479, 643] width 11 height 15
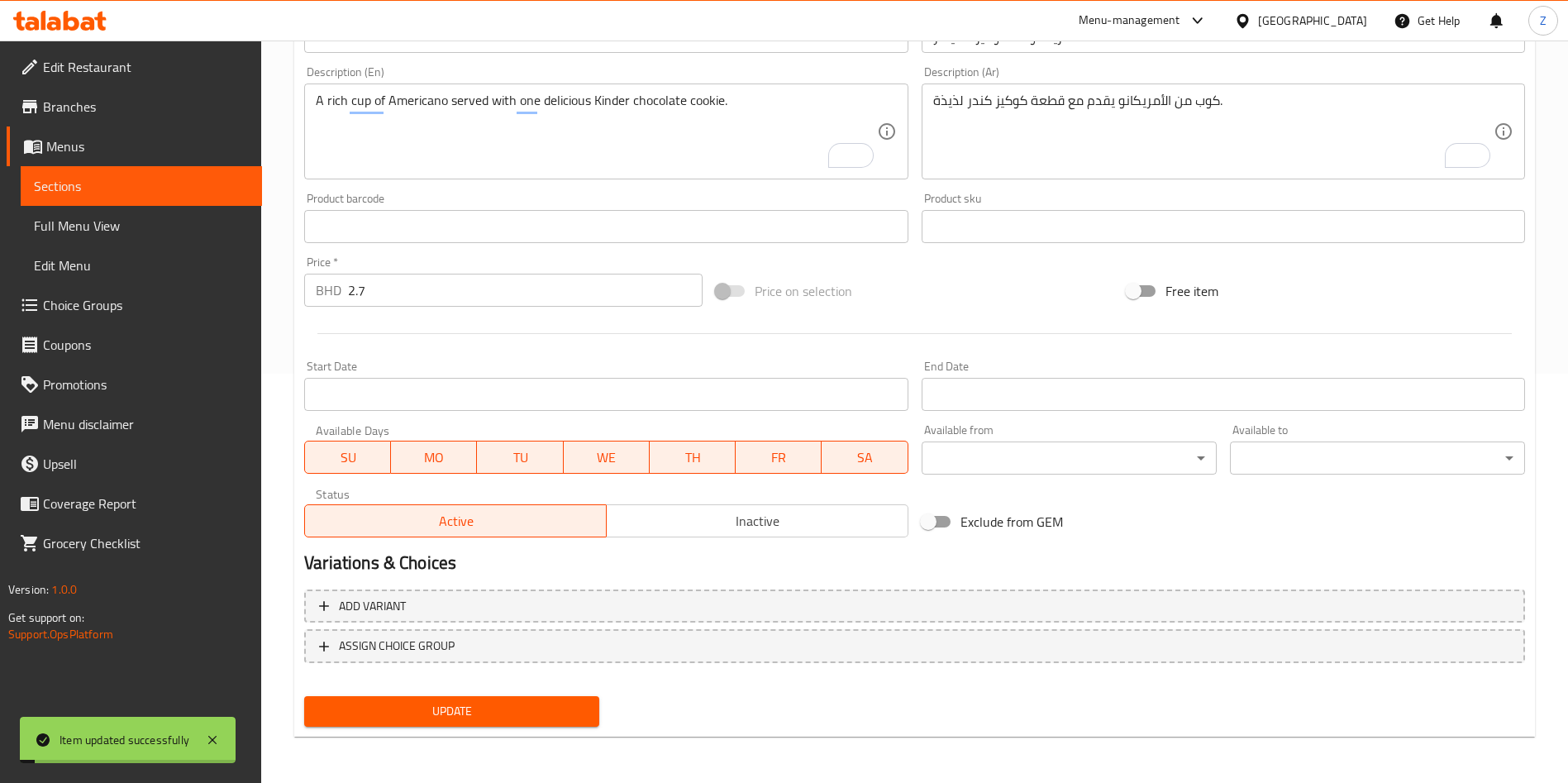
scroll to position [410, 0]
click at [472, 718] on span "Update" at bounding box center [451, 712] width 268 height 21
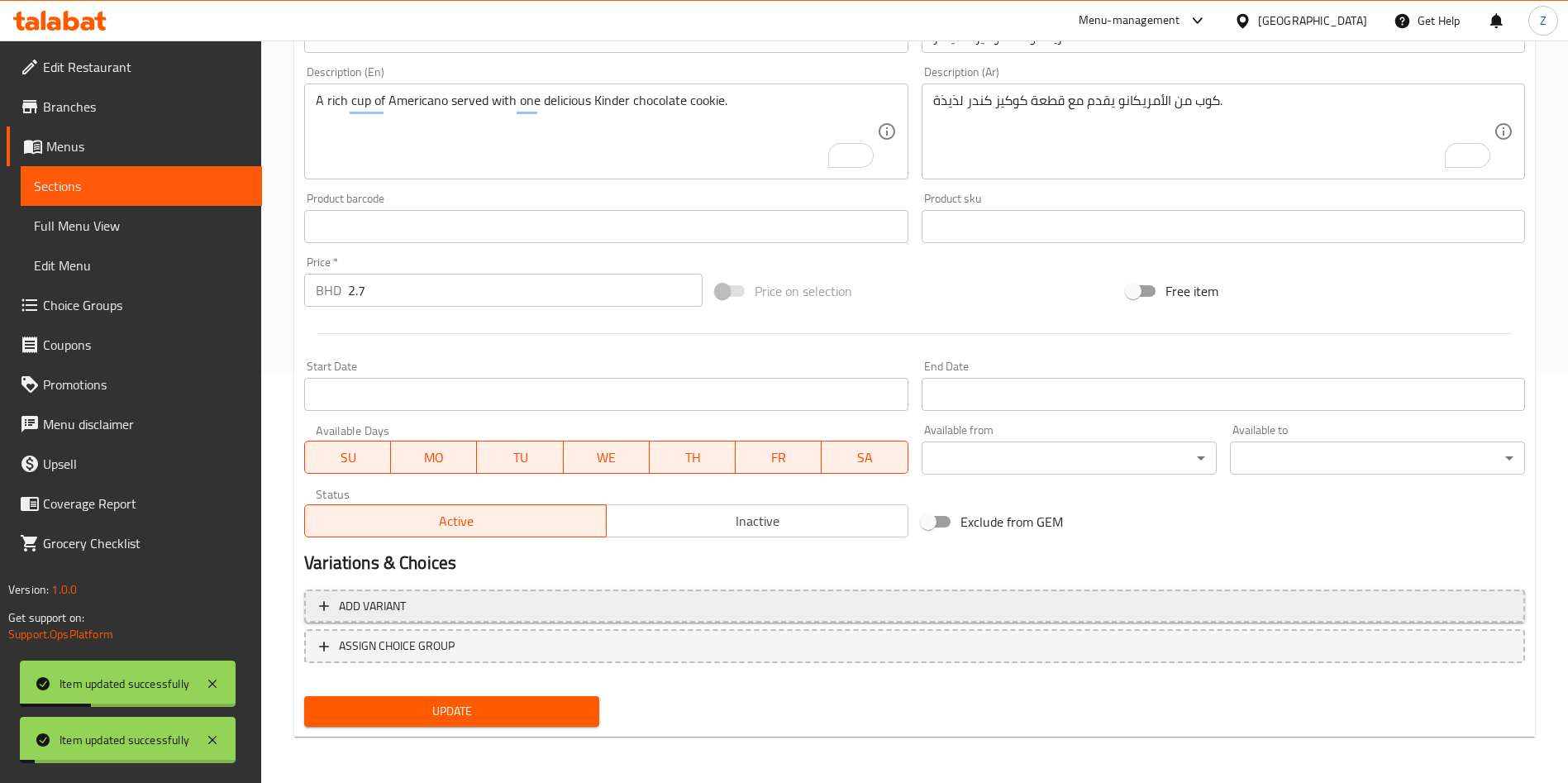
click at [462, 610] on span "Add variant" at bounding box center [915, 607] width 1192 height 21
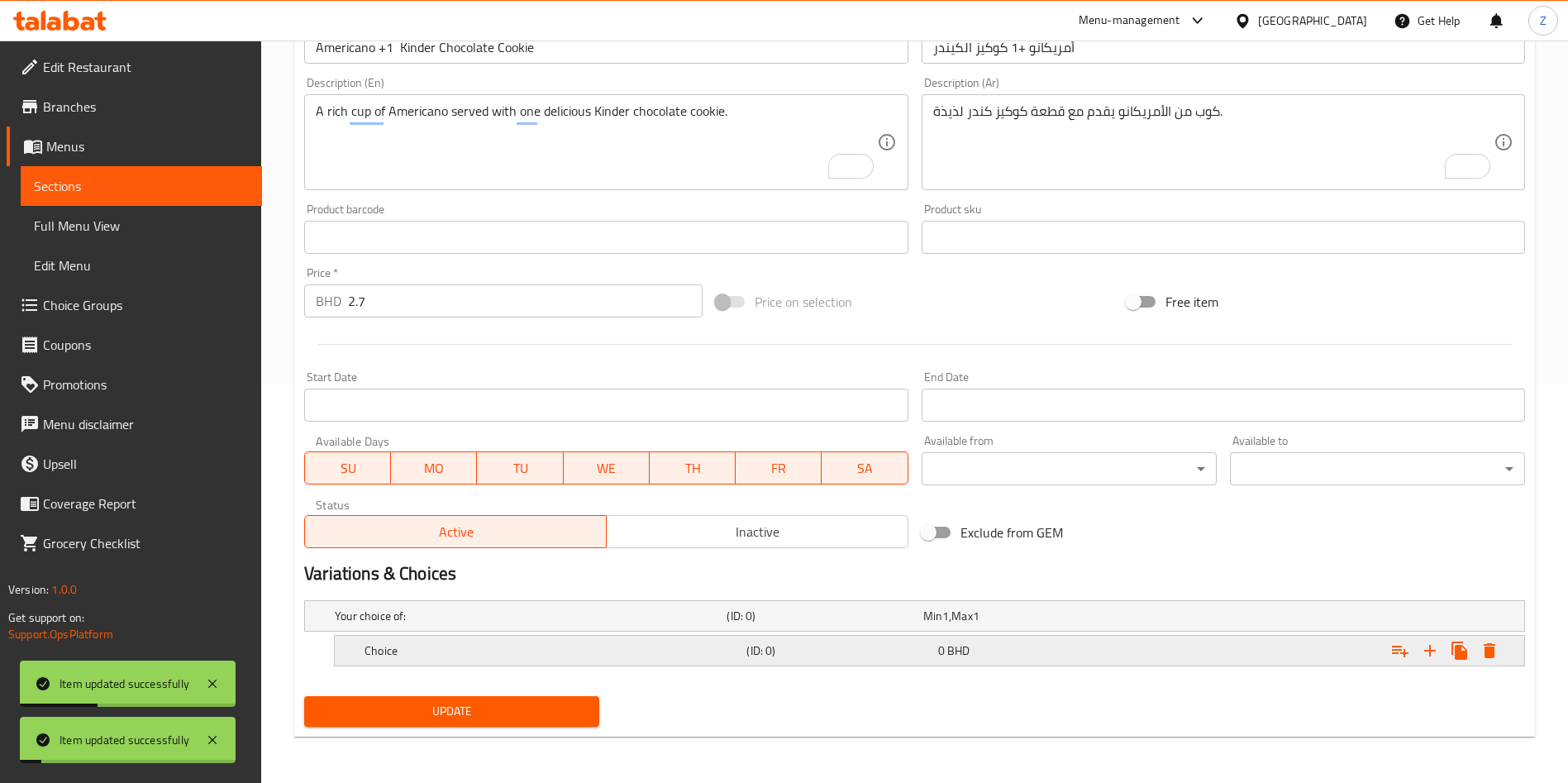
scroll to position [398, 0]
click at [1419, 651] on button "Expand" at bounding box center [1430, 650] width 29 height 29
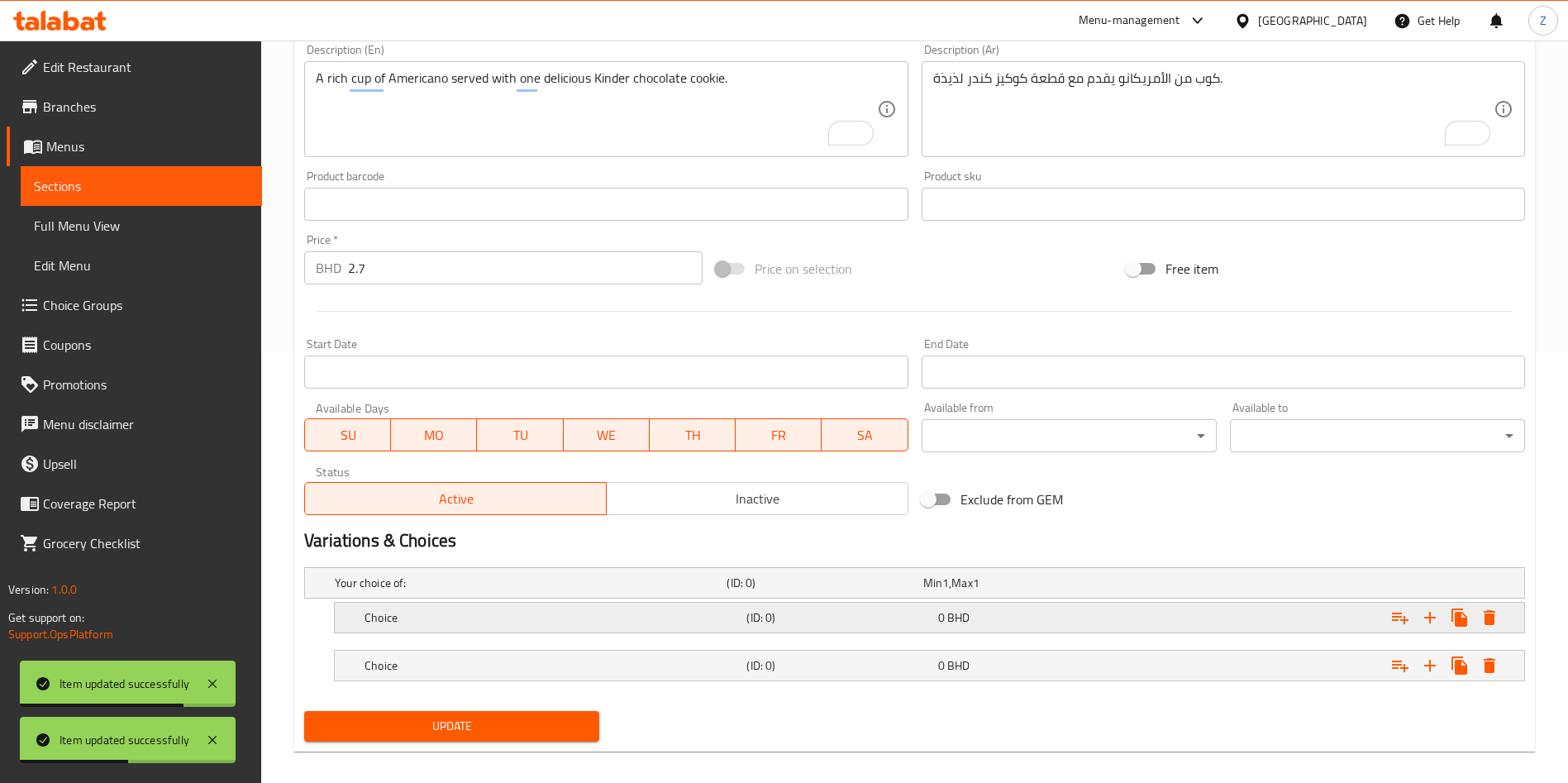
scroll to position [446, 0]
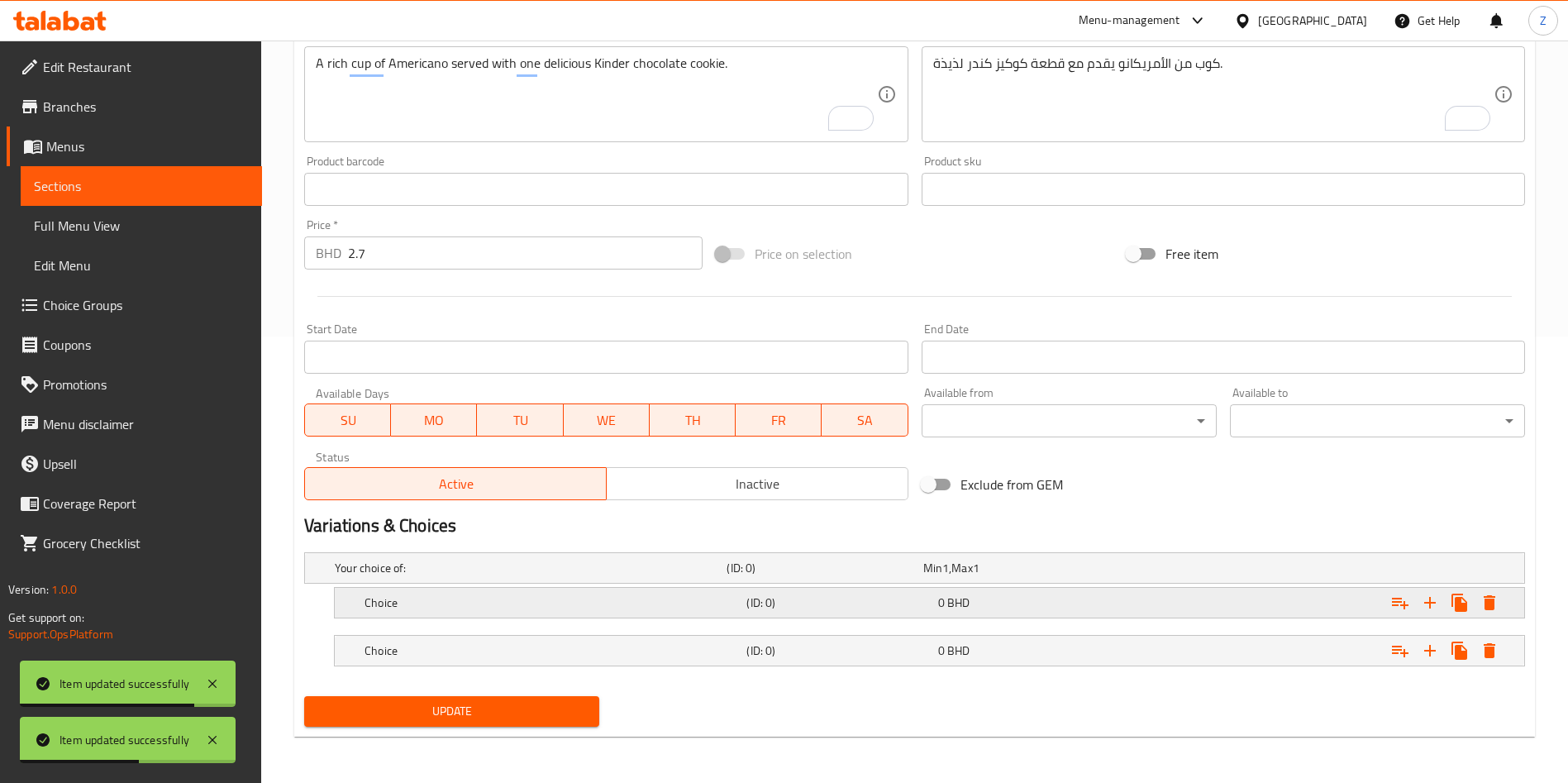
click at [1108, 592] on div "0 BHD" at bounding box center [1030, 603] width 191 height 23
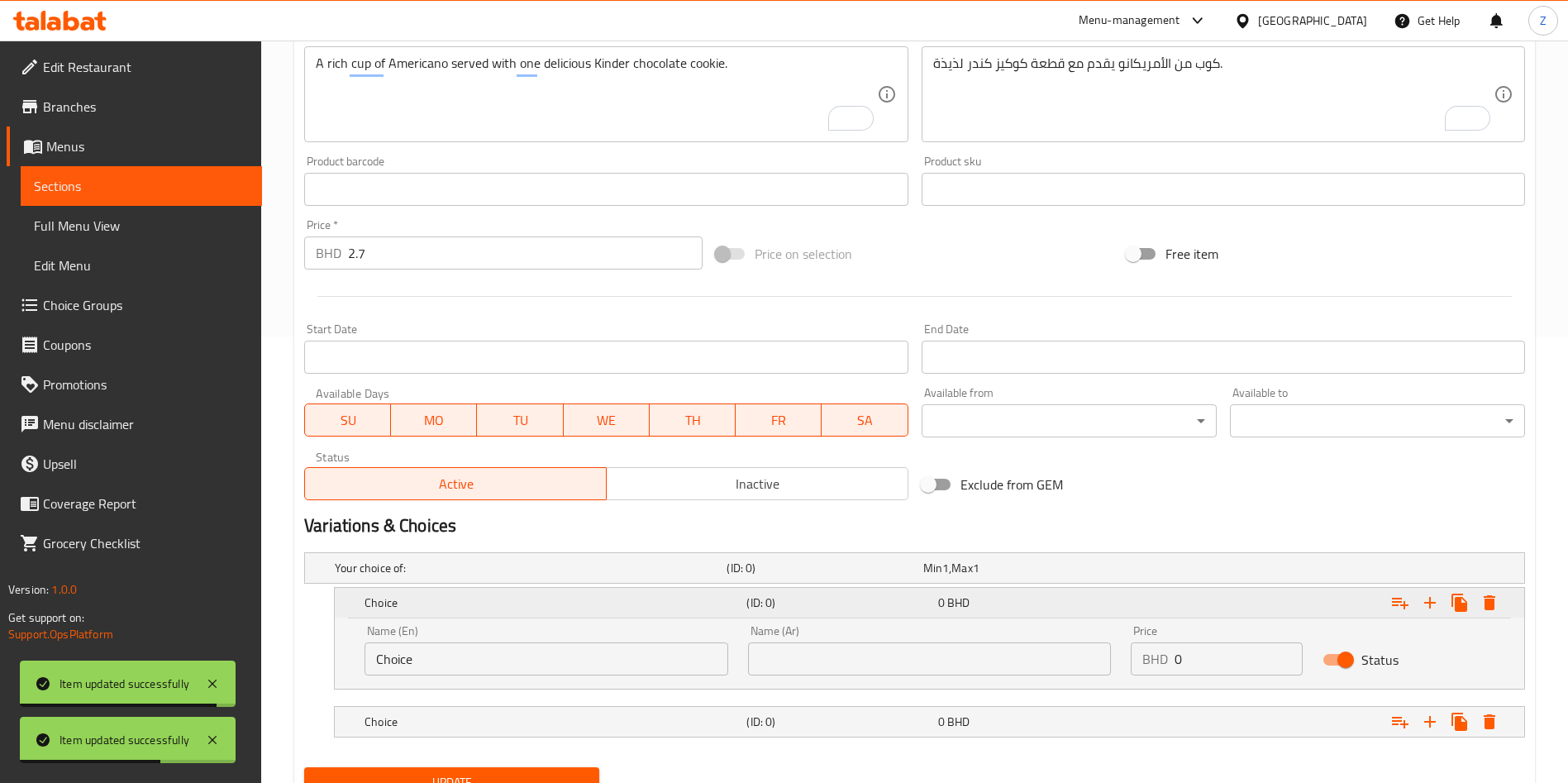
click at [1391, 595] on icon "Expand" at bounding box center [1400, 602] width 20 height 20
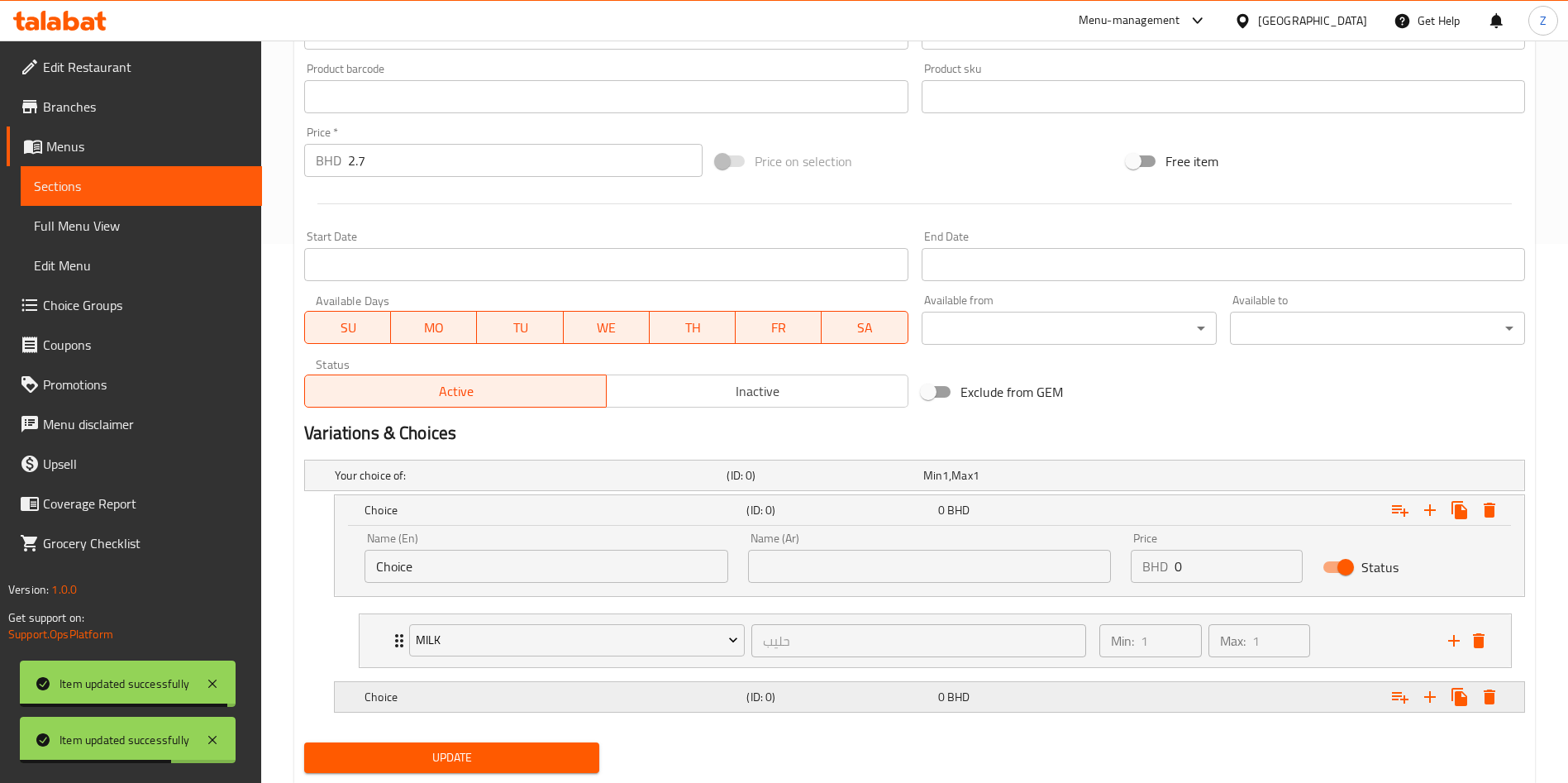
scroll to position [585, 0]
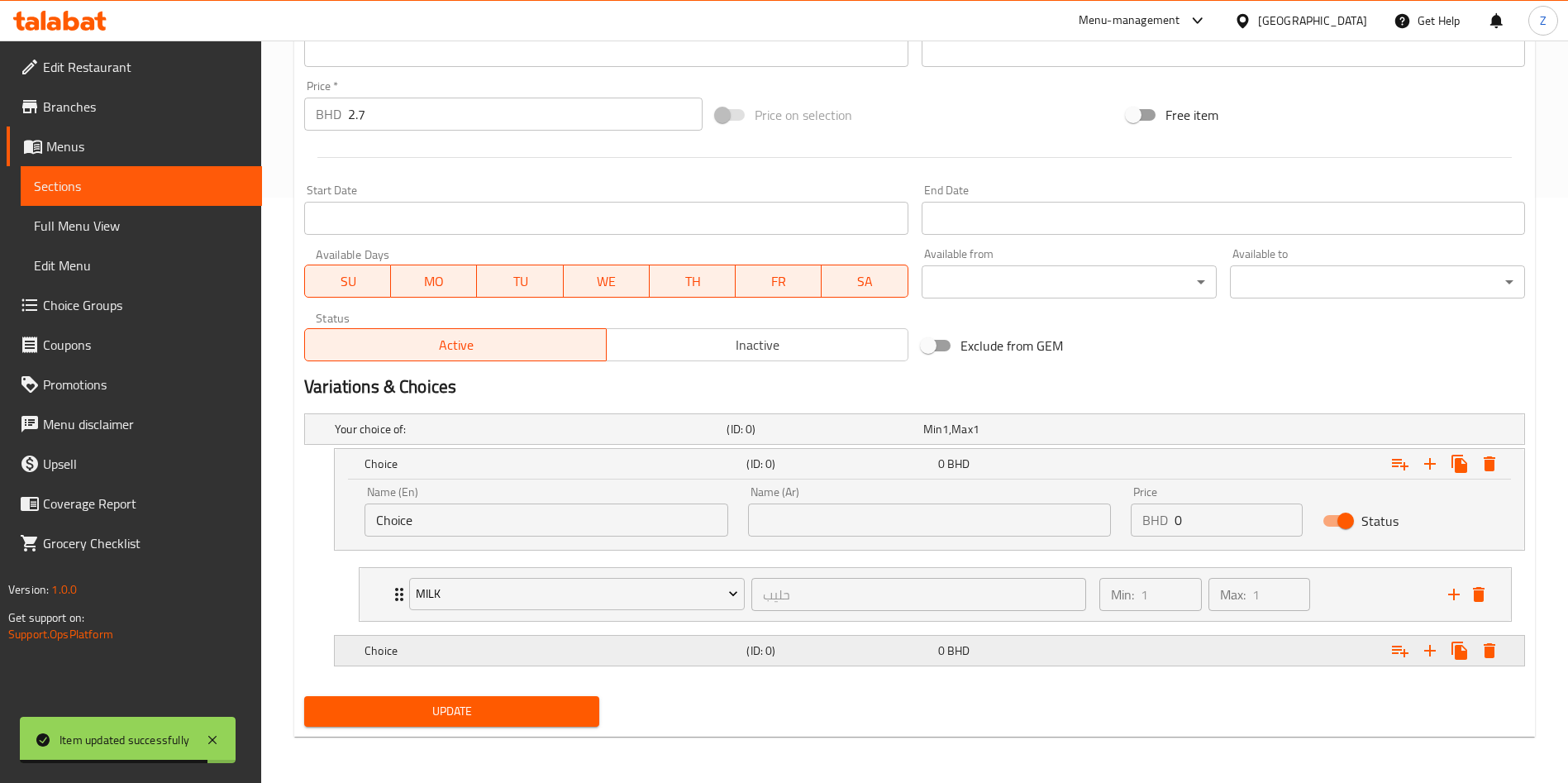
drag, startPoint x: 1305, startPoint y: 650, endPoint x: 1377, endPoint y: 656, distance: 72.2
click at [1304, 651] on div "Expand" at bounding box center [1317, 650] width 382 height 36
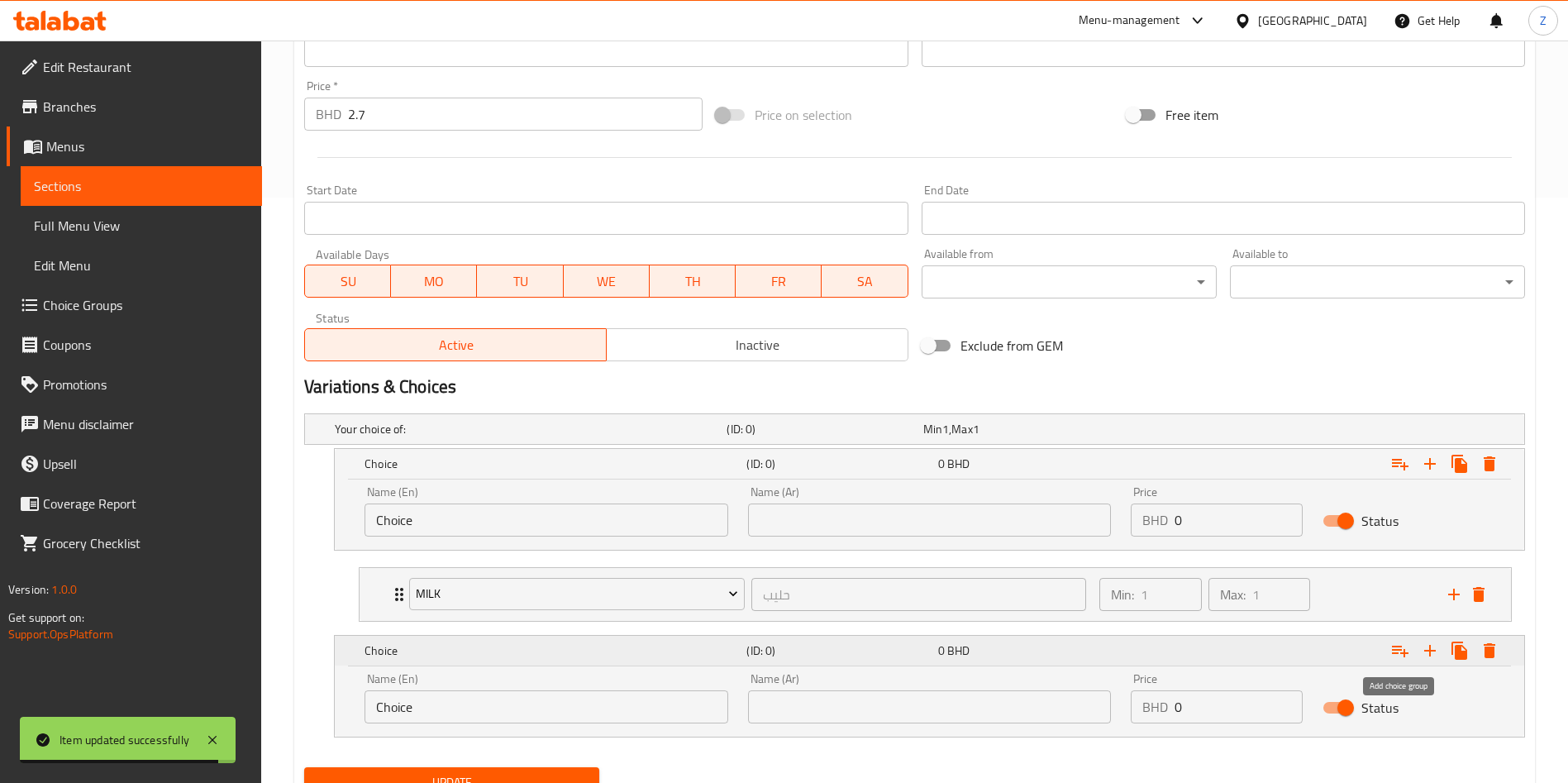
click at [1395, 650] on icon "Expand" at bounding box center [1400, 650] width 20 height 20
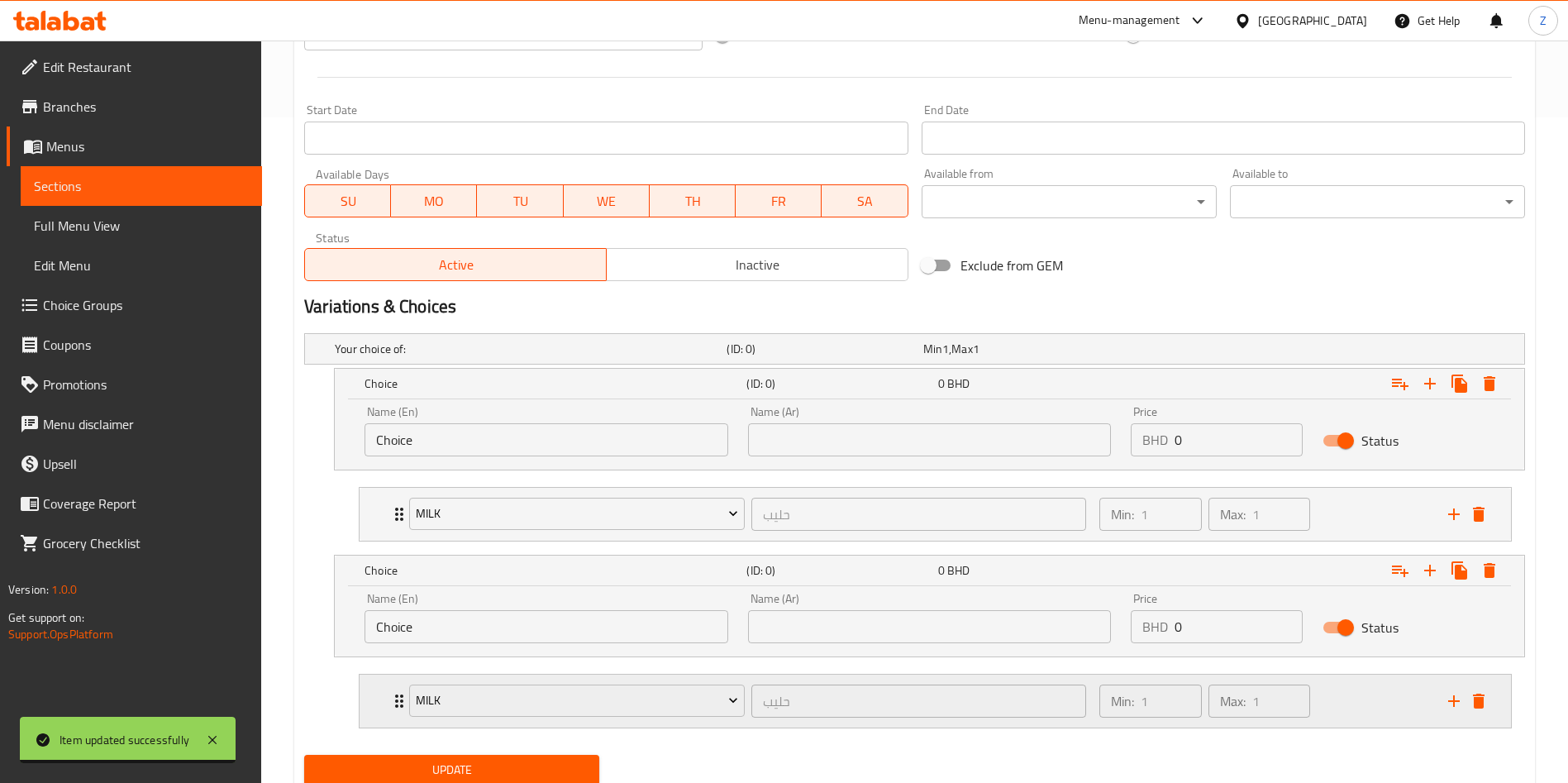
scroll to position [724, 0]
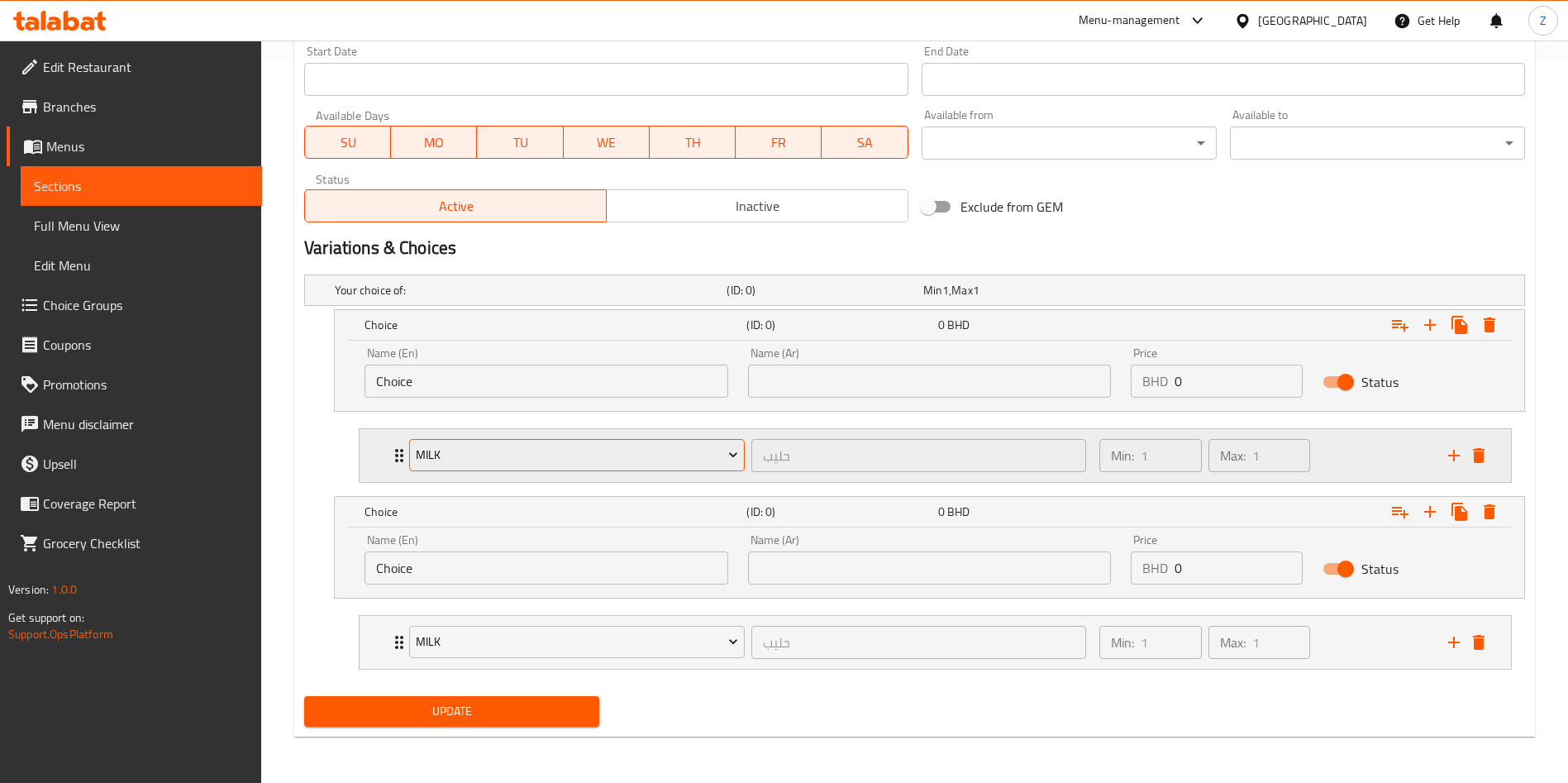
click at [478, 443] on button "Milk" at bounding box center [577, 455] width 336 height 33
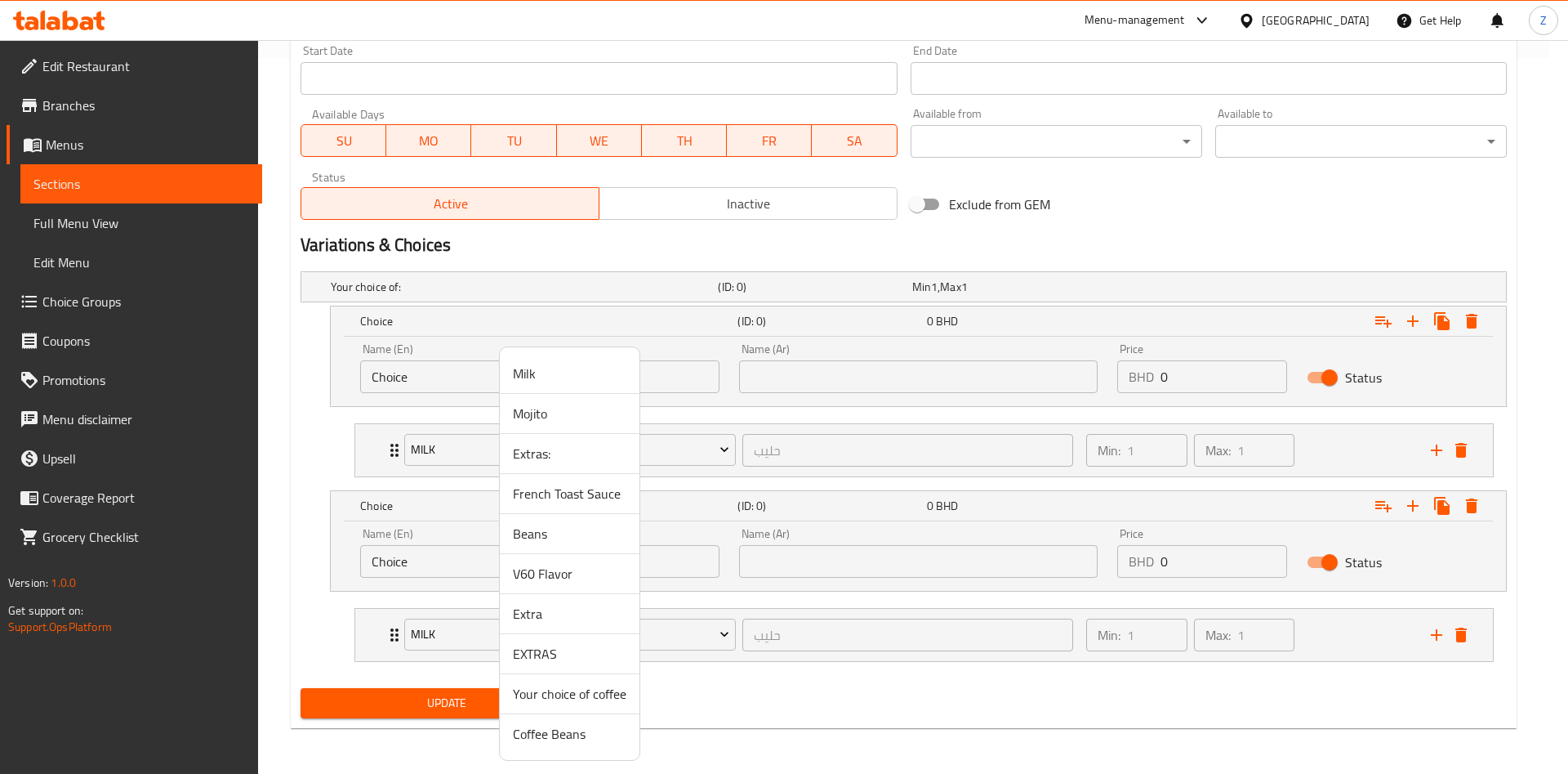
click at [552, 742] on span "Coffee Beans" at bounding box center [570, 734] width 113 height 20
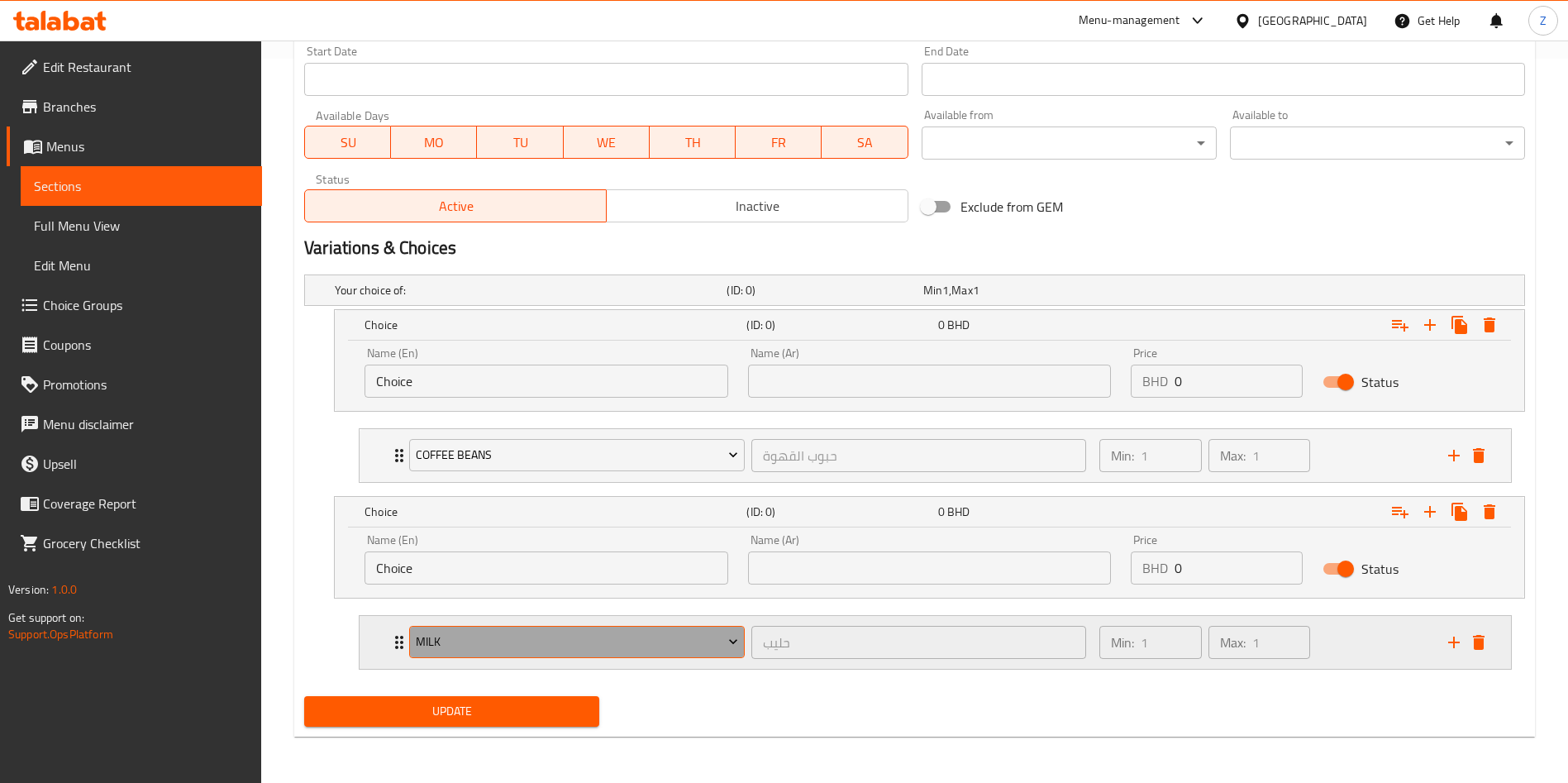
click at [453, 633] on span "Milk" at bounding box center [577, 642] width 323 height 21
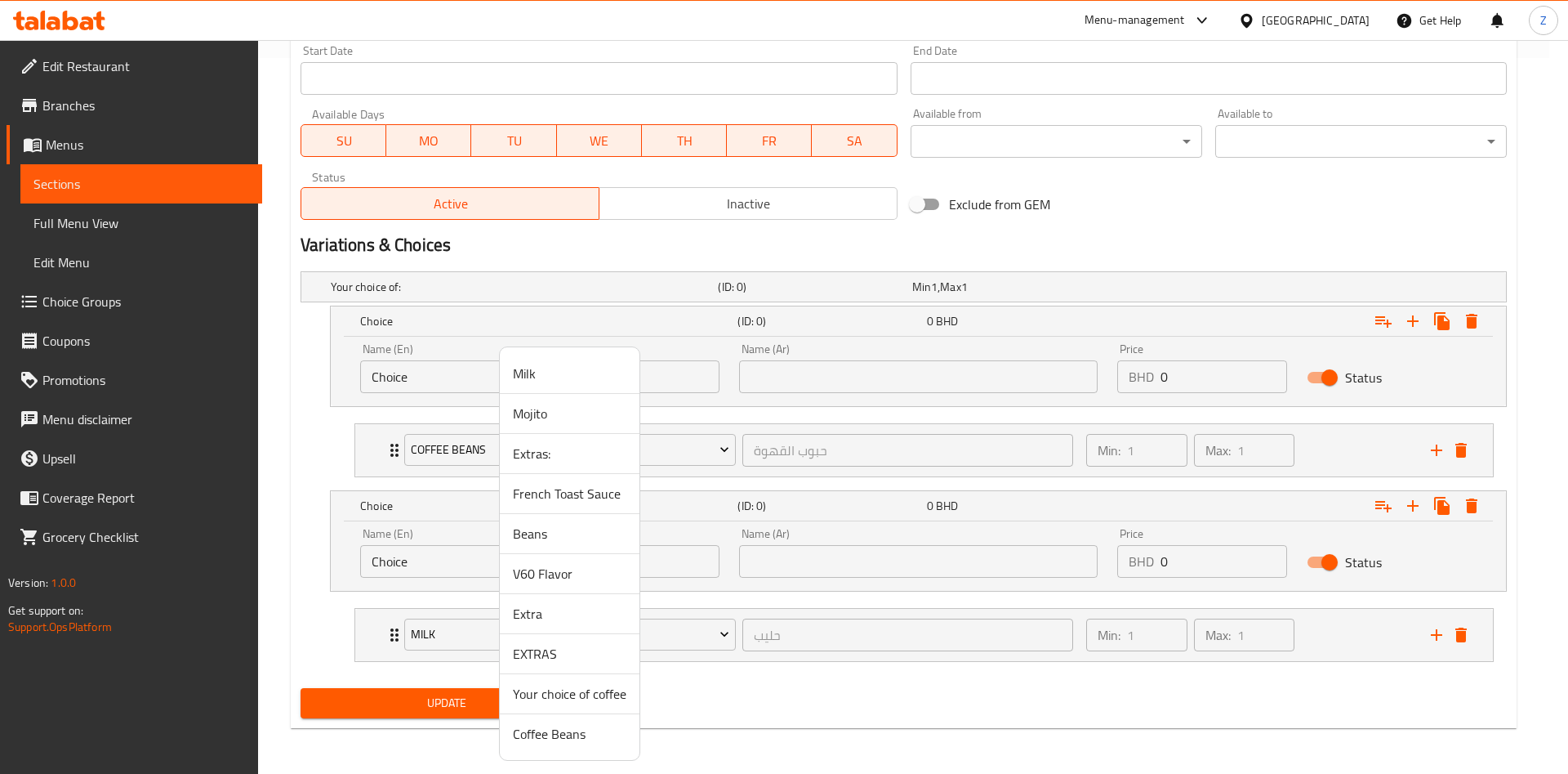
click at [542, 734] on span "Coffee Beans" at bounding box center [570, 734] width 113 height 20
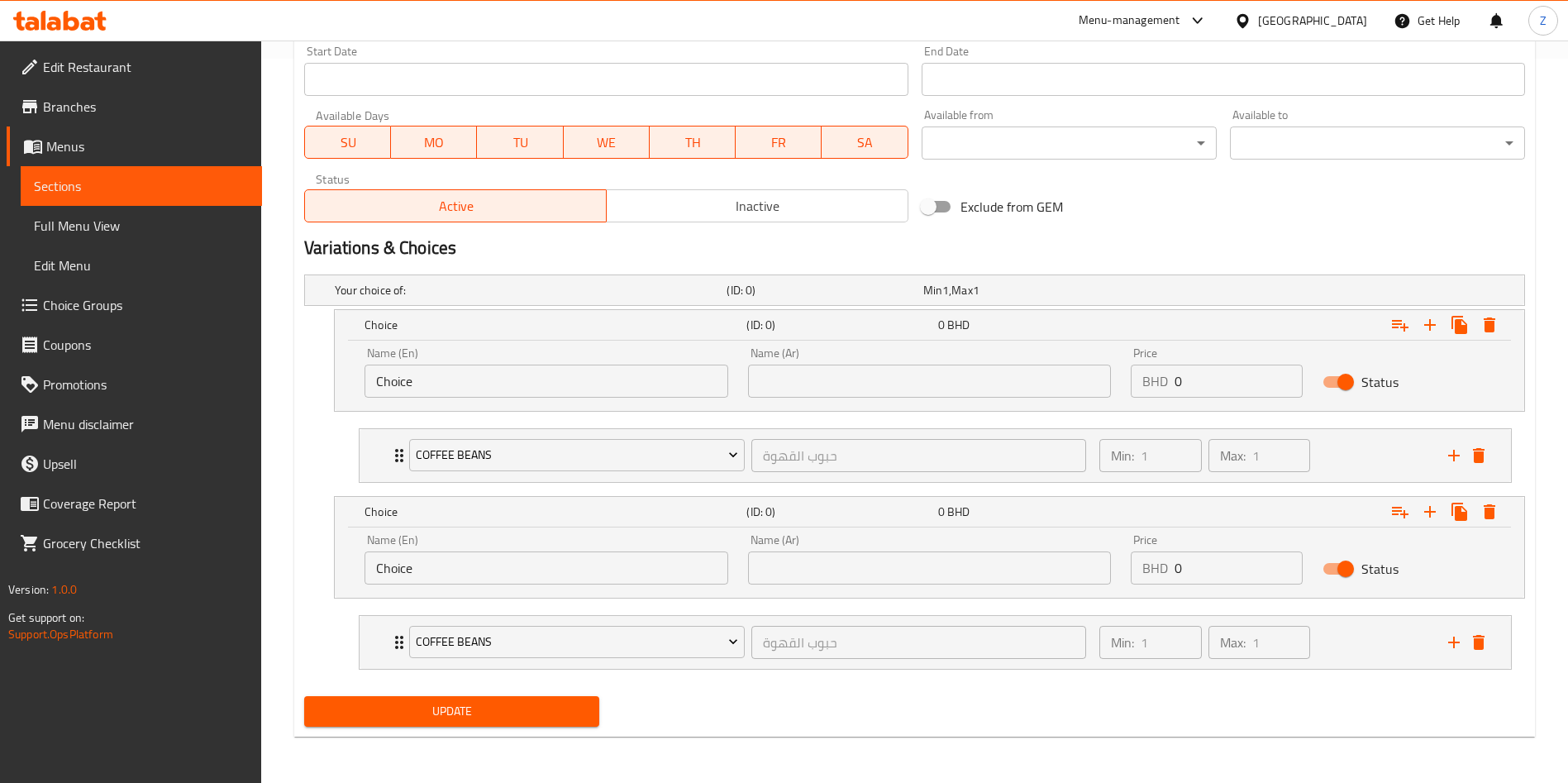
drag, startPoint x: 376, startPoint y: 393, endPoint x: 306, endPoint y: 411, distance: 72.3
click at [334, 402] on div "Choice (ID: 0) 0 BHD Name (En) Choice Name (En) Name (Ar) Name (Ar) Price BHD 0…" at bounding box center [929, 360] width 1192 height 102
type input "Hot"
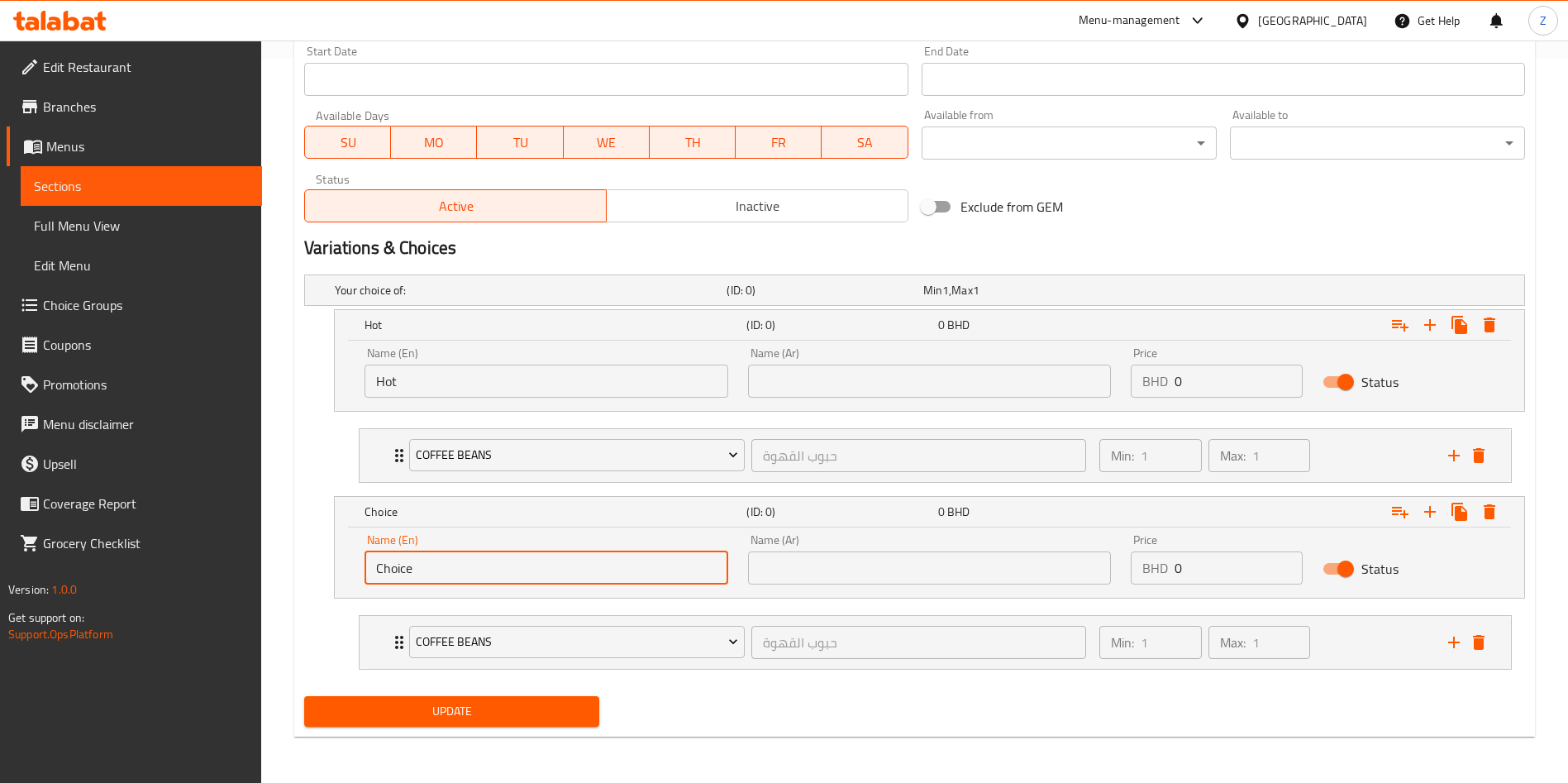
drag, startPoint x: 455, startPoint y: 576, endPoint x: 171, endPoint y: 551, distance: 285.1
click at [171, 551] on div "Edit Restaurant Branches Menus Sections Full Menu View Edit Menu Choice Groups …" at bounding box center [784, 49] width 1568 height 1466
type input "Iced"
click at [794, 380] on input "text" at bounding box center [930, 381] width 364 height 33
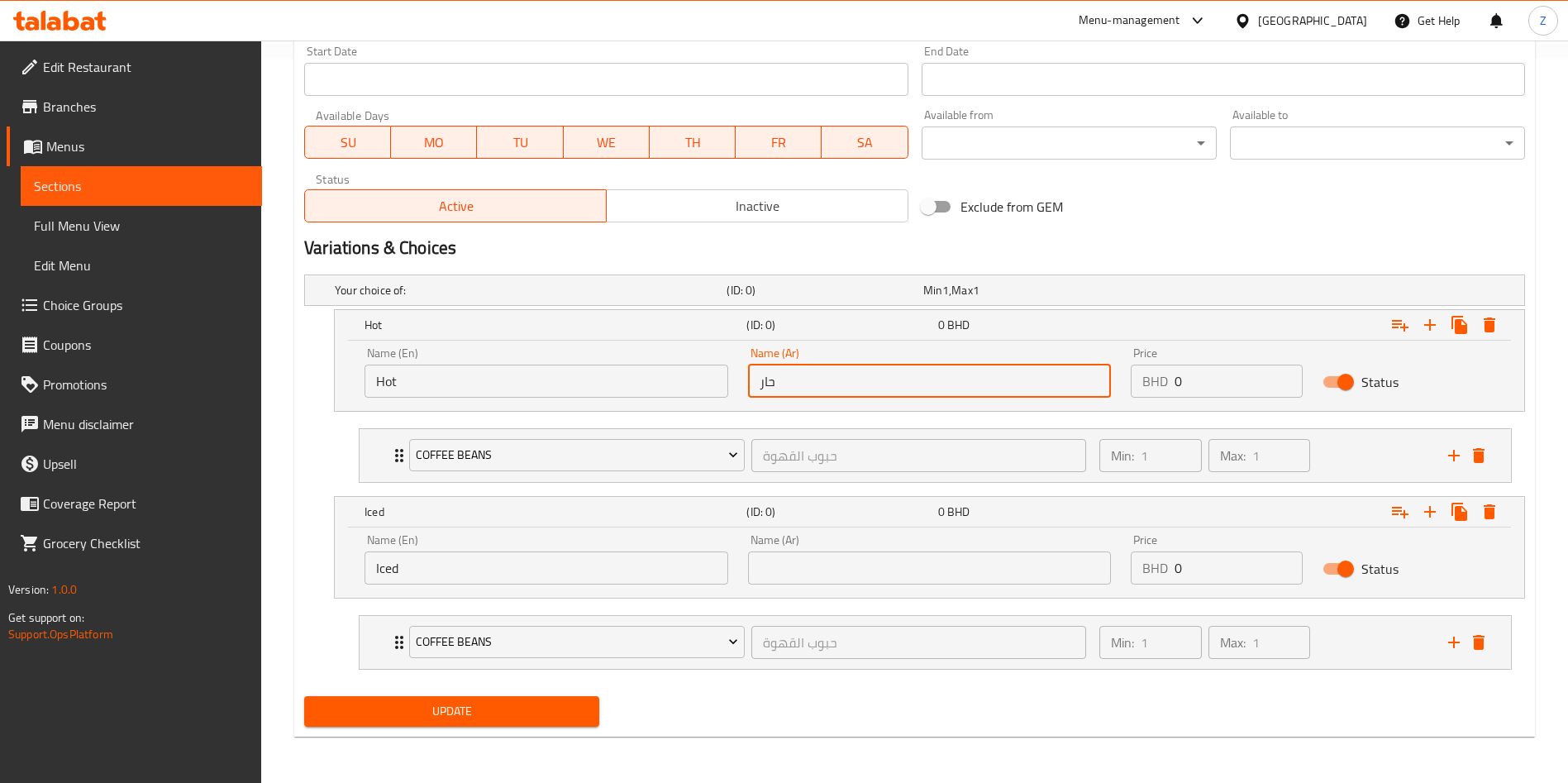
type input "حار"
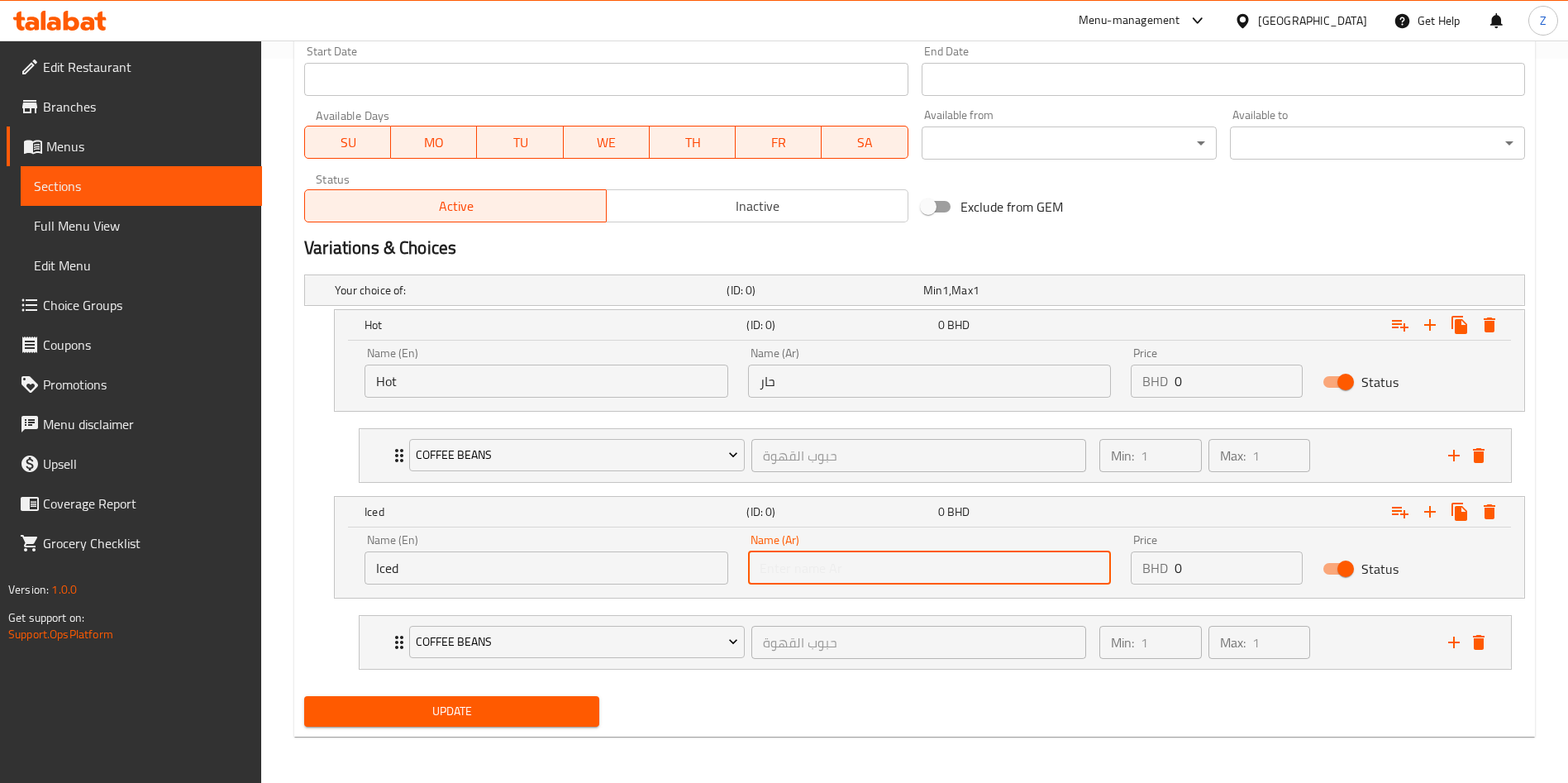
drag, startPoint x: 854, startPoint y: 570, endPoint x: 759, endPoint y: 575, distance: 95.1
click at [851, 572] on input "text" at bounding box center [930, 568] width 364 height 33
type input "ن"
type input "مثلج"
click at [482, 701] on span "Update" at bounding box center [451, 712] width 268 height 21
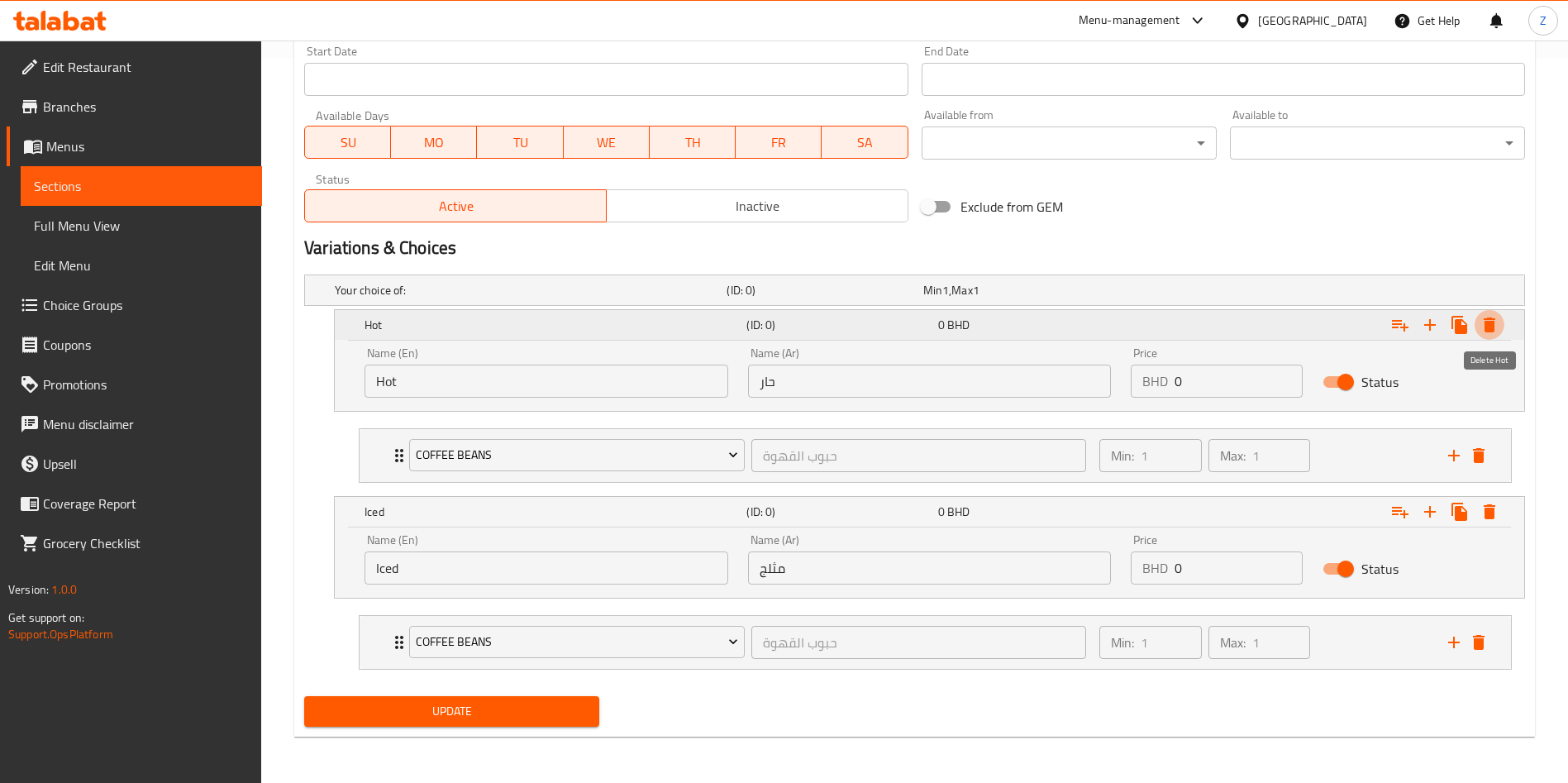
click at [1493, 320] on icon "Expand" at bounding box center [1489, 325] width 11 height 15
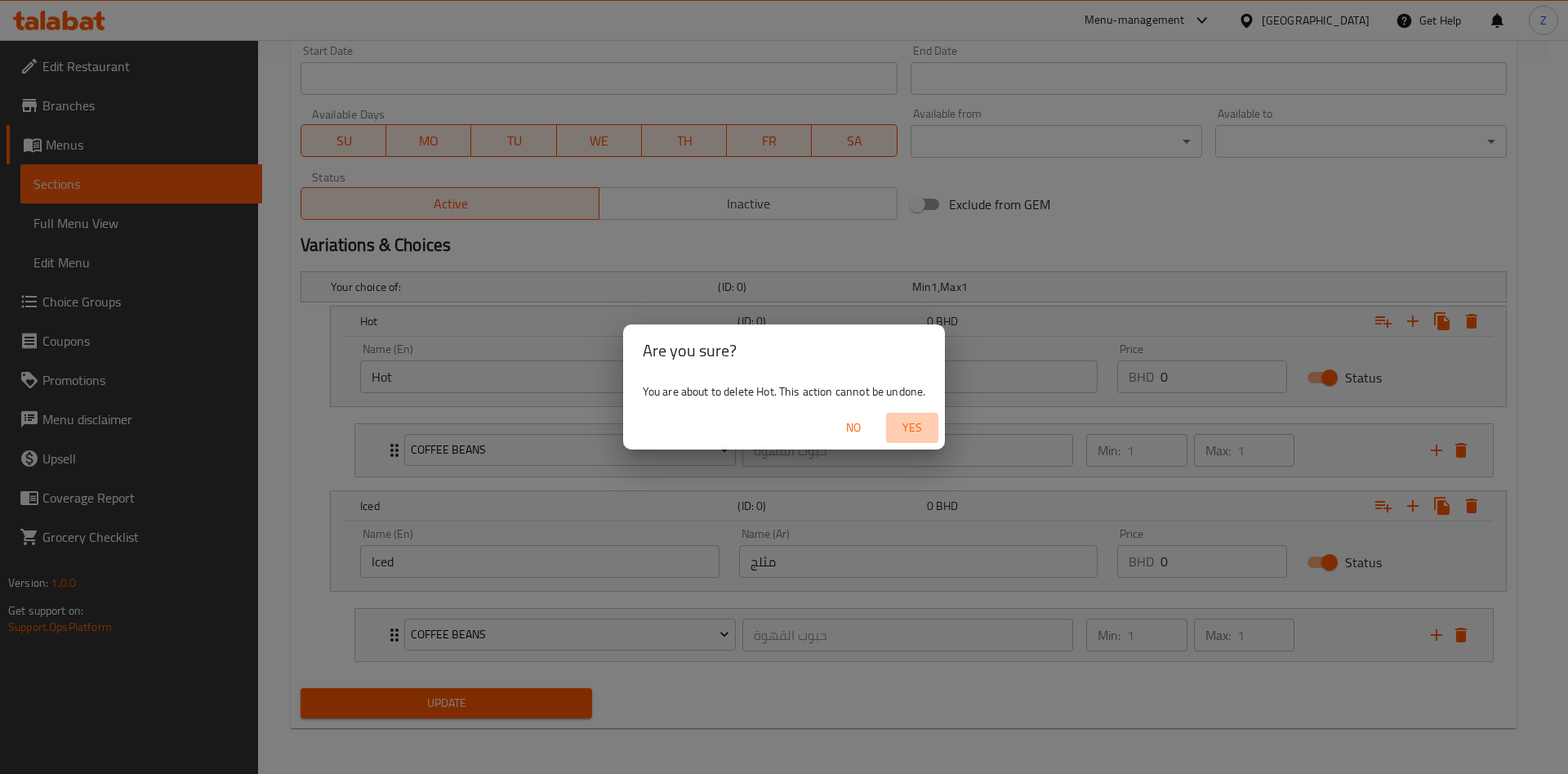
click at [913, 429] on span "Yes" at bounding box center [912, 428] width 39 height 21
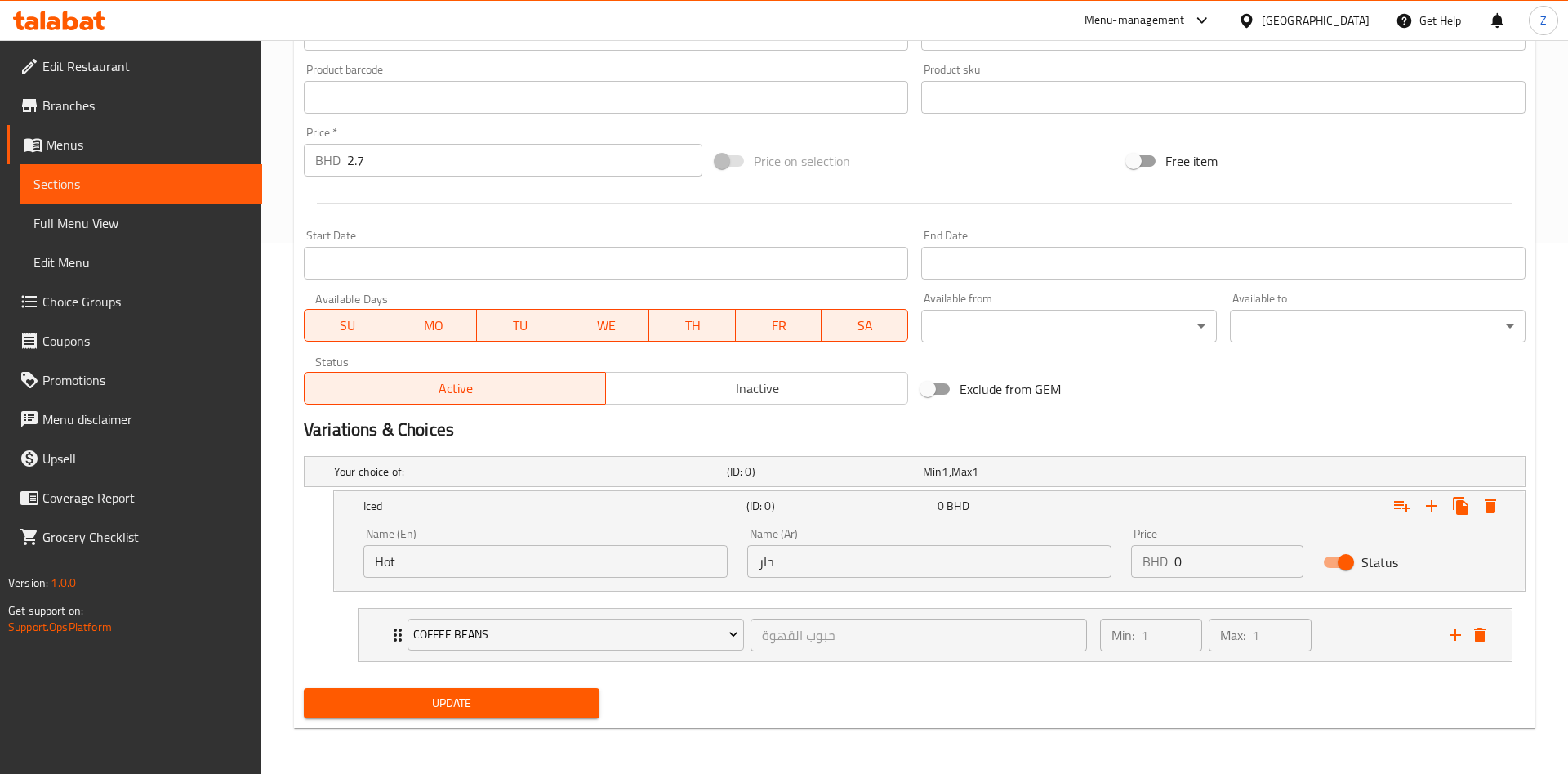
scroll to position [531, 0]
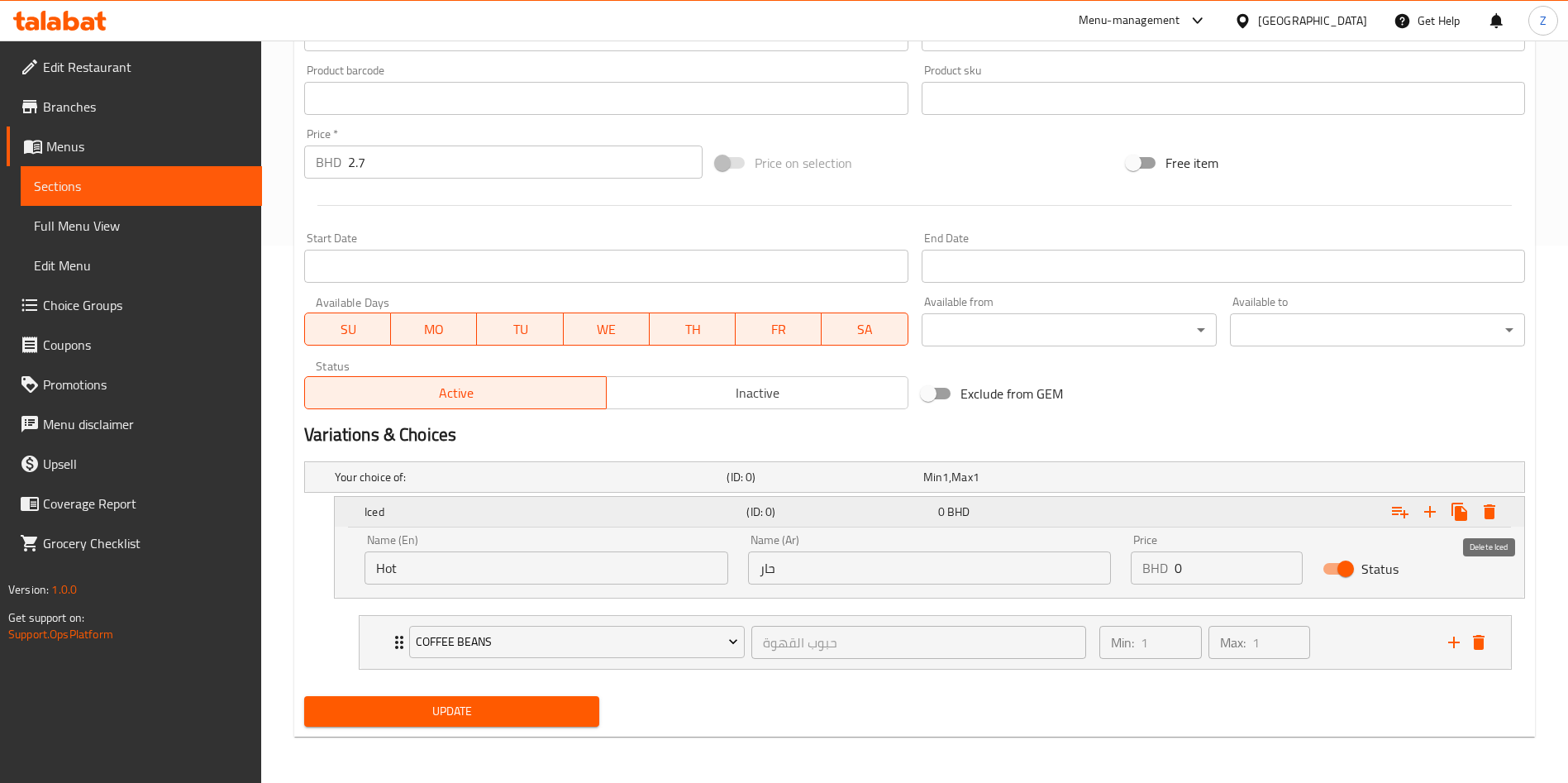
click at [1488, 518] on icon "Expand" at bounding box center [1489, 512] width 11 height 15
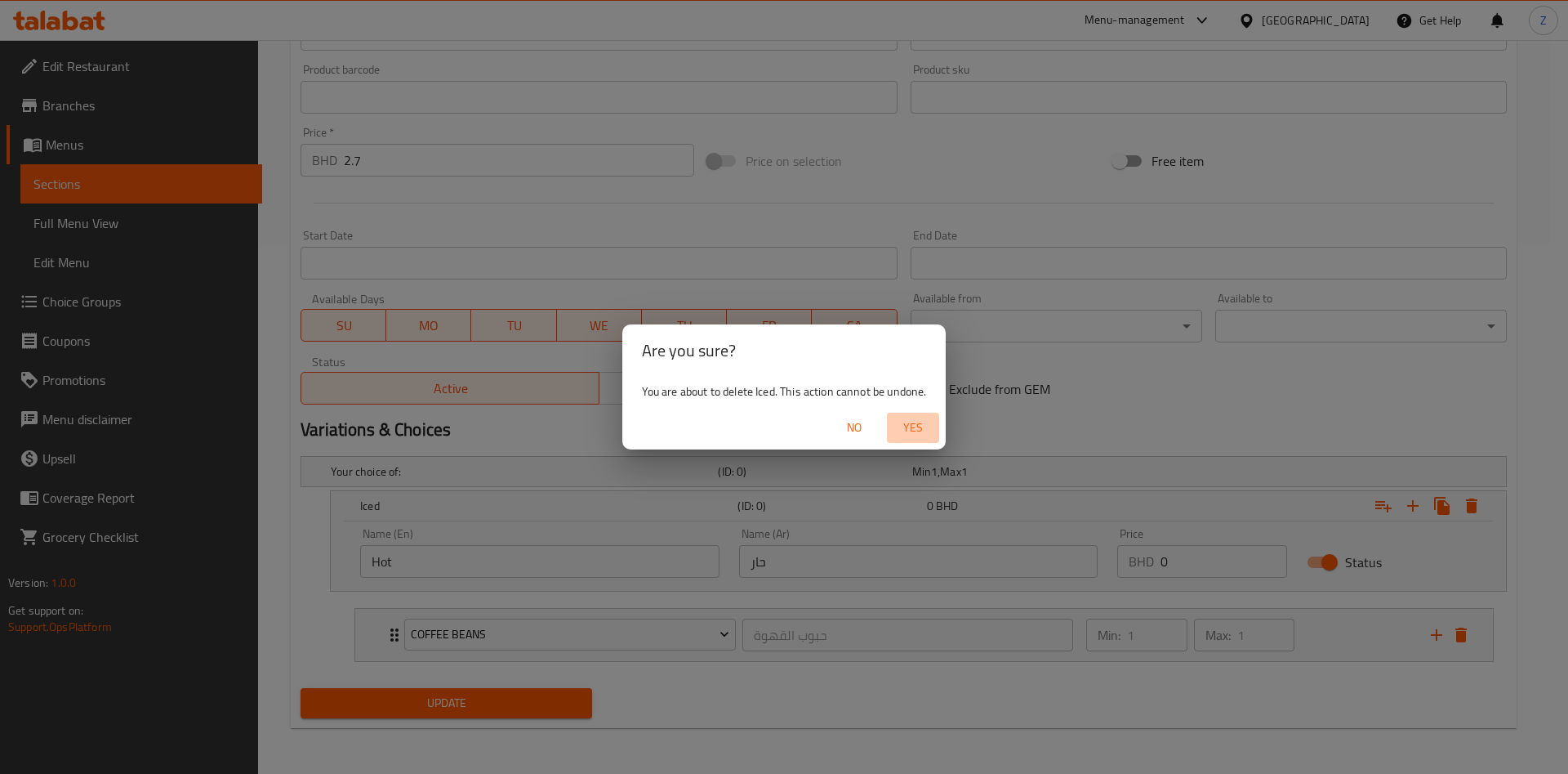
click at [908, 425] on span "Yes" at bounding box center [913, 428] width 39 height 21
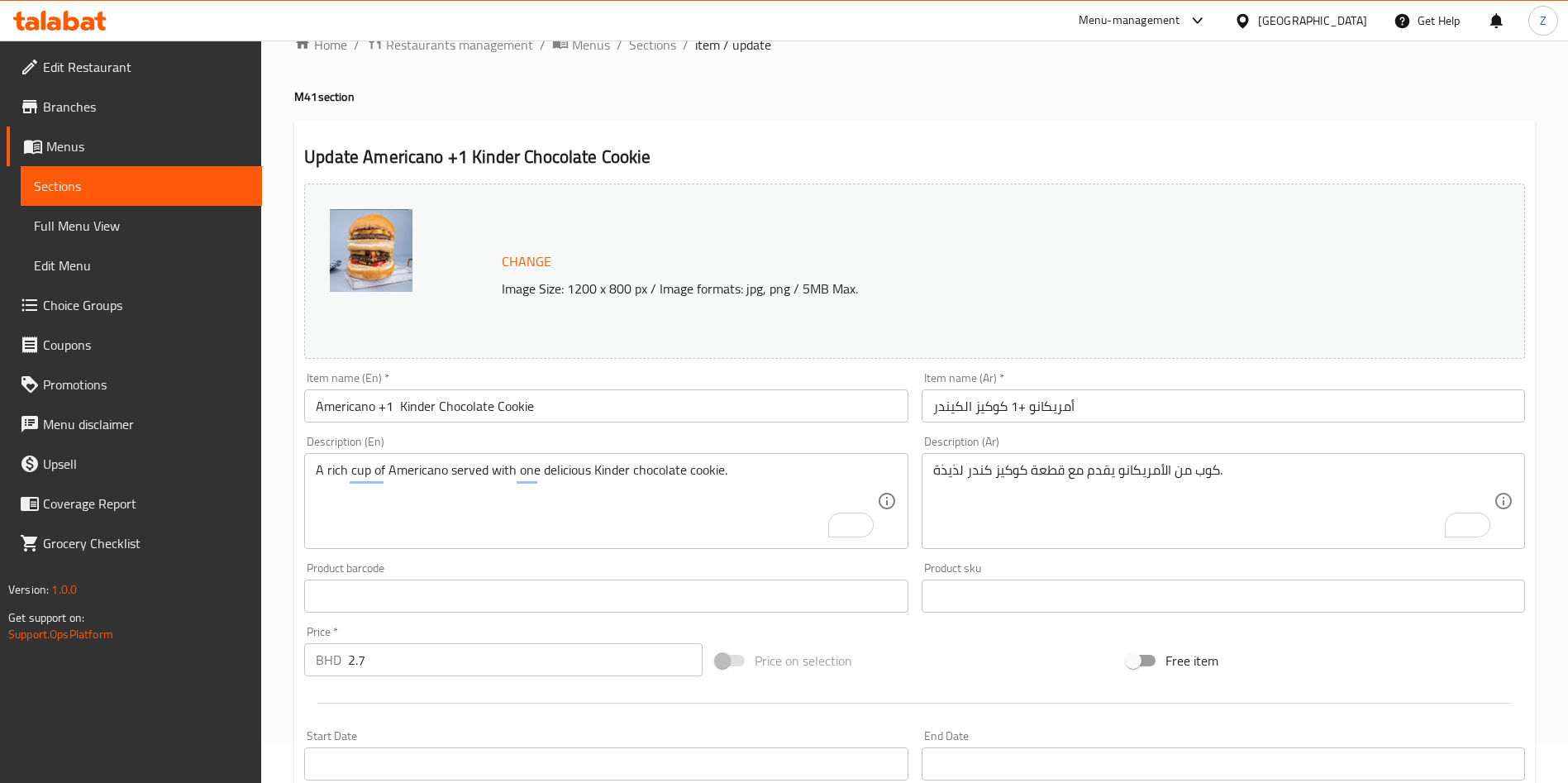
scroll to position [436, 0]
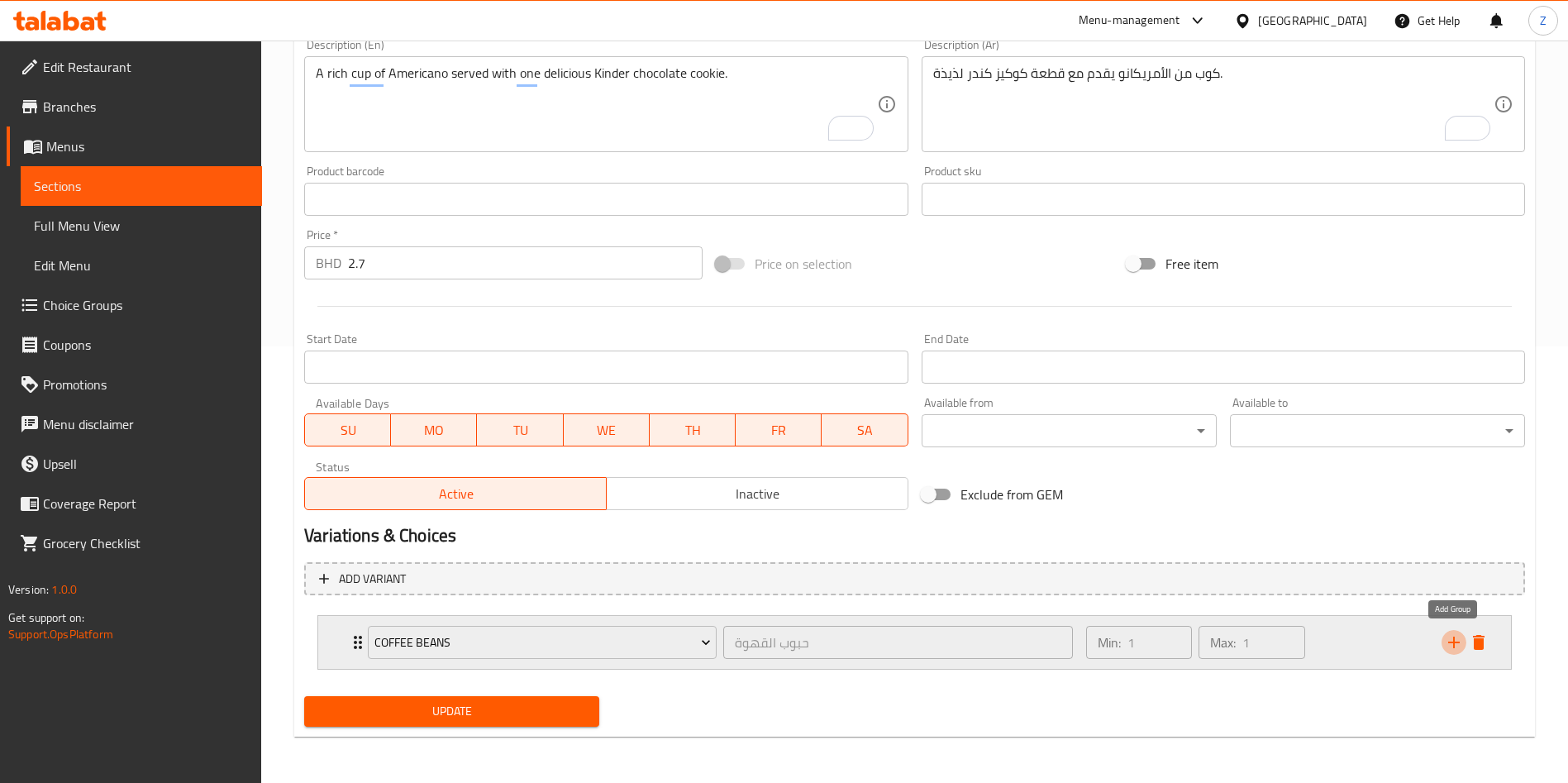
click at [1453, 644] on icon "add" at bounding box center [1454, 643] width 11 height 11
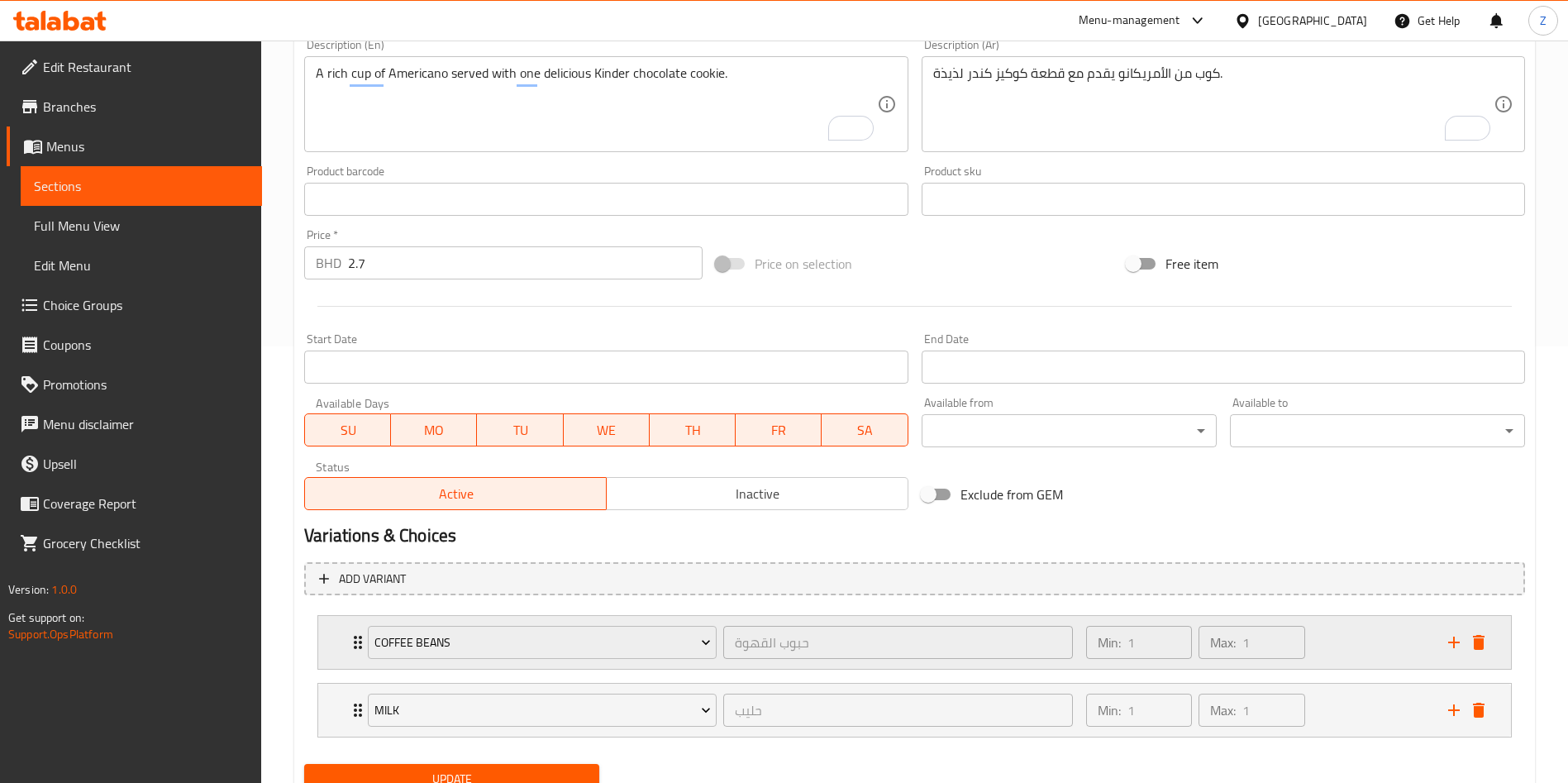
drag, startPoint x: 609, startPoint y: 708, endPoint x: 526, endPoint y: 659, distance: 96.4
click at [526, 659] on div "Coffee Beans حبوب القهوة ​ Min: 1 ​ Max: 1 ​ [GEOGRAPHIC_DATA] (ID: 736160999) …" at bounding box center [915, 676] width 1221 height 136
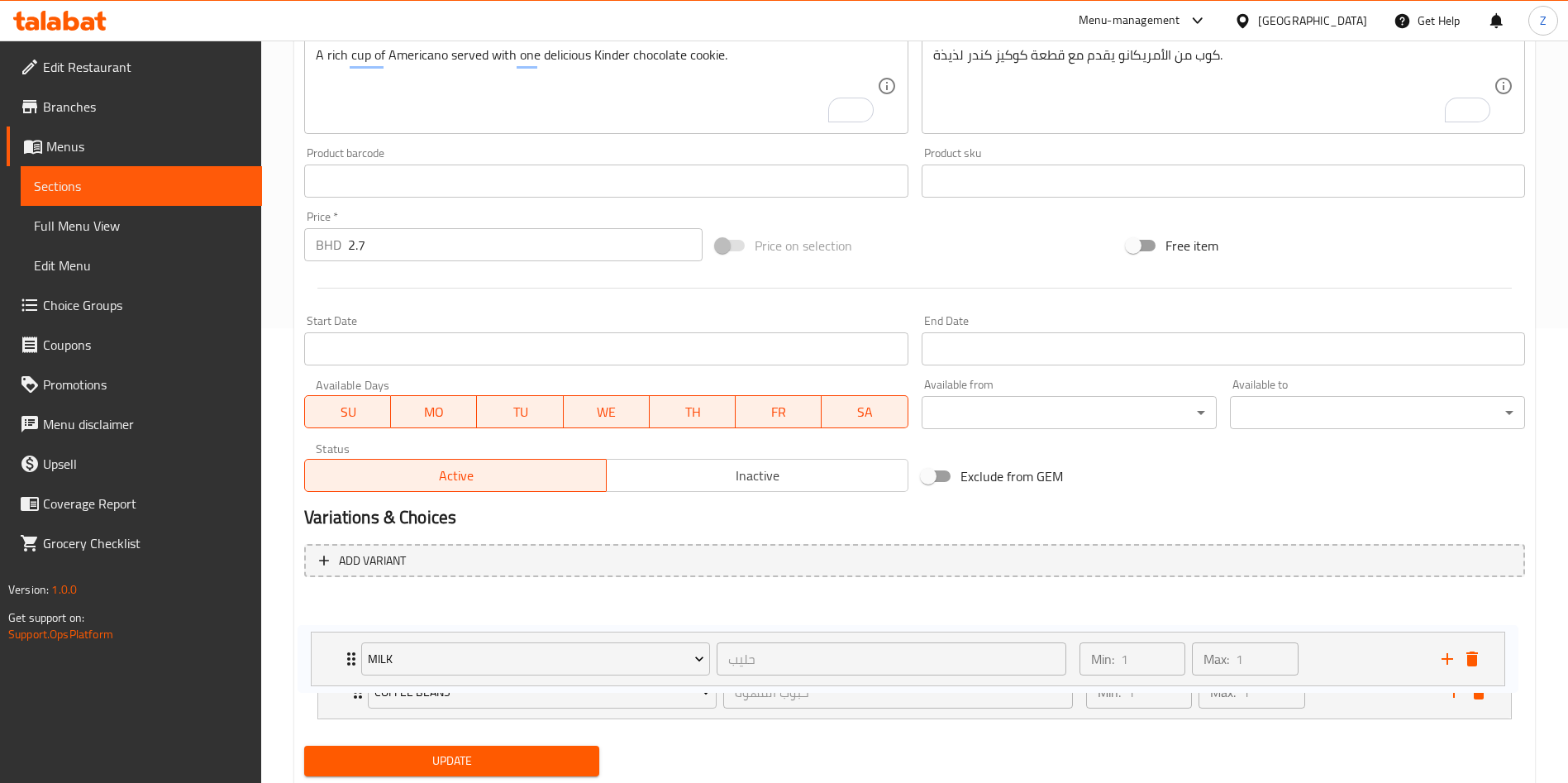
drag, startPoint x: 352, startPoint y: 702, endPoint x: 348, endPoint y: 617, distance: 85.1
click at [348, 617] on div "Coffee Beans حبوب القهوة ​ Min: 1 ​ Max: 1 ​ [GEOGRAPHIC_DATA] (ID: 736160999) …" at bounding box center [915, 658] width 1221 height 136
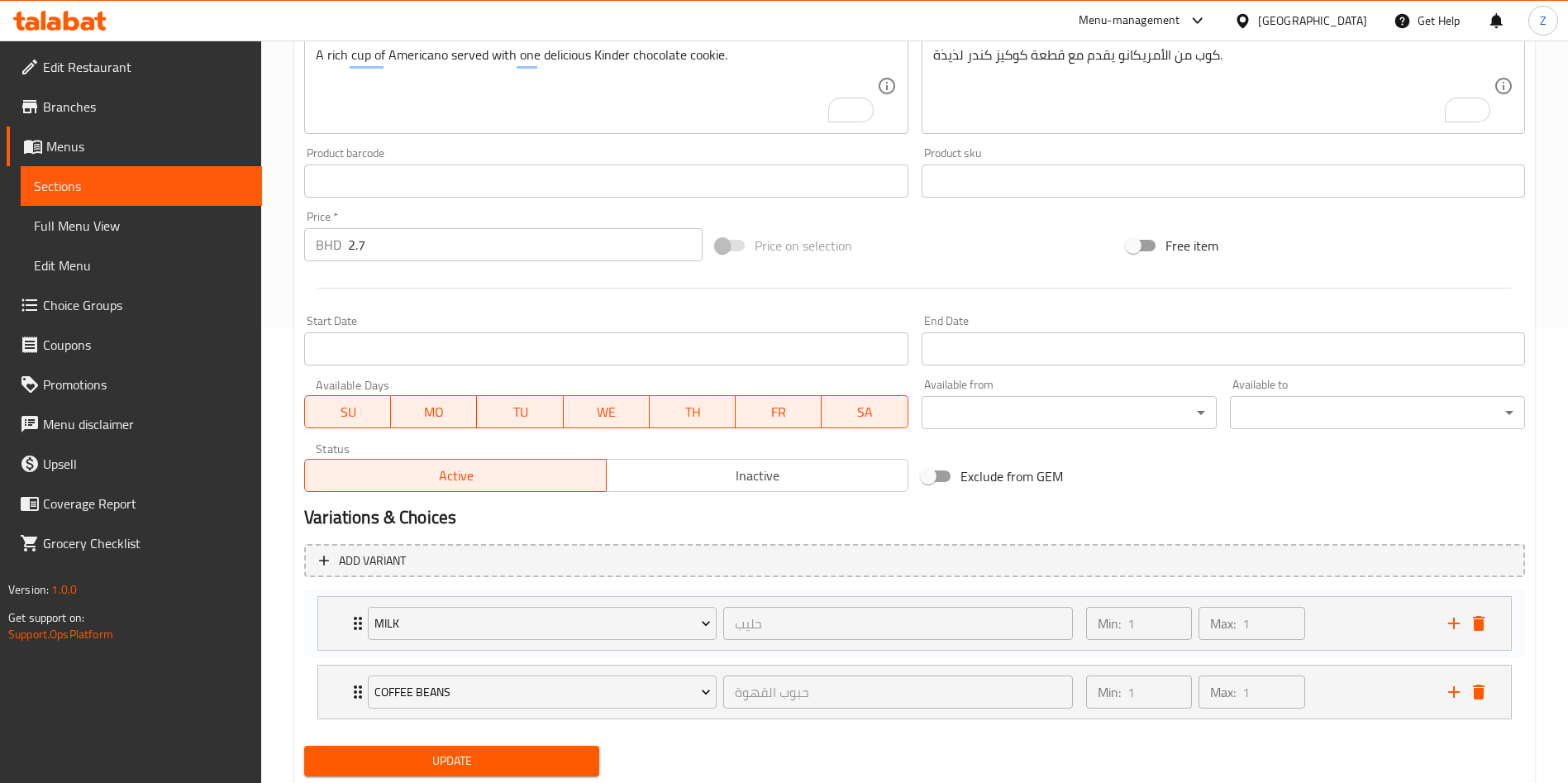
scroll to position [456, 0]
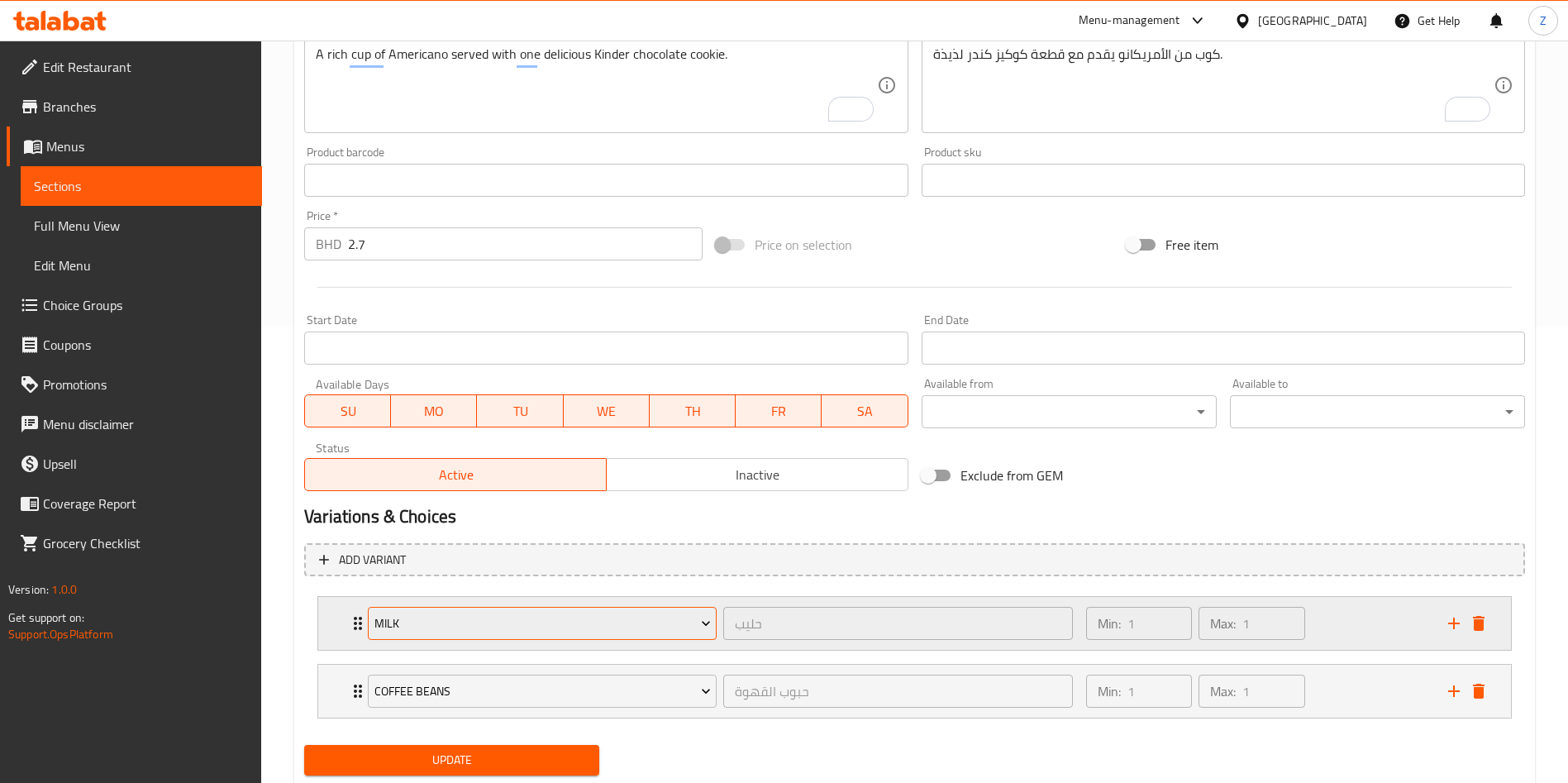
click at [398, 614] on span "Milk" at bounding box center [542, 624] width 337 height 21
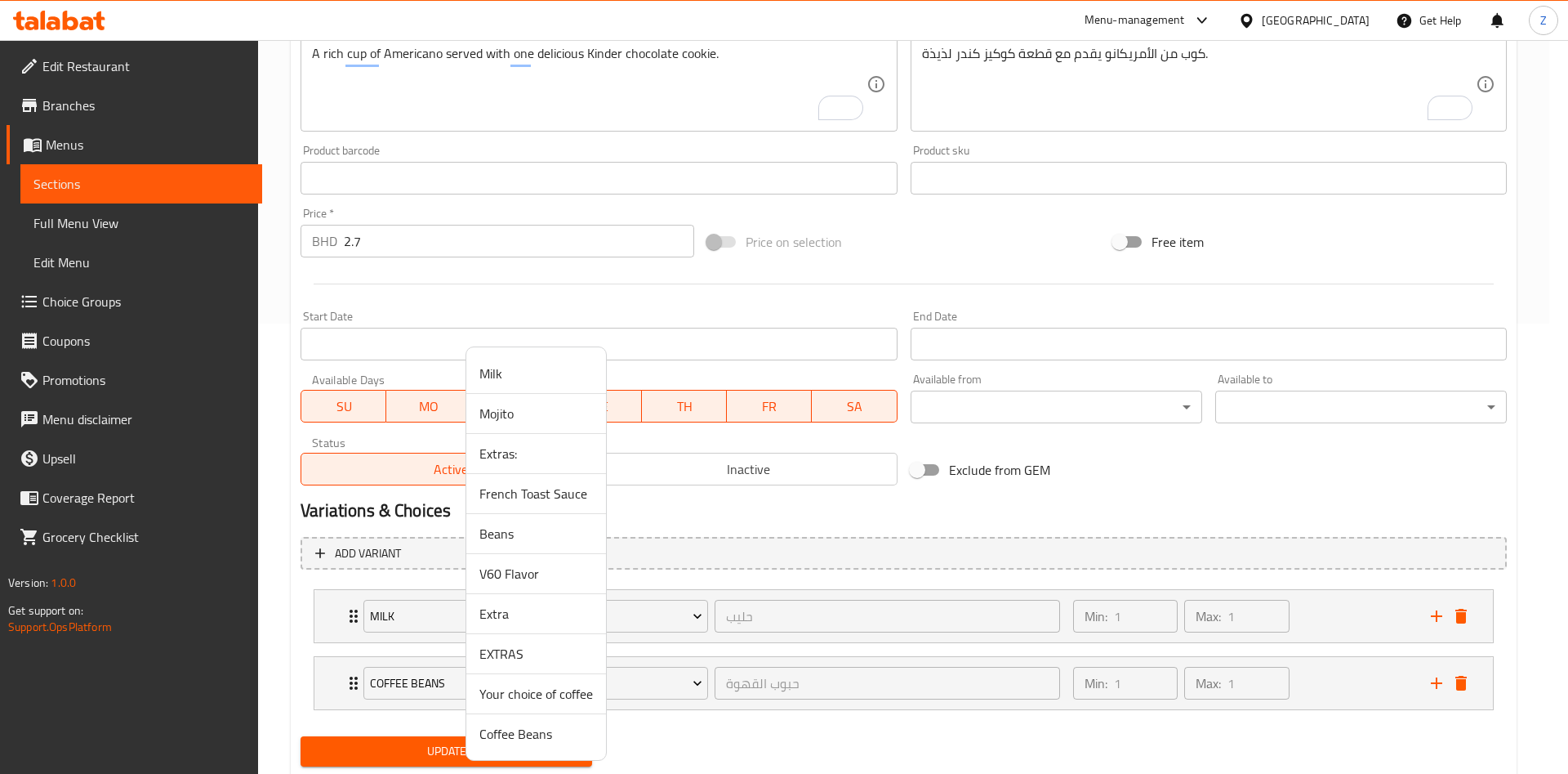
click at [549, 697] on span "Your choice of coffee" at bounding box center [536, 693] width 113 height 20
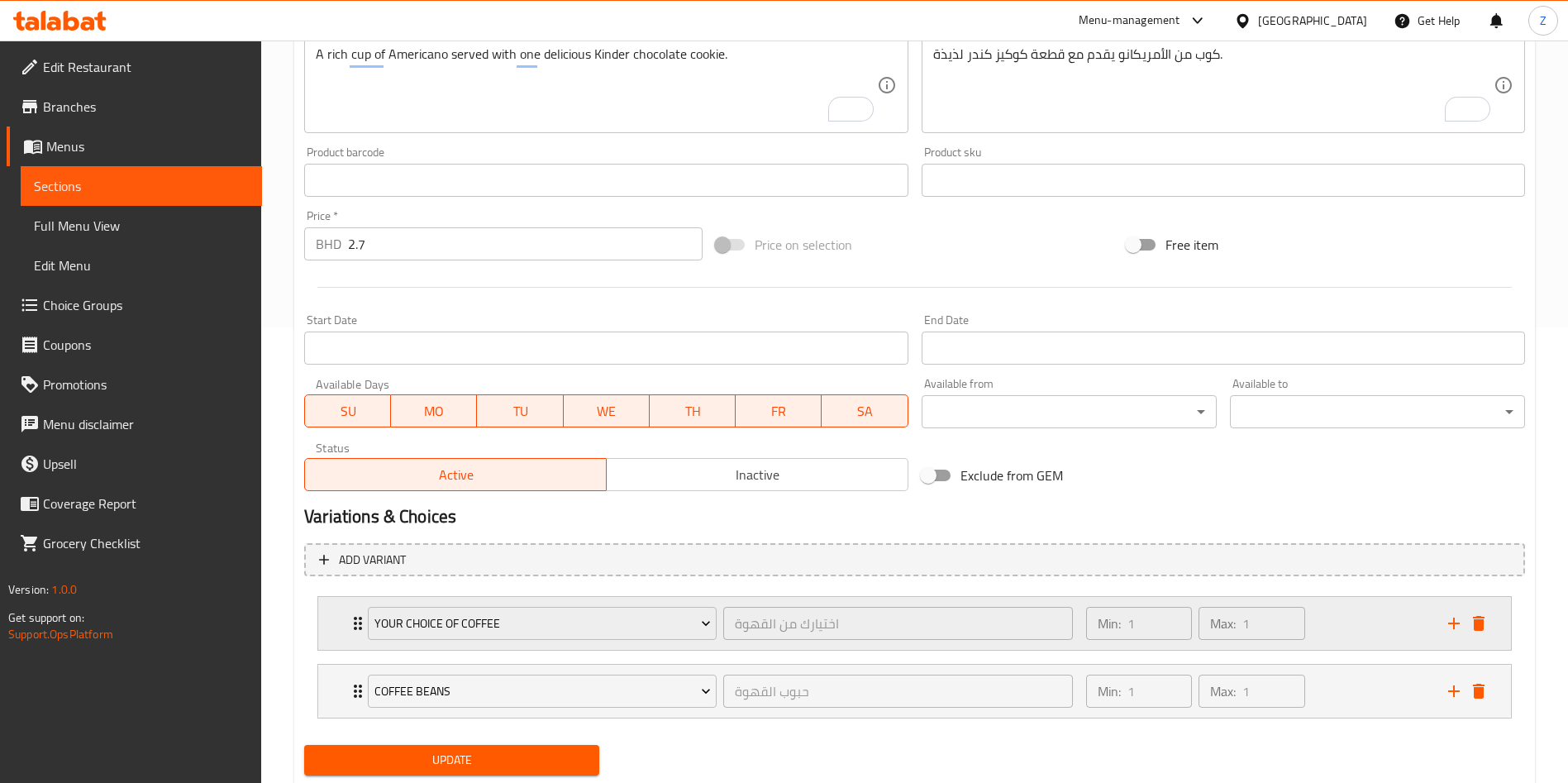
click at [345, 626] on div "Your choice of coffee اختيارك من القهوة ​ Min: 1 ​ Max: 1 ​" at bounding box center [915, 624] width 1193 height 53
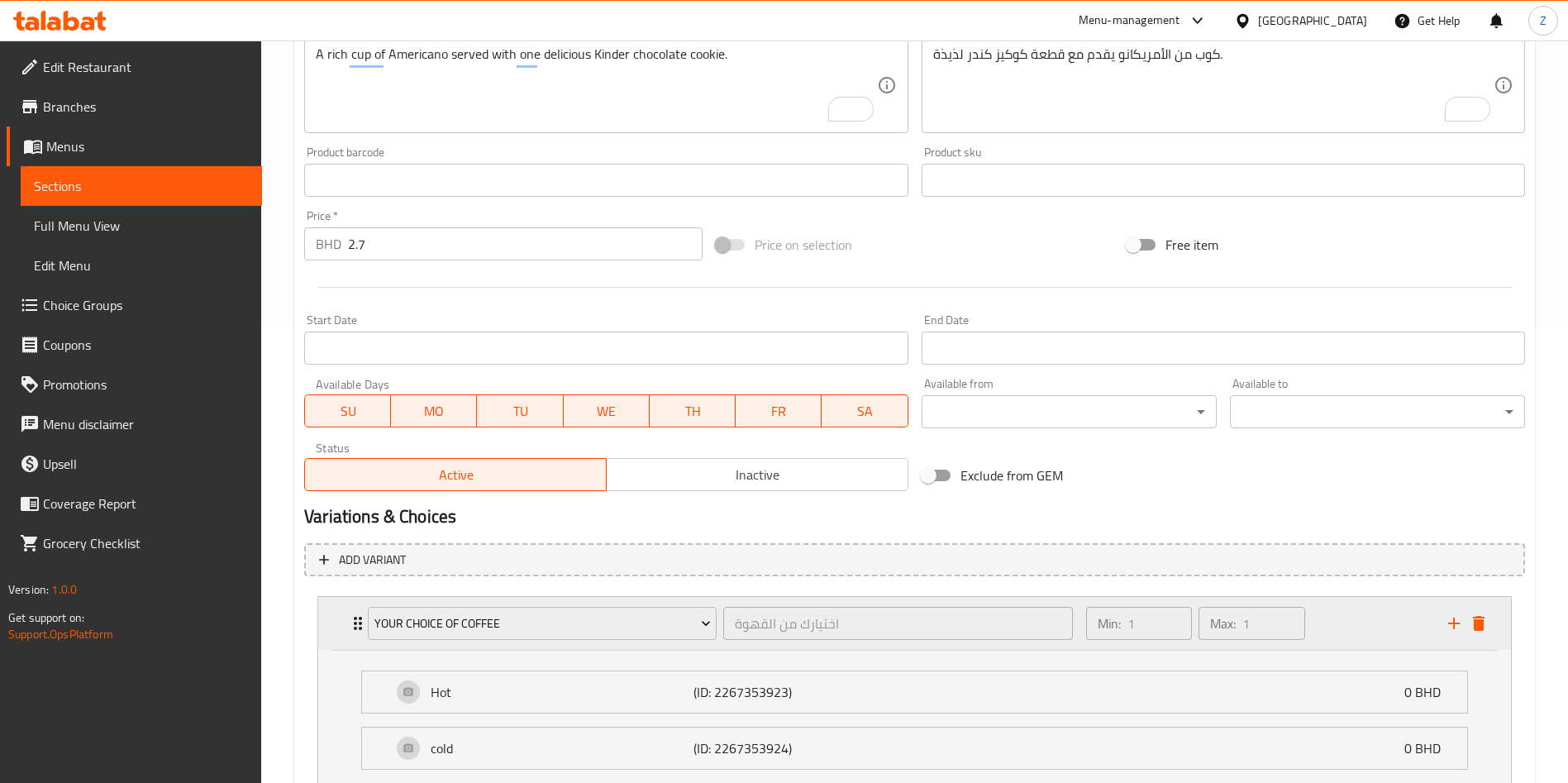
click at [345, 626] on div "Your choice of coffee اختيارك من القهوة ​ Min: 1 ​ Max: 1 ​" at bounding box center [915, 624] width 1193 height 53
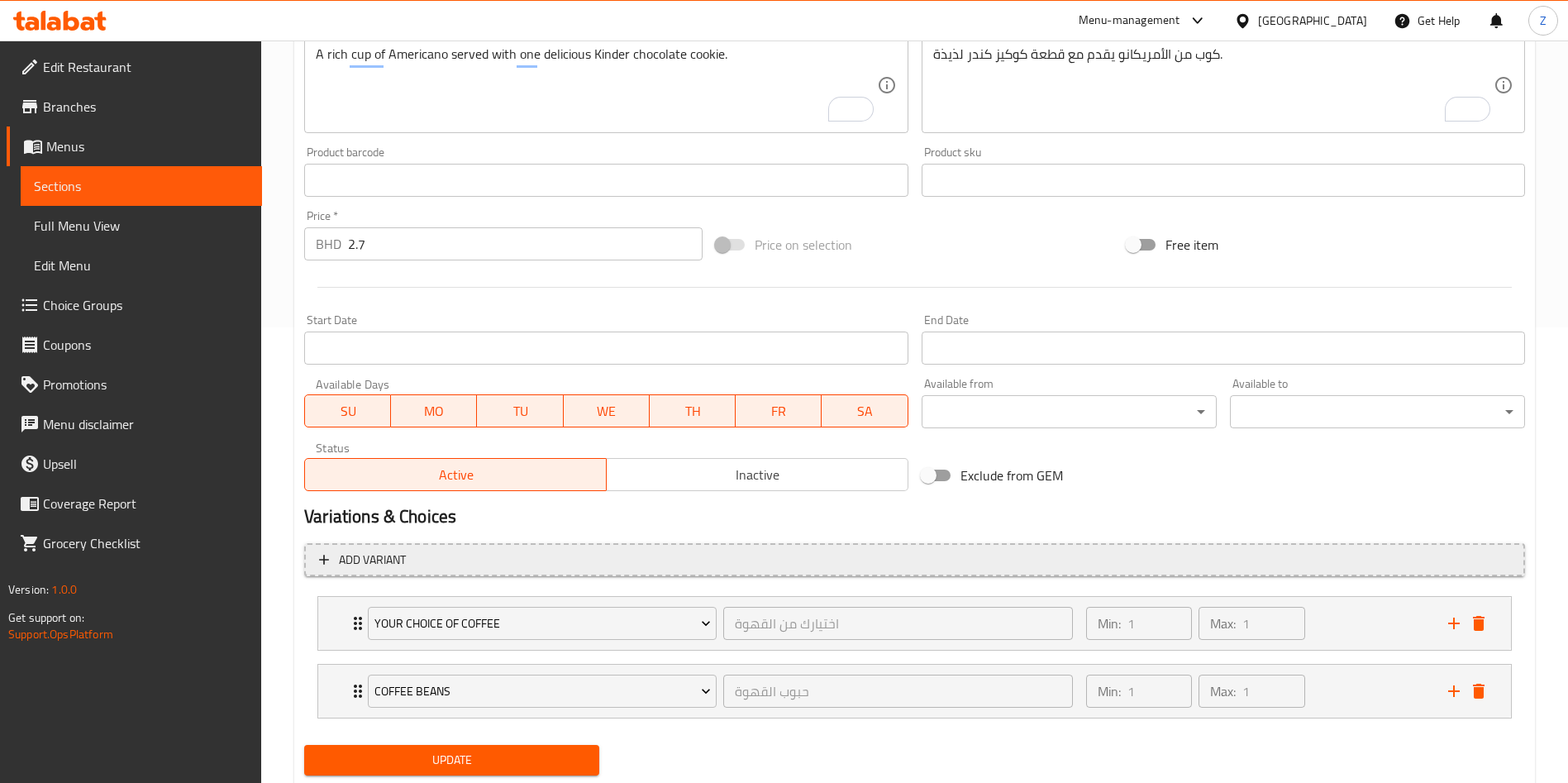
scroll to position [504, 0]
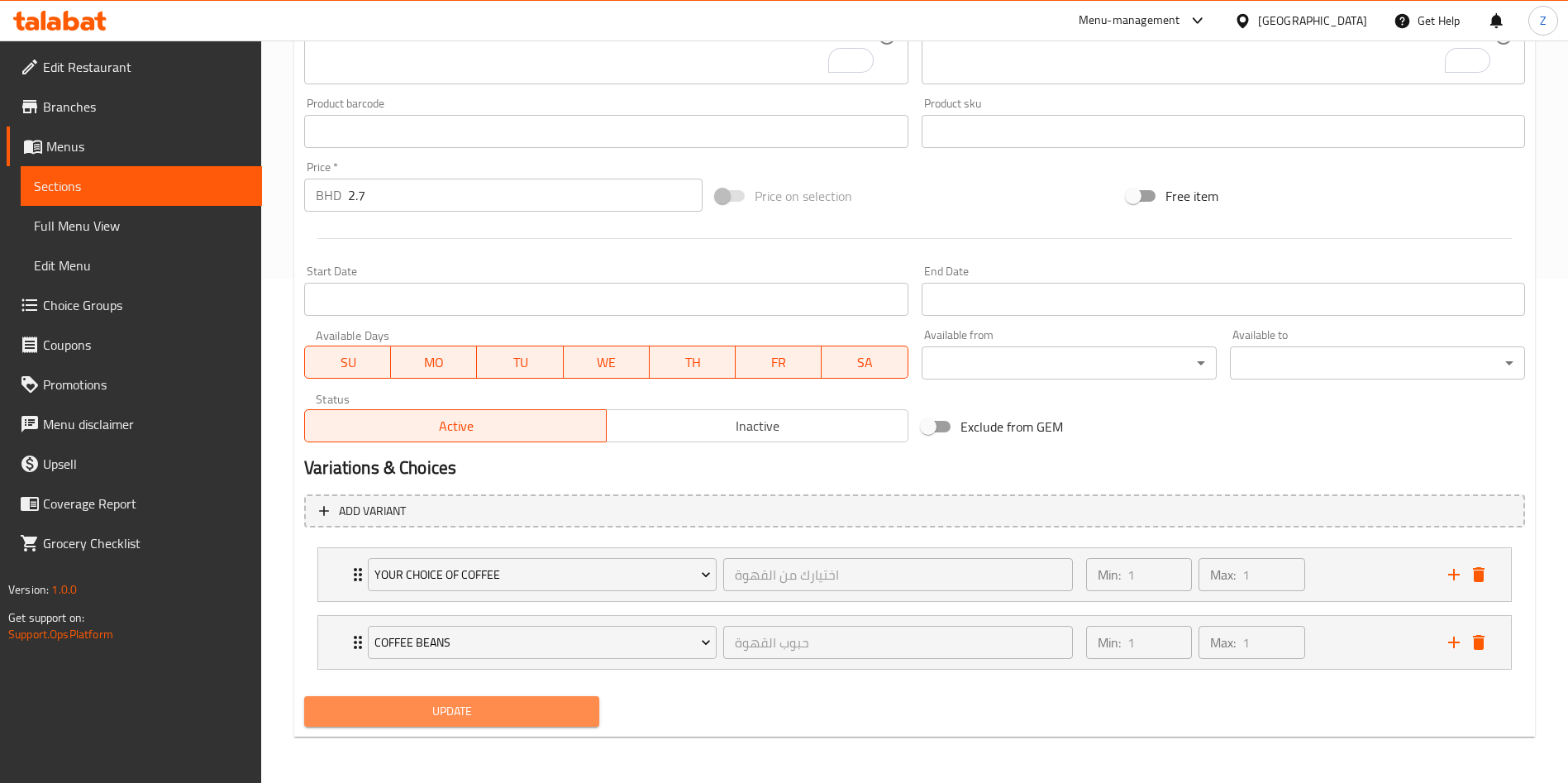
click at [536, 718] on span "Update" at bounding box center [451, 712] width 268 height 21
click at [463, 712] on span "Update" at bounding box center [451, 712] width 268 height 21
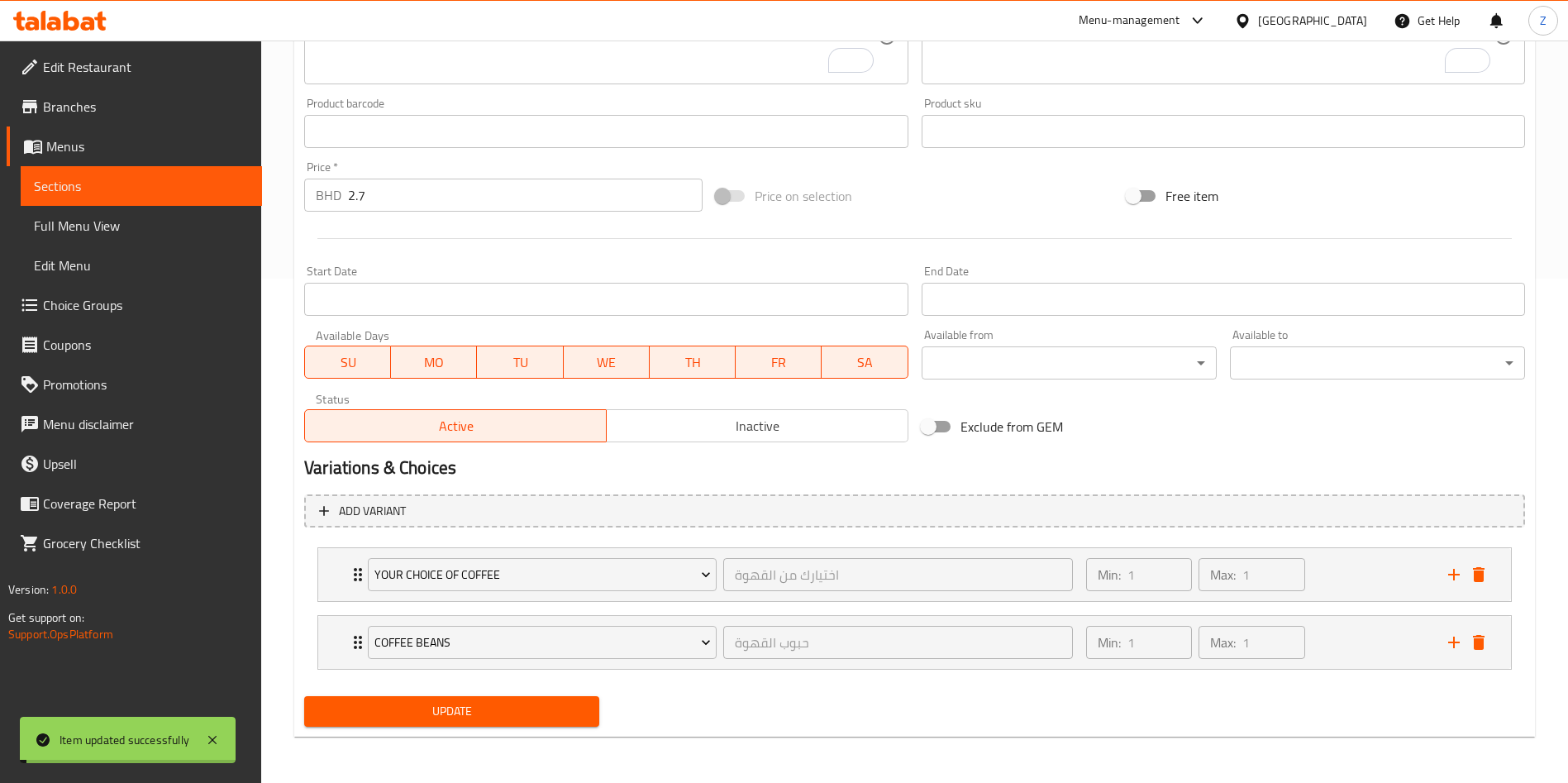
scroll to position [0, 0]
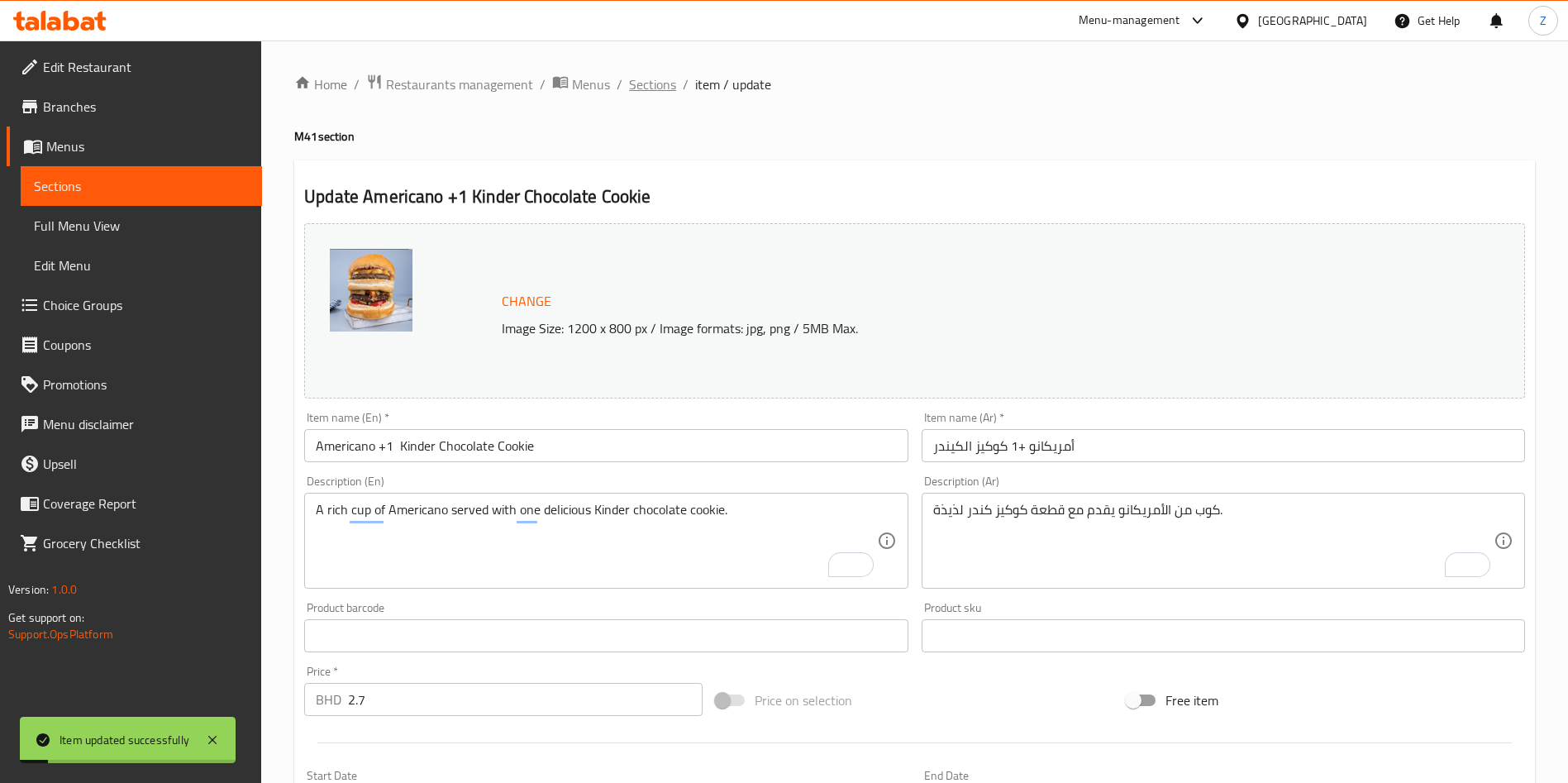
click at [665, 83] on span "Sections" at bounding box center [653, 83] width 47 height 20
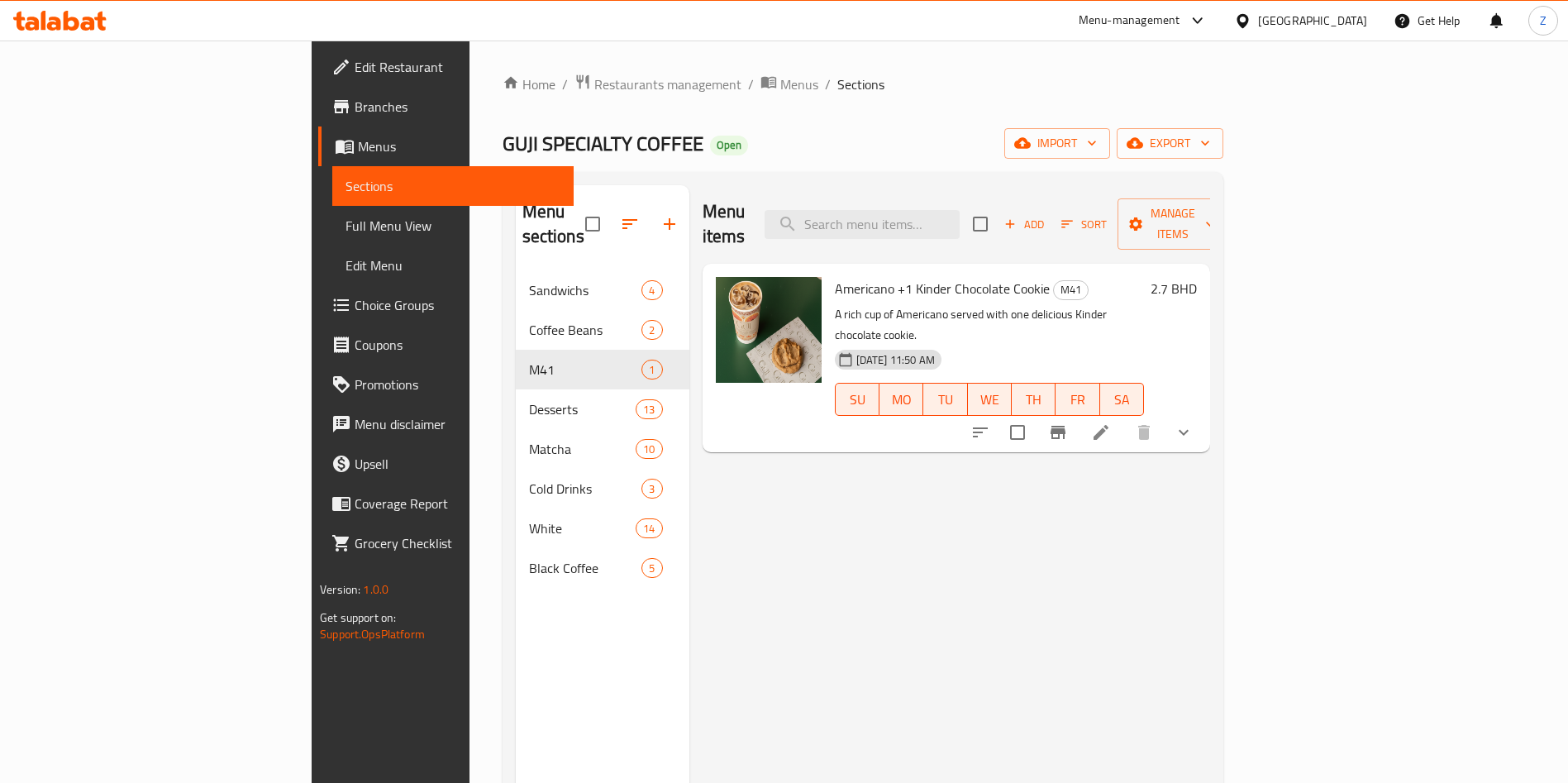
click at [1211, 575] on div "Menu items Add Sort Manage items Americano +1 Kinder Chocolate Cookie M41 A ric…" at bounding box center [949, 576] width 520 height 783
click at [1211, 555] on div "Menu items Add Sort Manage items Americano +1 Kinder Chocolate Cookie M41 A ric…" at bounding box center [949, 576] width 520 height 783
click at [1111, 423] on icon at bounding box center [1101, 432] width 20 height 20
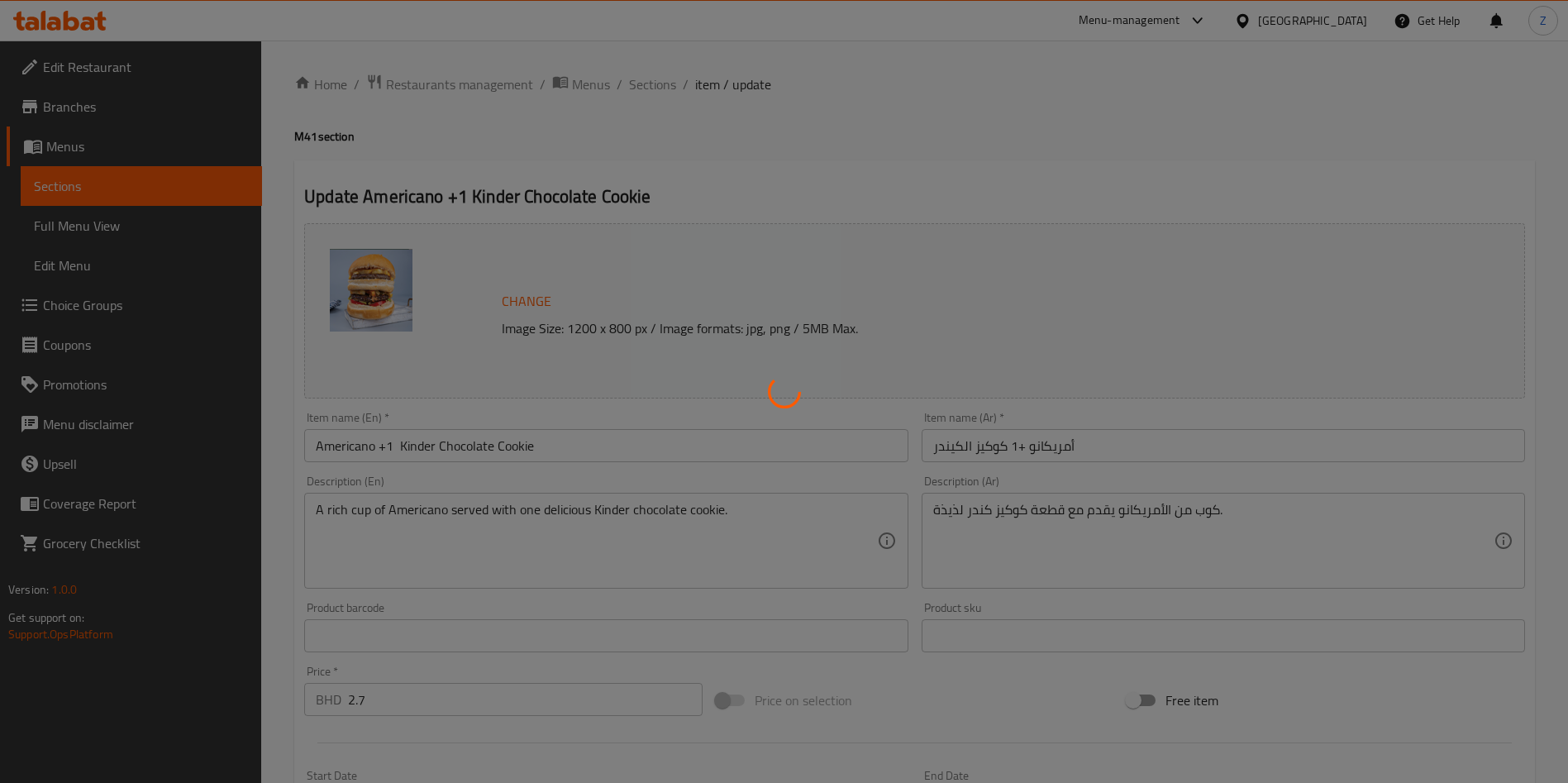
type input "اختيارك من القهوة"
type input "1"
type input "حبوب القهوة"
type input "1"
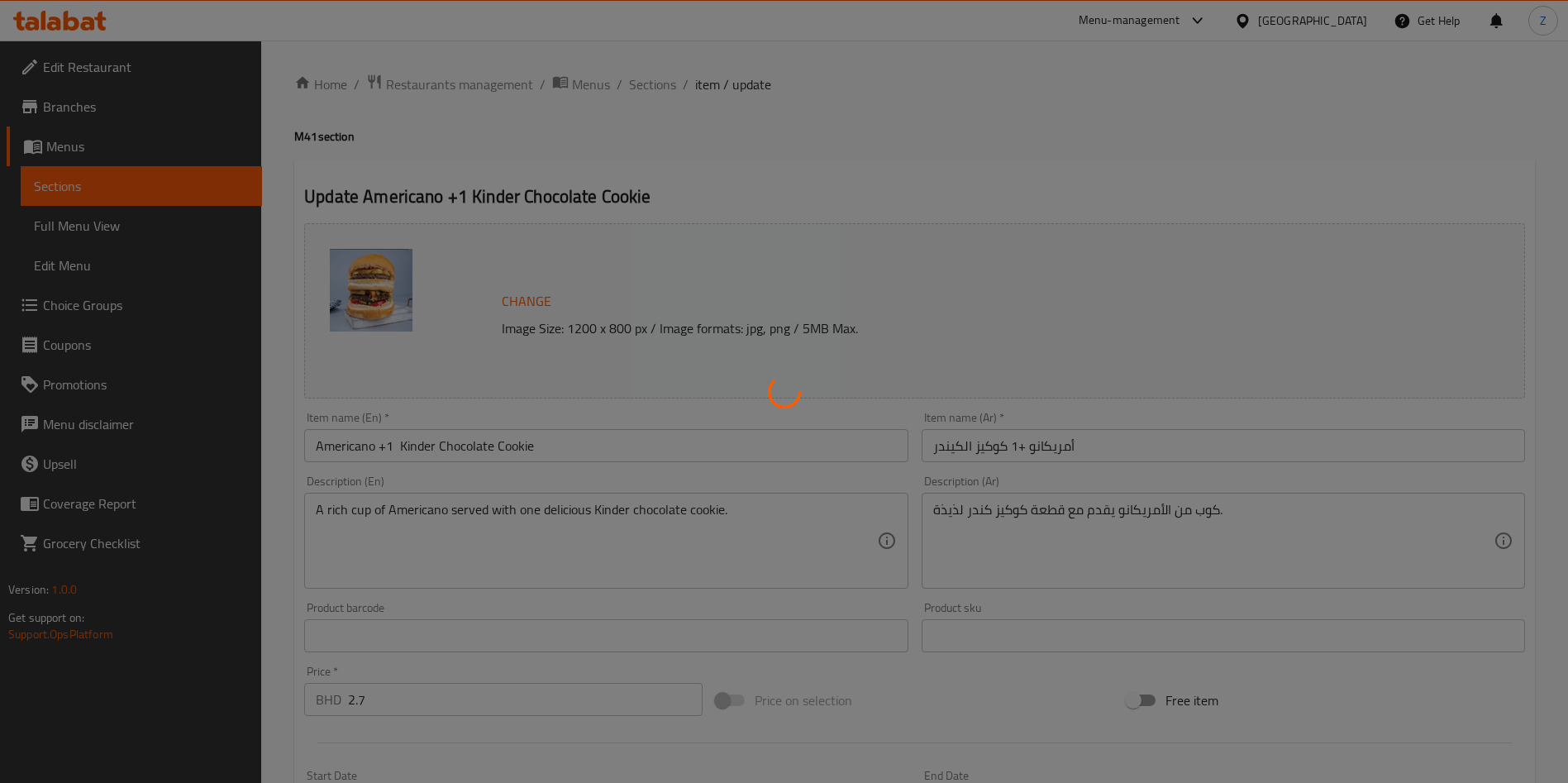
type input "1"
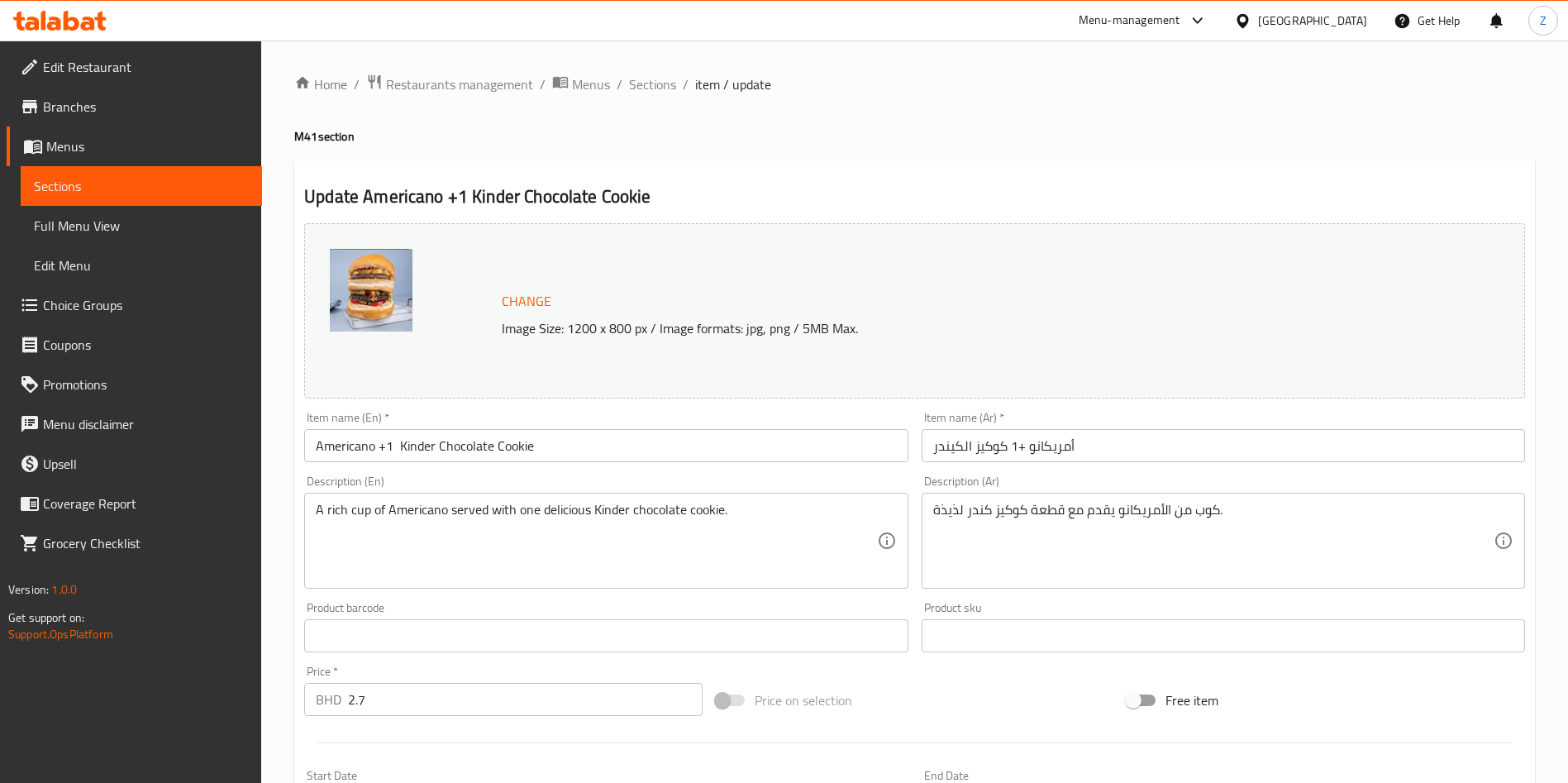
click at [386, 447] on input "Americano +1 Kinder Chocolate Cookie" at bounding box center [606, 446] width 604 height 33
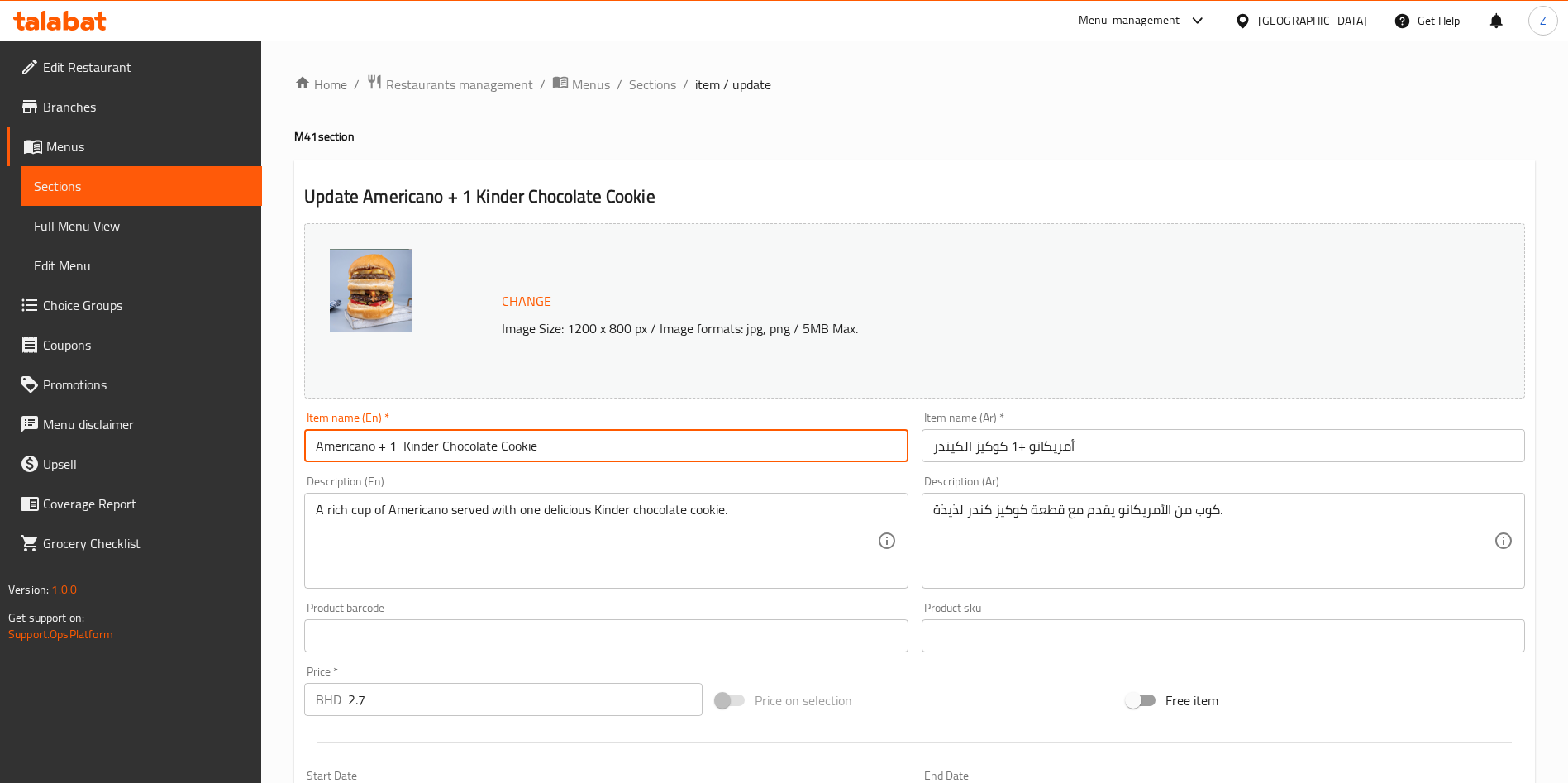
drag, startPoint x: 397, startPoint y: 444, endPoint x: 421, endPoint y: 460, distance: 28.8
click at [400, 446] on input "Americano + 1 Kinder Chocolate Cookie" at bounding box center [606, 446] width 604 height 33
type input "Americano + 1 Kinder Chocolate Cookie"
click at [1018, 450] on input "أمريكانو +1 كوكيز الكيندر" at bounding box center [1223, 446] width 604 height 33
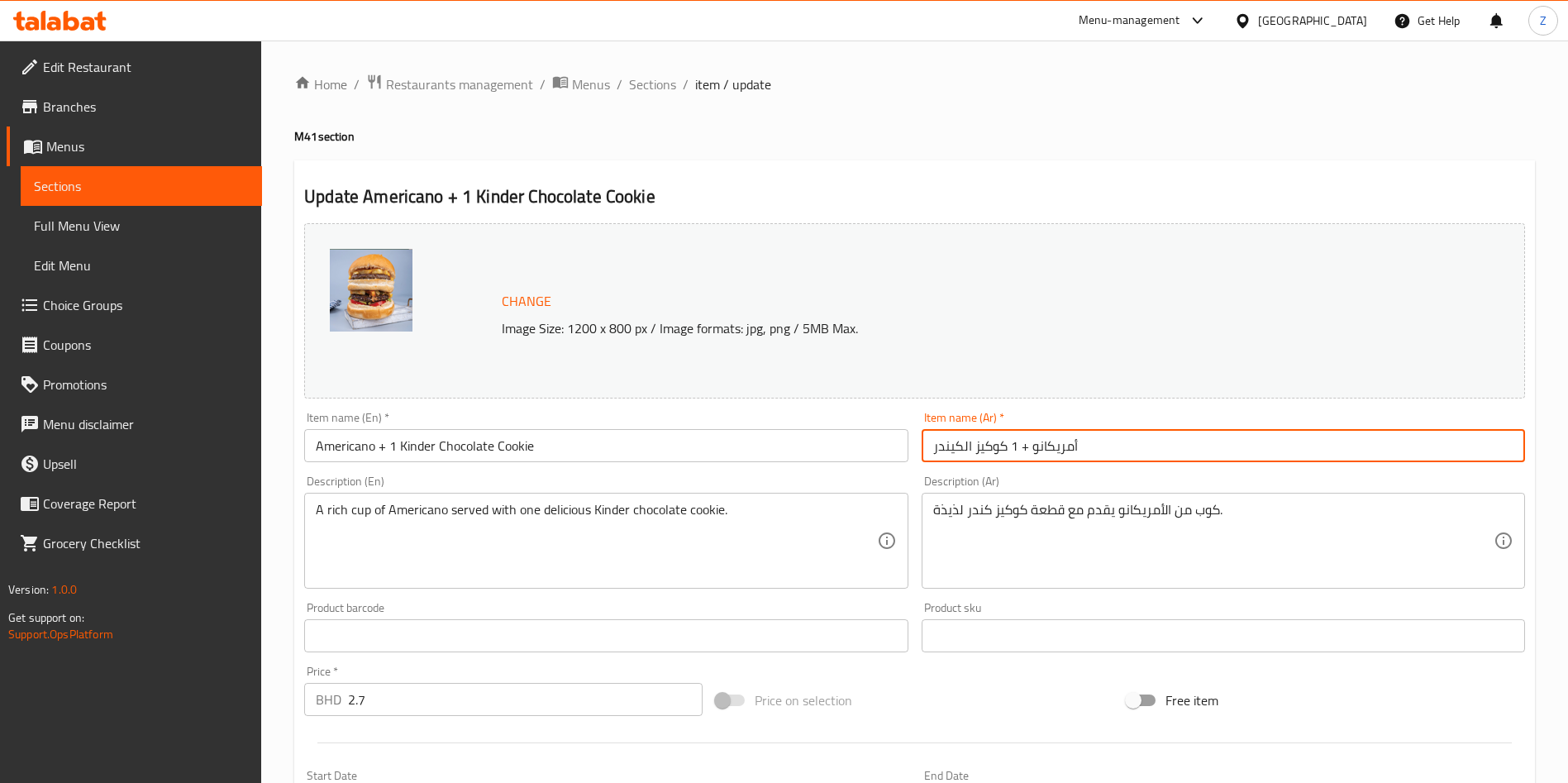
drag, startPoint x: 1006, startPoint y: 446, endPoint x: 1016, endPoint y: 447, distance: 10.0
click at [1016, 447] on input "أمريكانو + 1 كوكيز الكيندر" at bounding box center [1223, 446] width 604 height 33
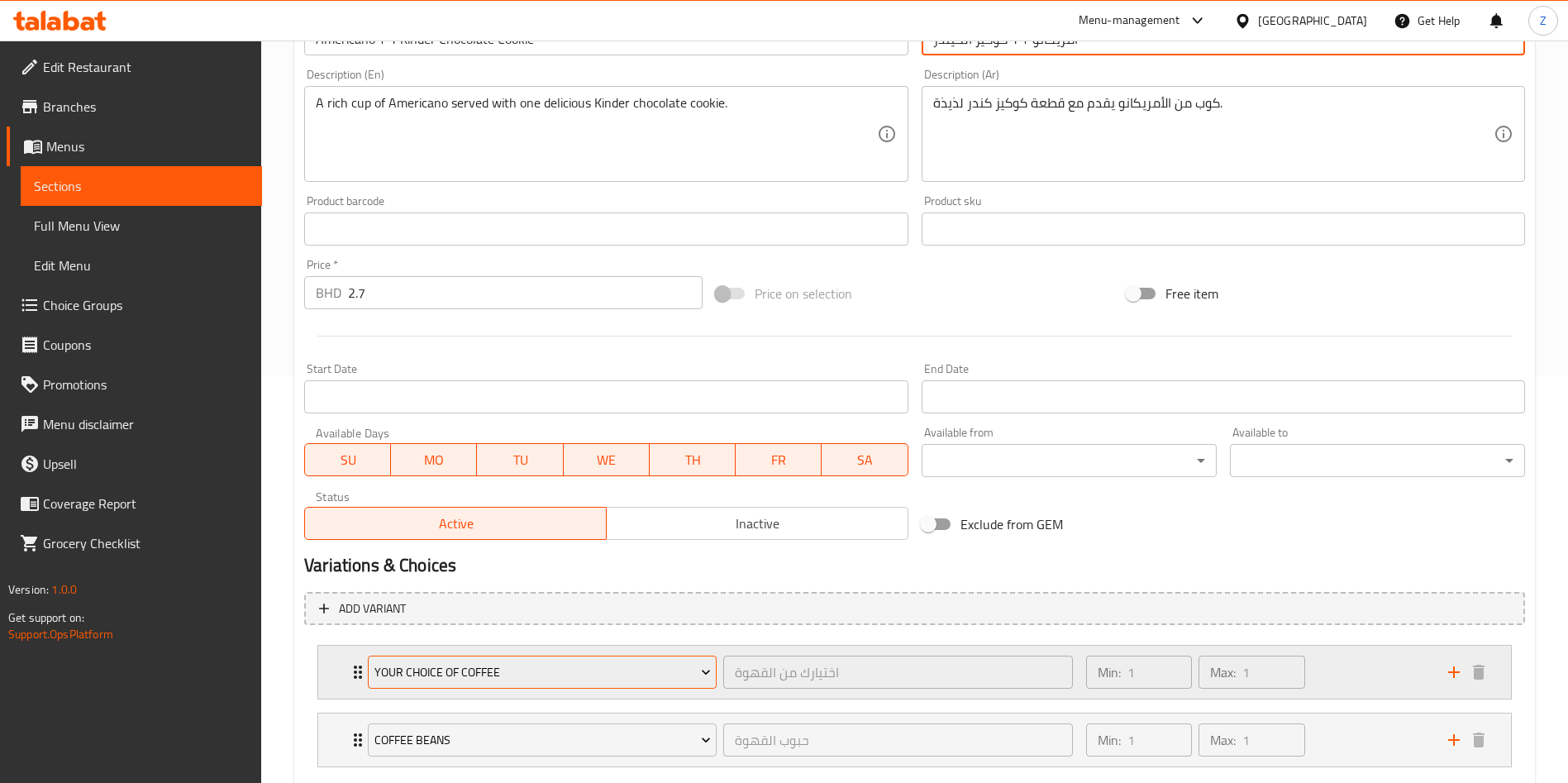
scroll to position [504, 0]
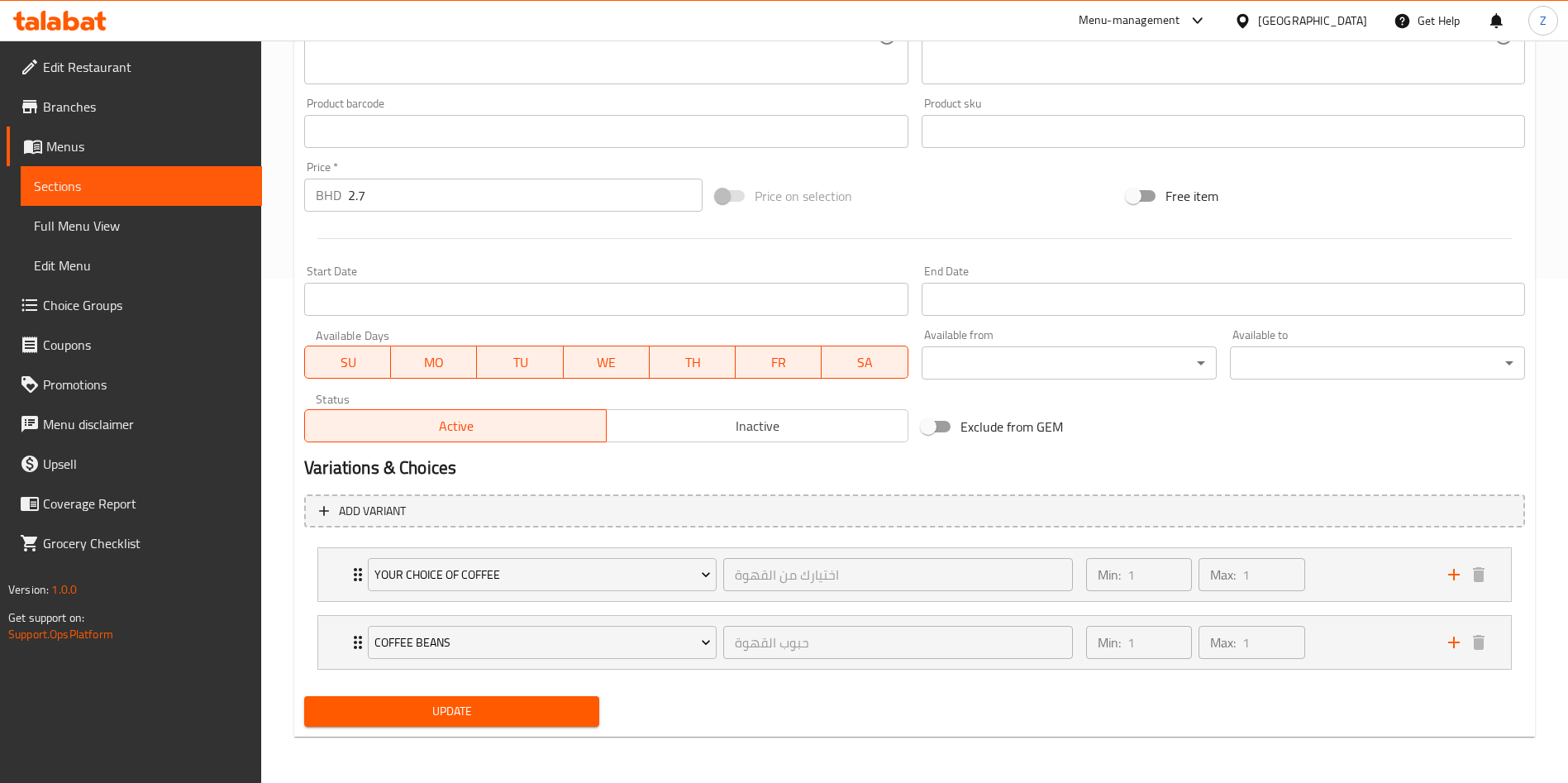
type input "أمريكانو + 1 كوكيز الكيندر"
click at [460, 703] on span "Update" at bounding box center [451, 712] width 268 height 21
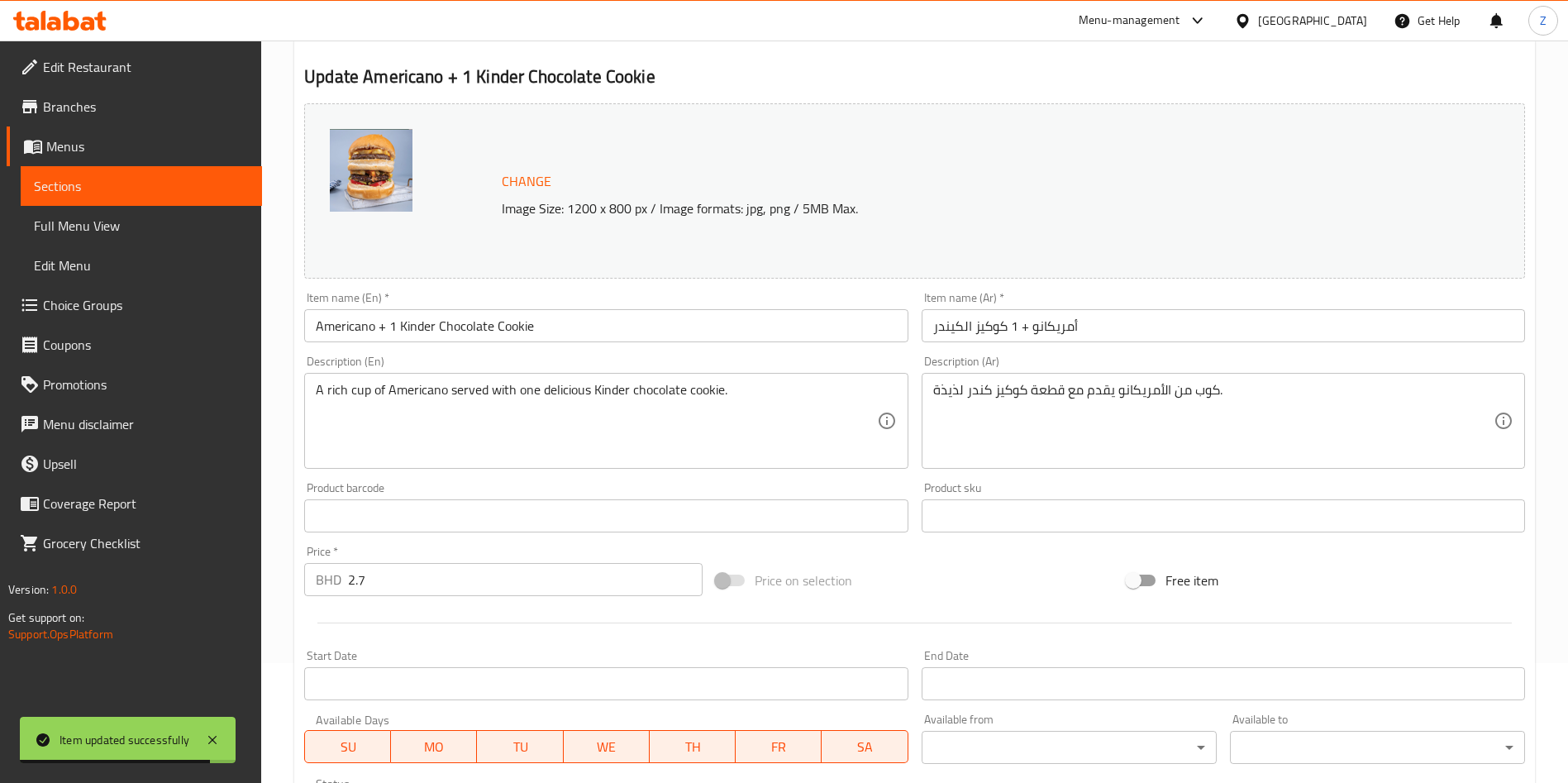
scroll to position [0, 0]
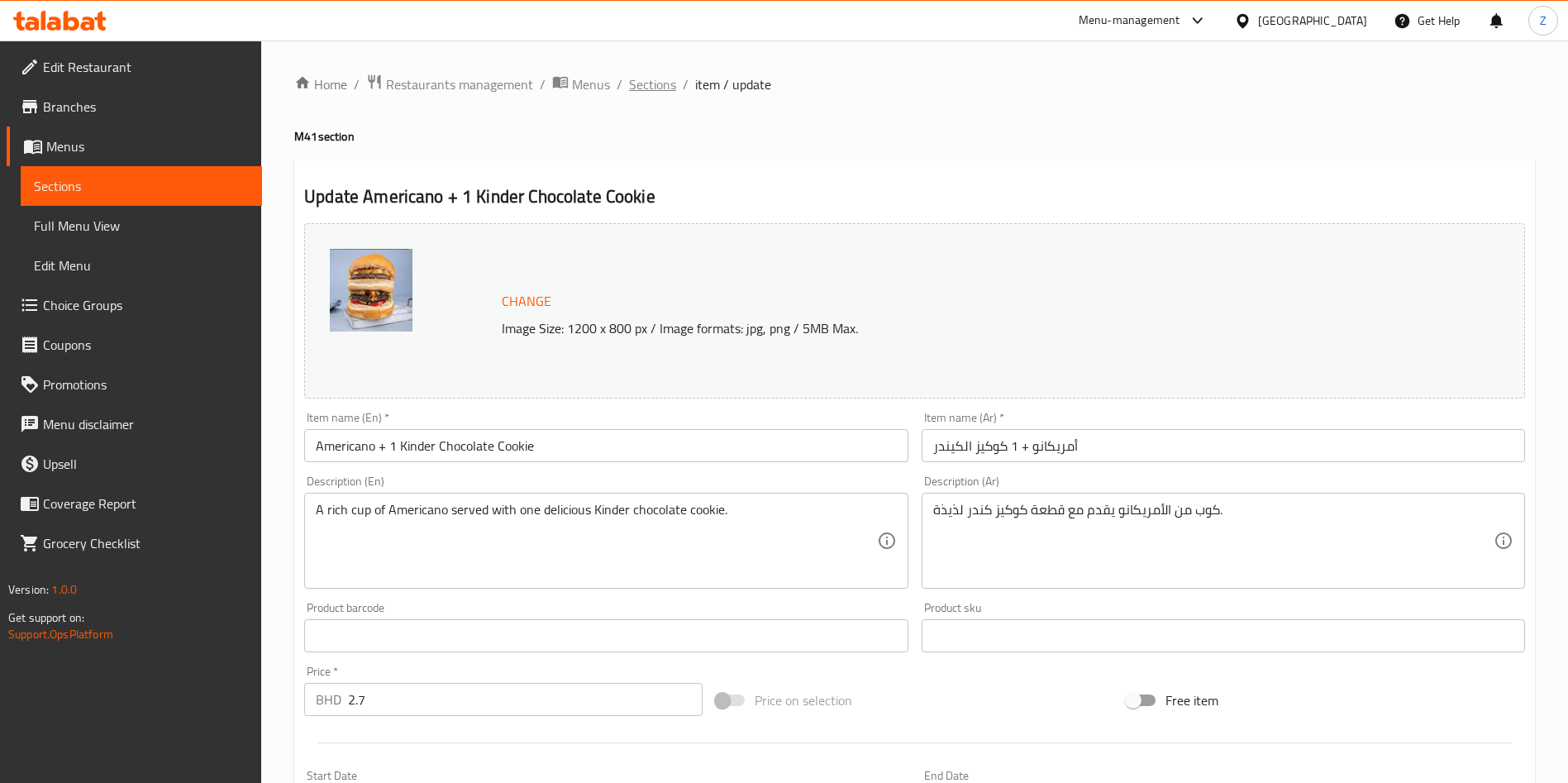
click at [643, 80] on span "Sections" at bounding box center [653, 83] width 47 height 20
